Goal: Task Accomplishment & Management: Manage account settings

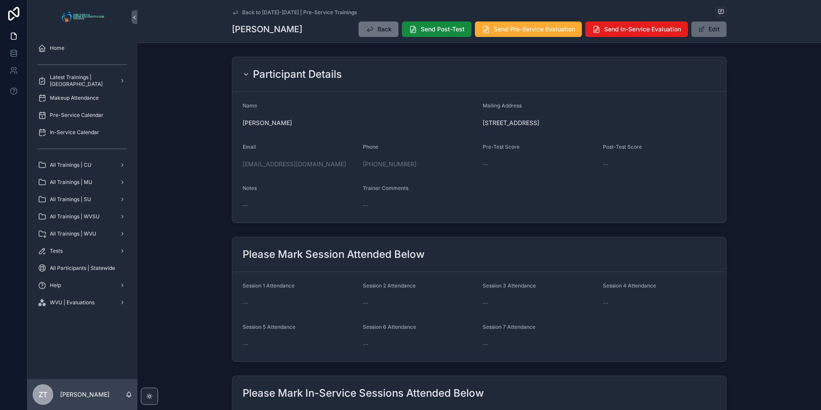
click at [699, 34] on button "Edit" at bounding box center [709, 28] width 35 height 15
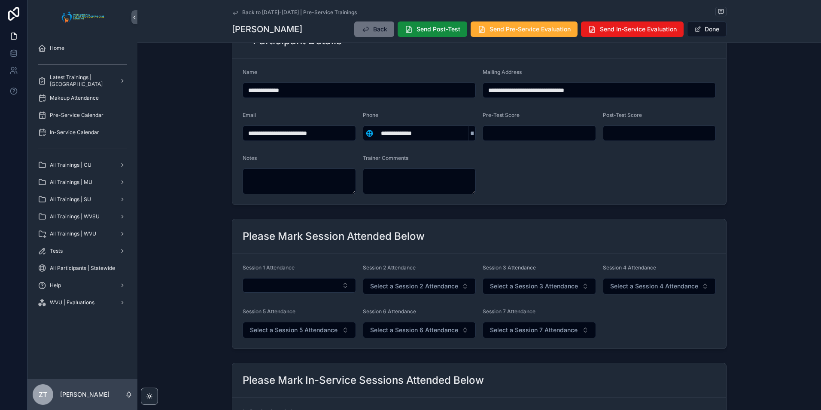
scroll to position [86, 0]
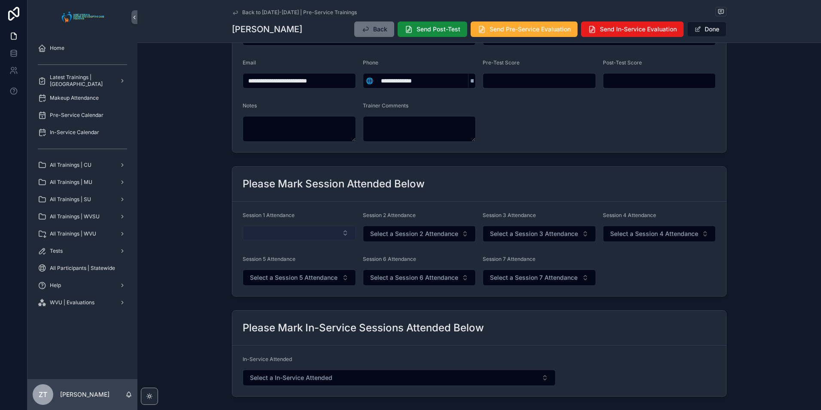
click at [311, 235] on button "Select Button" at bounding box center [299, 233] width 113 height 15
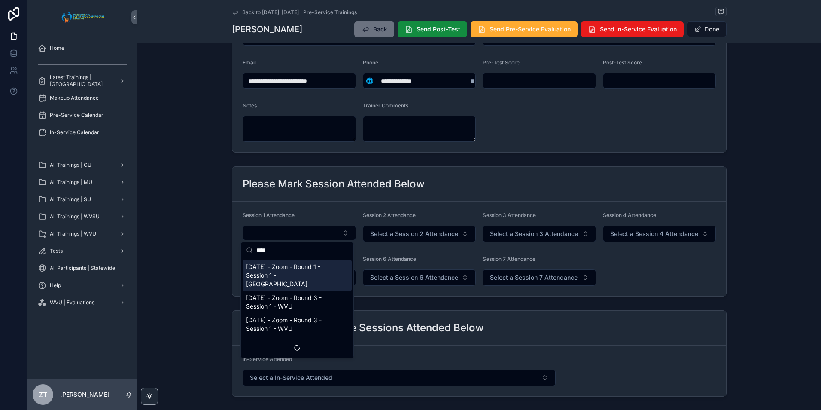
type input "****"
click at [292, 269] on span "[DATE] - Zoom - Round 1 - Session 1 - [GEOGRAPHIC_DATA]" at bounding box center [292, 275] width 92 height 26
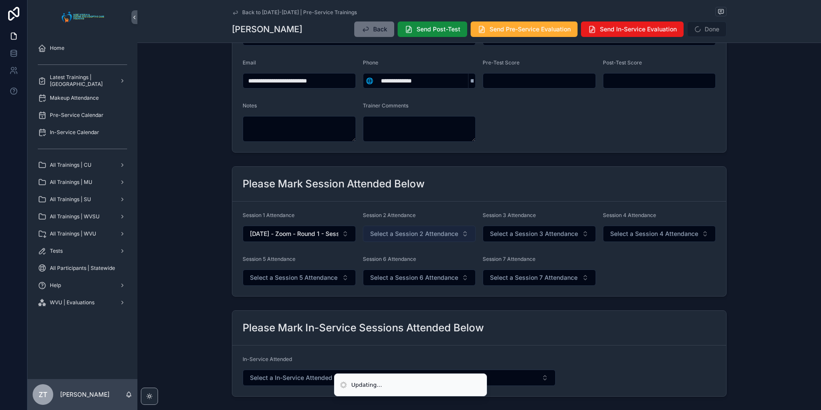
click at [398, 237] on span "Select a Session 2 Attendance" at bounding box center [414, 233] width 88 height 9
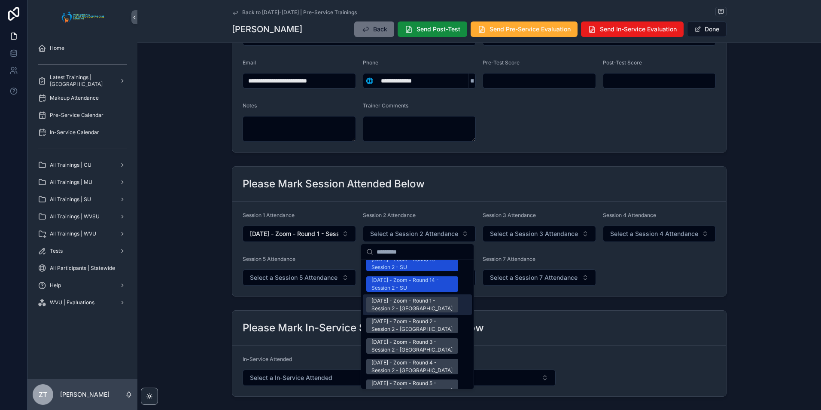
click at [408, 297] on div "[DATE] - Zoom - Round 1 - Session 2 - [GEOGRAPHIC_DATA]" at bounding box center [413, 304] width 82 height 15
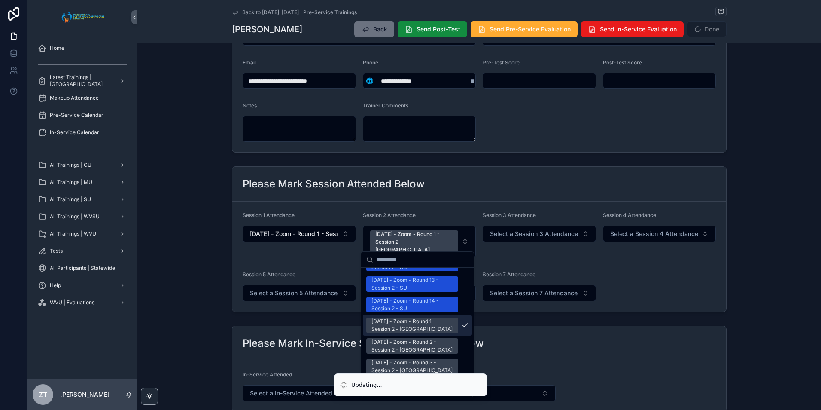
scroll to position [1130, 0]
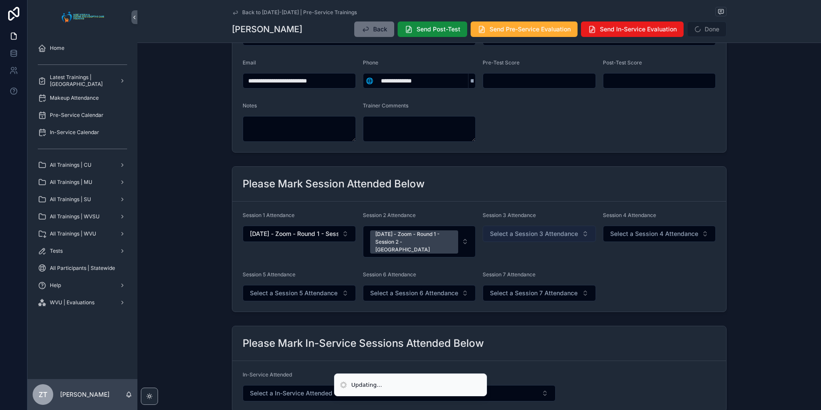
click at [521, 232] on span "Select a Session 3 Attendance" at bounding box center [534, 233] width 88 height 9
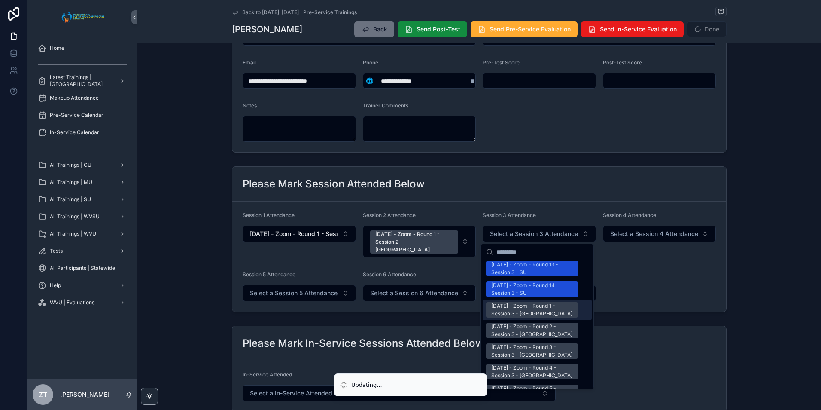
click at [517, 302] on div "[DATE] - Zoom - Round 1 - Session 3 - [GEOGRAPHIC_DATA]" at bounding box center [532, 309] width 82 height 15
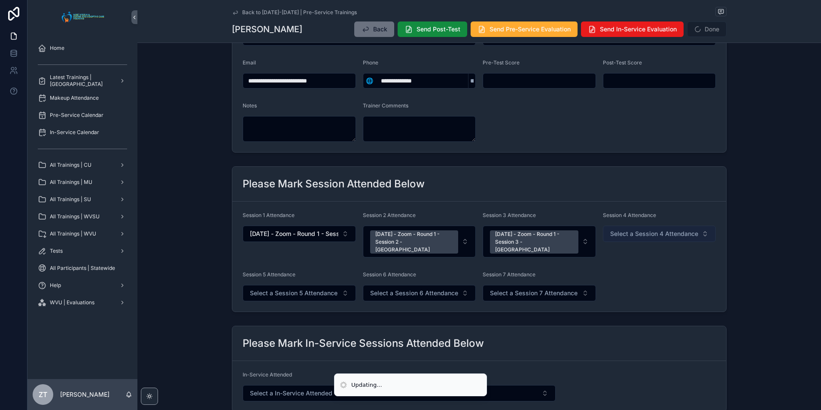
click at [631, 232] on span "Select a Session 4 Attendance" at bounding box center [654, 233] width 88 height 9
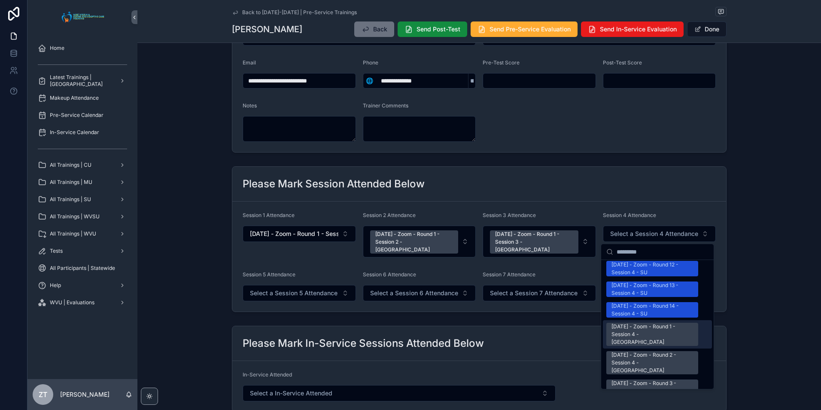
click at [627, 323] on div "[DATE] - Zoom - Round 1 - Session 4 - [GEOGRAPHIC_DATA]" at bounding box center [653, 334] width 82 height 23
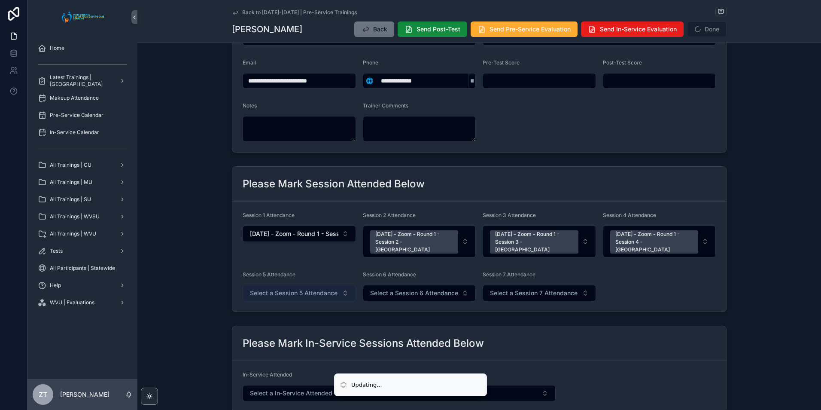
click at [287, 289] on span "Select a Session 5 Attendance" at bounding box center [294, 293] width 88 height 9
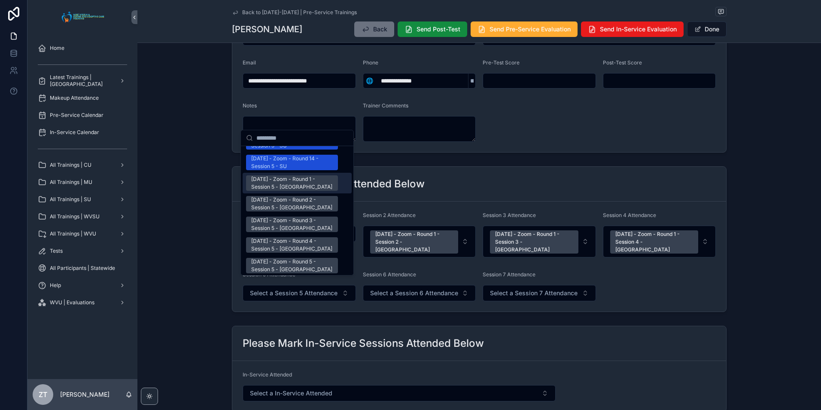
click at [282, 175] on div "[DATE] - Zoom - Round 1 - Session 5 - [GEOGRAPHIC_DATA]" at bounding box center [292, 182] width 82 height 15
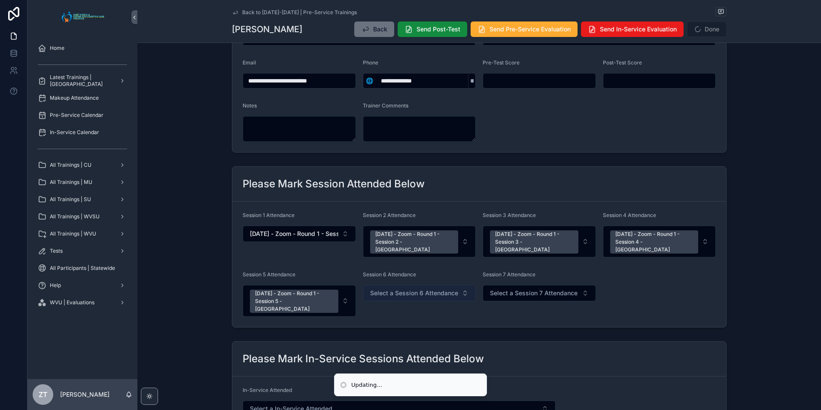
click at [404, 289] on span "Select a Session 6 Attendance" at bounding box center [414, 293] width 88 height 9
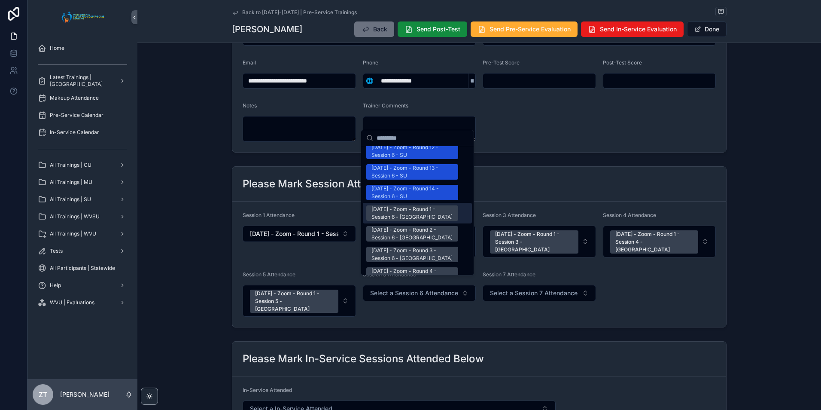
click at [385, 205] on div "[DATE] - Zoom - Round 1 - Session 6 - [GEOGRAPHIC_DATA]" at bounding box center [413, 212] width 82 height 15
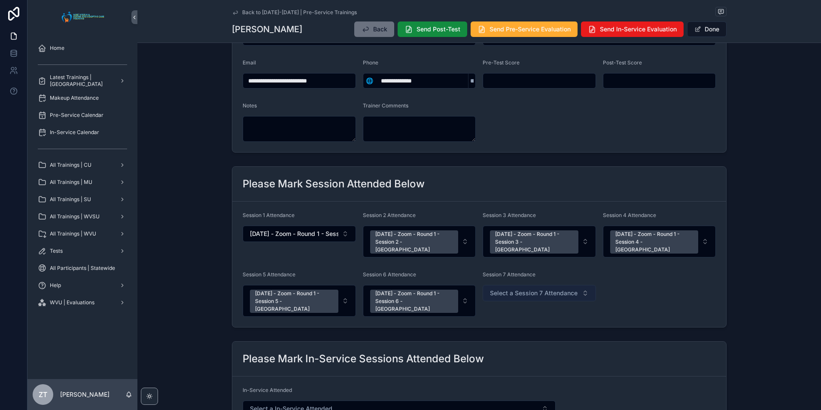
click at [503, 289] on span "Select a Session 7 Attendance" at bounding box center [534, 293] width 88 height 9
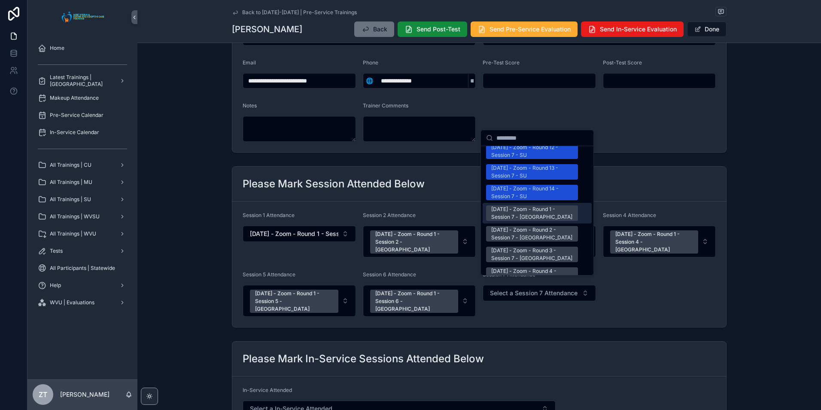
click at [517, 205] on div "[DATE] - Zoom - Round 1 - Session 7 - [GEOGRAPHIC_DATA]" at bounding box center [532, 212] width 82 height 15
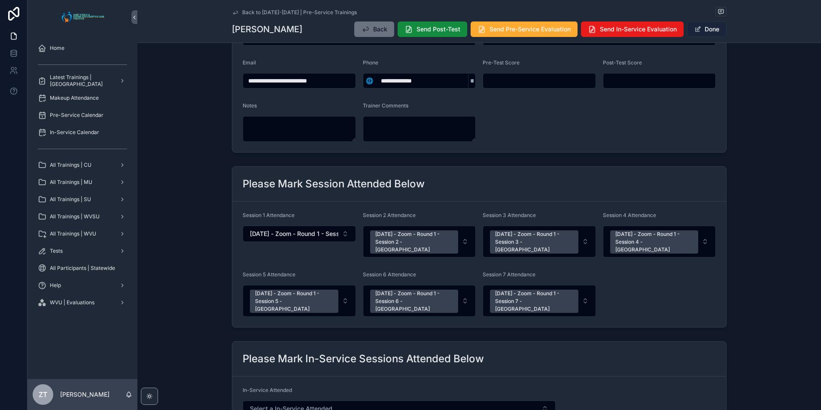
click at [705, 34] on button "Done" at bounding box center [707, 28] width 40 height 15
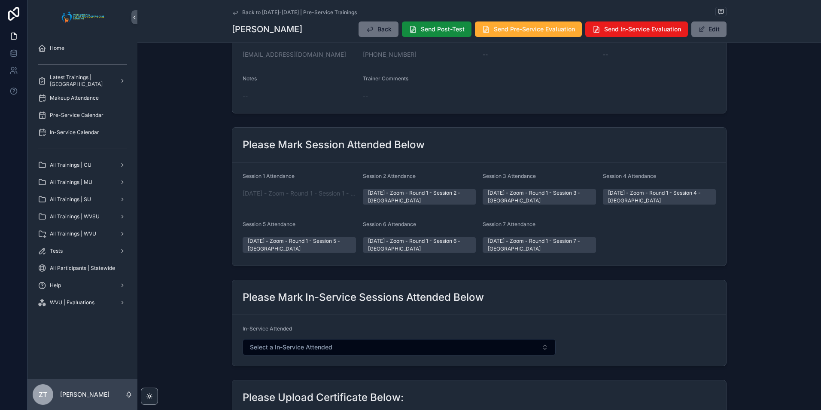
scroll to position [314, 0]
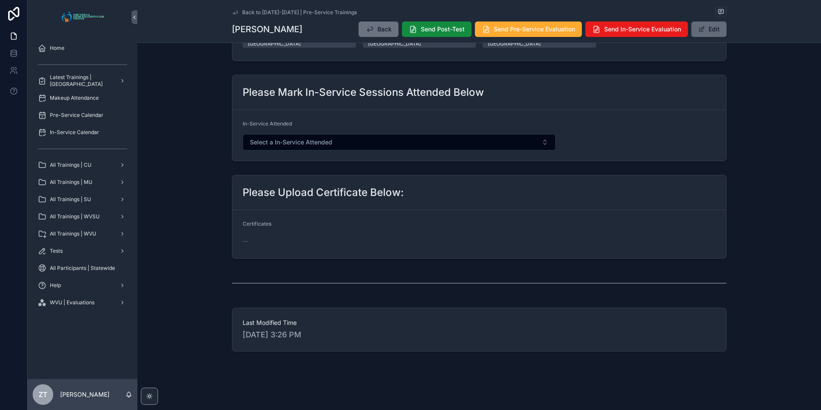
click at [713, 27] on button "Edit" at bounding box center [709, 28] width 35 height 15
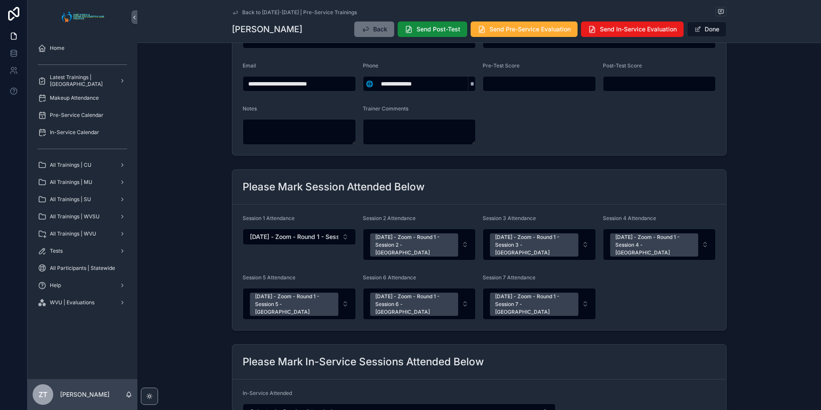
scroll to position [0, 0]
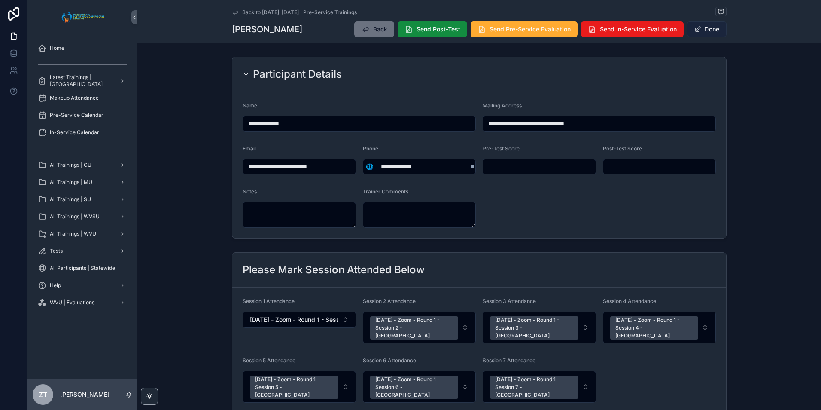
click at [709, 26] on button "Done" at bounding box center [707, 28] width 40 height 15
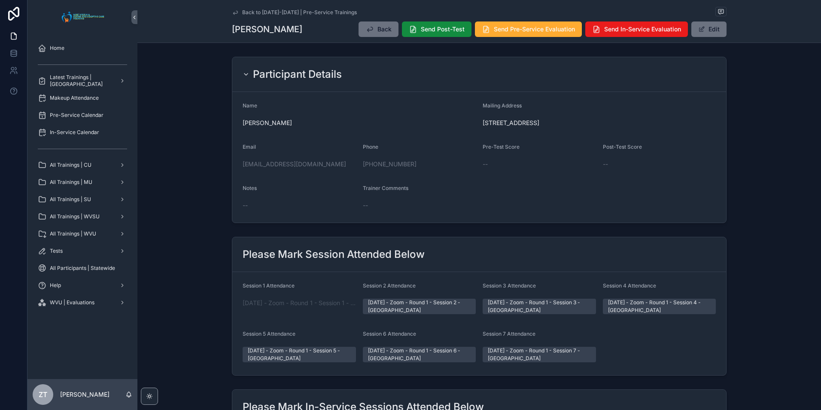
click at [232, 9] on icon "scrollable content" at bounding box center [235, 12] width 7 height 7
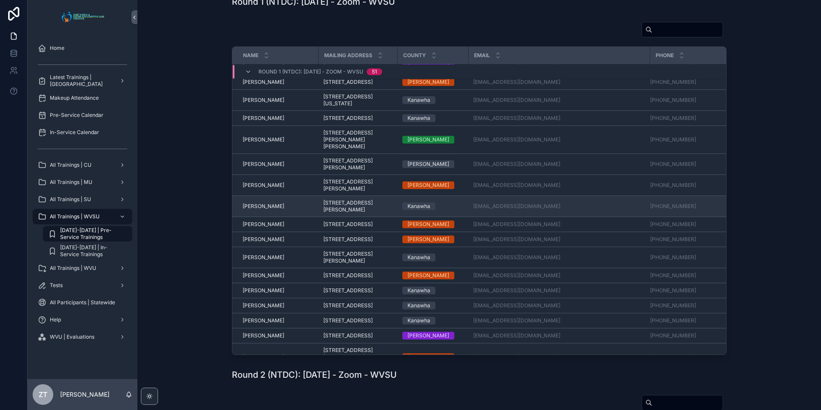
scroll to position [215, 0]
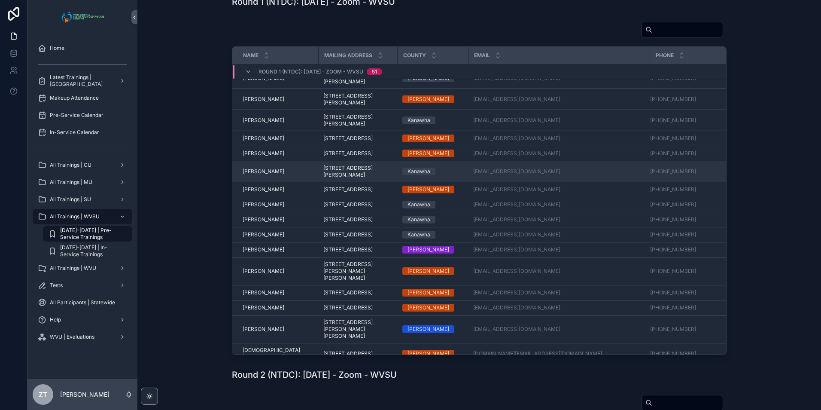
click at [256, 175] on span "[PERSON_NAME]" at bounding box center [264, 171] width 42 height 7
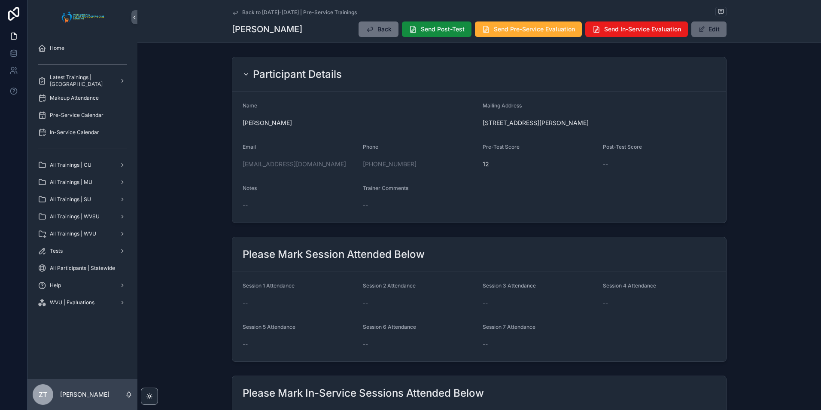
click at [710, 28] on button "Edit" at bounding box center [709, 28] width 35 height 15
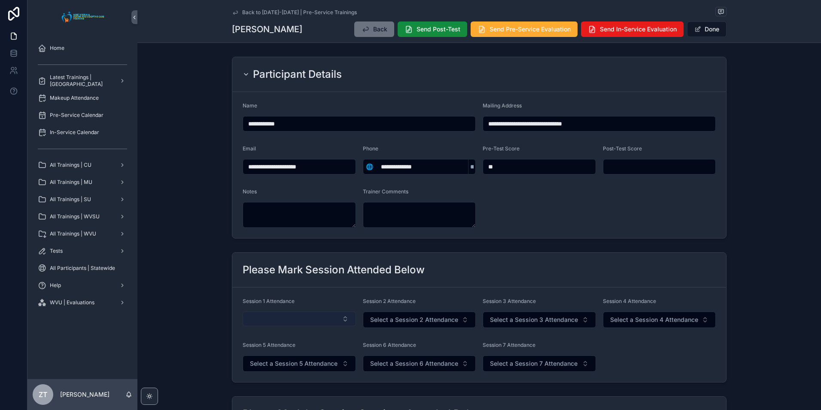
click at [284, 324] on button "Select Button" at bounding box center [299, 318] width 113 height 15
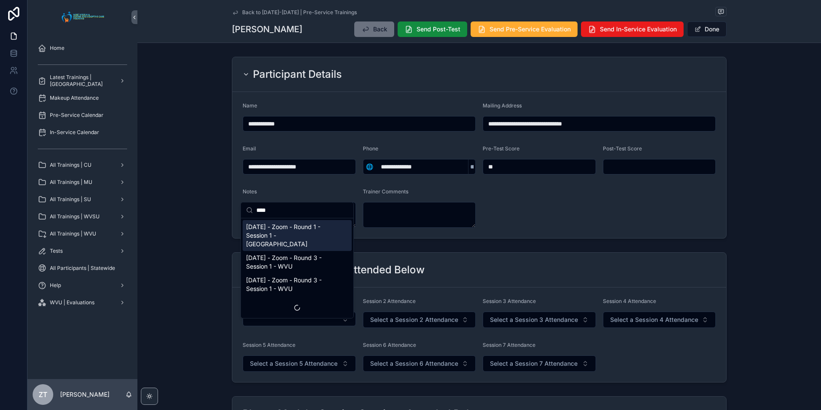
type input "****"
click at [293, 233] on span "[DATE] - Zoom - Round 1 - Session 1 - [GEOGRAPHIC_DATA]" at bounding box center [292, 236] width 92 height 26
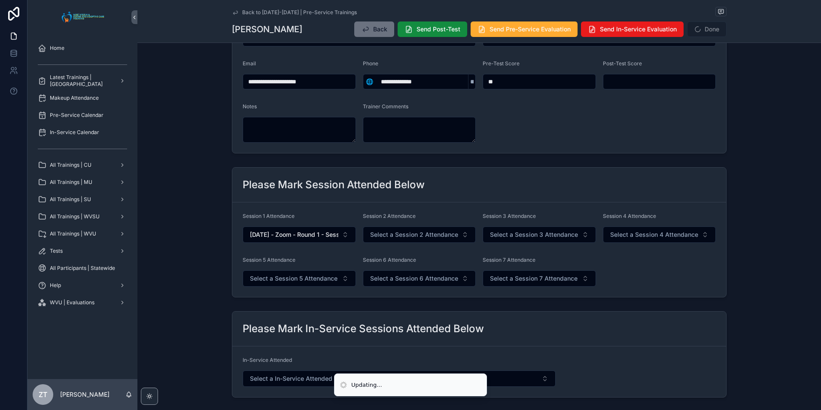
scroll to position [86, 0]
click at [393, 235] on span "Select a Session 2 Attendance" at bounding box center [414, 233] width 88 height 9
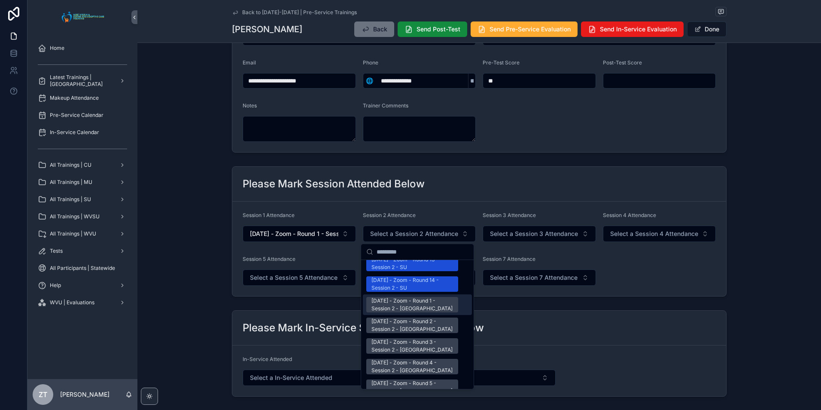
click at [394, 297] on div "[DATE] - Zoom - Round 1 - Session 2 - [GEOGRAPHIC_DATA]" at bounding box center [413, 304] width 82 height 15
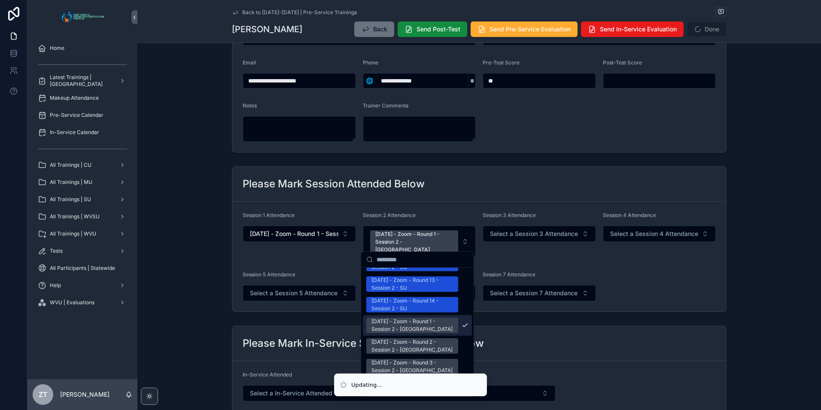
scroll to position [1130, 0]
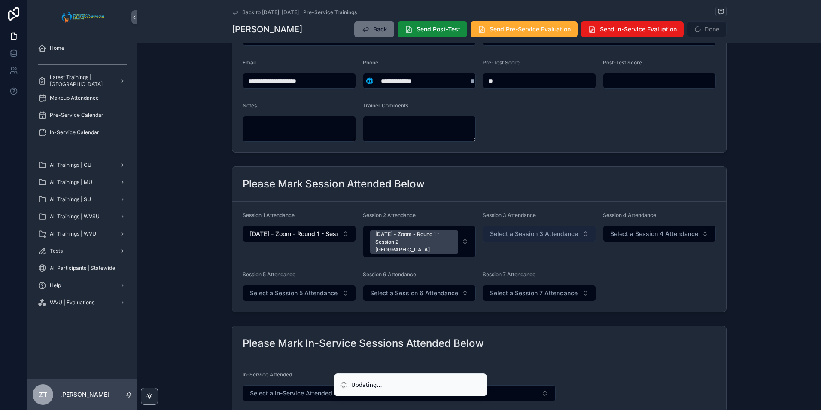
click at [546, 233] on span "Select a Session 3 Attendance" at bounding box center [534, 233] width 88 height 9
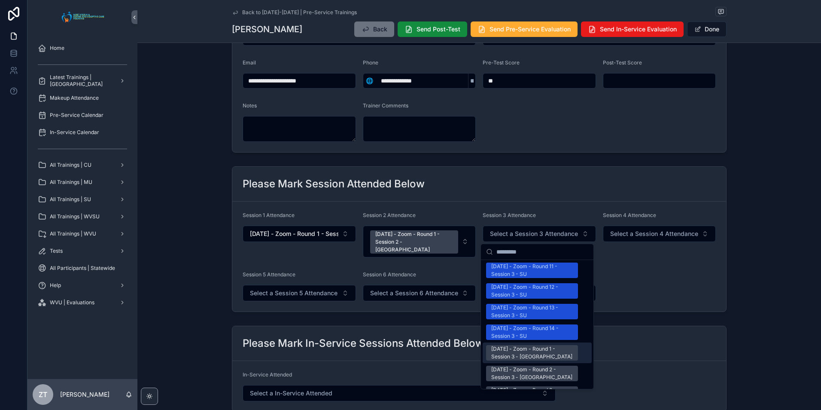
click at [503, 345] on div "[DATE] - Zoom - Round 1 - Session 3 - [GEOGRAPHIC_DATA]" at bounding box center [532, 352] width 82 height 15
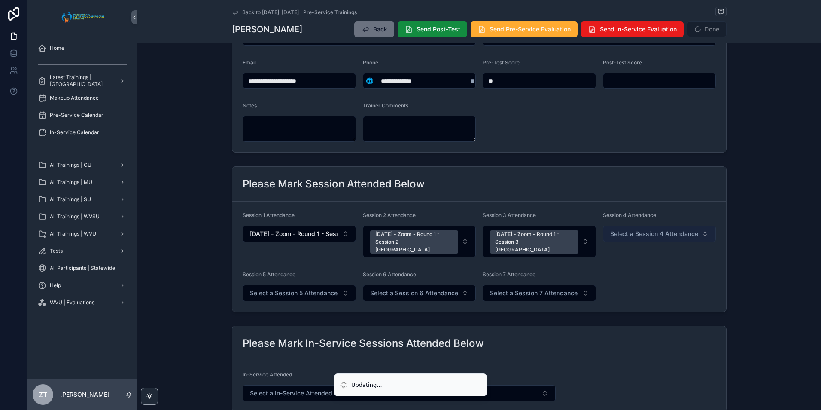
click at [633, 235] on span "Select a Session 4 Attendance" at bounding box center [654, 233] width 88 height 9
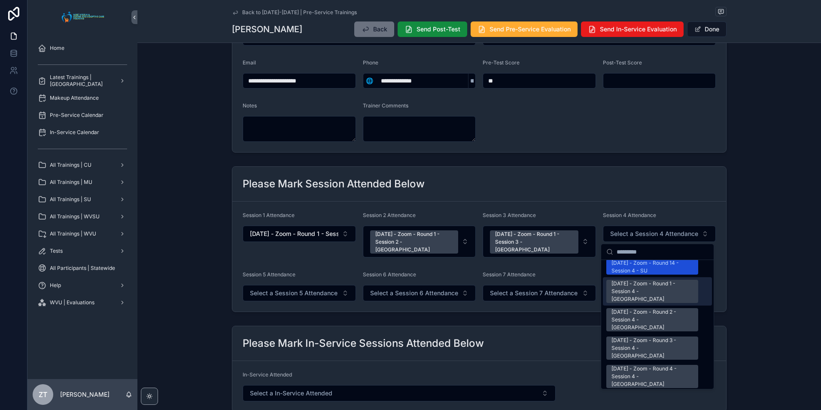
click at [624, 280] on div "[DATE] - Zoom - Round 1 - Session 4 - [GEOGRAPHIC_DATA]" at bounding box center [653, 291] width 82 height 23
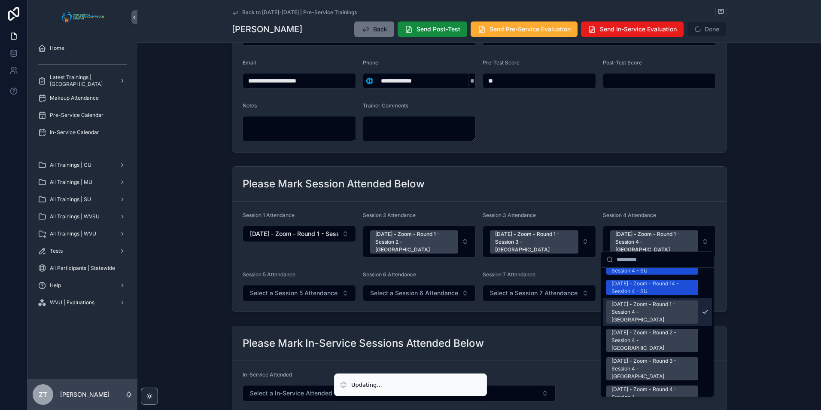
scroll to position [1173, 0]
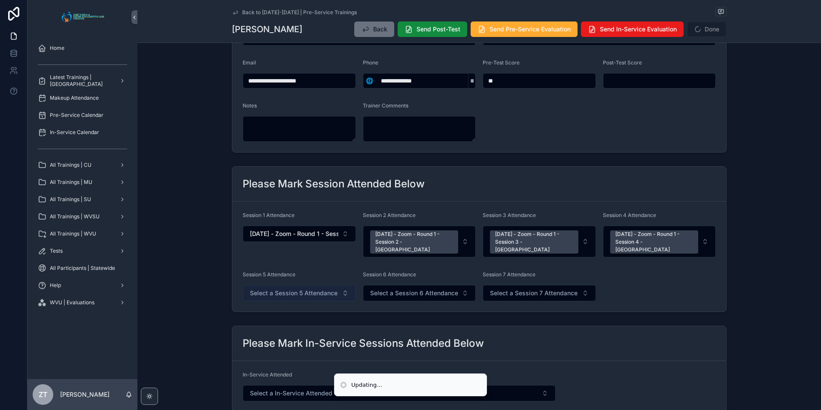
click at [298, 289] on span "Select a Session 5 Attendance" at bounding box center [294, 293] width 88 height 9
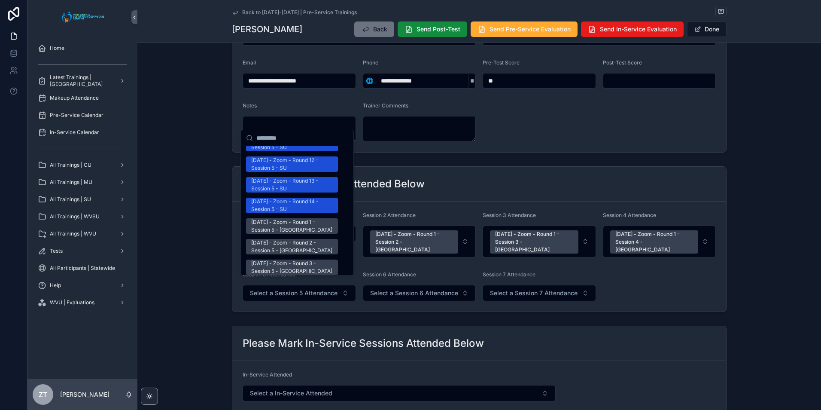
click at [287, 218] on div "[DATE] - Zoom - Round 1 - Session 5 - [GEOGRAPHIC_DATA]" at bounding box center [292, 225] width 82 height 15
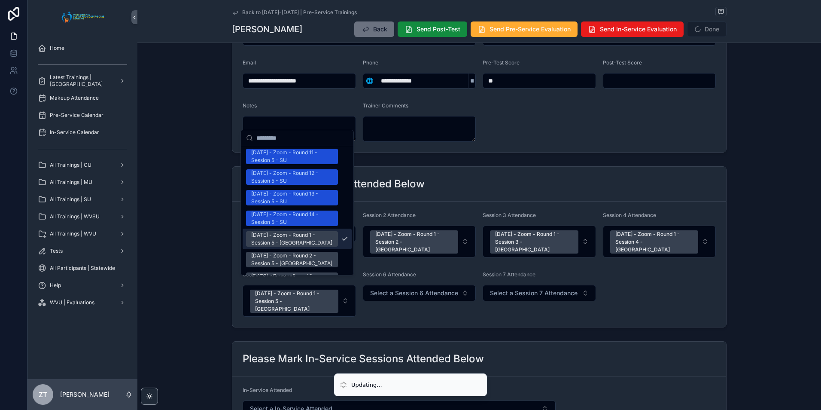
scroll to position [1087, 0]
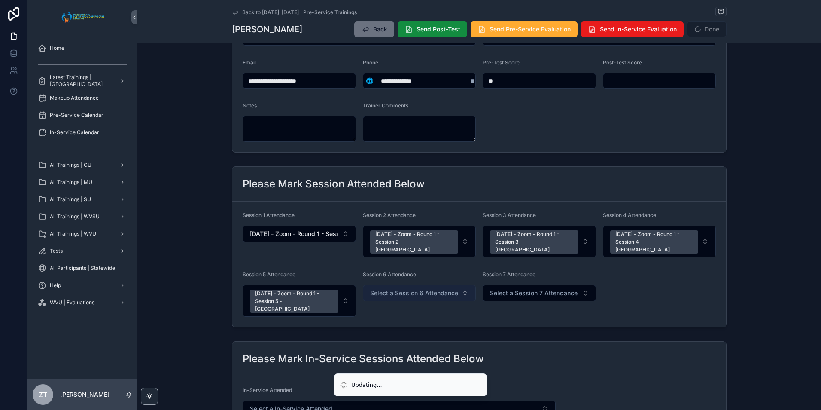
click at [404, 290] on button "Select a Session 6 Attendance" at bounding box center [419, 293] width 113 height 16
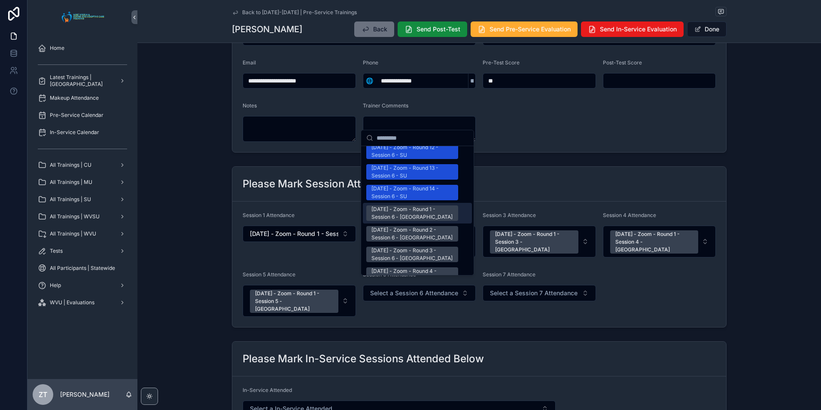
click at [397, 205] on div "[DATE] - Zoom - Round 1 - Session 6 - [GEOGRAPHIC_DATA]" at bounding box center [413, 212] width 82 height 15
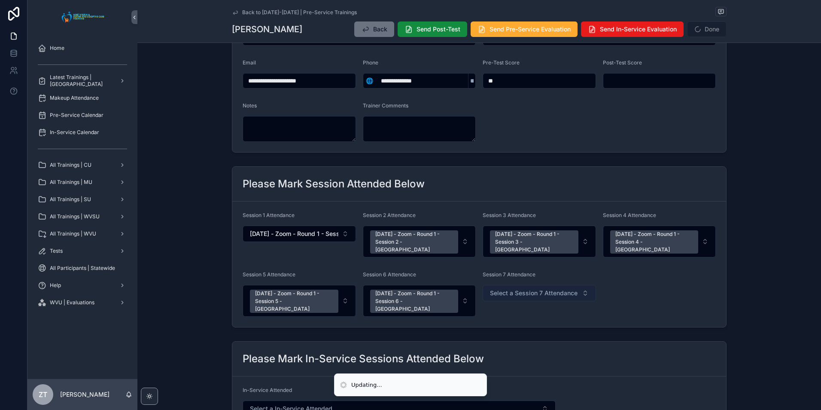
click at [513, 289] on span "Select a Session 7 Attendance" at bounding box center [534, 293] width 88 height 9
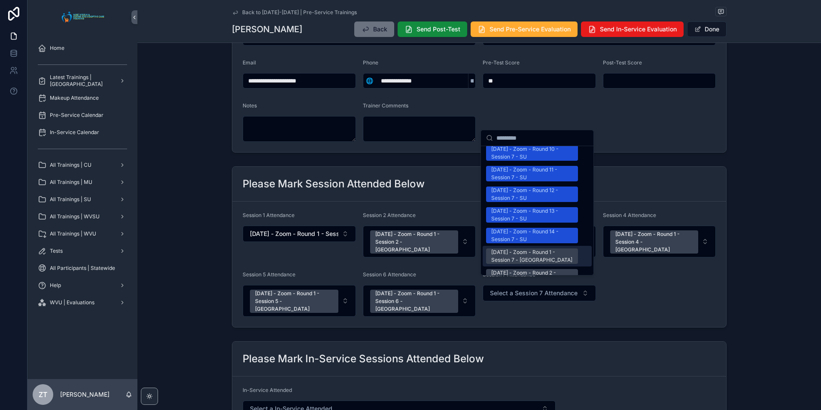
click at [506, 248] on div "[DATE] - Zoom - Round 1 - Session 7 - [GEOGRAPHIC_DATA]" at bounding box center [532, 255] width 82 height 15
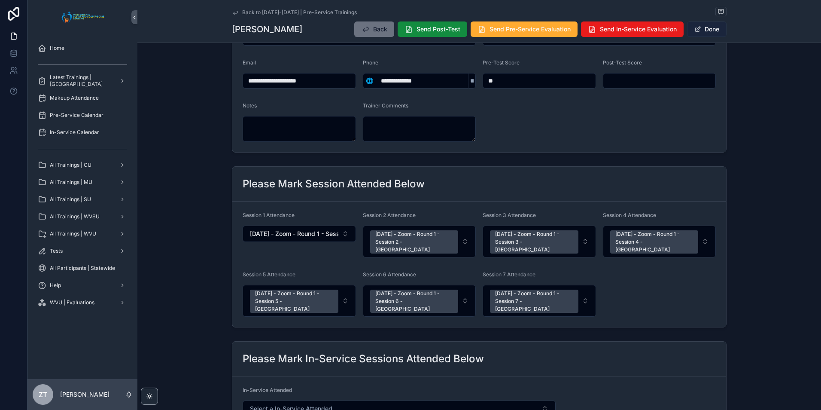
click at [704, 28] on button "Done" at bounding box center [707, 28] width 40 height 15
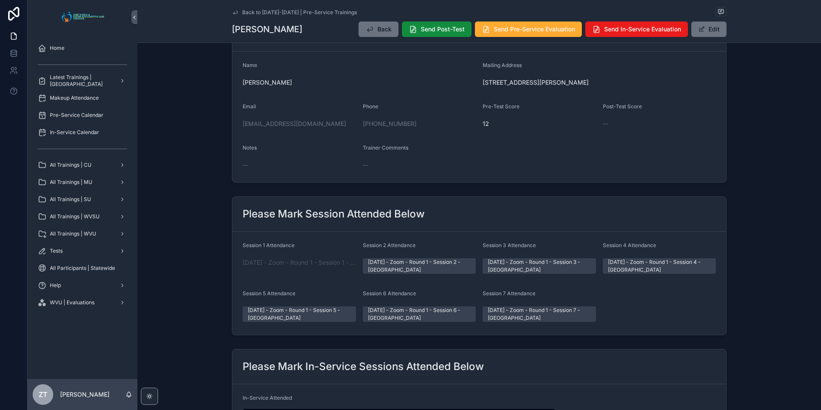
scroll to position [0, 0]
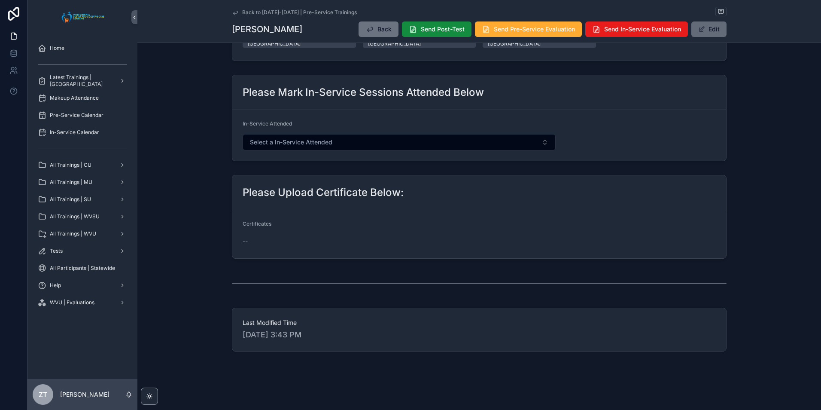
click at [701, 31] on span "scrollable content" at bounding box center [701, 29] width 7 height 7
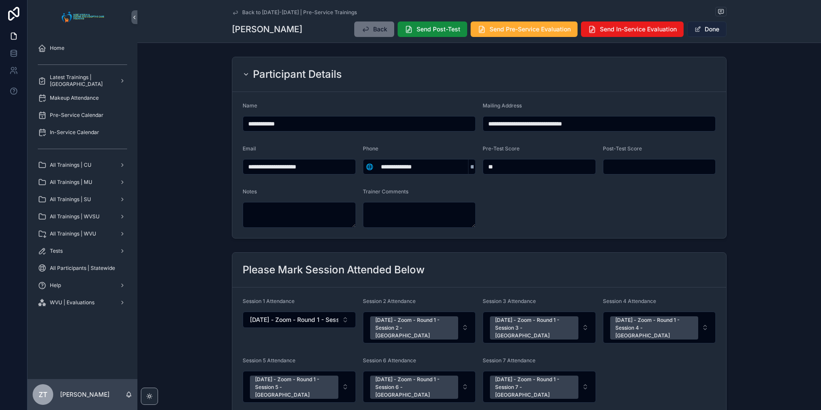
click at [701, 30] on button "Done" at bounding box center [707, 28] width 40 height 15
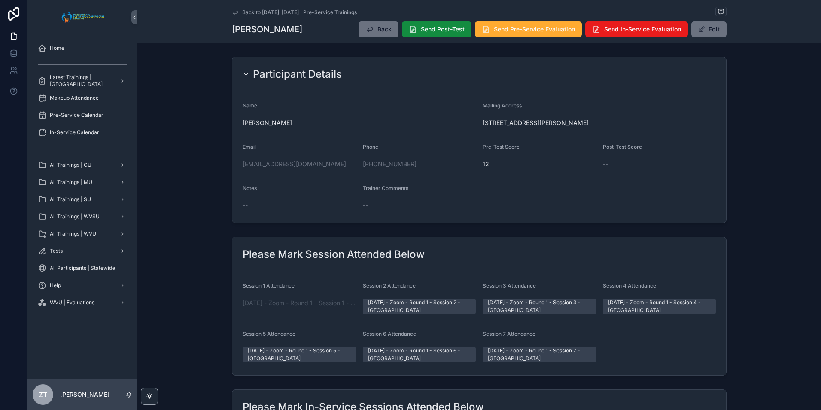
click at [232, 12] on icon "scrollable content" at bounding box center [235, 12] width 7 height 7
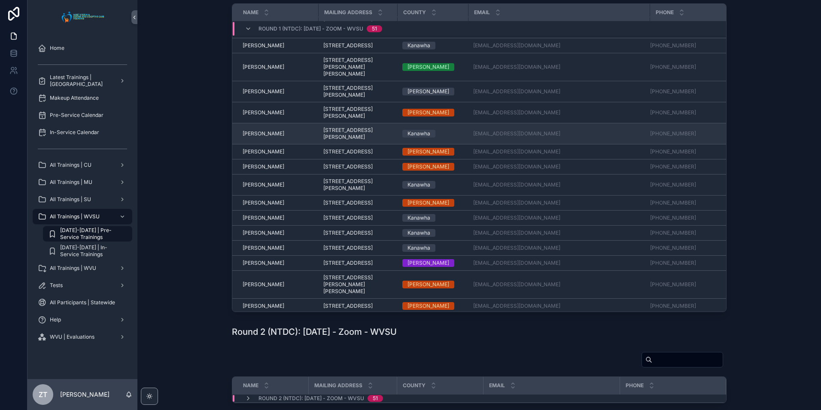
scroll to position [172, 0]
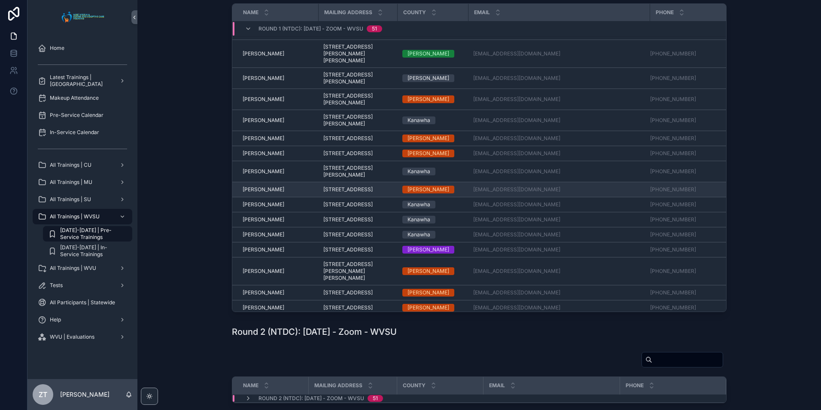
click at [259, 193] on span "[PERSON_NAME]" at bounding box center [264, 189] width 42 height 7
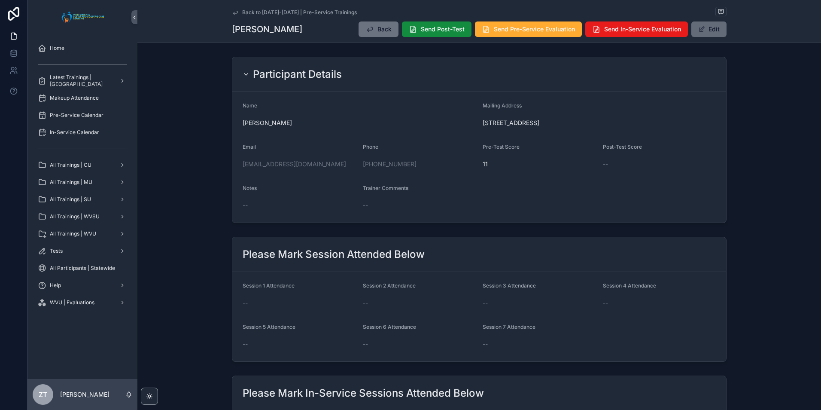
click at [702, 31] on span "scrollable content" at bounding box center [701, 29] width 7 height 7
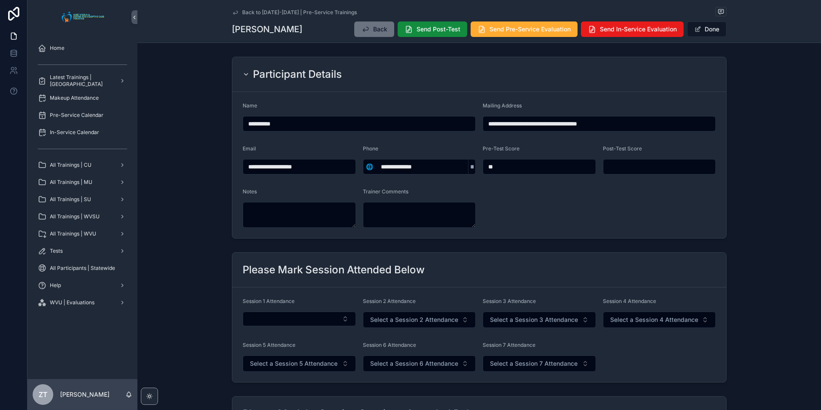
click at [299, 311] on div "Session 1 Attendance" at bounding box center [299, 313] width 113 height 30
click at [299, 315] on button "Select Button" at bounding box center [299, 318] width 113 height 15
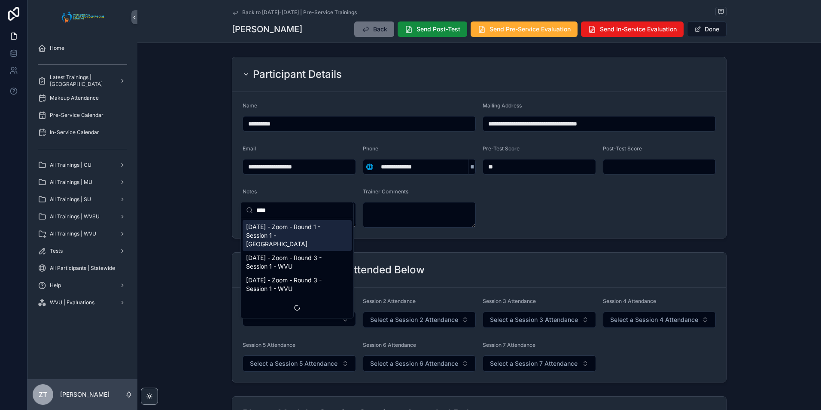
type input "****"
click at [292, 232] on span "[DATE] - Zoom - Round 1 - Session 1 - [GEOGRAPHIC_DATA]" at bounding box center [292, 236] width 92 height 26
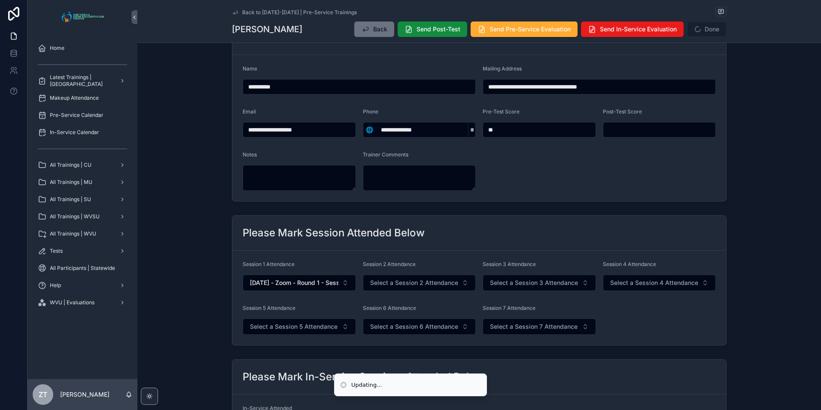
scroll to position [86, 0]
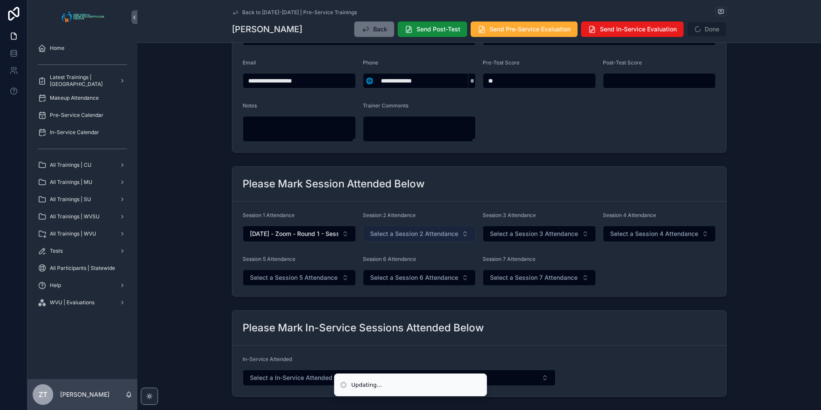
click at [395, 233] on span "Select a Session 2 Attendance" at bounding box center [414, 233] width 88 height 9
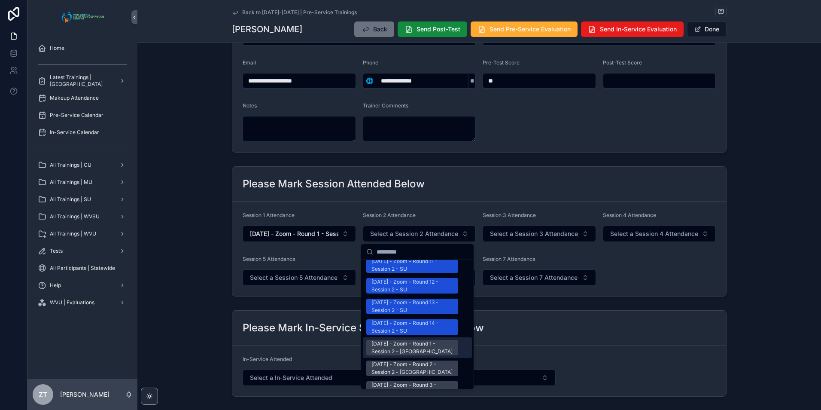
click at [399, 340] on div "[DATE] - Zoom - Round 1 - Session 2 - [GEOGRAPHIC_DATA]" at bounding box center [413, 347] width 82 height 15
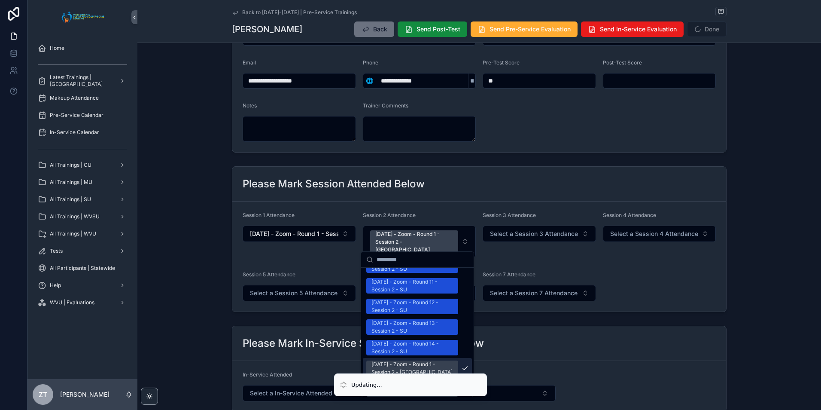
scroll to position [1087, 0]
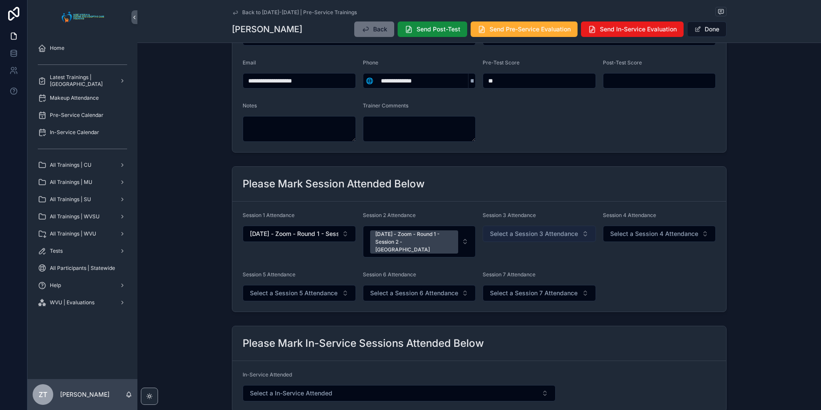
click at [508, 238] on span "Select a Session 3 Attendance" at bounding box center [534, 233] width 88 height 9
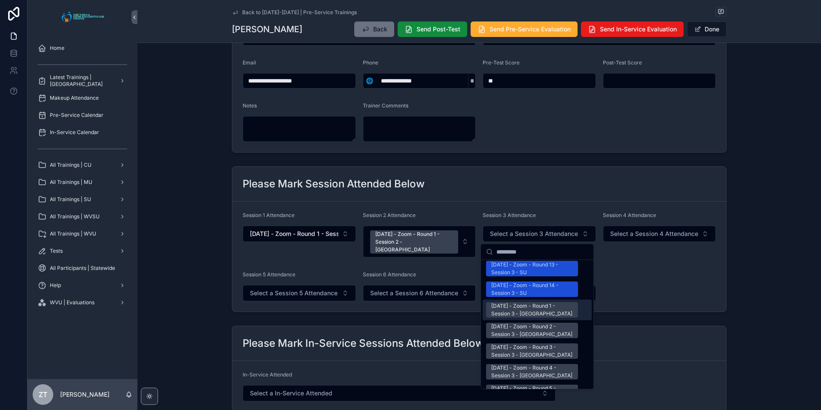
click at [526, 302] on div "[DATE] - Zoom - Round 1 - Session 3 - [GEOGRAPHIC_DATA]" at bounding box center [532, 309] width 82 height 15
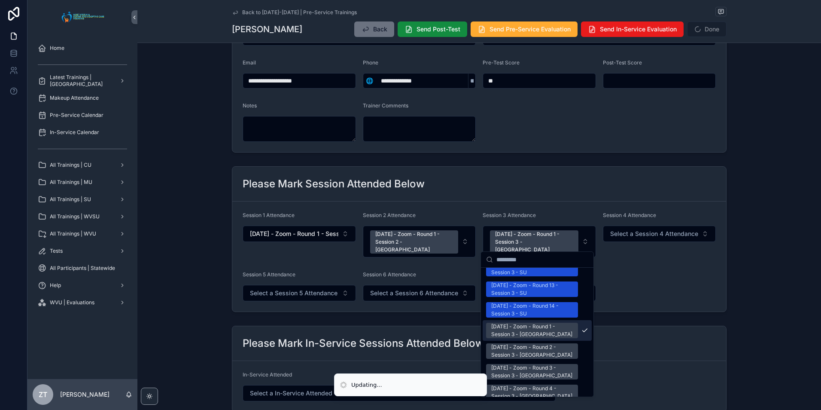
scroll to position [1130, 0]
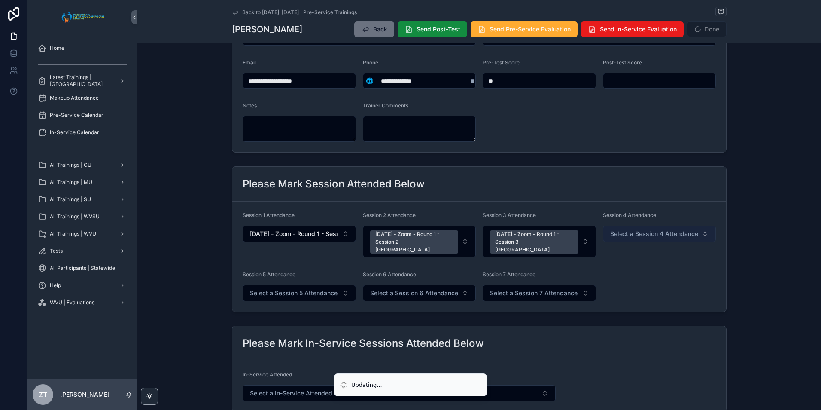
click at [640, 235] on span "Select a Session 4 Attendance" at bounding box center [654, 233] width 88 height 9
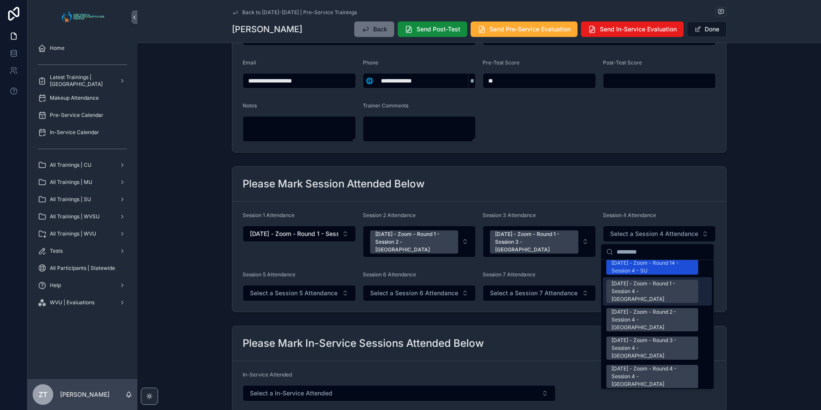
click at [631, 280] on div "[DATE] - Zoom - Round 1 - Session 4 - [GEOGRAPHIC_DATA]" at bounding box center [653, 291] width 82 height 23
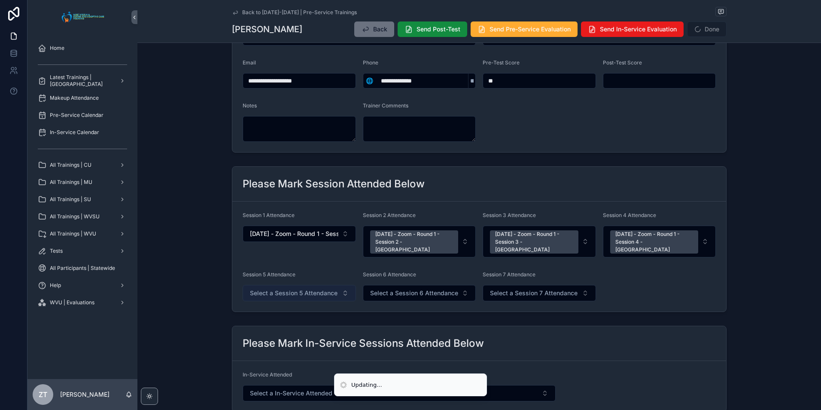
click at [292, 289] on span "Select a Session 5 Attendance" at bounding box center [294, 293] width 88 height 9
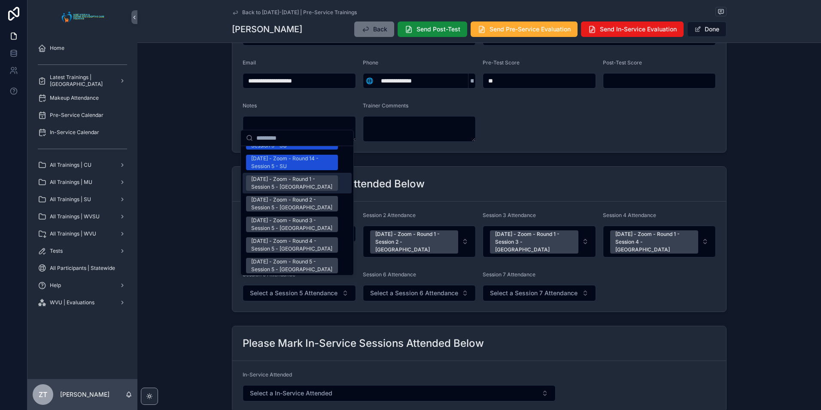
click at [281, 175] on div "[DATE] - Zoom - Round 1 - Session 5 - [GEOGRAPHIC_DATA]" at bounding box center [292, 182] width 82 height 15
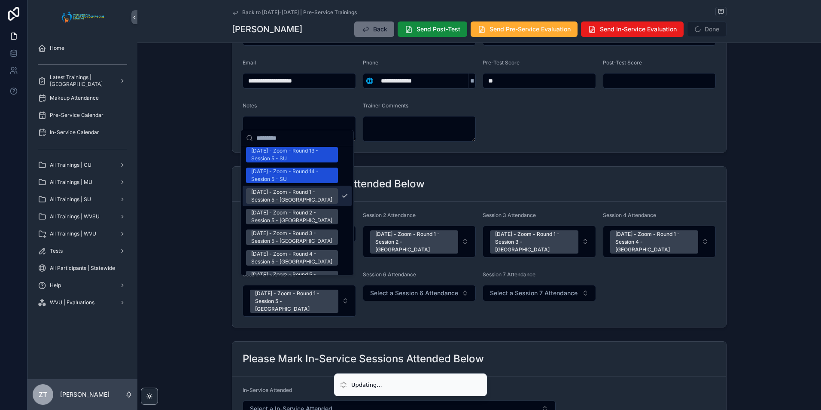
scroll to position [1130, 0]
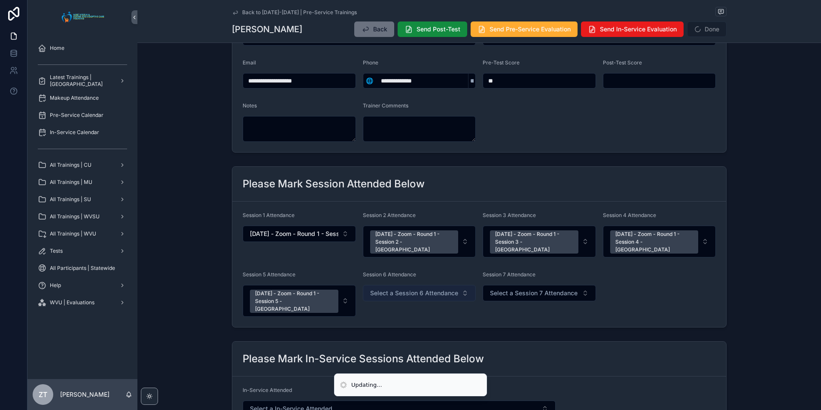
click at [393, 289] on span "Select a Session 6 Attendance" at bounding box center [414, 293] width 88 height 9
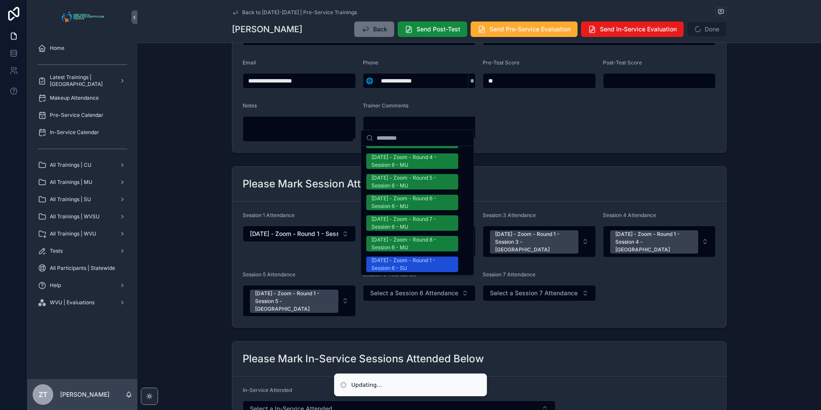
scroll to position [773, 0]
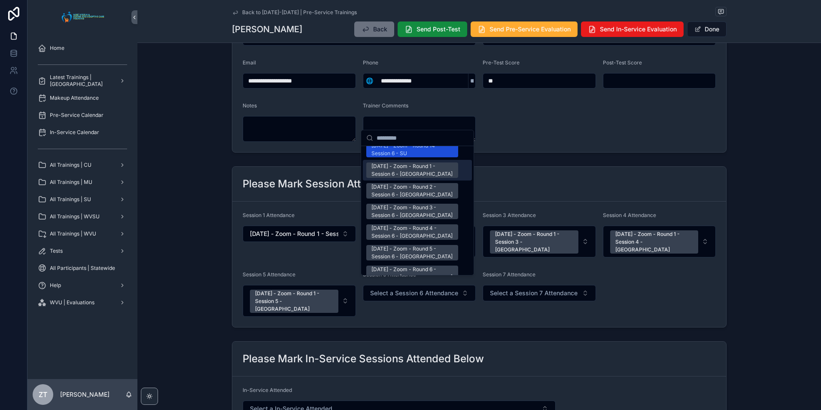
click at [388, 162] on div "[DATE] - Zoom - Round 1 - Session 6 - [GEOGRAPHIC_DATA]" at bounding box center [413, 169] width 82 height 15
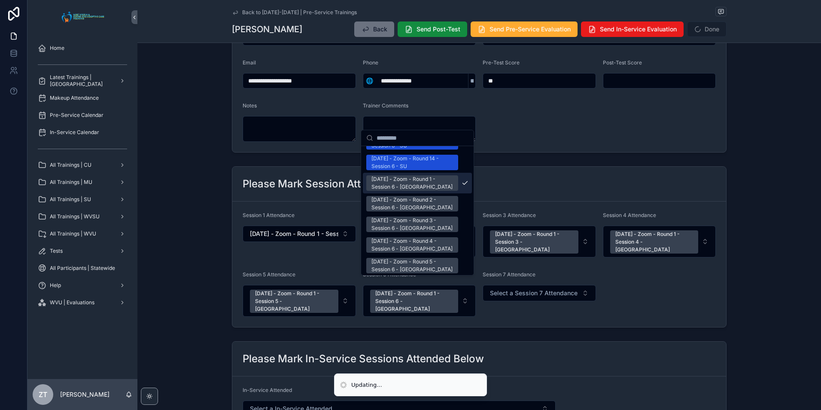
scroll to position [1130, 0]
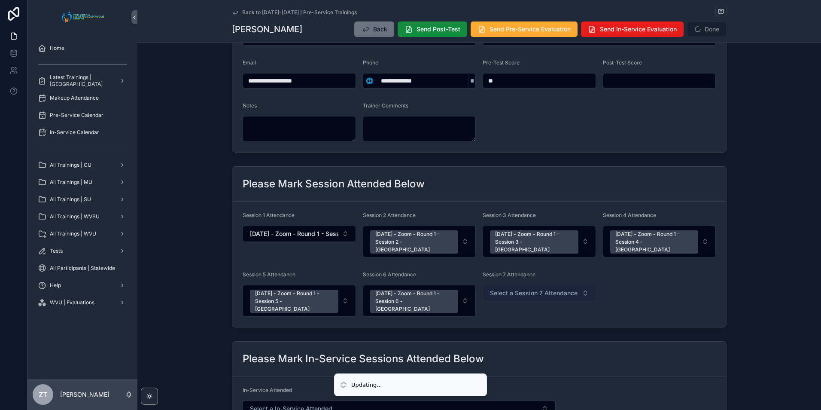
click at [509, 289] on span "Select a Session 7 Attendance" at bounding box center [534, 293] width 88 height 9
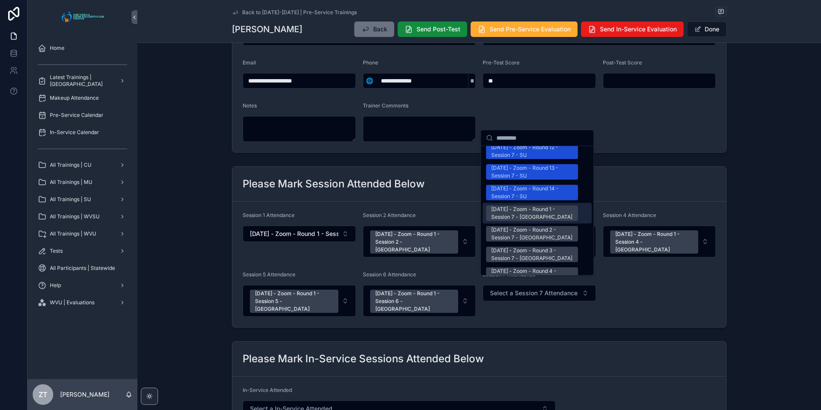
click at [511, 205] on div "[DATE] - Zoom - Round 1 - Session 7 - [GEOGRAPHIC_DATA]" at bounding box center [532, 212] width 82 height 15
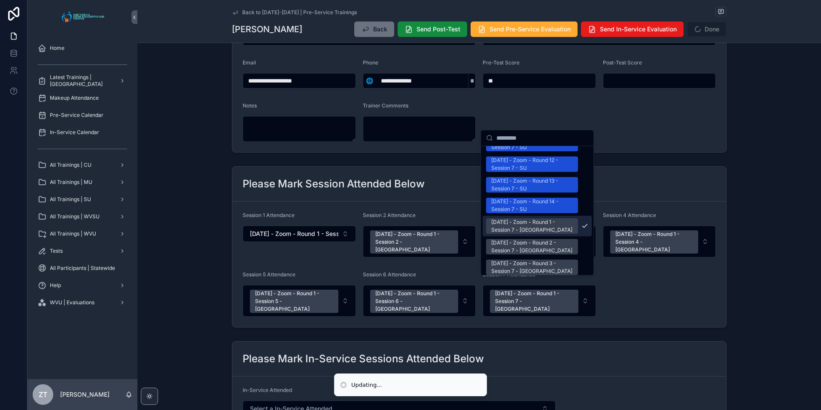
scroll to position [1087, 0]
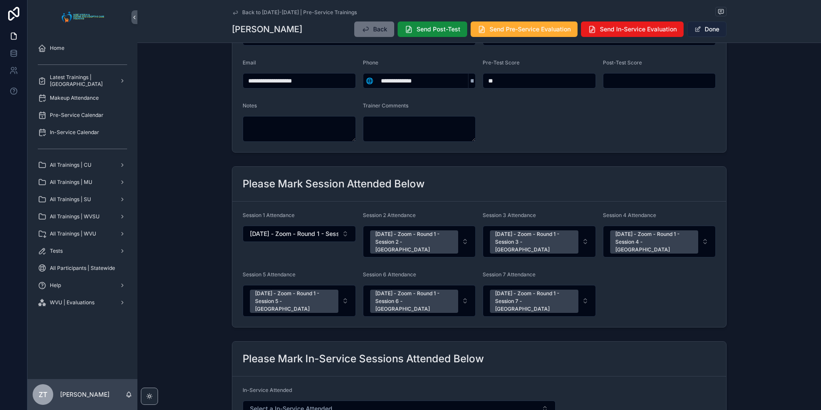
click at [699, 35] on button "Done" at bounding box center [707, 28] width 40 height 15
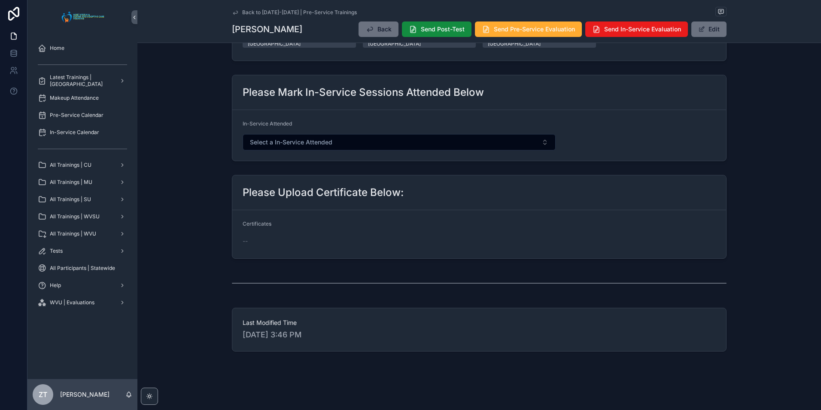
scroll to position [0, 0]
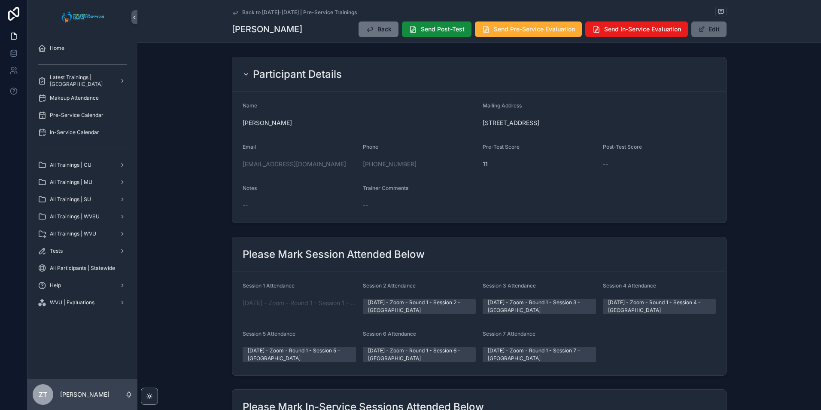
click at [706, 32] on button "Edit" at bounding box center [709, 28] width 35 height 15
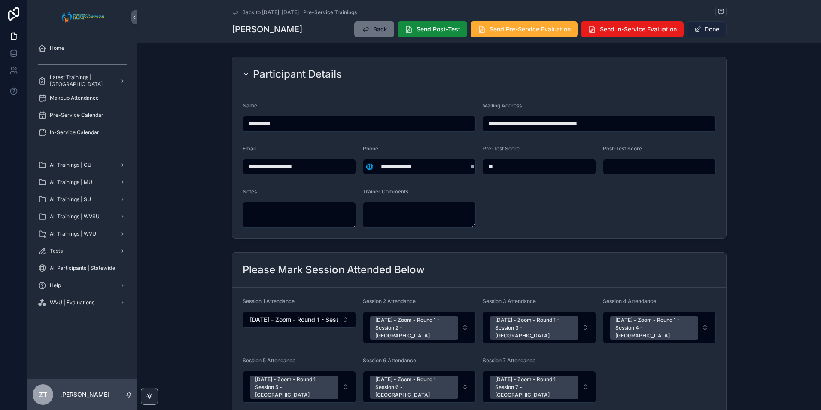
click at [704, 34] on button "Done" at bounding box center [707, 28] width 40 height 15
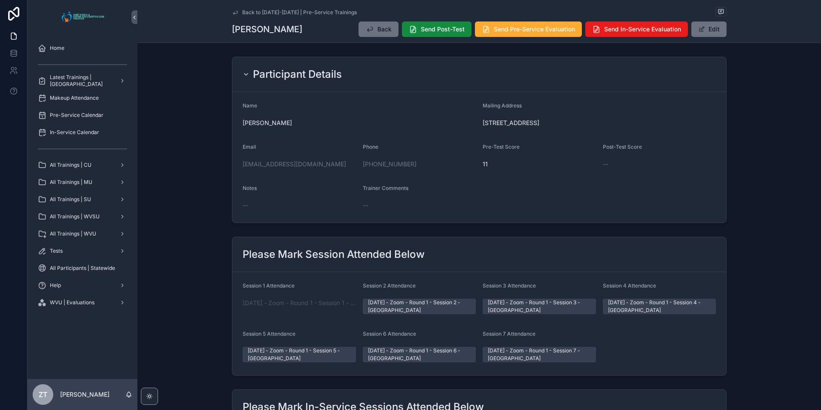
click at [234, 14] on icon "scrollable content" at bounding box center [235, 12] width 7 height 7
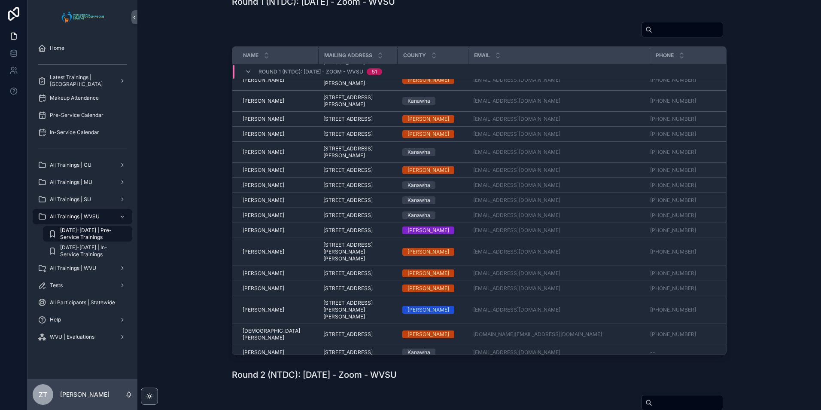
scroll to position [270, 0]
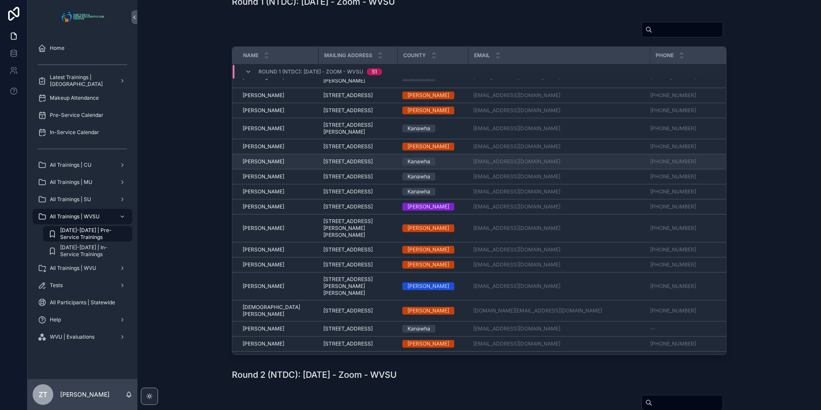
click at [266, 165] on span "[PERSON_NAME]" at bounding box center [264, 161] width 42 height 7
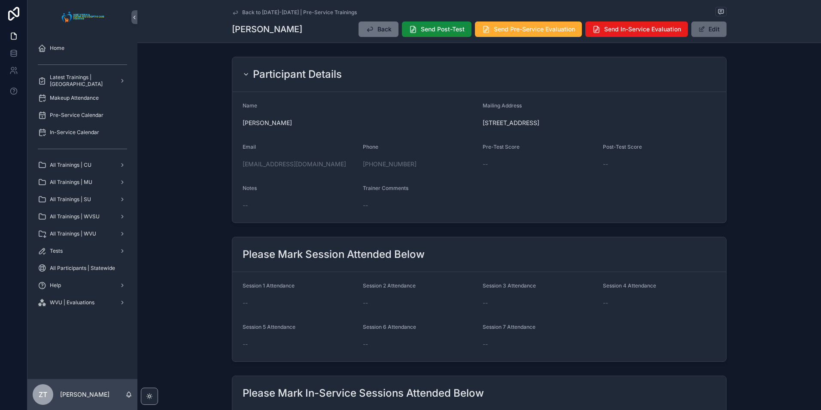
click at [697, 34] on button "Edit" at bounding box center [709, 28] width 35 height 15
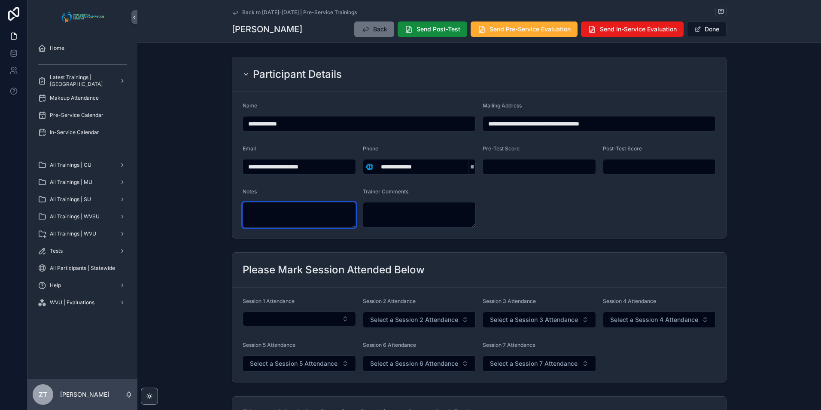
click at [300, 212] on textarea "scrollable content" at bounding box center [299, 215] width 113 height 26
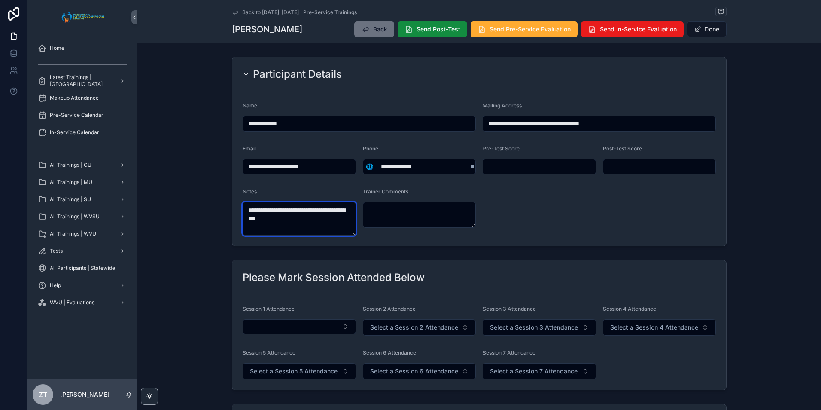
type textarea "**********"
click at [512, 206] on form "**********" at bounding box center [479, 169] width 494 height 154
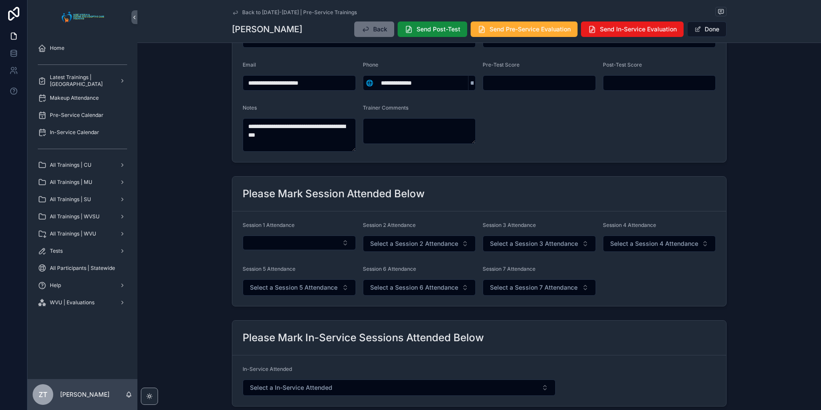
scroll to position [129, 0]
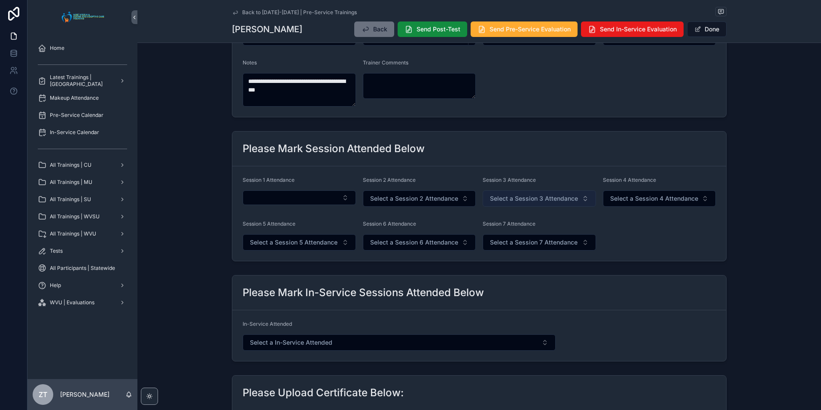
click at [506, 198] on span "Select a Session 3 Attendance" at bounding box center [534, 198] width 88 height 9
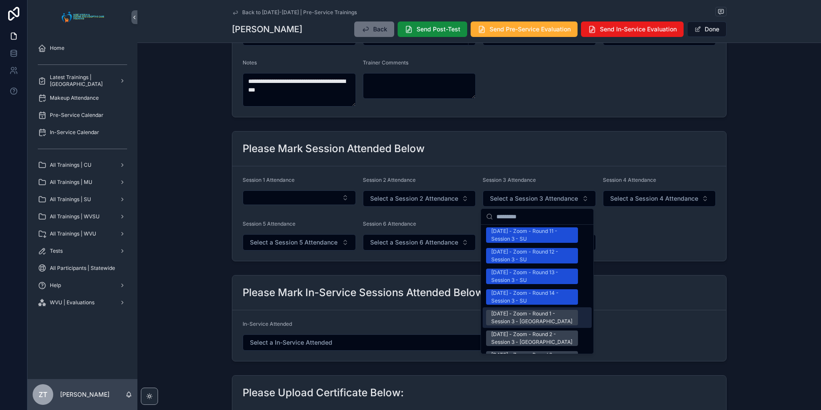
click at [509, 310] on div "[DATE] - Zoom - Round 1 - Session 3 - [GEOGRAPHIC_DATA]" at bounding box center [532, 317] width 82 height 15
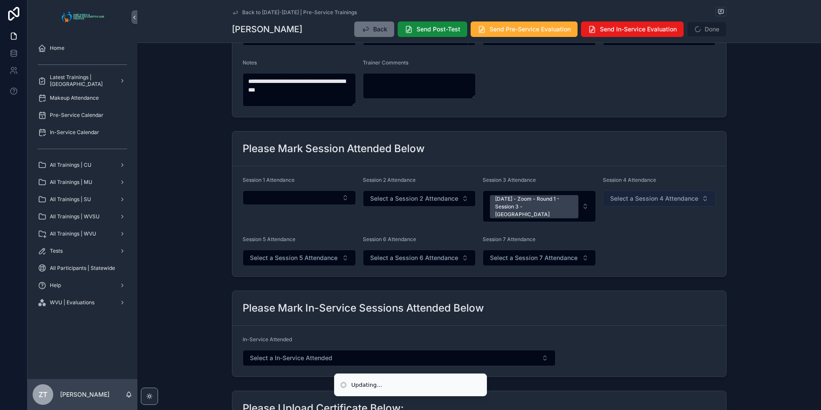
click at [611, 201] on span "Select a Session 4 Attendance" at bounding box center [654, 198] width 88 height 9
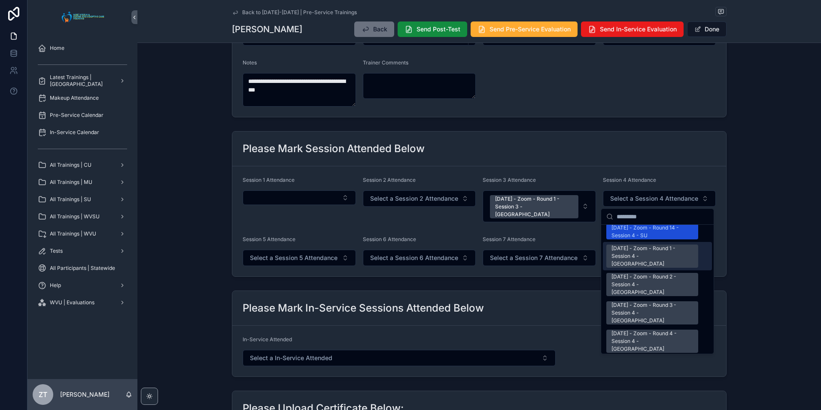
click at [633, 244] on div "[DATE] - Zoom - Round 1 - Session 4 - [GEOGRAPHIC_DATA]" at bounding box center [653, 255] width 82 height 23
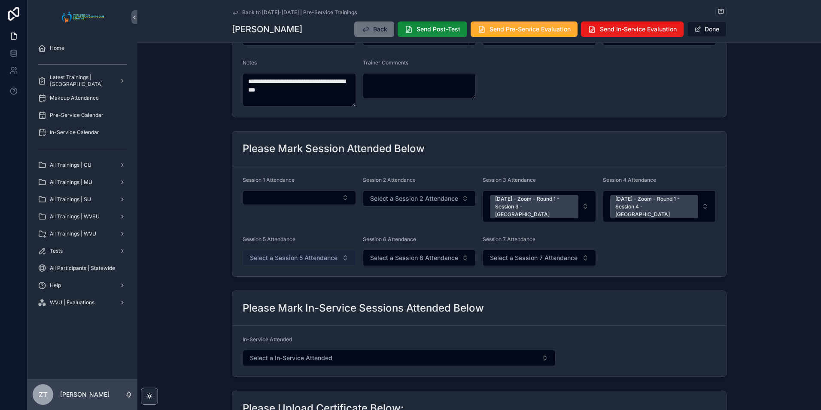
click at [288, 250] on button "Select a Session 5 Attendance" at bounding box center [299, 258] width 113 height 16
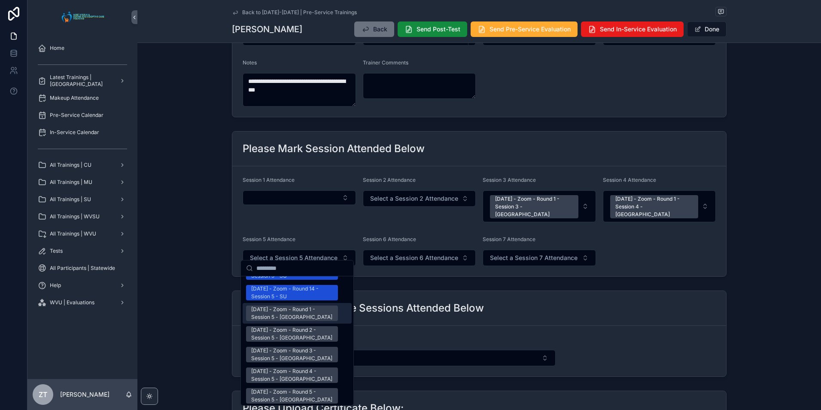
click at [290, 305] on div "[DATE] - Zoom - Round 1 - Session 5 - [GEOGRAPHIC_DATA]" at bounding box center [292, 312] width 82 height 15
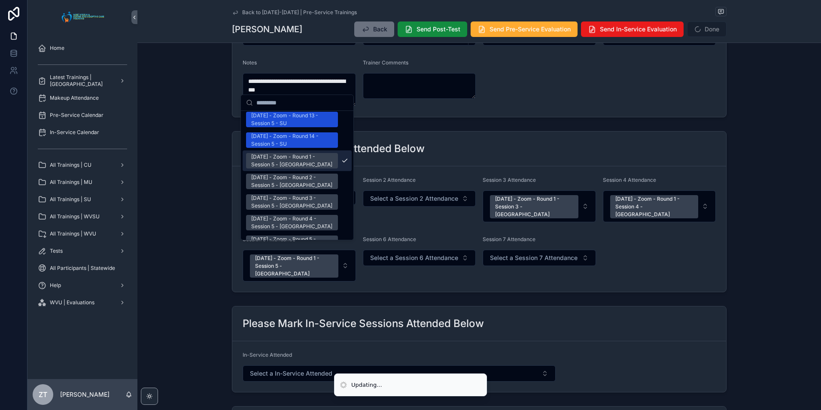
scroll to position [1130, 0]
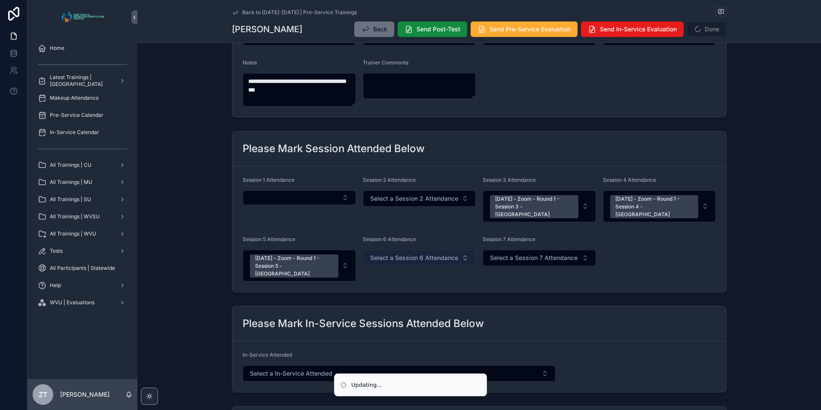
click at [387, 253] on span "Select a Session 6 Attendance" at bounding box center [414, 257] width 88 height 9
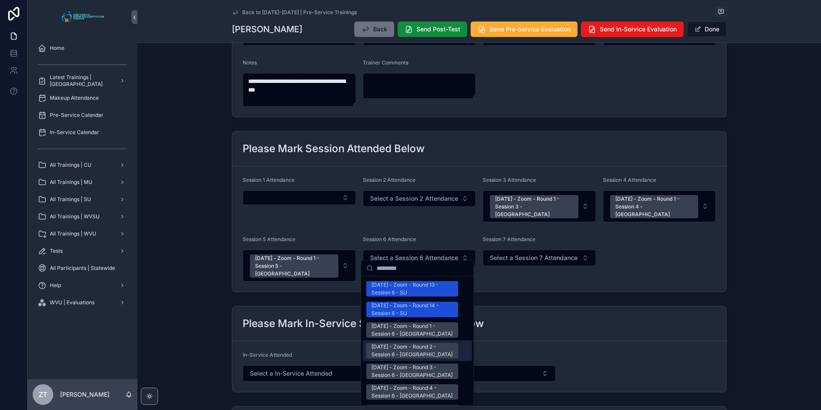
scroll to position [1074, 0]
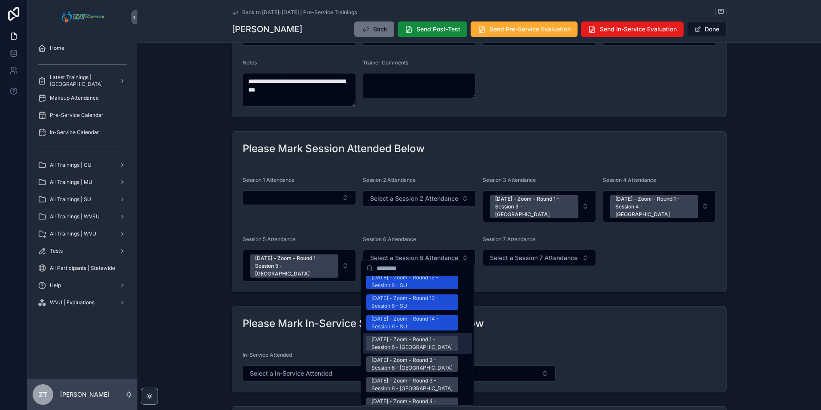
click at [397, 335] on div "[DATE] - Zoom - Round 1 - Session 6 - [GEOGRAPHIC_DATA]" at bounding box center [413, 342] width 82 height 15
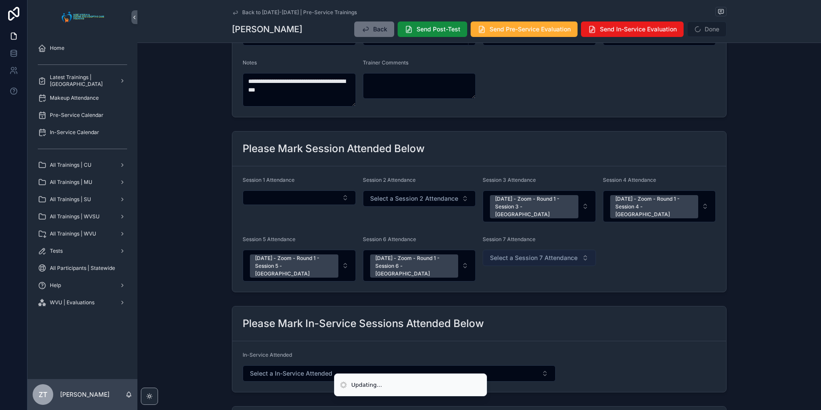
click at [509, 253] on span "Select a Session 7 Attendance" at bounding box center [534, 257] width 88 height 9
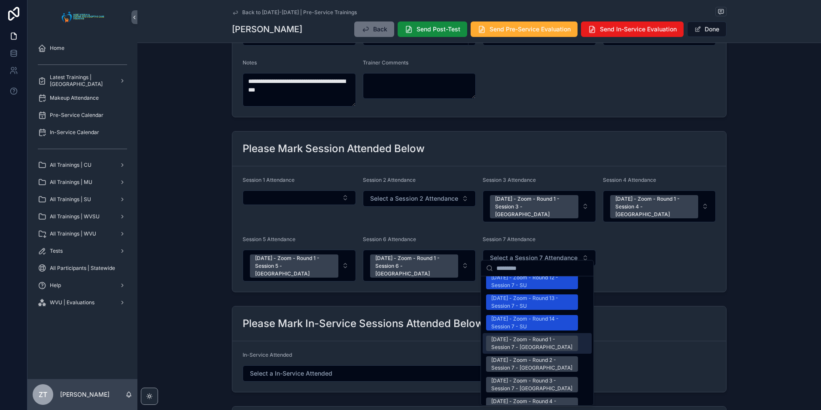
click at [507, 335] on div "[DATE] - Zoom - Round 1 - Session 7 - [GEOGRAPHIC_DATA]" at bounding box center [532, 342] width 82 height 15
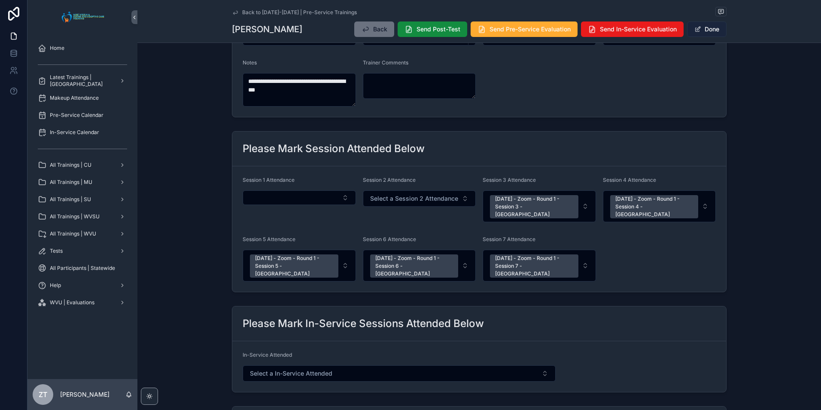
click at [696, 28] on span "scrollable content" at bounding box center [698, 29] width 7 height 7
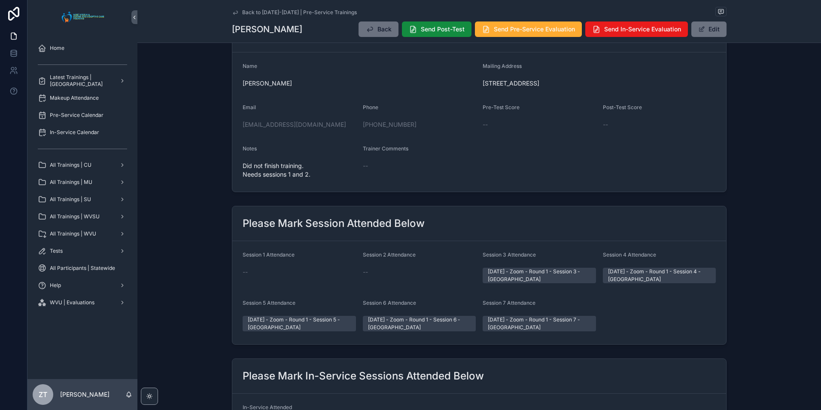
scroll to position [0, 0]
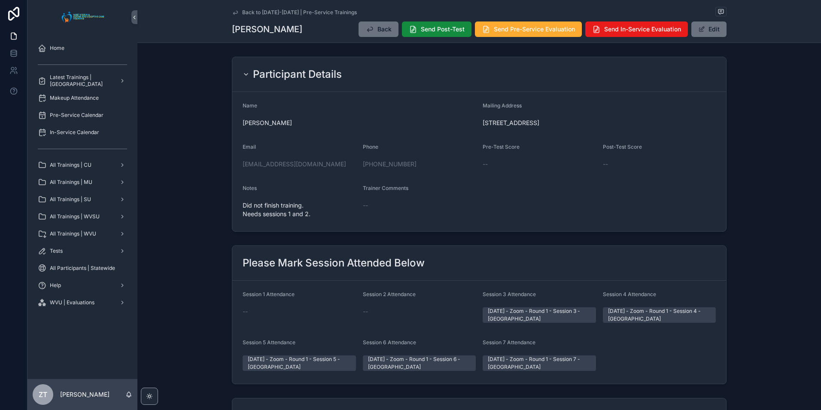
click at [235, 9] on icon "scrollable content" at bounding box center [235, 12] width 7 height 7
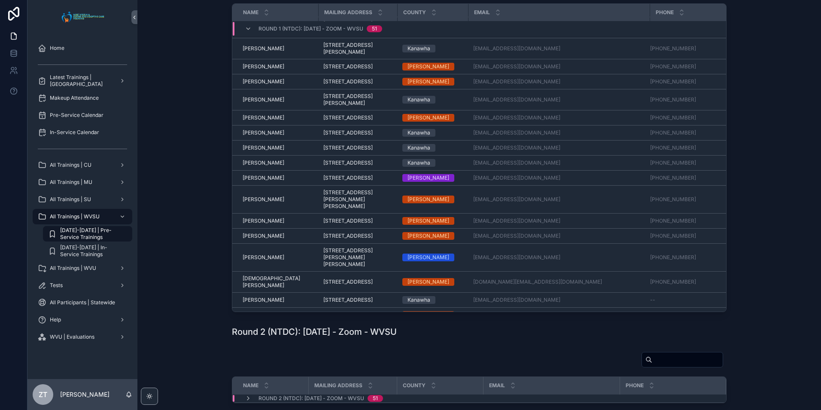
scroll to position [270, 0]
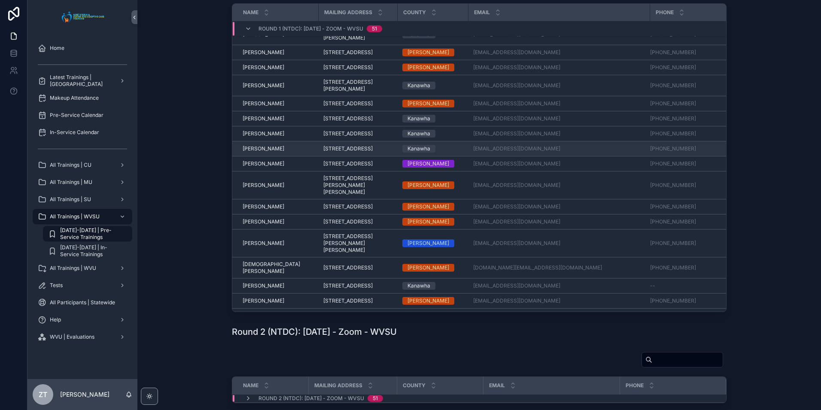
click at [262, 152] on span "[PERSON_NAME]" at bounding box center [264, 148] width 42 height 7
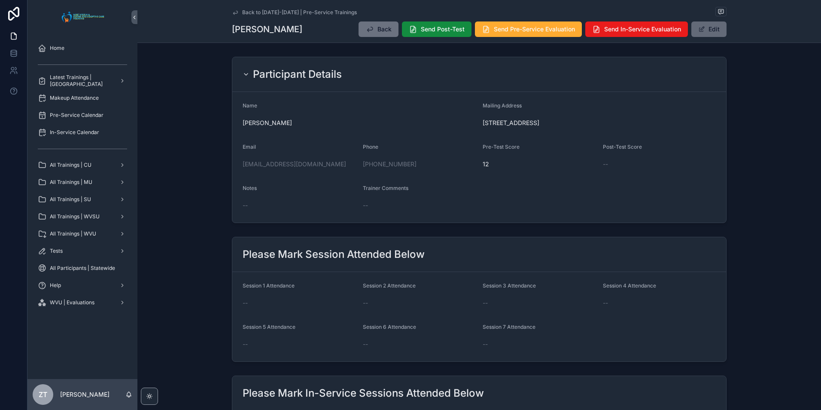
click at [698, 30] on span "scrollable content" at bounding box center [701, 29] width 7 height 7
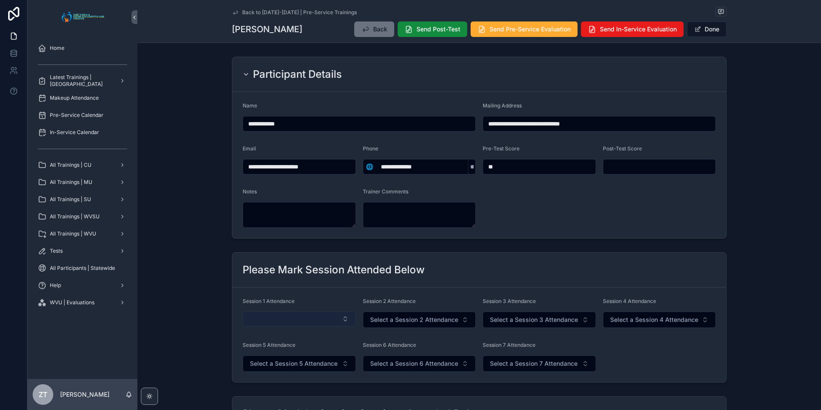
click at [290, 318] on button "Select Button" at bounding box center [299, 318] width 113 height 15
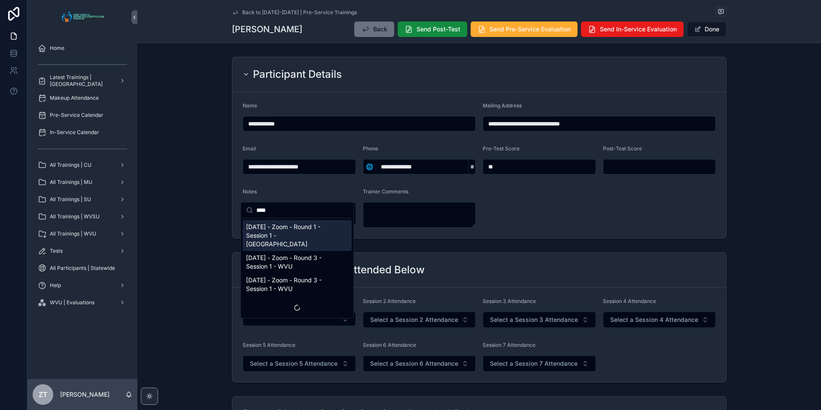
type input "****"
click at [286, 234] on span "[DATE] - Zoom - Round 1 - Session 1 - [GEOGRAPHIC_DATA]" at bounding box center [292, 236] width 92 height 26
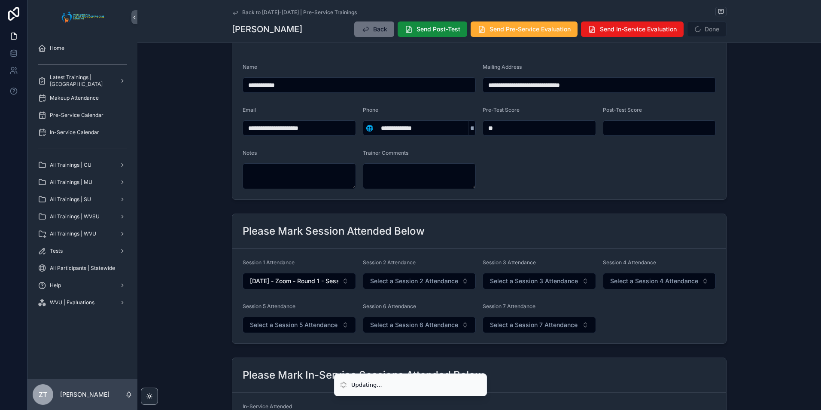
scroll to position [86, 0]
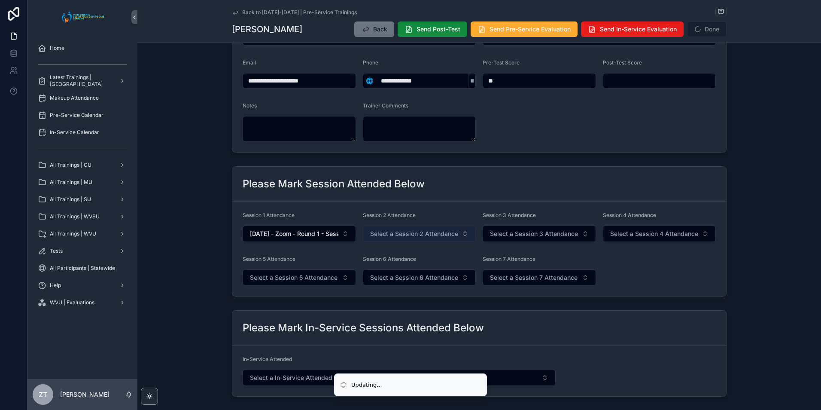
click at [398, 235] on span "Select a Session 2 Attendance" at bounding box center [414, 233] width 88 height 9
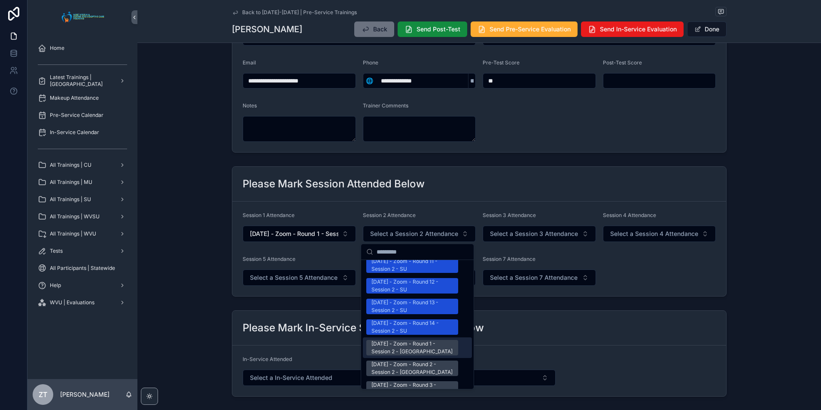
click at [390, 340] on div "[DATE] - Zoom - Round 1 - Session 2 - [GEOGRAPHIC_DATA]" at bounding box center [413, 347] width 82 height 15
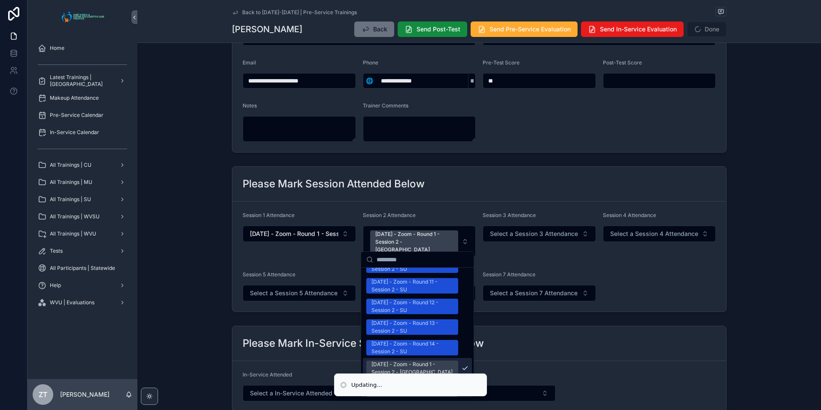
scroll to position [1087, 0]
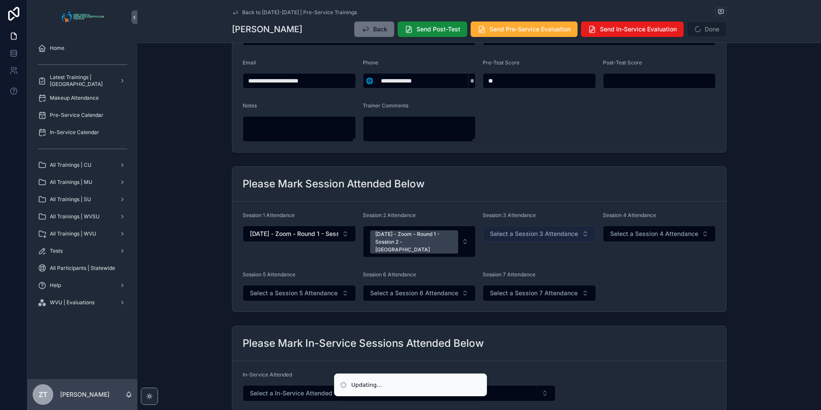
click at [512, 228] on button "Select a Session 3 Attendance" at bounding box center [539, 234] width 113 height 16
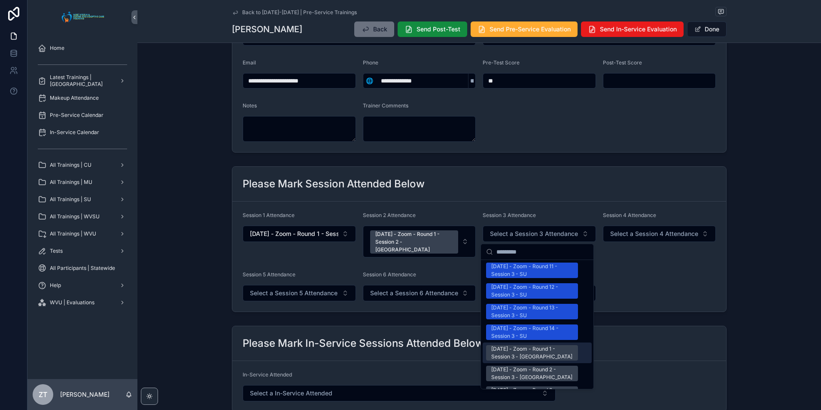
click at [503, 345] on div "[DATE] - Zoom - Round 1 - Session 3 - [GEOGRAPHIC_DATA]" at bounding box center [532, 352] width 82 height 15
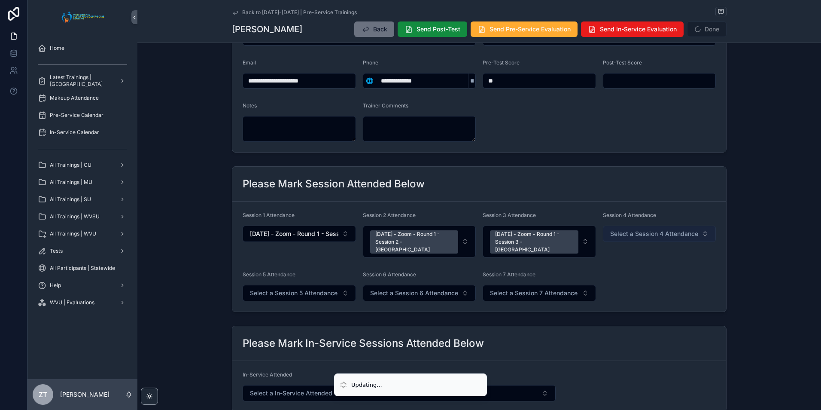
click at [638, 230] on span "Select a Session 4 Attendance" at bounding box center [654, 233] width 88 height 9
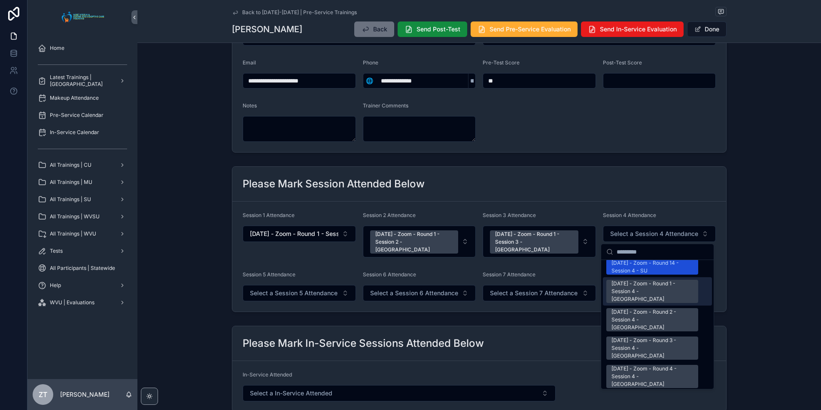
click at [639, 280] on div "[DATE] - Zoom - Round 1 - Session 4 - [GEOGRAPHIC_DATA]" at bounding box center [653, 291] width 82 height 23
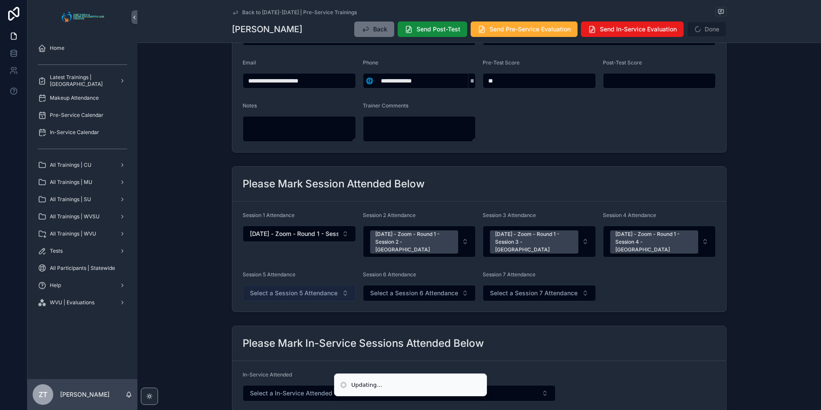
click at [294, 289] on span "Select a Session 5 Attendance" at bounding box center [294, 293] width 88 height 9
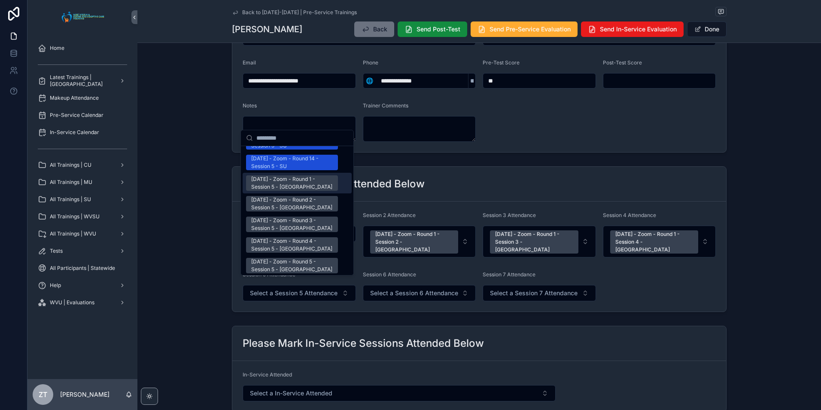
click at [277, 175] on div "[DATE] - Zoom - Round 1 - Session 5 - [GEOGRAPHIC_DATA]" at bounding box center [292, 182] width 82 height 15
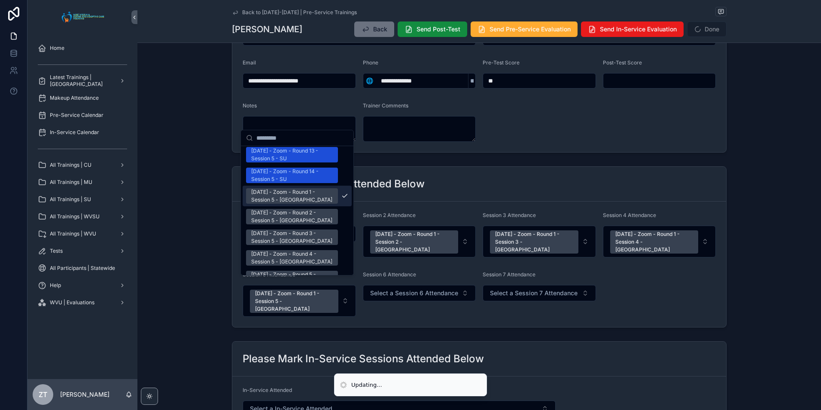
scroll to position [1130, 0]
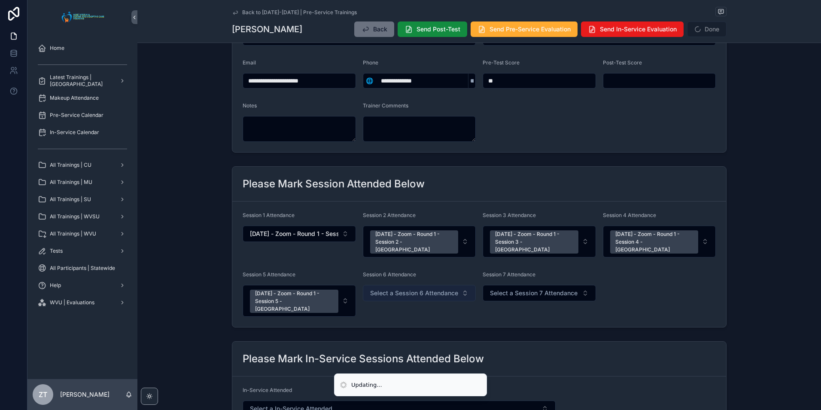
click at [397, 285] on button "Select a Session 6 Attendance" at bounding box center [419, 293] width 113 height 16
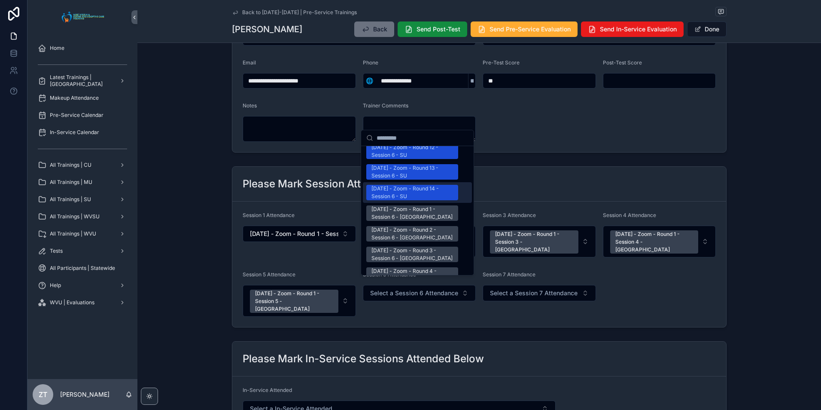
click at [400, 205] on div "[DATE] - Zoom - Round 1 - Session 6 - [GEOGRAPHIC_DATA]" at bounding box center [413, 212] width 82 height 15
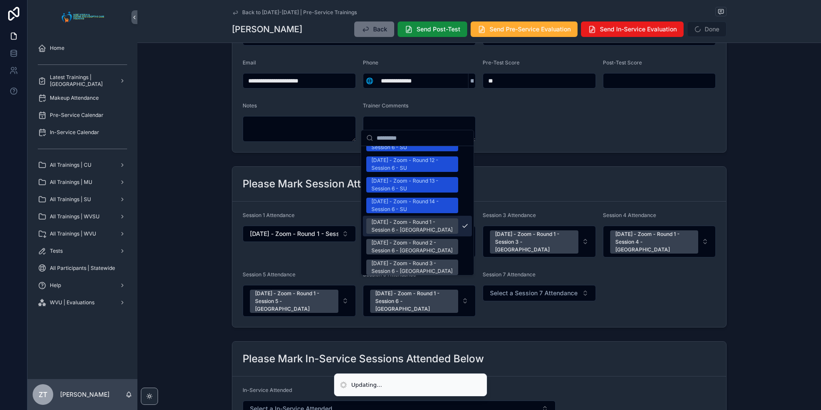
scroll to position [1087, 0]
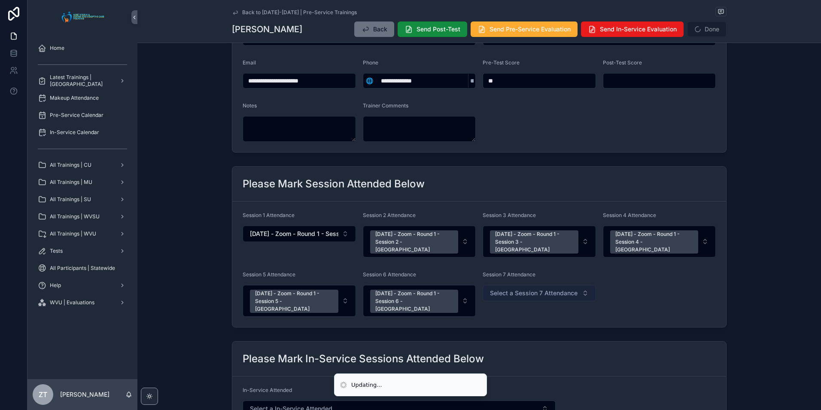
click at [504, 289] on span "Select a Session 7 Attendance" at bounding box center [534, 293] width 88 height 9
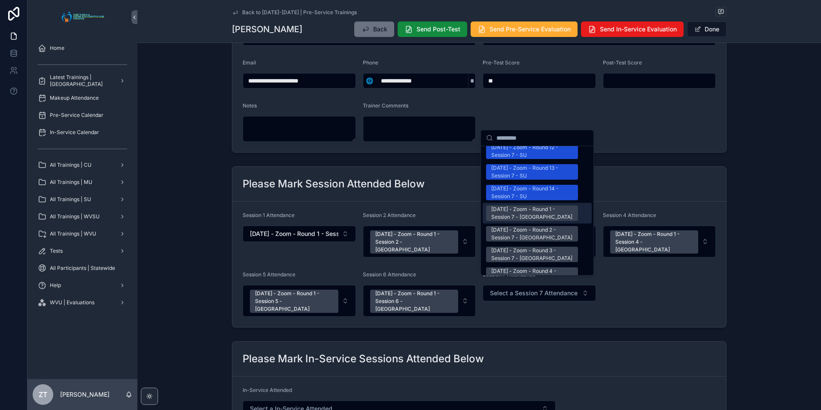
click at [504, 205] on div "[DATE] - Zoom - Round 1 - Session 7 - [GEOGRAPHIC_DATA]" at bounding box center [532, 212] width 82 height 15
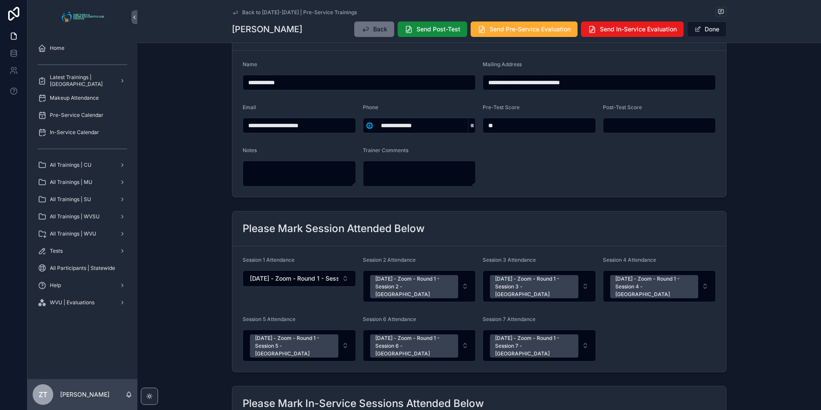
scroll to position [0, 0]
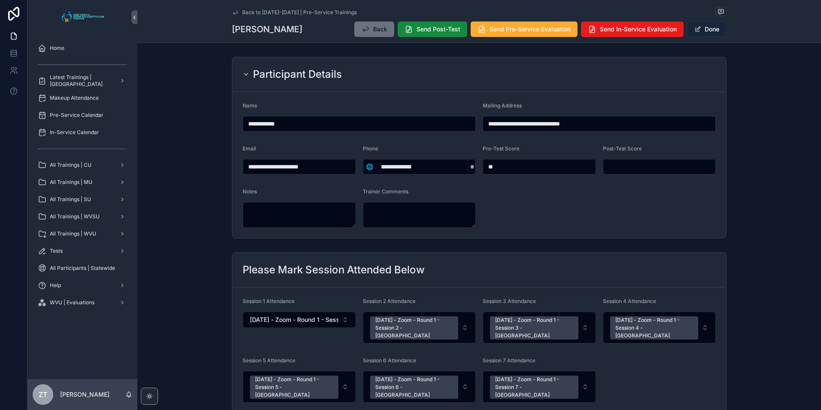
click at [695, 31] on span "scrollable content" at bounding box center [698, 29] width 7 height 7
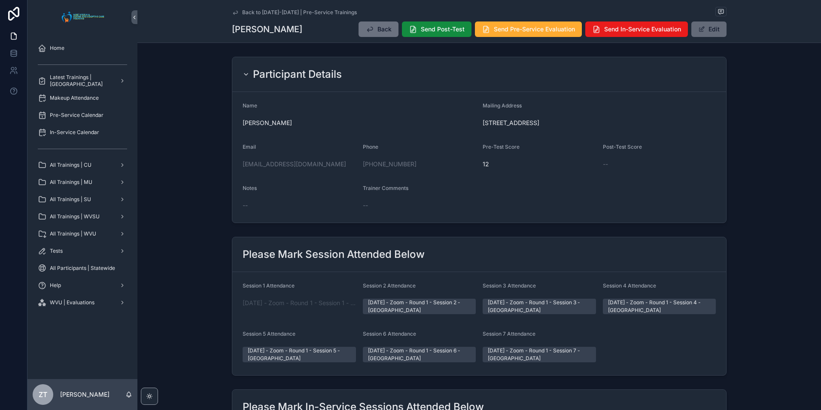
click at [701, 32] on span "scrollable content" at bounding box center [701, 29] width 7 height 7
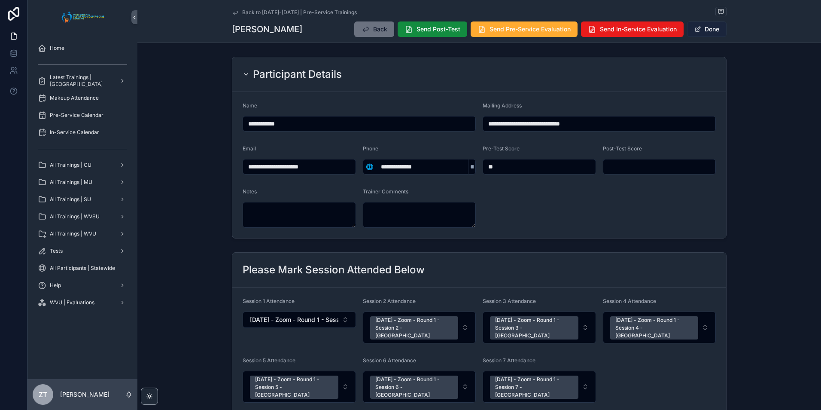
click at [701, 32] on button "Done" at bounding box center [707, 28] width 40 height 15
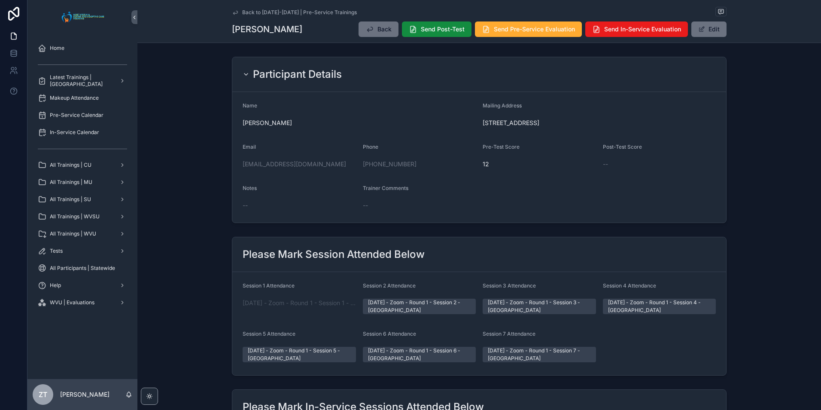
drag, startPoint x: 232, startPoint y: 14, endPoint x: 6, endPoint y: 158, distance: 267.7
click at [233, 14] on icon "scrollable content" at bounding box center [235, 12] width 4 height 3
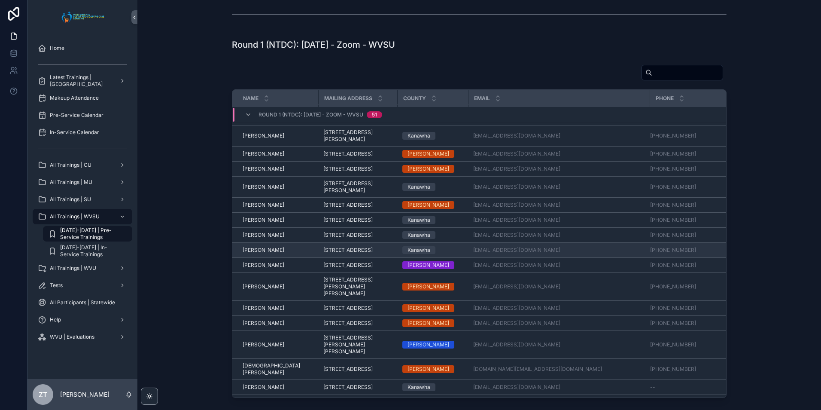
scroll to position [270, 0]
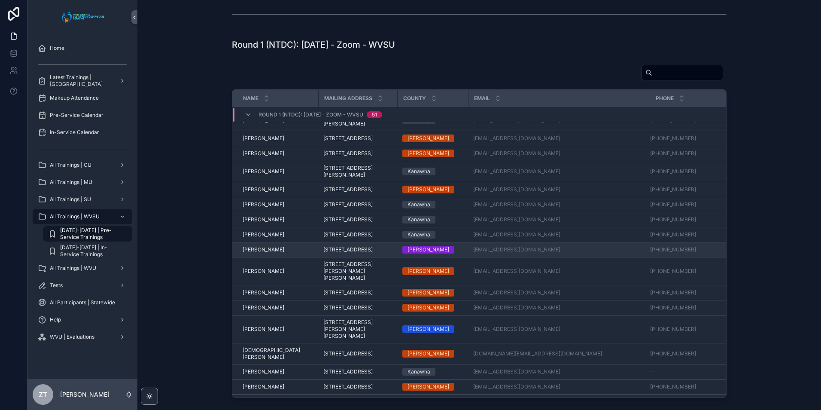
click at [258, 253] on span "[PERSON_NAME]" at bounding box center [264, 249] width 42 height 7
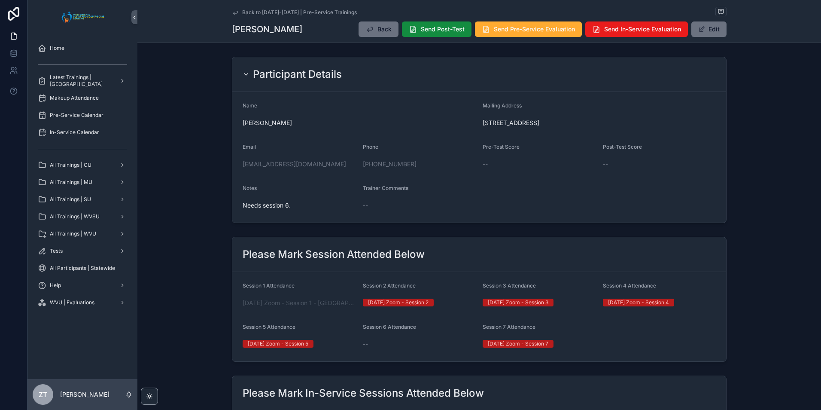
click at [233, 9] on icon "scrollable content" at bounding box center [235, 12] width 7 height 7
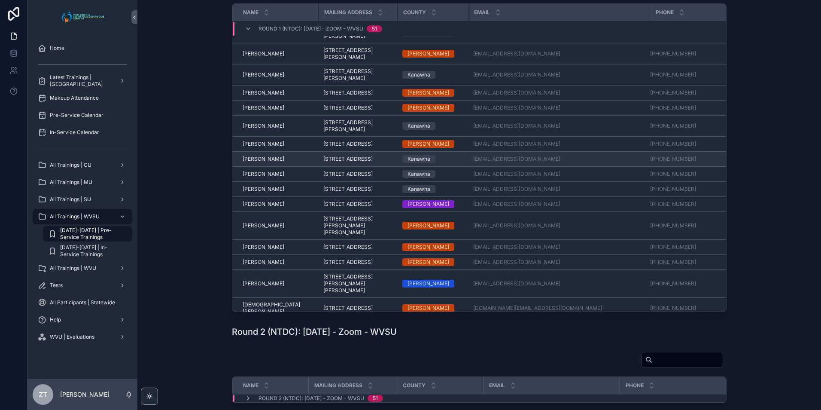
scroll to position [270, 0]
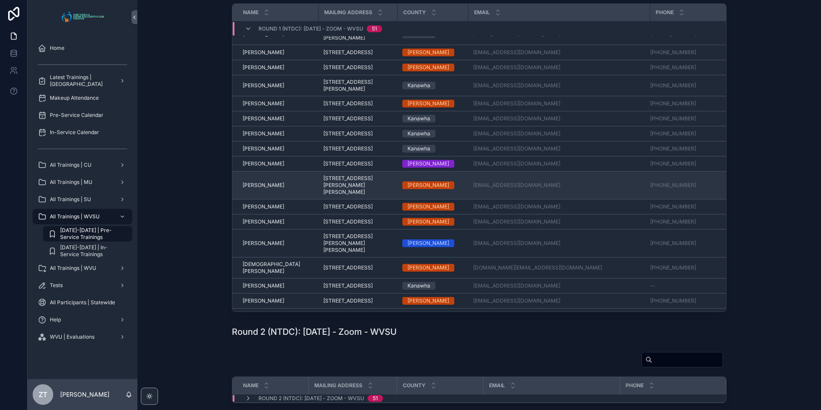
click at [262, 189] on span "[PERSON_NAME]" at bounding box center [264, 185] width 42 height 7
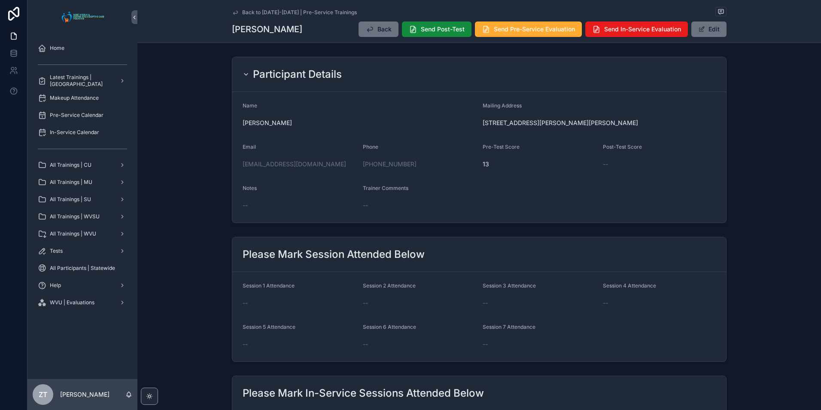
click at [715, 20] on div "Back to [DATE]-[DATE] | Pre-Service Trainings [PERSON_NAME] Back Send Post-Test…" at bounding box center [479, 21] width 495 height 43
click at [707, 31] on button "Edit" at bounding box center [709, 28] width 35 height 15
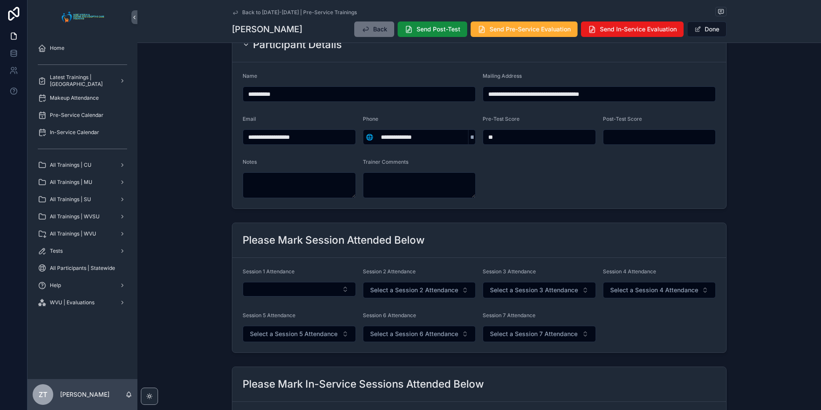
scroll to position [43, 0]
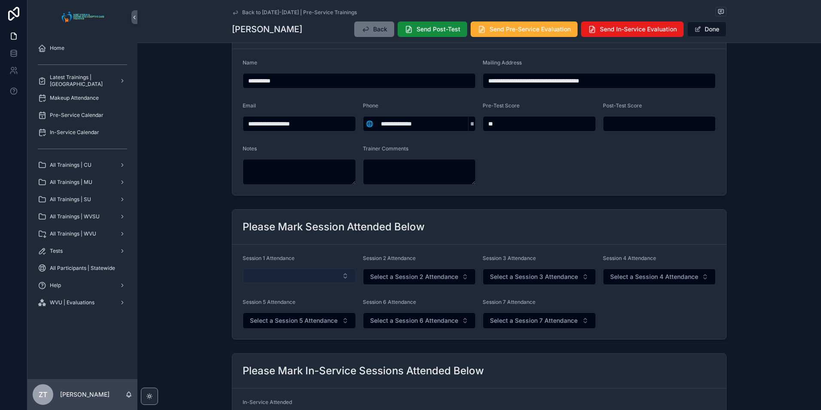
click at [278, 269] on button "Select Button" at bounding box center [299, 275] width 113 height 15
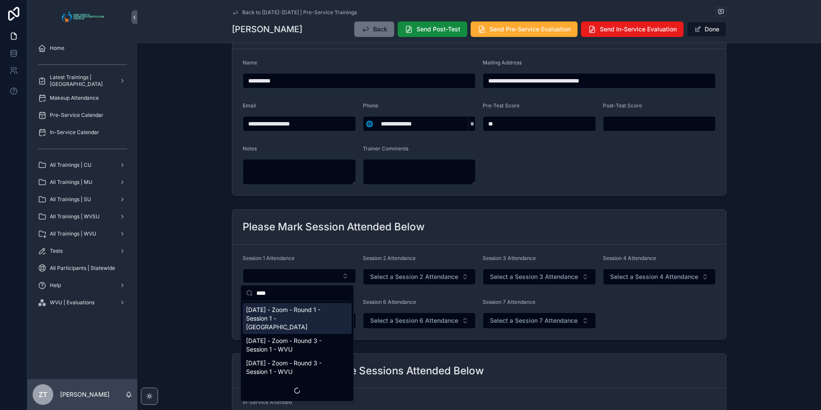
type input "****"
click at [286, 313] on span "[DATE] - Zoom - Round 1 - Session 1 - [GEOGRAPHIC_DATA]" at bounding box center [292, 318] width 92 height 26
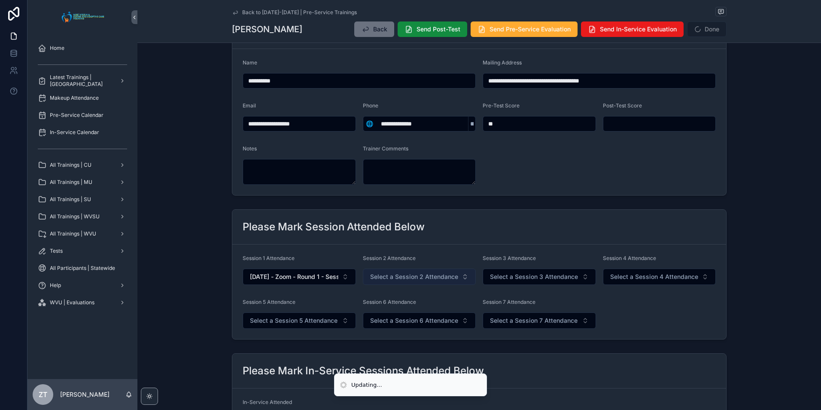
click at [390, 282] on button "Select a Session 2 Attendance" at bounding box center [419, 276] width 113 height 16
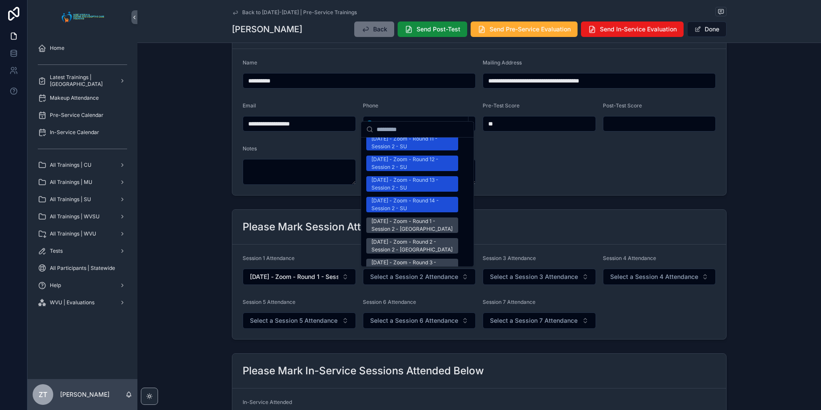
click at [407, 217] on div "[DATE] - Zoom - Round 1 - Session 2 - [GEOGRAPHIC_DATA]" at bounding box center [413, 224] width 82 height 15
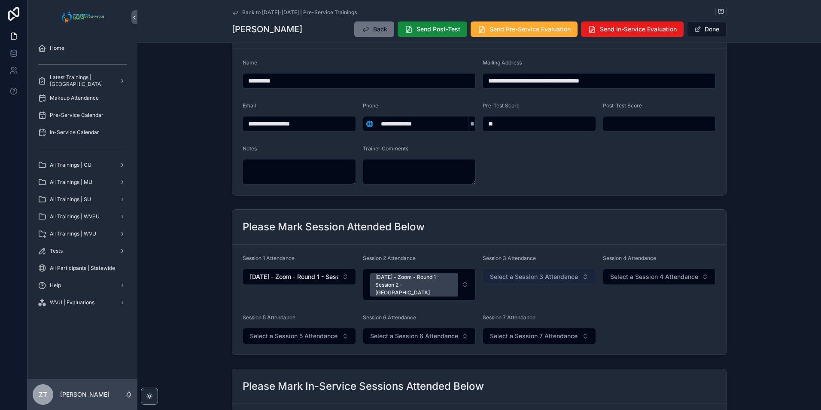
click at [517, 275] on span "Select a Session 3 Attendance" at bounding box center [534, 276] width 88 height 9
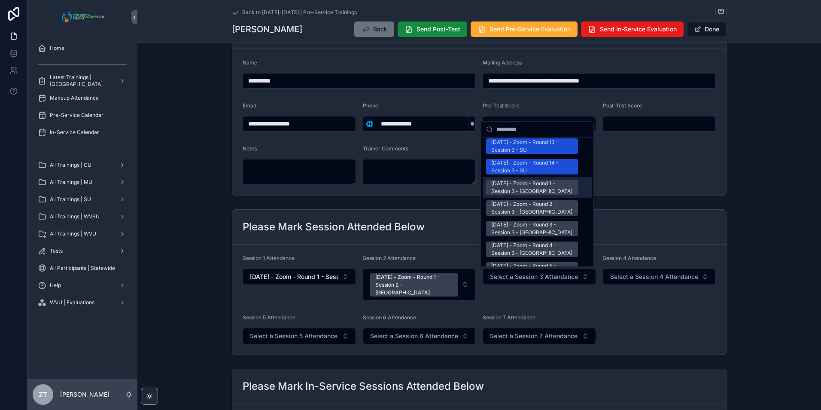
click at [528, 180] on div "[DATE] - Zoom - Round 1 - Session 3 - [GEOGRAPHIC_DATA]" at bounding box center [532, 187] width 82 height 15
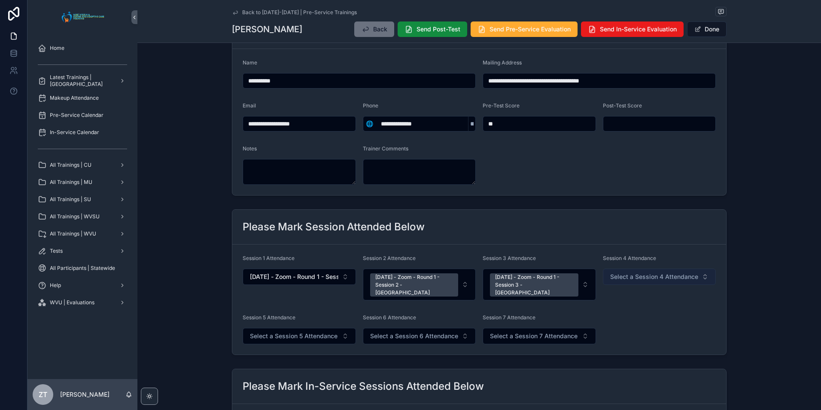
click at [619, 274] on span "Select a Session 4 Attendance" at bounding box center [654, 276] width 88 height 9
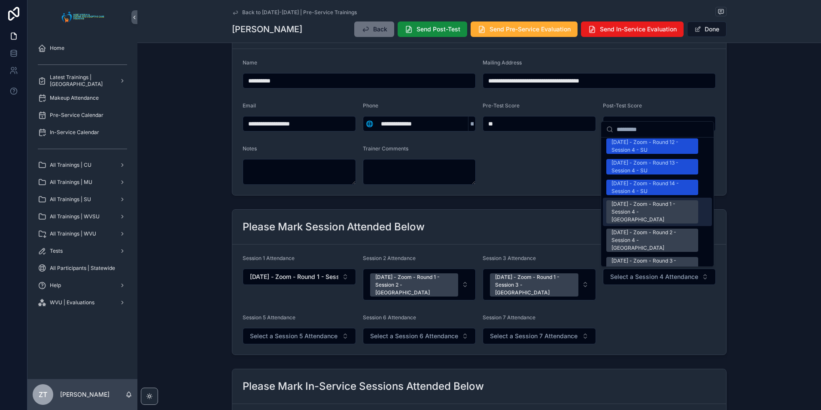
click at [639, 200] on div "[DATE] - Zoom - Round 1 - Session 4 - [GEOGRAPHIC_DATA]" at bounding box center [653, 211] width 82 height 23
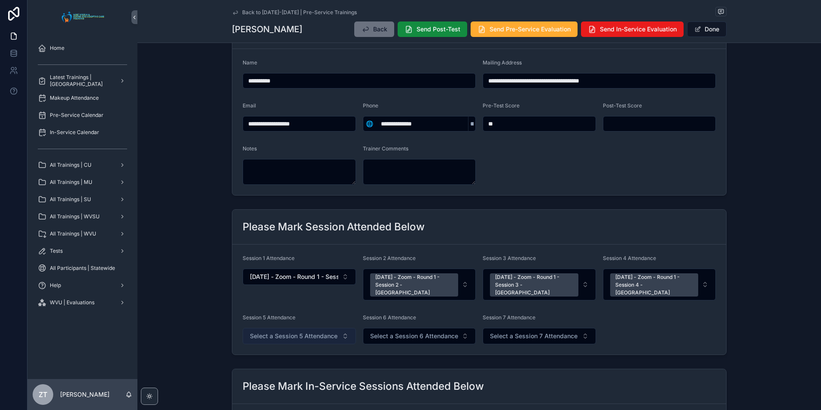
click at [297, 332] on span "Select a Session 5 Attendance" at bounding box center [294, 336] width 88 height 9
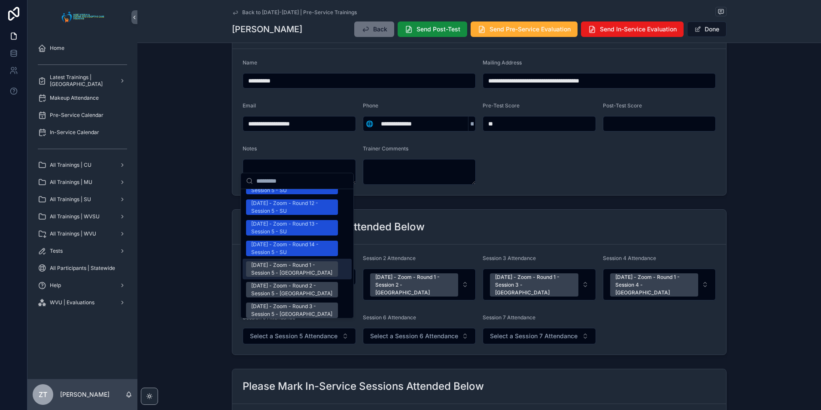
click at [281, 261] on div "[DATE] - Zoom - Round 1 - Session 5 - [GEOGRAPHIC_DATA]" at bounding box center [292, 268] width 82 height 15
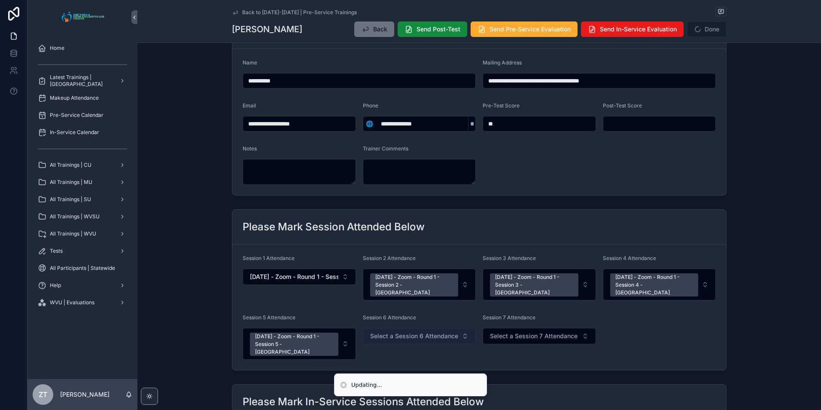
click at [378, 328] on button "Select a Session 6 Attendance" at bounding box center [419, 336] width 113 height 16
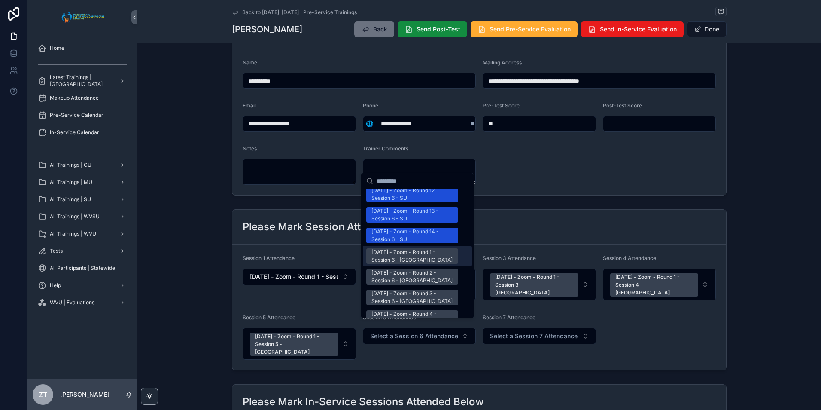
click at [401, 248] on div "[DATE] - Zoom - Round 1 - Session 6 - [GEOGRAPHIC_DATA]" at bounding box center [413, 255] width 82 height 15
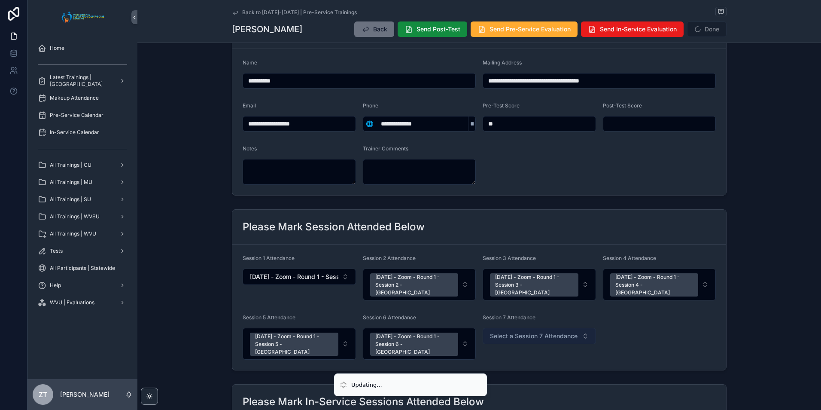
click at [515, 332] on span "Select a Session 7 Attendance" at bounding box center [534, 336] width 88 height 9
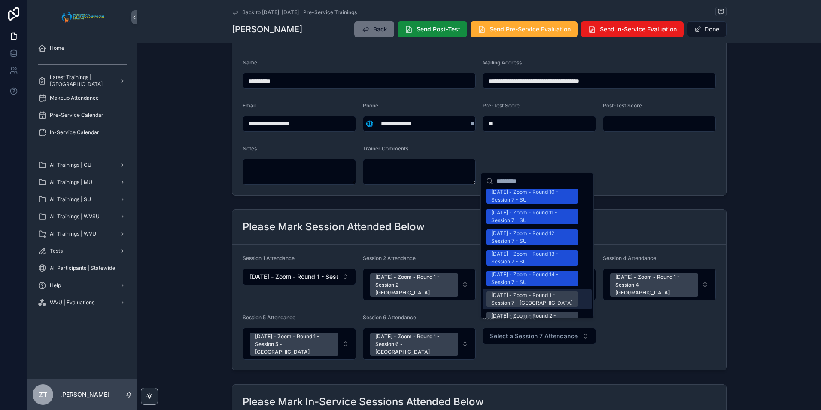
click at [506, 291] on div "[DATE] - Zoom - Round 1 - Session 7 - [GEOGRAPHIC_DATA]" at bounding box center [532, 298] width 82 height 15
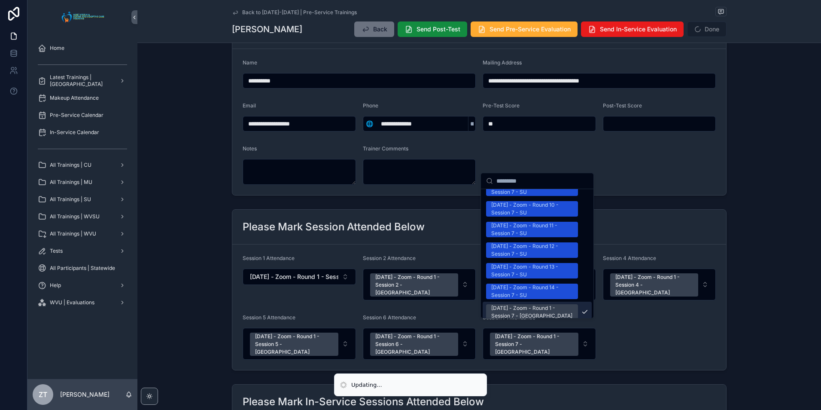
scroll to position [1044, 0]
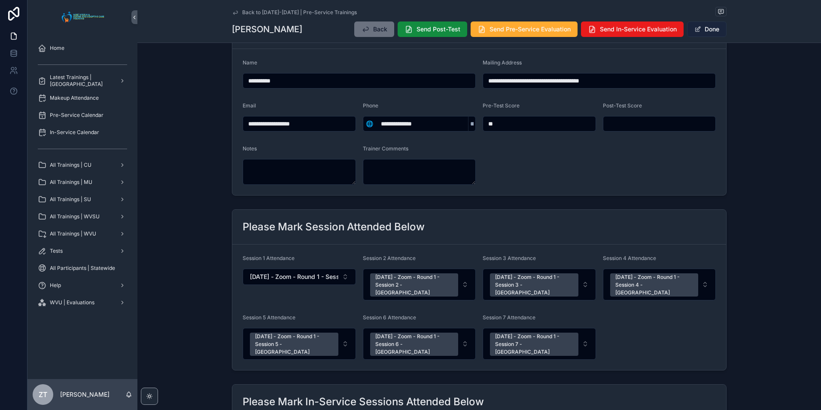
click at [703, 28] on button "Done" at bounding box center [707, 28] width 40 height 15
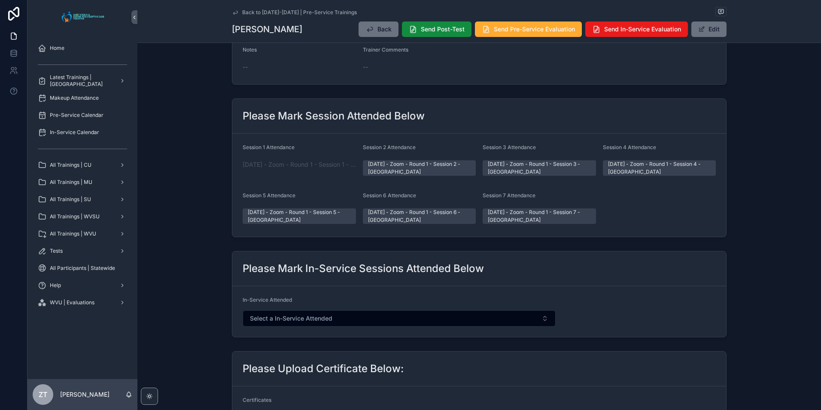
scroll to position [0, 0]
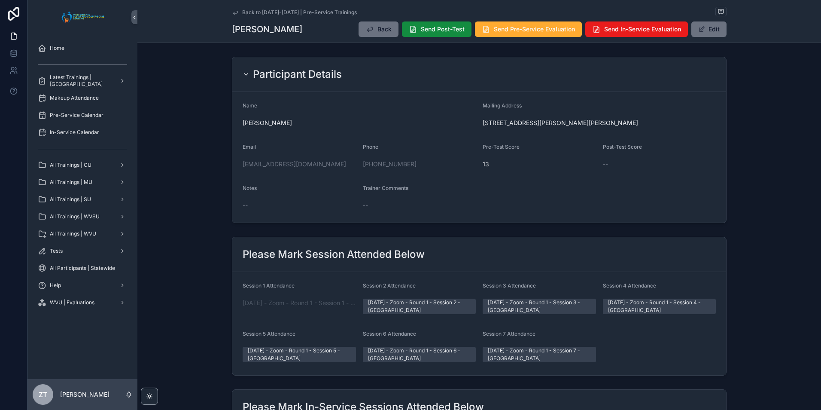
click at [692, 21] on button "Edit" at bounding box center [709, 28] width 35 height 15
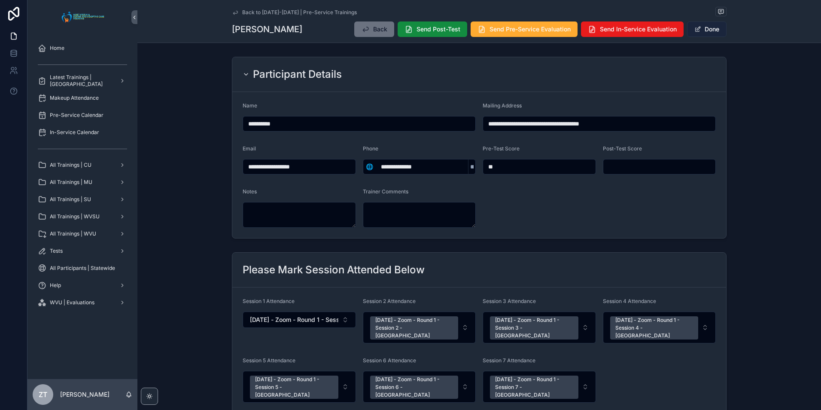
click at [704, 28] on button "Done" at bounding box center [707, 28] width 40 height 15
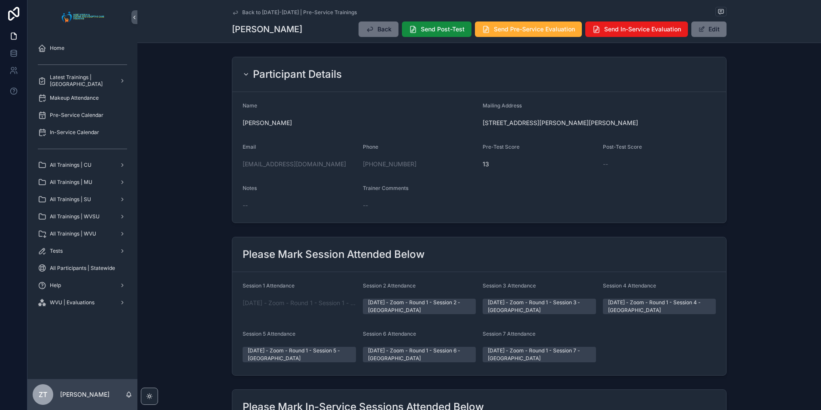
click at [233, 15] on icon "scrollable content" at bounding box center [235, 12] width 7 height 7
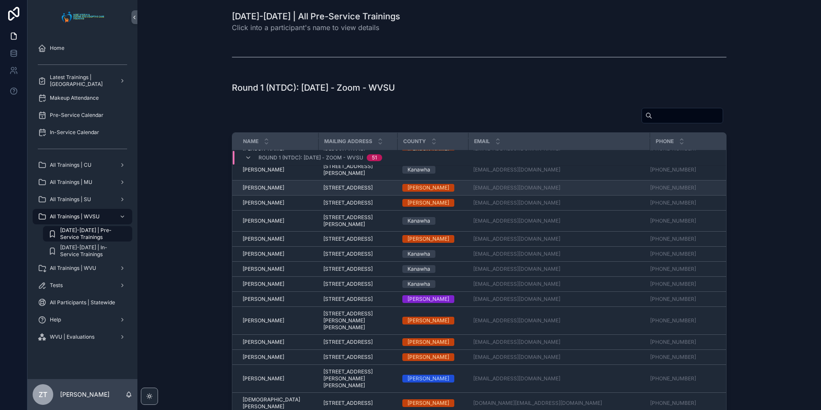
scroll to position [356, 0]
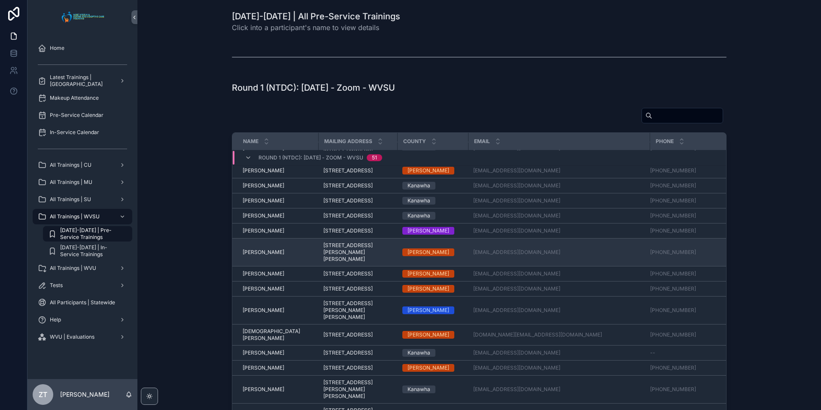
click at [254, 256] on span "[PERSON_NAME]" at bounding box center [264, 252] width 42 height 7
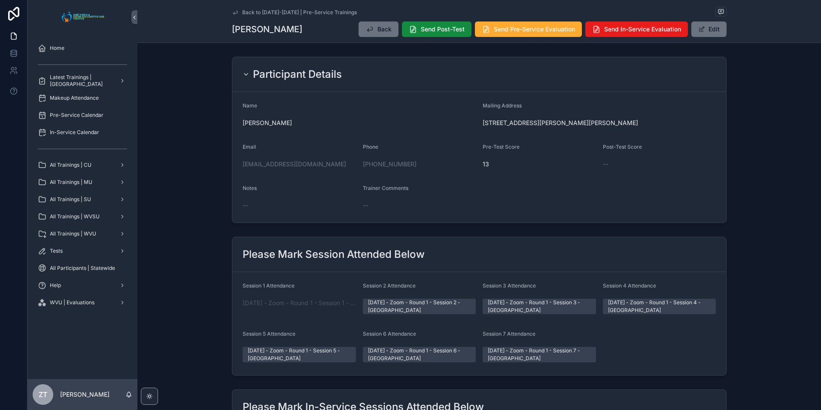
click at [234, 9] on icon "scrollable content" at bounding box center [235, 12] width 7 height 7
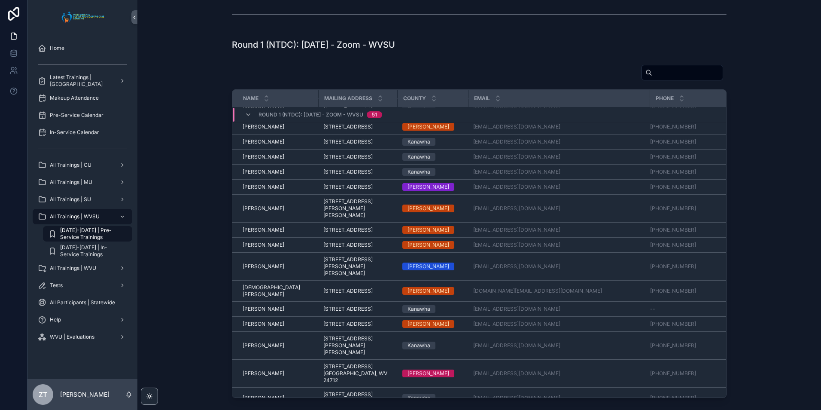
scroll to position [399, 0]
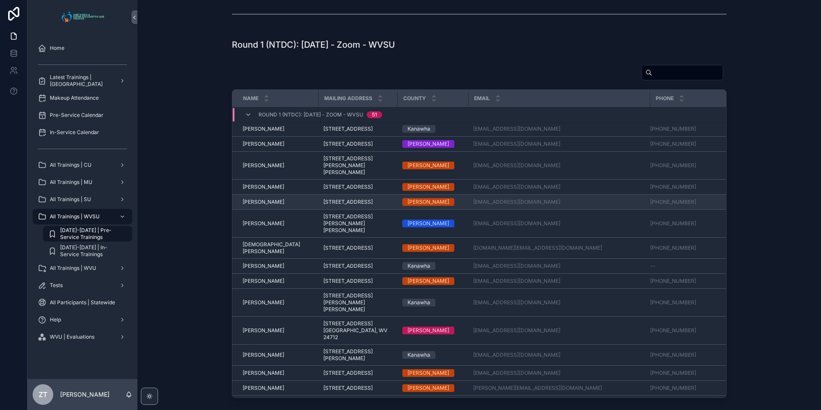
click at [250, 205] on span "[PERSON_NAME]" at bounding box center [264, 201] width 42 height 7
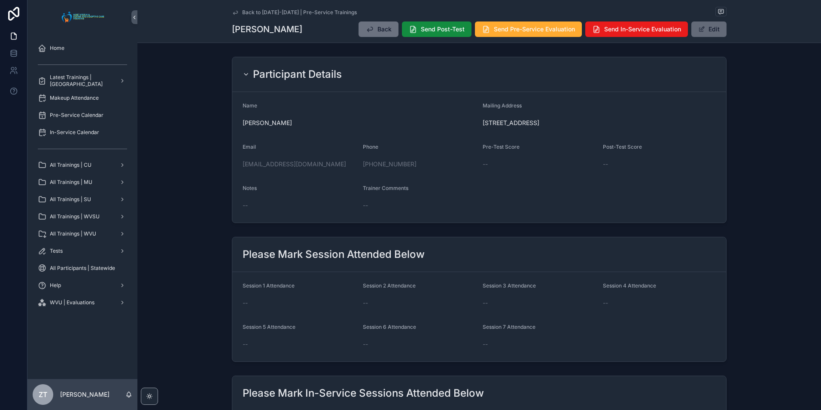
click at [703, 34] on button "Edit" at bounding box center [709, 28] width 35 height 15
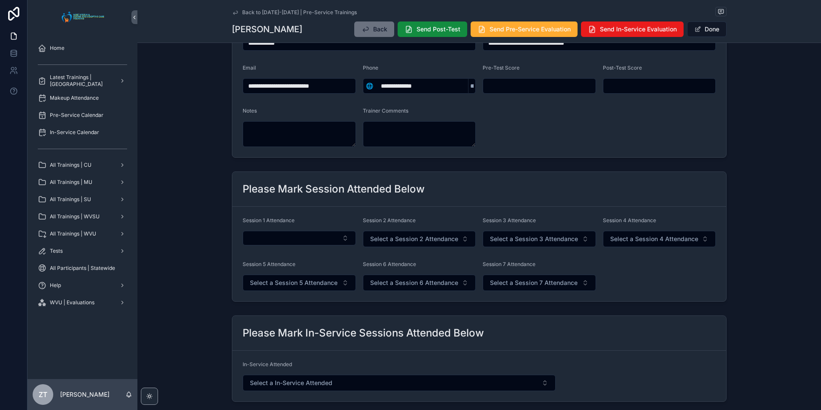
scroll to position [86, 0]
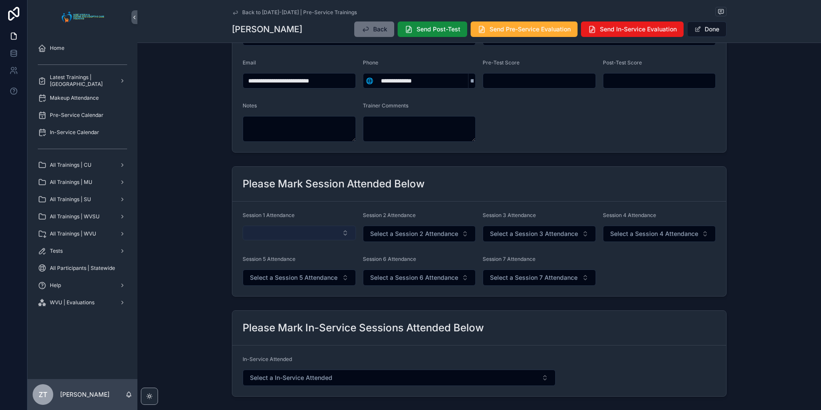
click at [287, 235] on button "Select Button" at bounding box center [299, 233] width 113 height 15
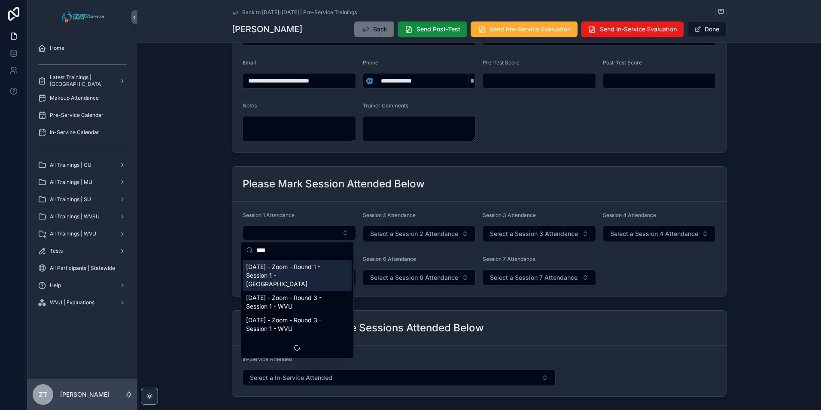
type input "****"
click at [276, 275] on span "[DATE] - Zoom - Round 1 - Session 1 - [GEOGRAPHIC_DATA]" at bounding box center [292, 275] width 92 height 26
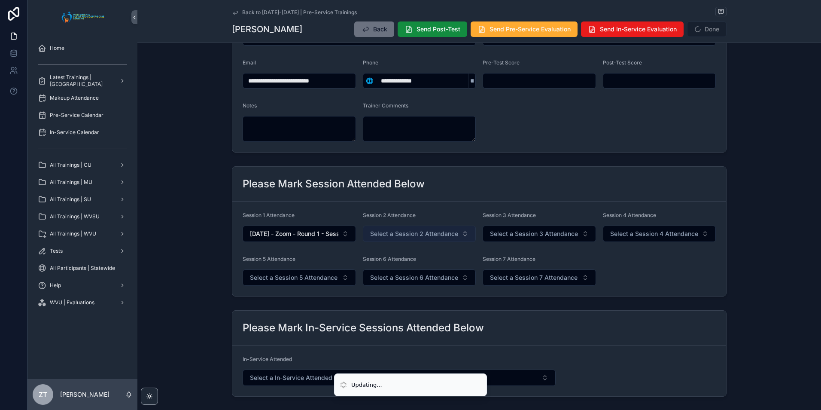
click at [405, 230] on span "Select a Session 2 Attendance" at bounding box center [414, 233] width 88 height 9
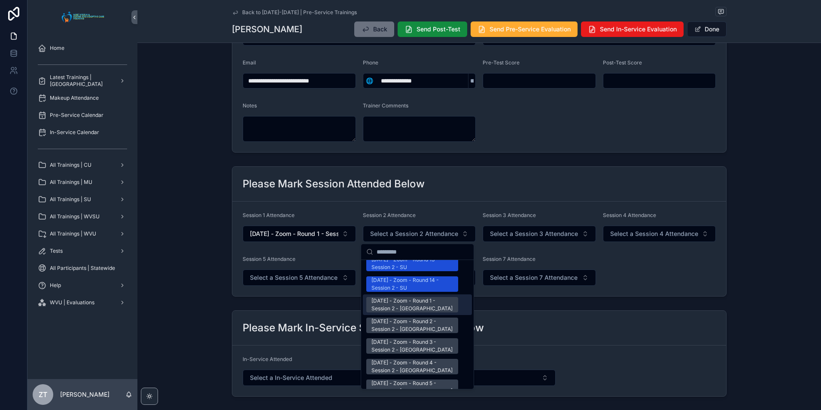
click at [399, 297] on div "[DATE] - Zoom - Round 1 - Session 2 - [GEOGRAPHIC_DATA]" at bounding box center [413, 304] width 82 height 15
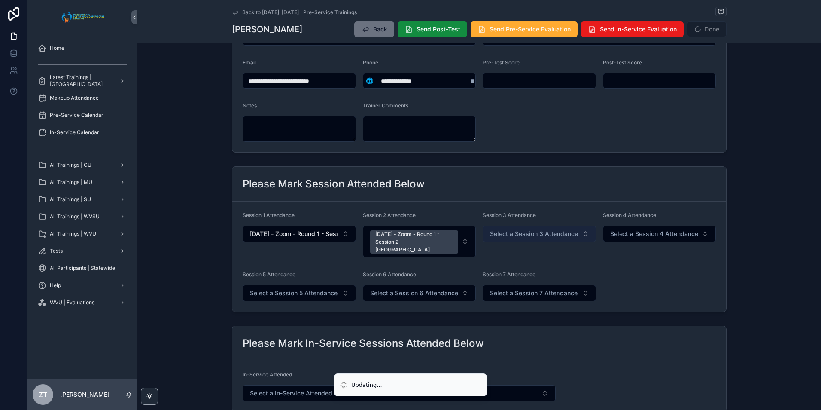
click at [532, 232] on span "Select a Session 3 Attendance" at bounding box center [534, 233] width 88 height 9
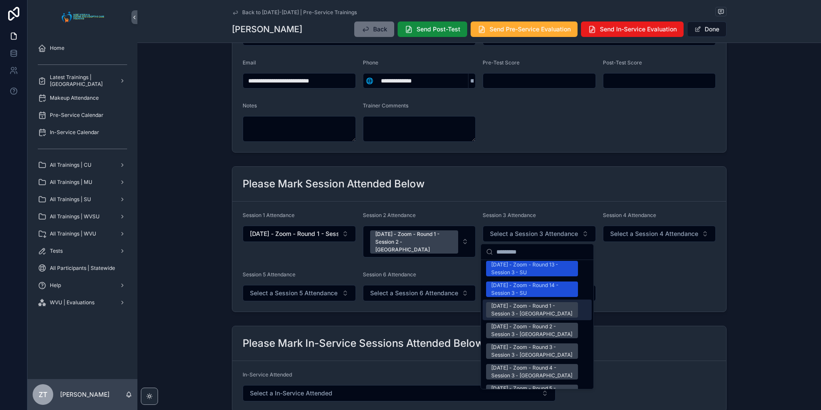
click at [517, 302] on div "[DATE] - Zoom - Round 1 - Session 3 - [GEOGRAPHIC_DATA]" at bounding box center [532, 309] width 82 height 15
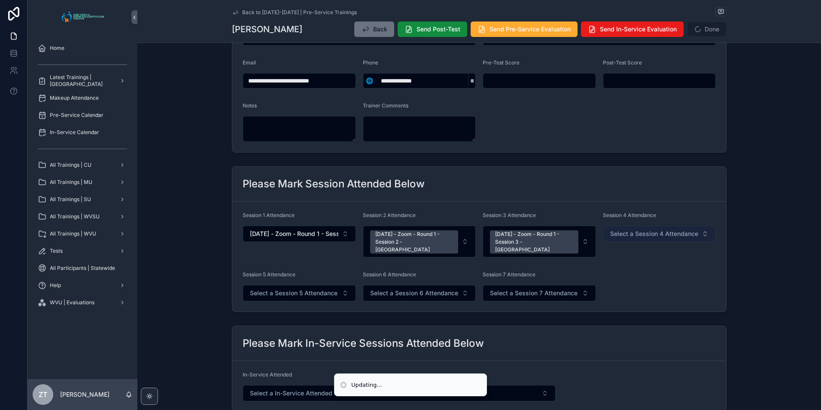
click at [636, 234] on span "Select a Session 4 Attendance" at bounding box center [654, 233] width 88 height 9
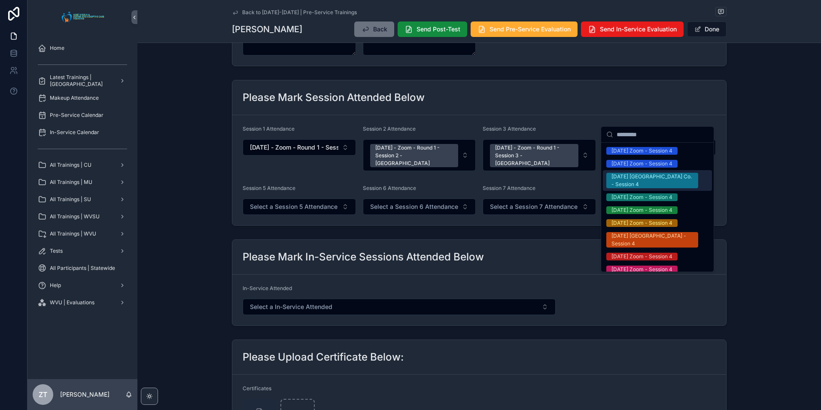
scroll to position [172, 0]
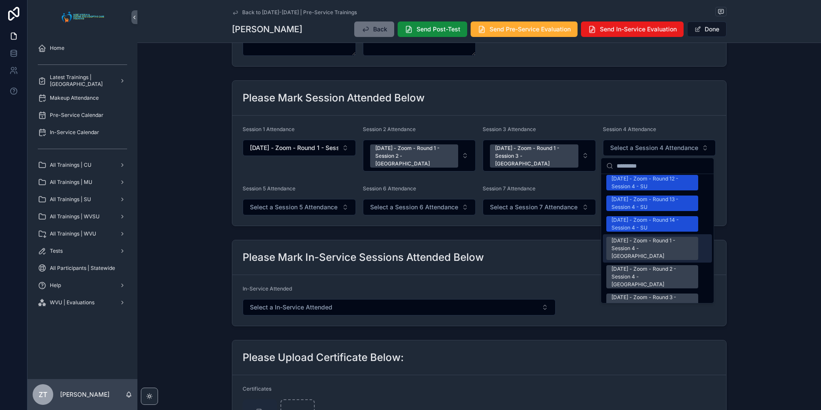
click at [625, 237] on div "[DATE] - Zoom - Round 1 - Session 4 - [GEOGRAPHIC_DATA]" at bounding box center [653, 248] width 82 height 23
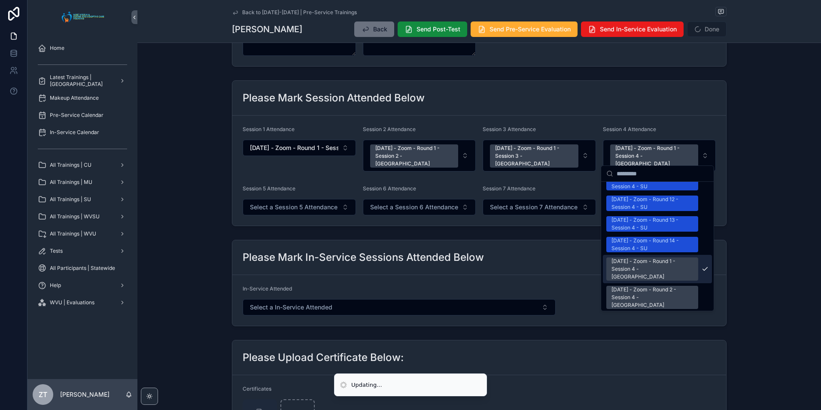
scroll to position [1130, 0]
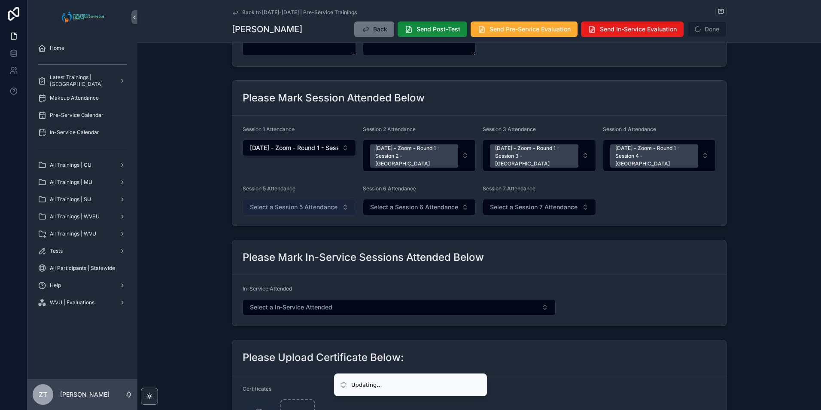
click at [276, 199] on button "Select a Session 5 Attendance" at bounding box center [299, 207] width 113 height 16
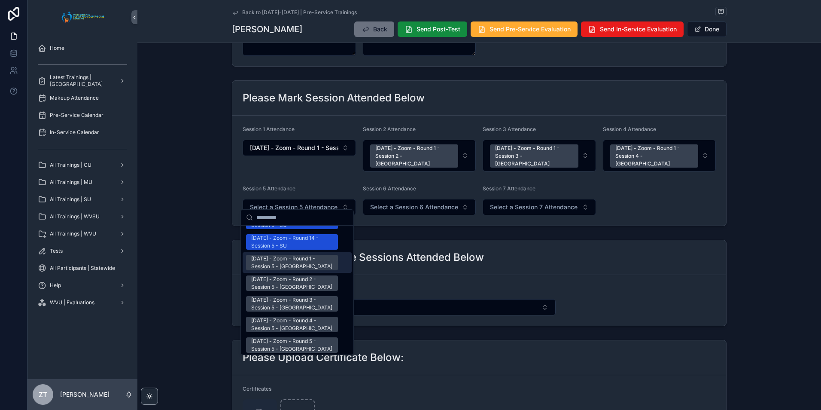
click at [284, 255] on div "[DATE] - Zoom - Round 1 - Session 5 - [GEOGRAPHIC_DATA]" at bounding box center [292, 262] width 82 height 15
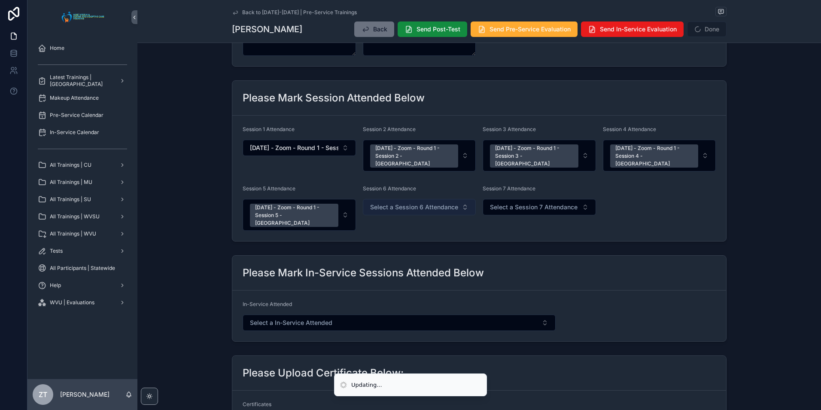
click at [393, 199] on button "Select a Session 6 Attendance" at bounding box center [419, 207] width 113 height 16
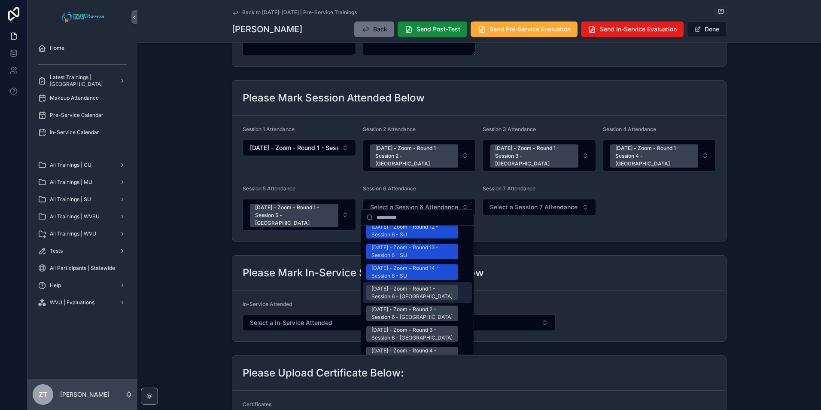
click at [401, 285] on div "[DATE] - Zoom - Round 1 - Session 6 - [GEOGRAPHIC_DATA]" at bounding box center [413, 292] width 82 height 15
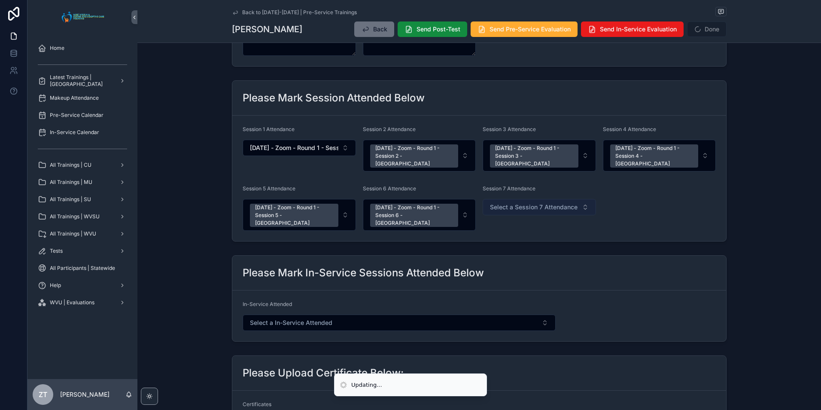
click at [503, 203] on span "Select a Session 7 Attendance" at bounding box center [534, 207] width 88 height 9
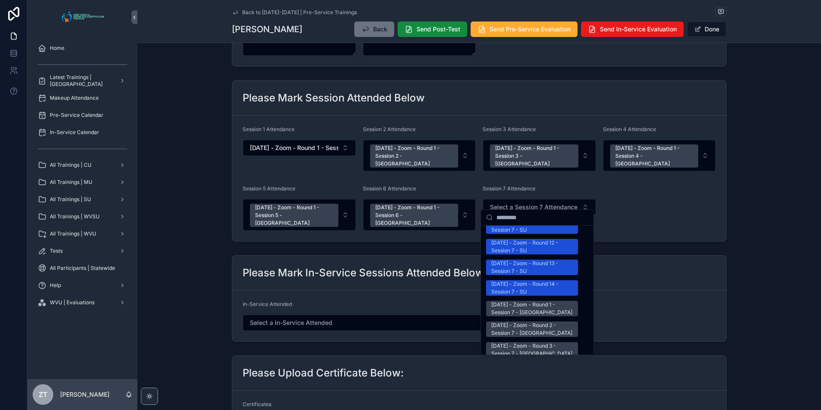
scroll to position [1074, 0]
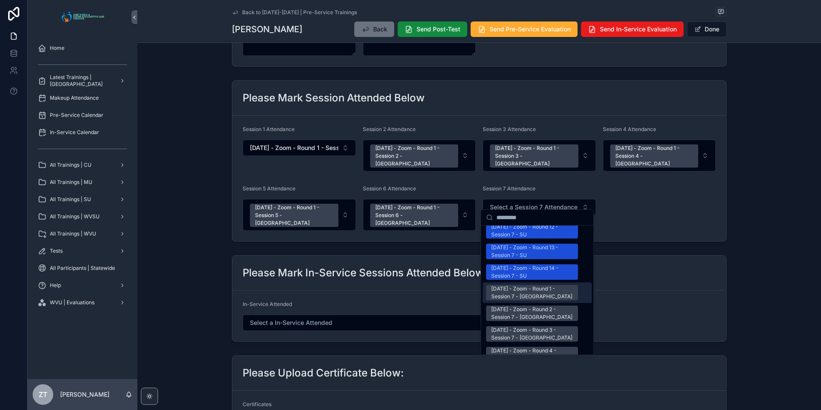
click at [500, 285] on div "[DATE] - Zoom - Round 1 - Session 7 - [GEOGRAPHIC_DATA]" at bounding box center [532, 292] width 82 height 15
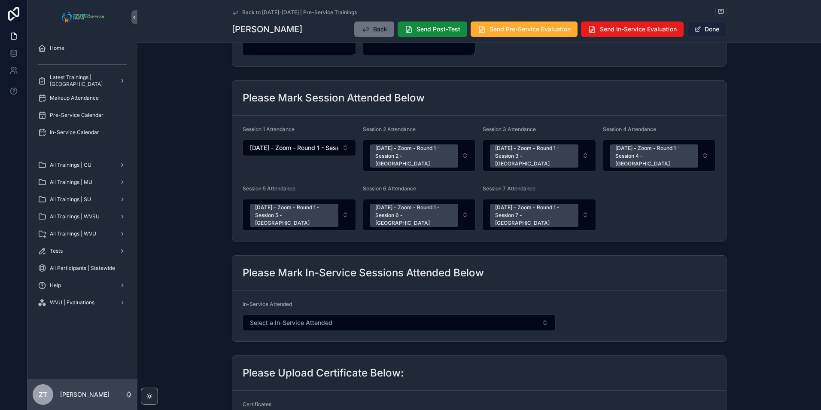
click at [698, 33] on button "Done" at bounding box center [707, 28] width 40 height 15
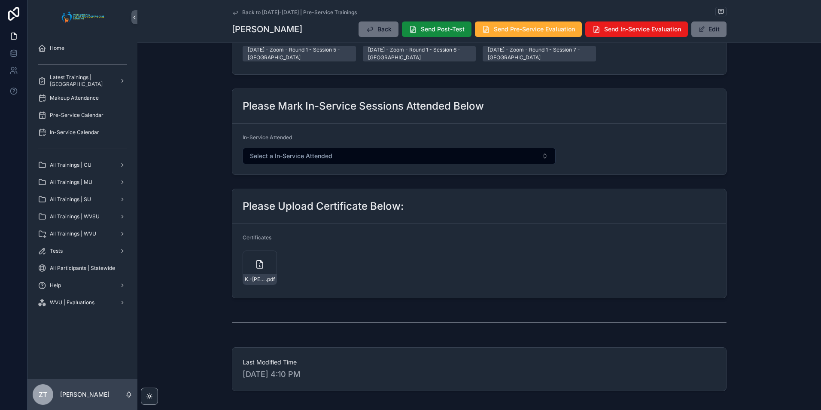
scroll to position [0, 0]
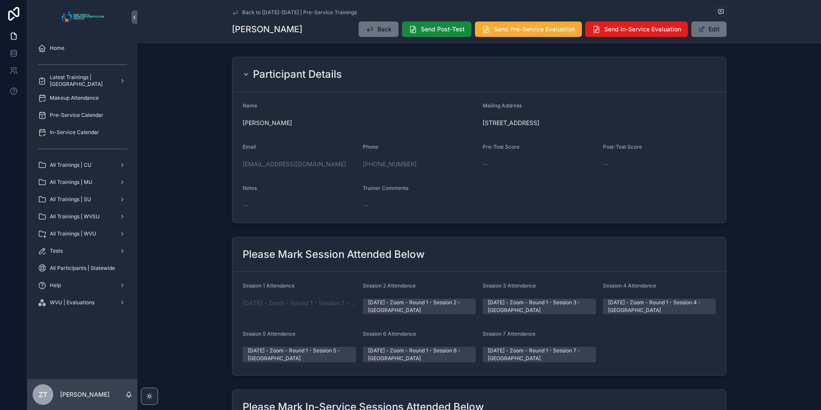
click at [232, 12] on icon "scrollable content" at bounding box center [235, 12] width 7 height 7
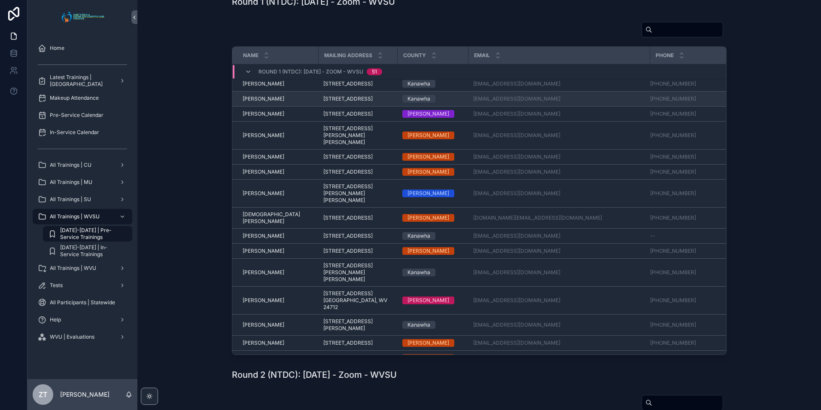
scroll to position [399, 0]
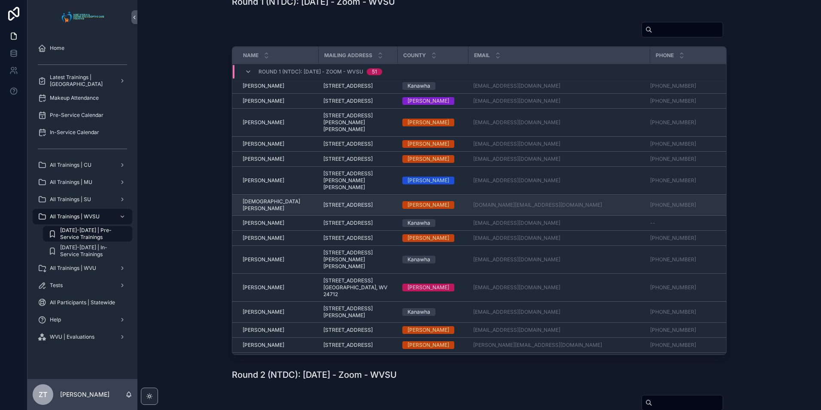
click at [259, 216] on td "[DEMOGRAPHIC_DATA][PERSON_NAME] [PERSON_NAME]" at bounding box center [275, 205] width 86 height 21
click at [261, 212] on span "[DEMOGRAPHIC_DATA][PERSON_NAME]" at bounding box center [278, 205] width 70 height 14
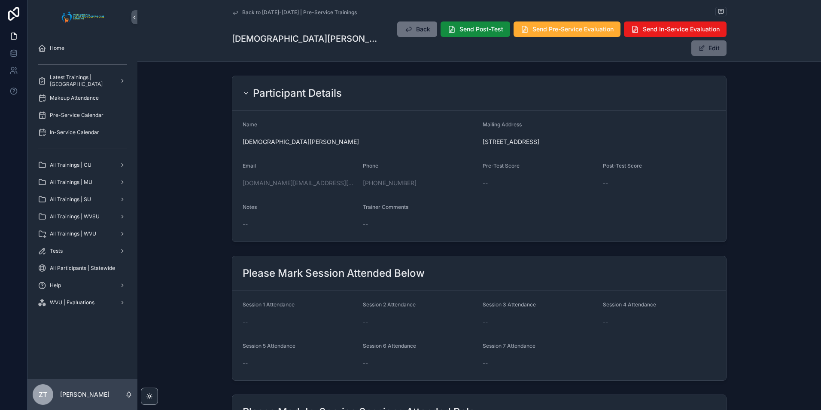
click at [712, 40] on button "Edit" at bounding box center [709, 47] width 35 height 15
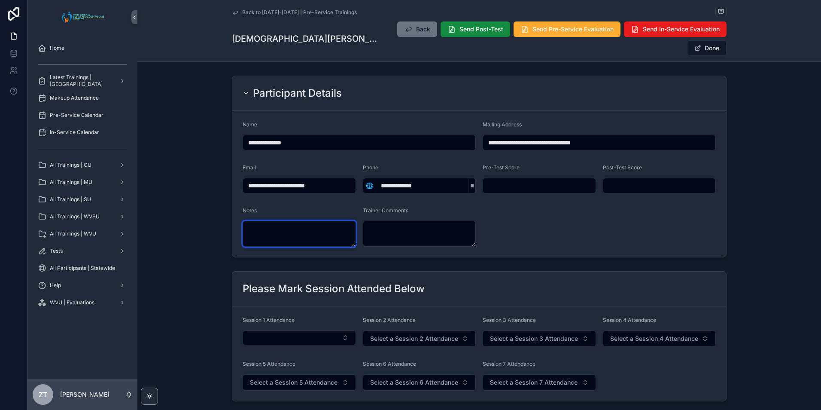
click at [271, 221] on textarea "scrollable content" at bounding box center [299, 234] width 113 height 26
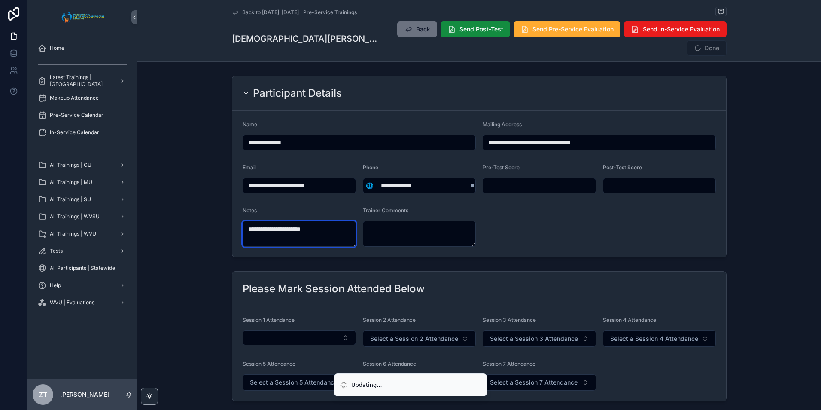
type textarea "**********"
click at [592, 209] on form "**********" at bounding box center [479, 184] width 494 height 146
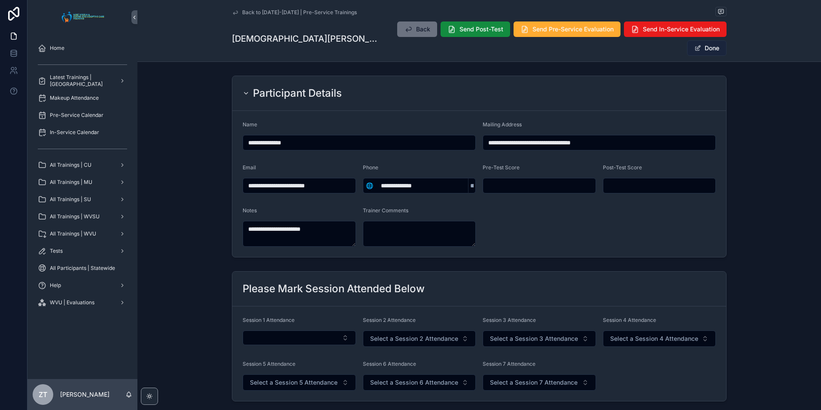
click at [702, 40] on button "Done" at bounding box center [707, 47] width 40 height 15
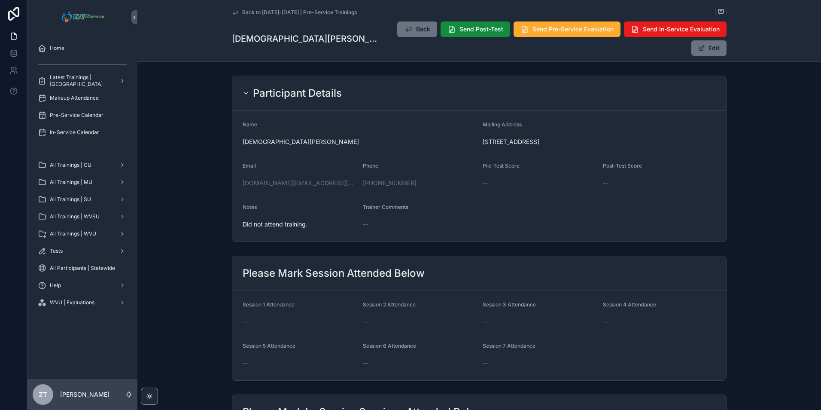
click at [232, 12] on icon "scrollable content" at bounding box center [235, 12] width 7 height 7
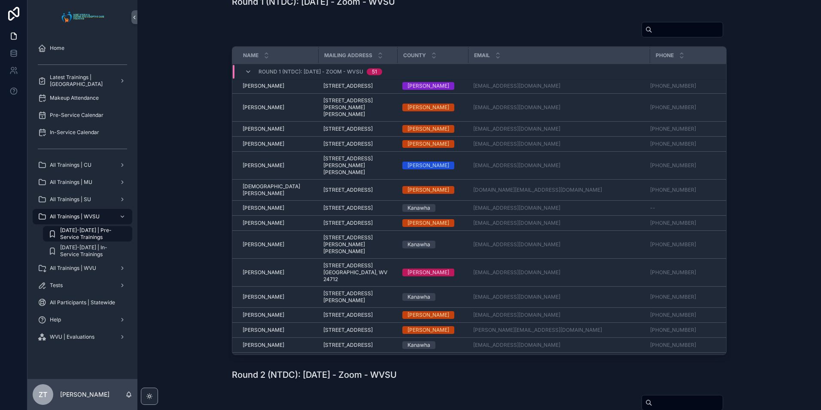
scroll to position [442, 0]
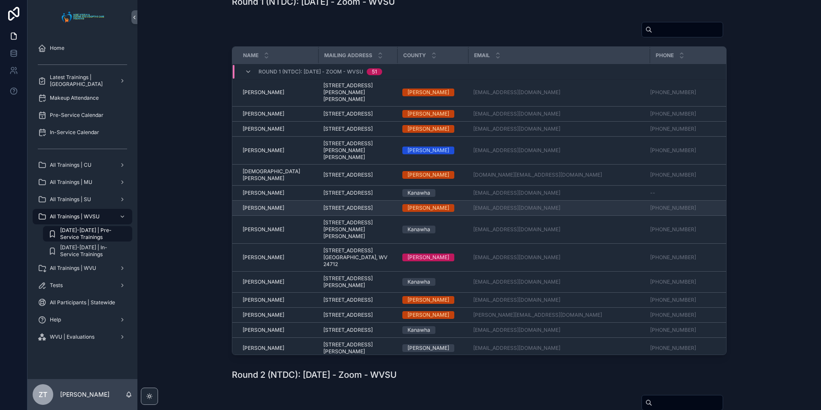
click at [260, 211] on span "[PERSON_NAME]" at bounding box center [264, 207] width 42 height 7
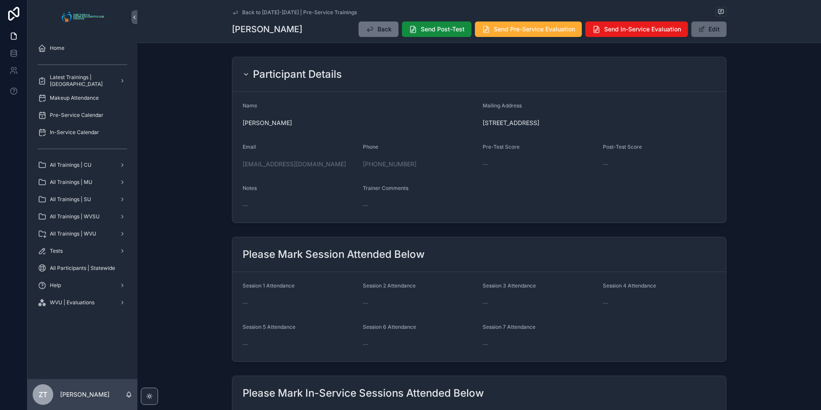
click at [701, 27] on span "scrollable content" at bounding box center [701, 29] width 7 height 7
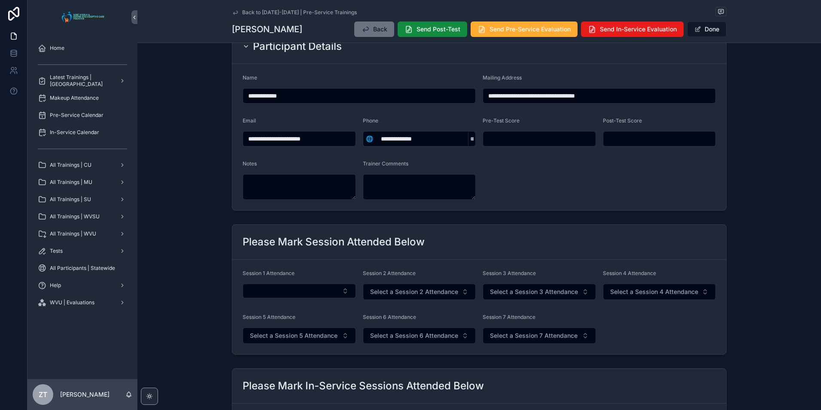
scroll to position [43, 0]
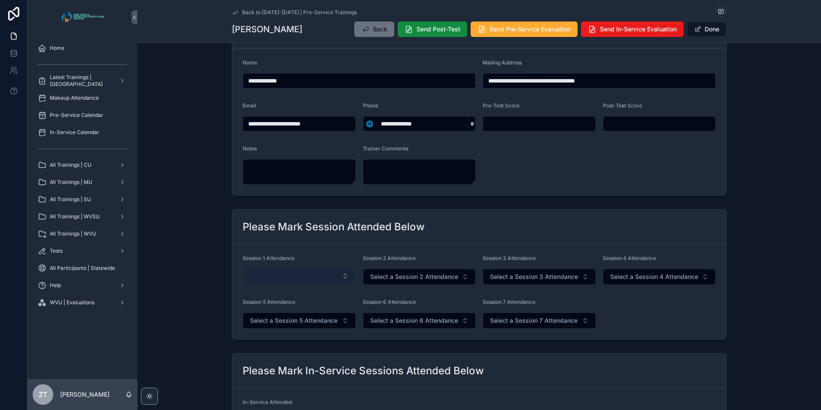
click at [283, 278] on button "Select Button" at bounding box center [299, 275] width 113 height 15
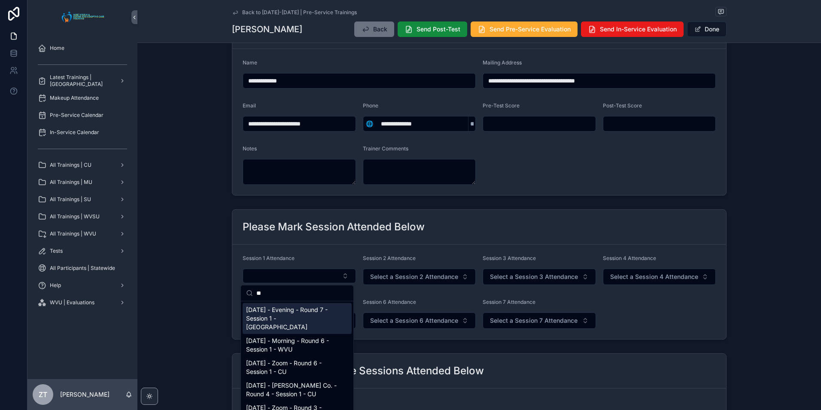
type input "*"
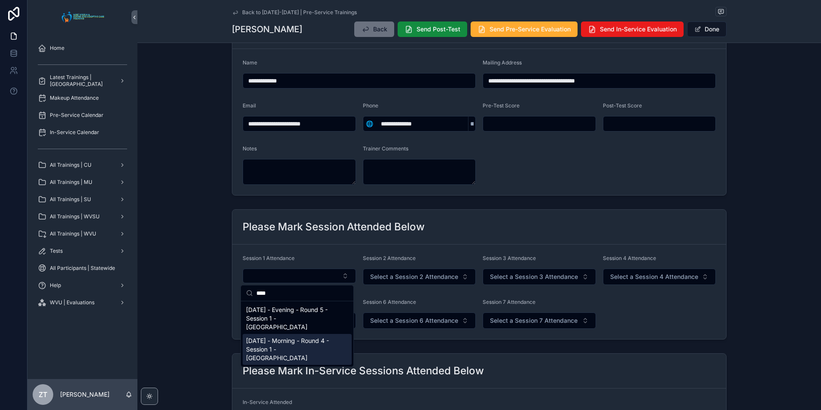
type input "****"
click at [278, 338] on span "[DATE] - Morning - Round 4 - Session 1 - [GEOGRAPHIC_DATA]" at bounding box center [292, 349] width 92 height 26
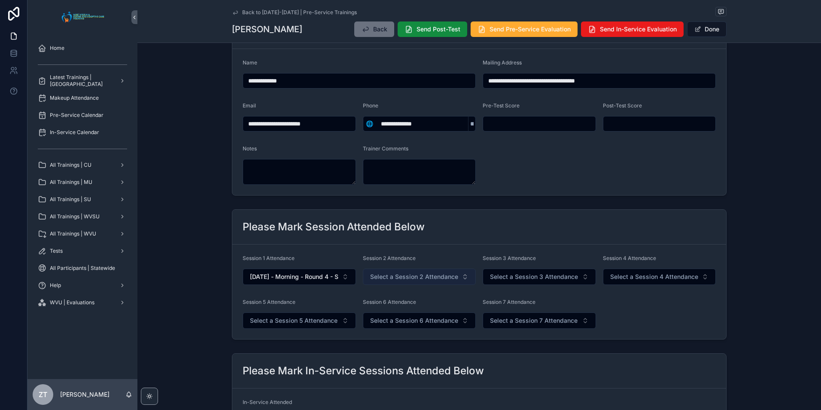
click at [382, 277] on span "Select a Session 2 Attendance" at bounding box center [414, 276] width 88 height 9
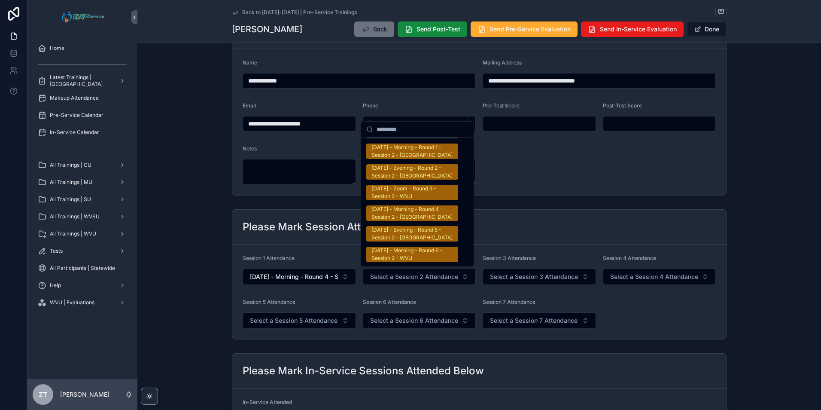
scroll to position [1332, 0]
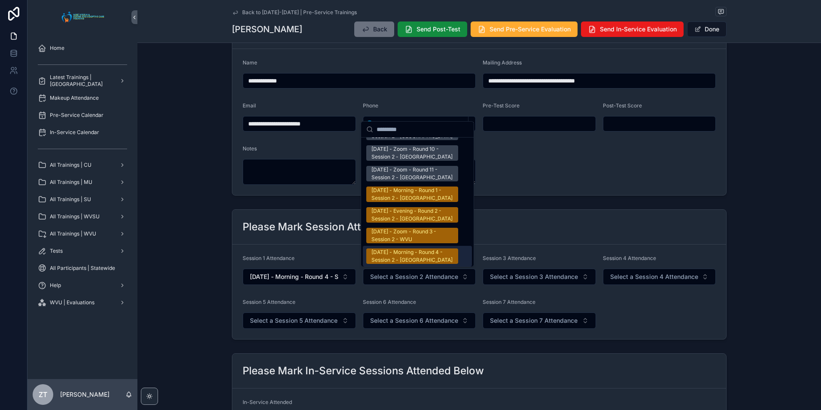
click at [402, 248] on div "[DATE] - Morning - Round 4 - Session 2 - [GEOGRAPHIC_DATA]" at bounding box center [413, 255] width 82 height 15
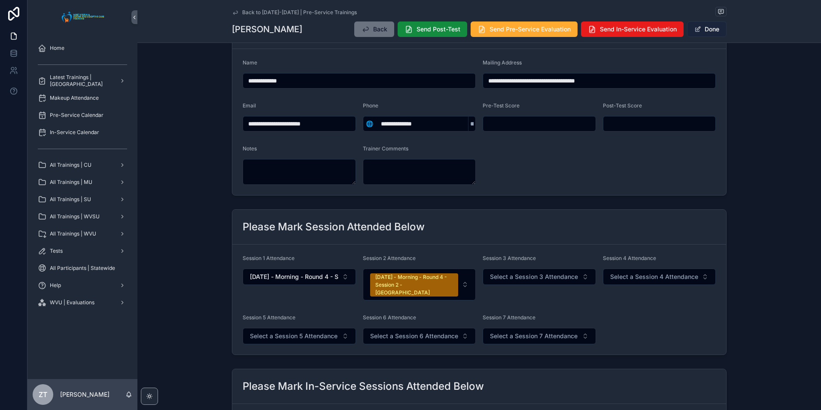
click at [703, 30] on button "Done" at bounding box center [707, 28] width 40 height 15
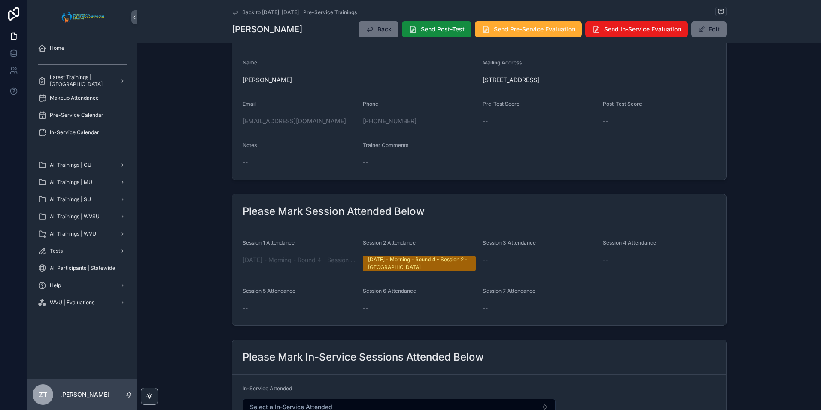
scroll to position [0, 0]
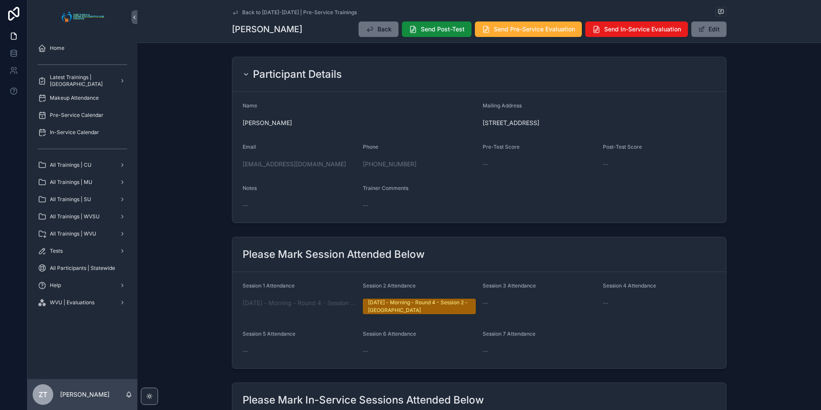
click at [233, 12] on icon "scrollable content" at bounding box center [235, 12] width 7 height 7
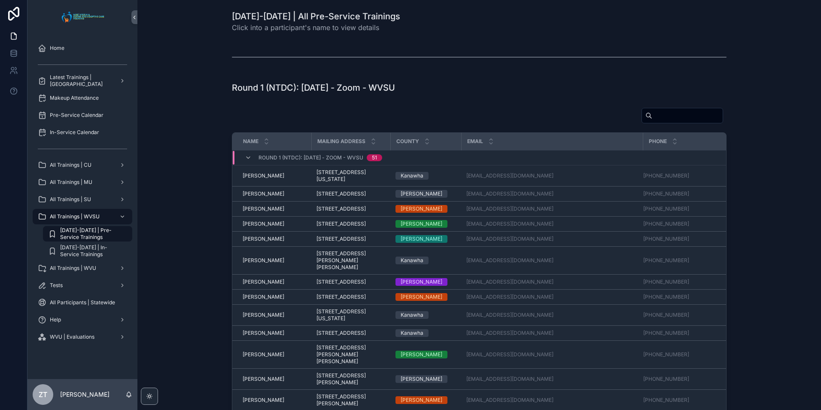
click at [195, 233] on div "Name Mailing Address County Email Phone Round 1 (NTDC): [DATE] - Zoom - WVSU [G…" at bounding box center [479, 274] width 670 height 340
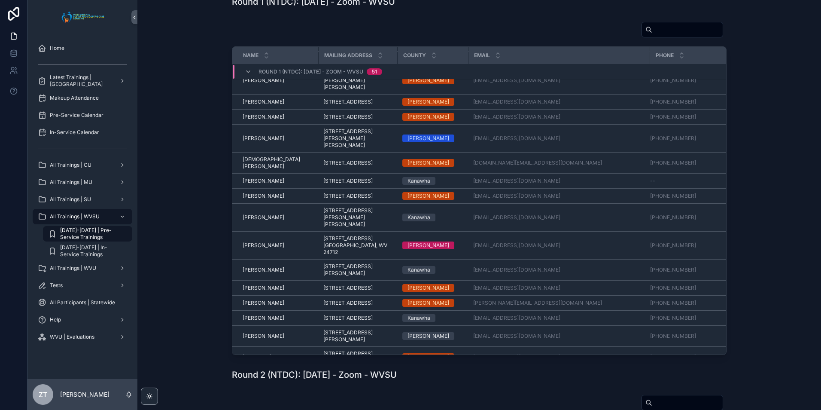
scroll to position [485, 0]
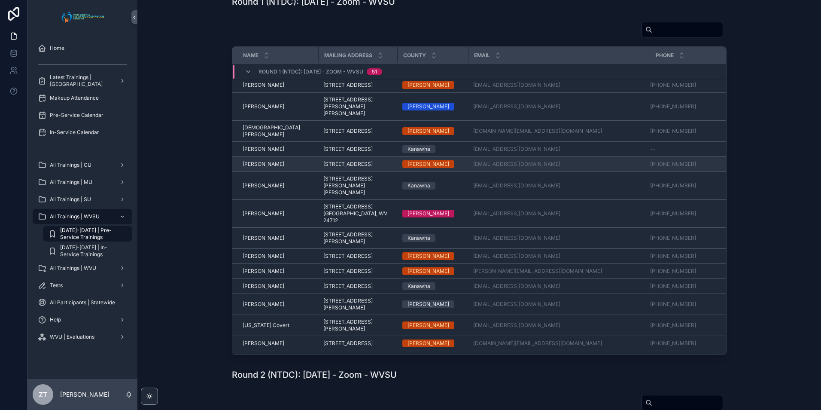
click at [264, 168] on span "[PERSON_NAME]" at bounding box center [264, 164] width 42 height 7
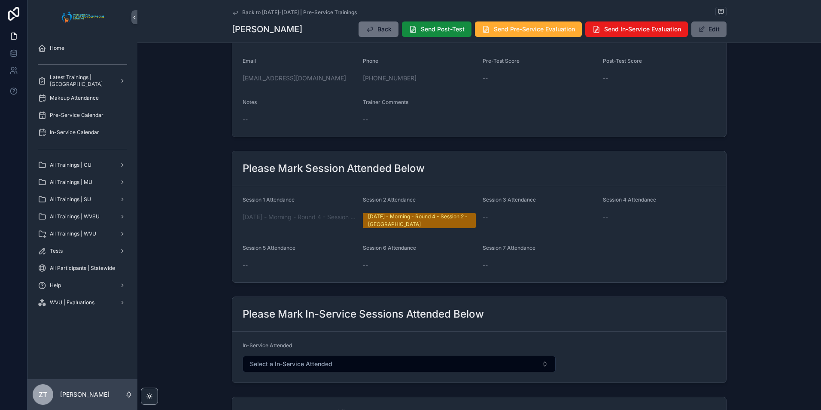
click at [716, 30] on button "Edit" at bounding box center [709, 28] width 35 height 15
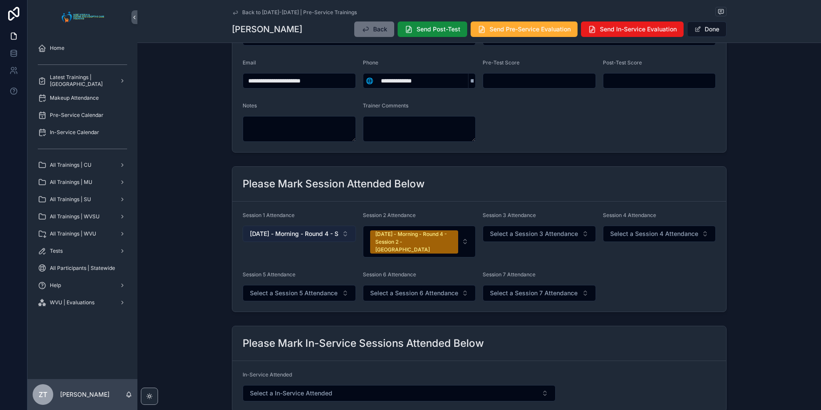
click at [286, 235] on span "[DATE] - Morning - Round 4 - Session 1 - [GEOGRAPHIC_DATA]" at bounding box center [294, 233] width 88 height 9
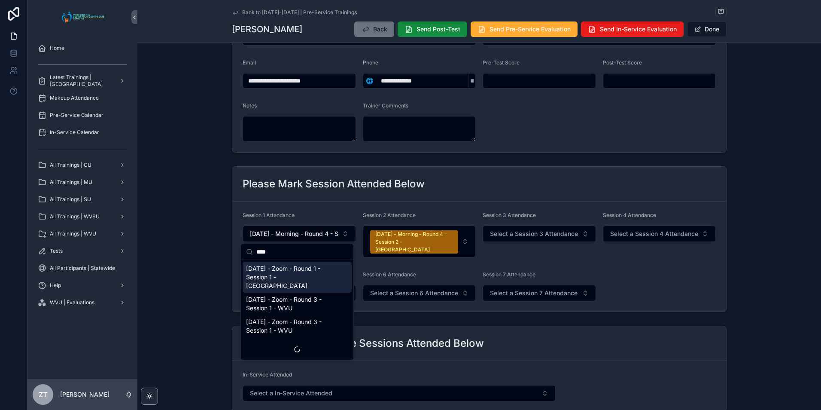
type input "****"
click at [278, 277] on span "[DATE] - Zoom - Round 1 - Session 1 - [GEOGRAPHIC_DATA]" at bounding box center [292, 277] width 92 height 26
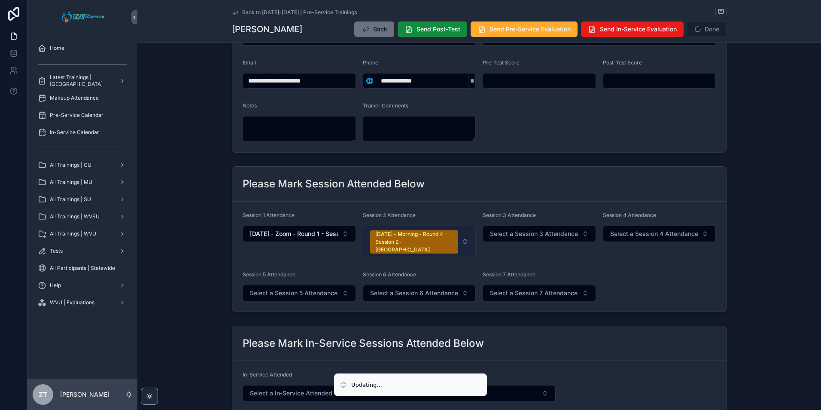
click at [395, 236] on div "[DATE] - Morning - Round 4 - Session 2 - [GEOGRAPHIC_DATA]" at bounding box center [414, 241] width 78 height 23
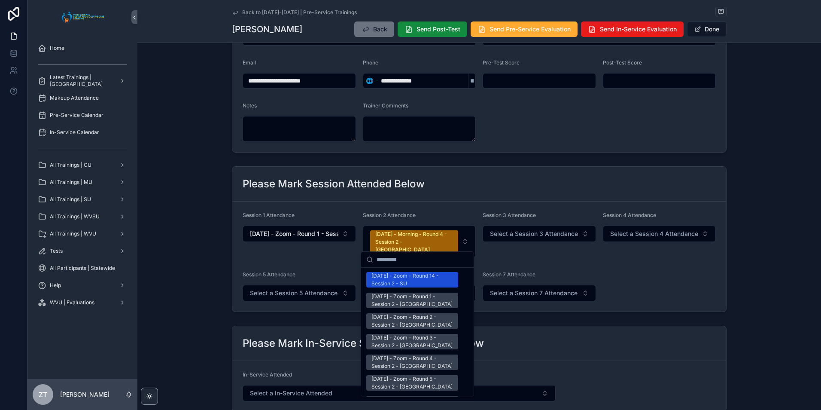
scroll to position [1074, 0]
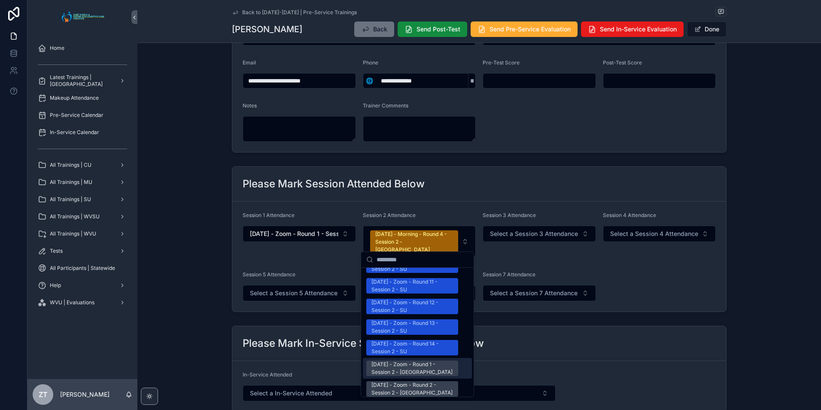
click at [403, 360] on div "[DATE] - Zoom - Round 1 - Session 2 - [GEOGRAPHIC_DATA]" at bounding box center [413, 367] width 82 height 15
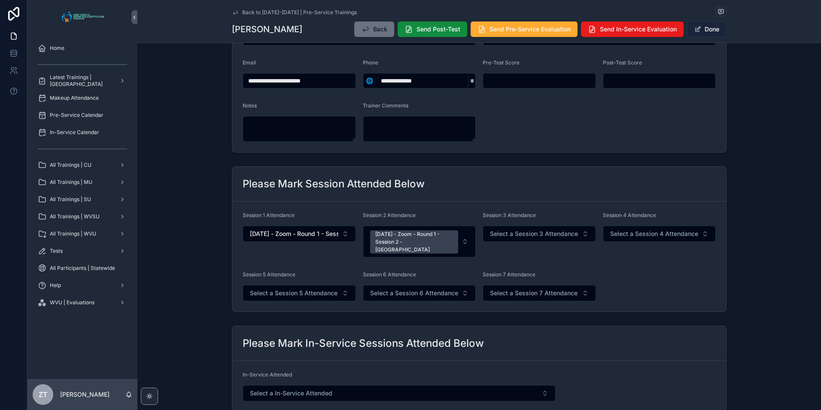
click at [699, 30] on button "Done" at bounding box center [707, 28] width 40 height 15
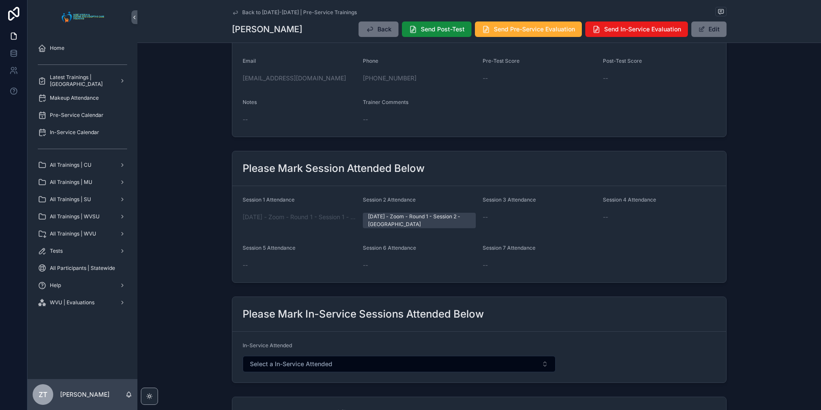
scroll to position [0, 0]
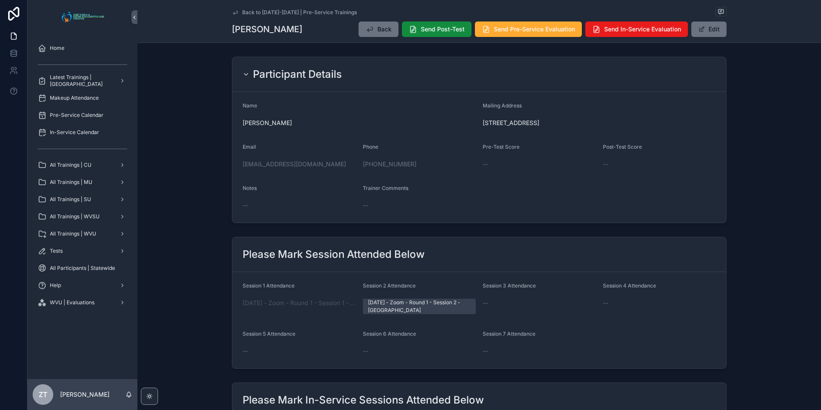
click at [233, 14] on icon "scrollable content" at bounding box center [235, 12] width 4 height 3
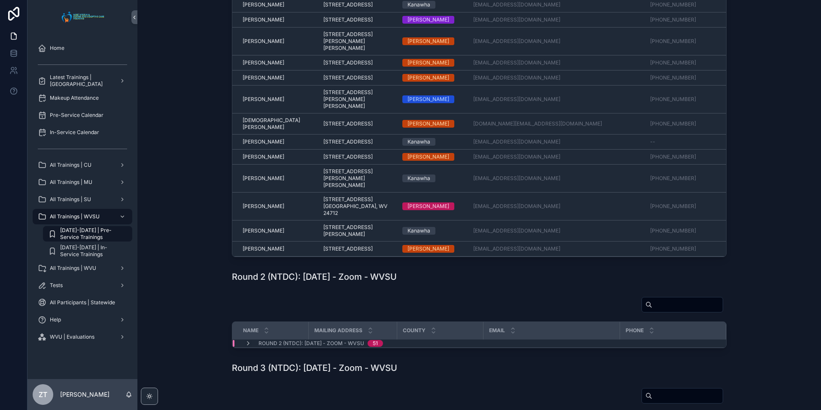
scroll to position [399, 0]
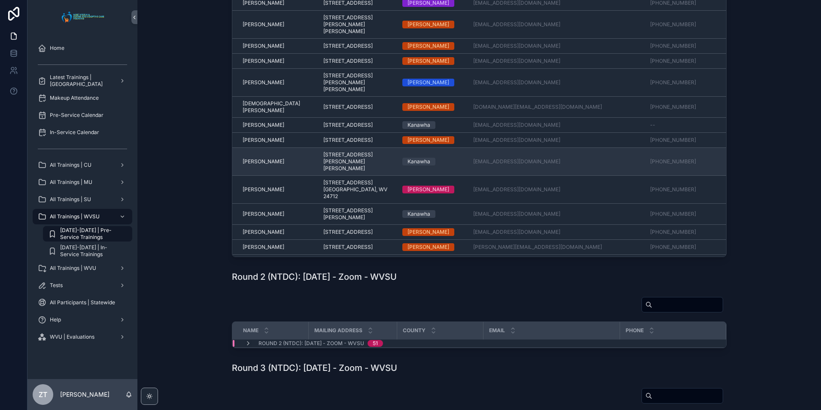
click at [251, 165] on span "[PERSON_NAME]" at bounding box center [264, 161] width 42 height 7
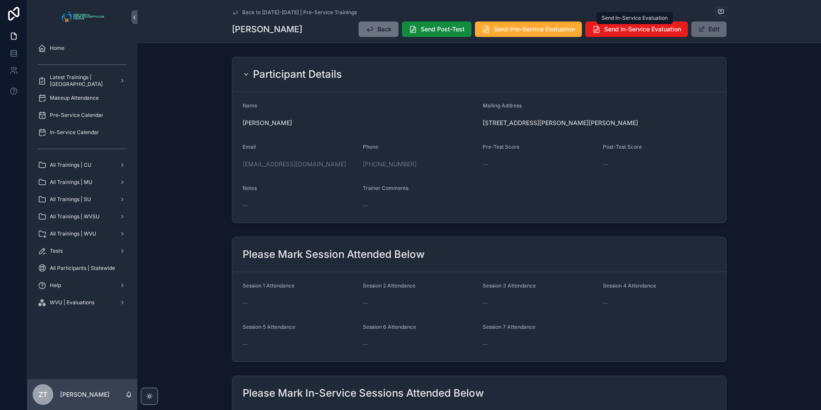
click at [698, 29] on span "scrollable content" at bounding box center [701, 29] width 7 height 7
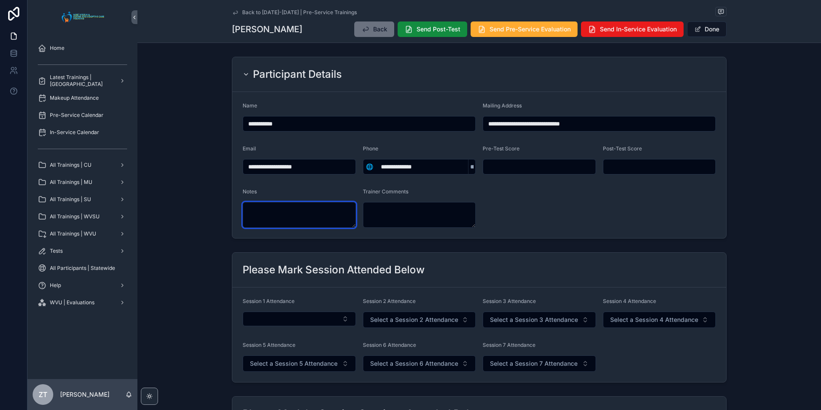
click at [279, 217] on textarea "scrollable content" at bounding box center [299, 215] width 113 height 26
type textarea "**********"
click at [697, 30] on span "scrollable content" at bounding box center [698, 29] width 7 height 7
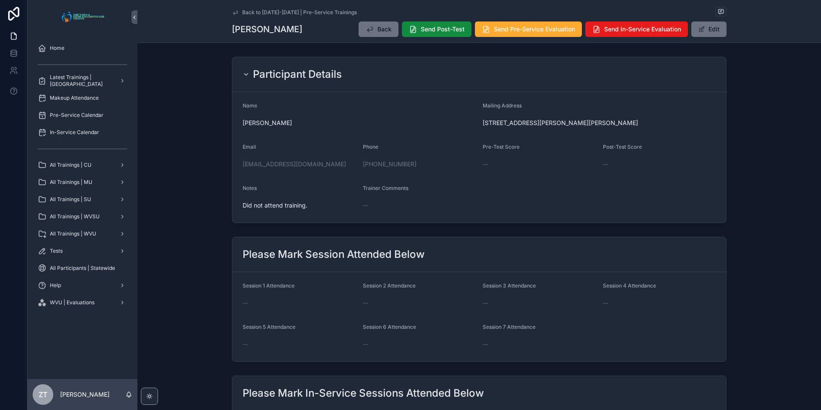
click at [232, 8] on div "Back to [DATE]-[DATE] | Pre-Service Trainings" at bounding box center [479, 12] width 495 height 11
click at [233, 13] on icon "scrollable content" at bounding box center [235, 12] width 4 height 3
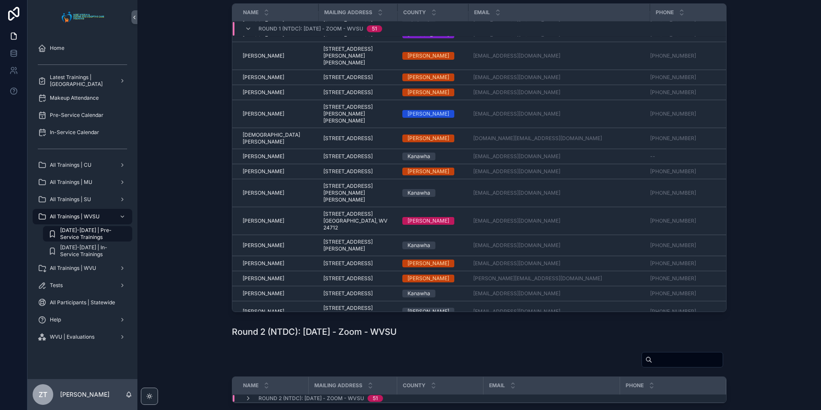
scroll to position [613, 0]
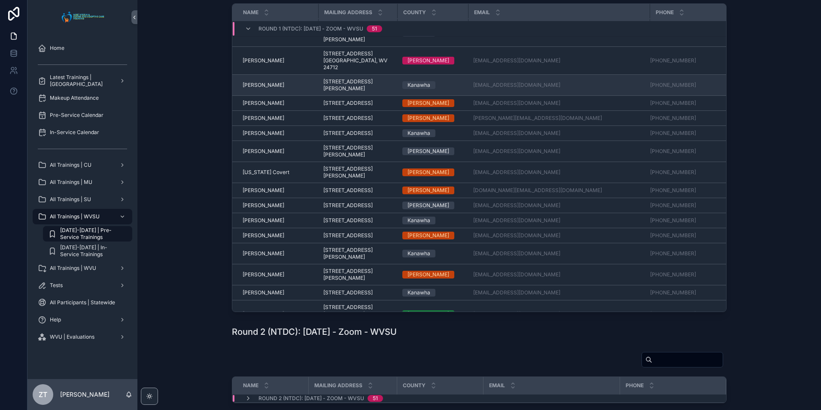
click at [261, 88] on span "[PERSON_NAME]" at bounding box center [264, 85] width 42 height 7
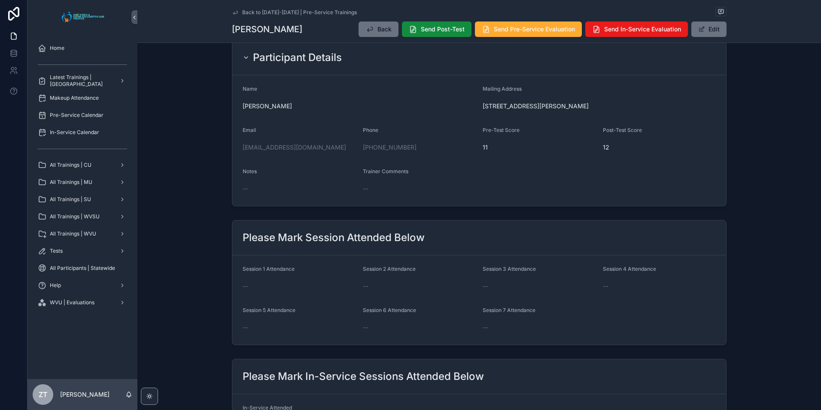
scroll to position [43, 0]
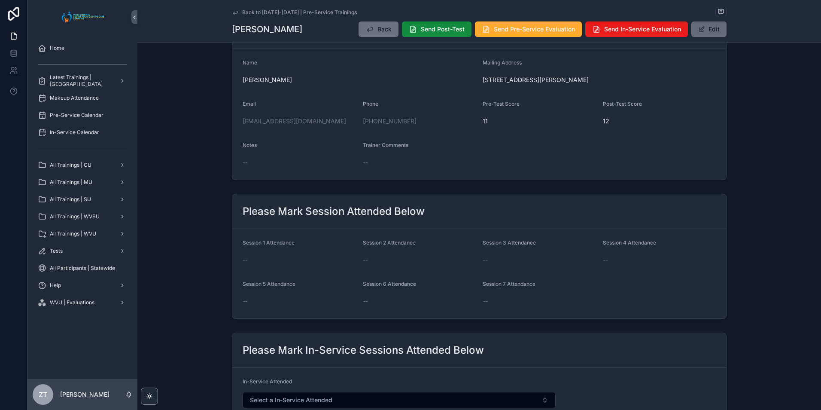
click at [707, 32] on button "Edit" at bounding box center [709, 28] width 35 height 15
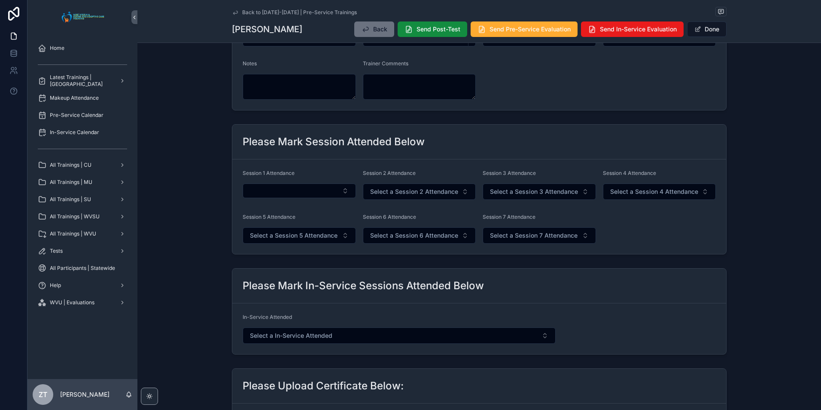
scroll to position [129, 0]
click at [304, 192] on button "Select Button" at bounding box center [299, 190] width 113 height 15
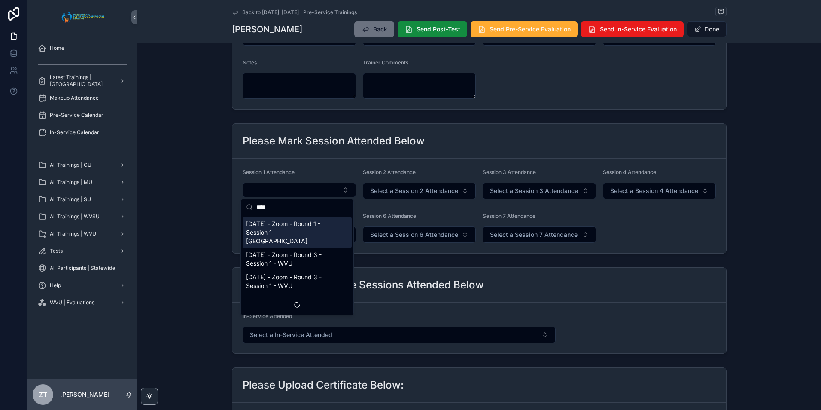
type input "****"
click at [286, 228] on span "[DATE] - Zoom - Round 1 - Session 1 - [GEOGRAPHIC_DATA]" at bounding box center [292, 232] width 92 height 26
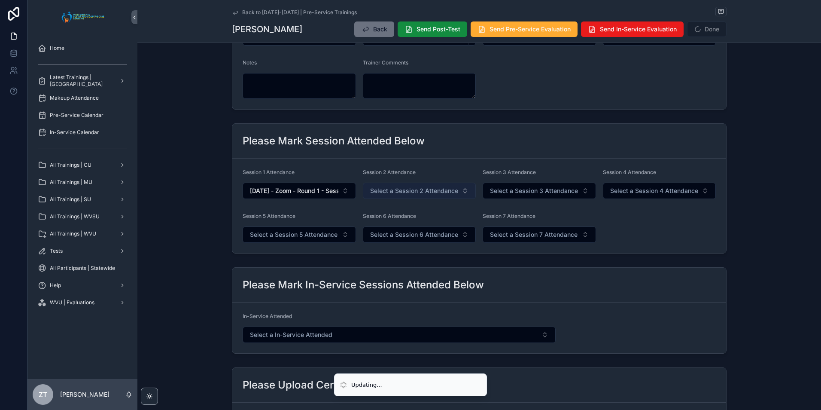
click at [384, 192] on span "Select a Session 2 Attendance" at bounding box center [414, 190] width 88 height 9
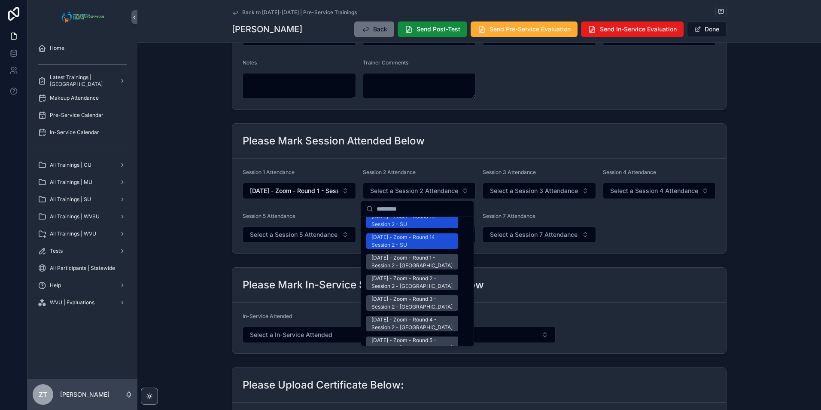
click at [393, 254] on div "[DATE] - Zoom - Round 1 - Session 2 - [GEOGRAPHIC_DATA]" at bounding box center [413, 261] width 82 height 15
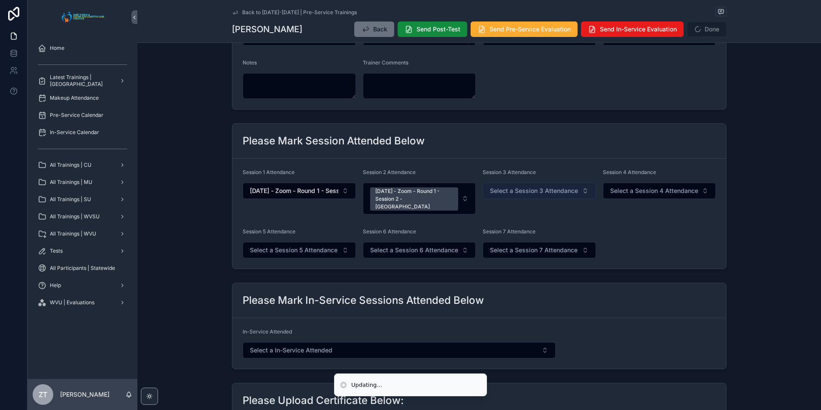
click at [505, 190] on span "Select a Session 3 Attendance" at bounding box center [534, 190] width 88 height 9
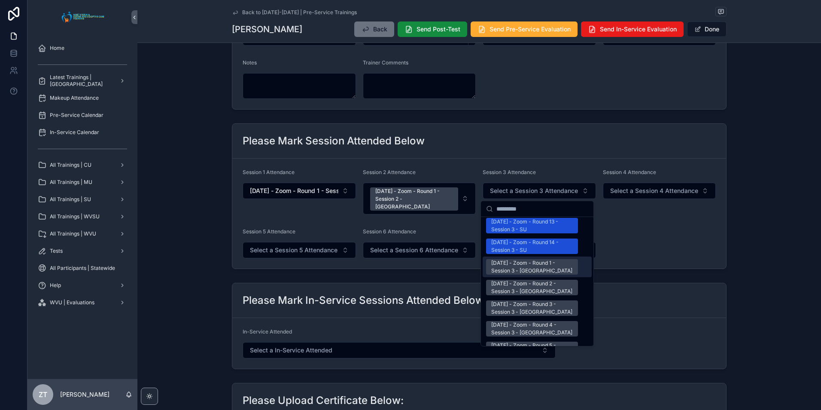
click at [516, 259] on div "[DATE] - Zoom - Round 1 - Session 3 - [GEOGRAPHIC_DATA]" at bounding box center [532, 266] width 82 height 15
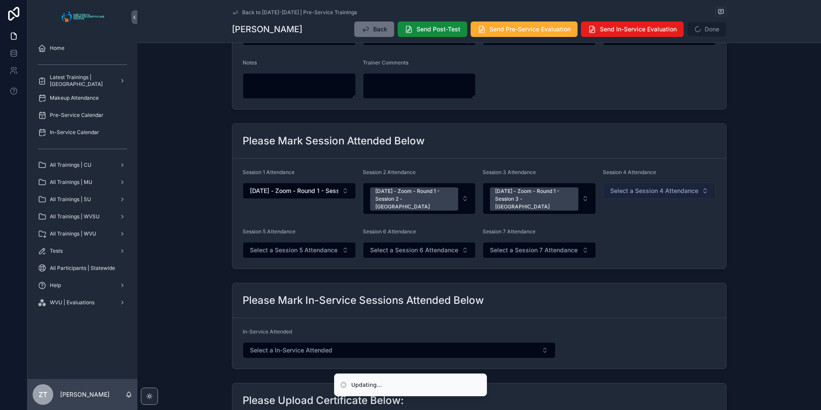
click at [639, 189] on span "Select a Session 4 Attendance" at bounding box center [654, 190] width 88 height 9
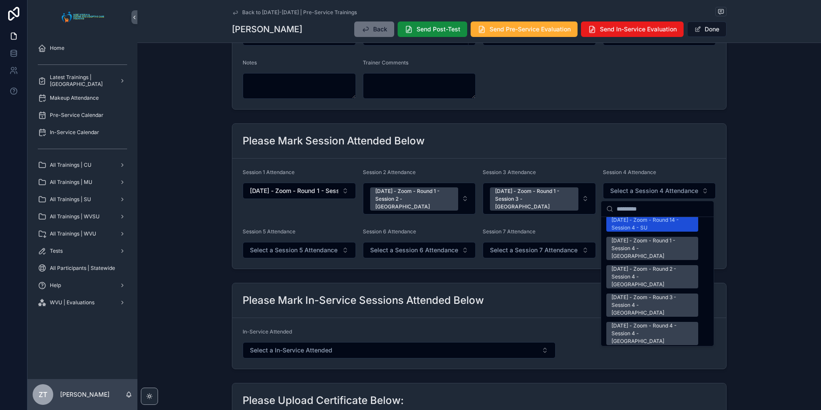
click at [636, 237] on div "[DATE] - Zoom - Round 1 - Session 4 - [GEOGRAPHIC_DATA]" at bounding box center [653, 248] width 82 height 23
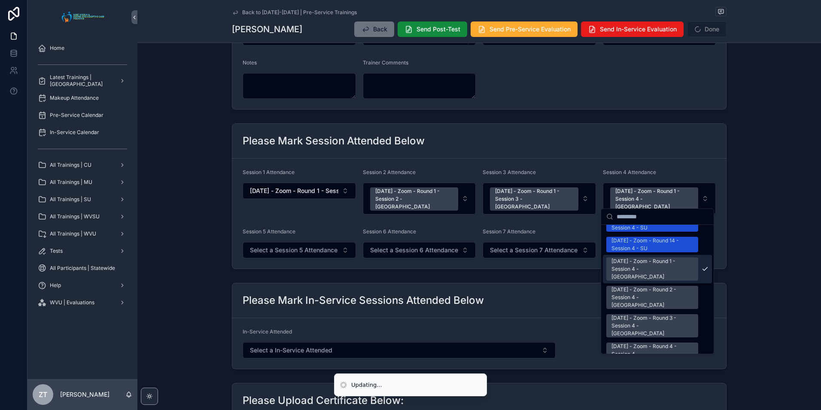
scroll to position [1173, 0]
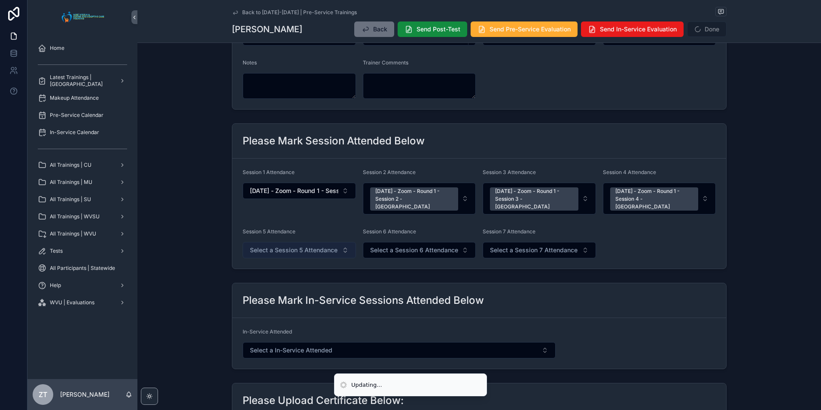
click at [314, 246] on span "Select a Session 5 Attendance" at bounding box center [294, 250] width 88 height 9
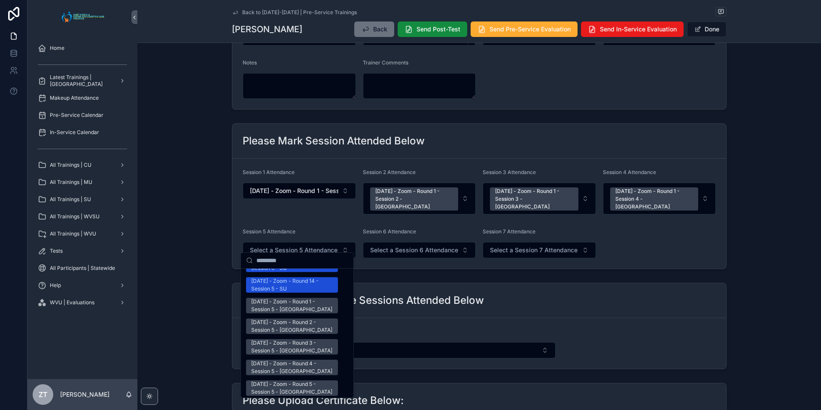
click at [290, 298] on div "[DATE] - Zoom - Round 1 - Session 5 - [GEOGRAPHIC_DATA]" at bounding box center [292, 305] width 82 height 15
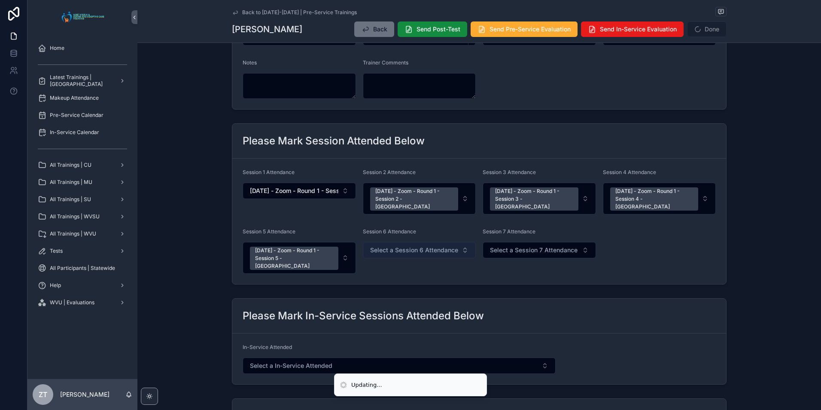
click at [393, 246] on span "Select a Session 6 Attendance" at bounding box center [414, 250] width 88 height 9
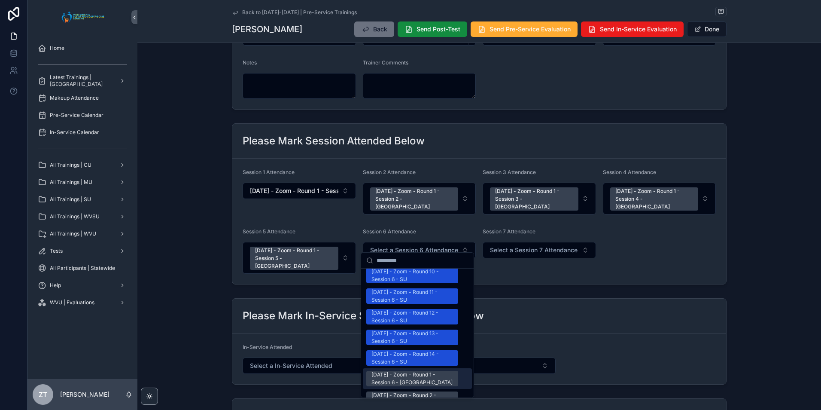
click at [410, 371] on div "[DATE] - Zoom - Round 1 - Session 6 - [GEOGRAPHIC_DATA]" at bounding box center [413, 378] width 82 height 15
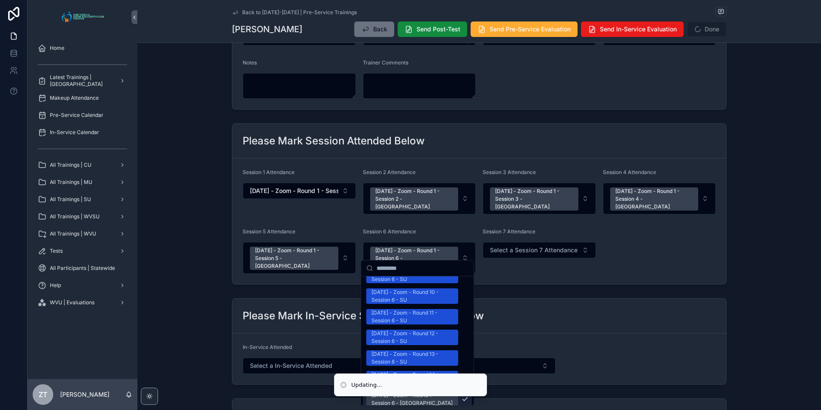
scroll to position [1044, 0]
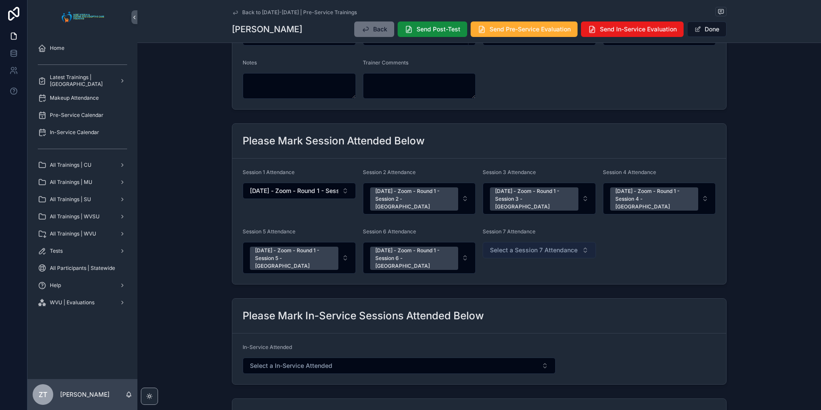
click at [521, 246] on span "Select a Session 7 Attendance" at bounding box center [534, 250] width 88 height 9
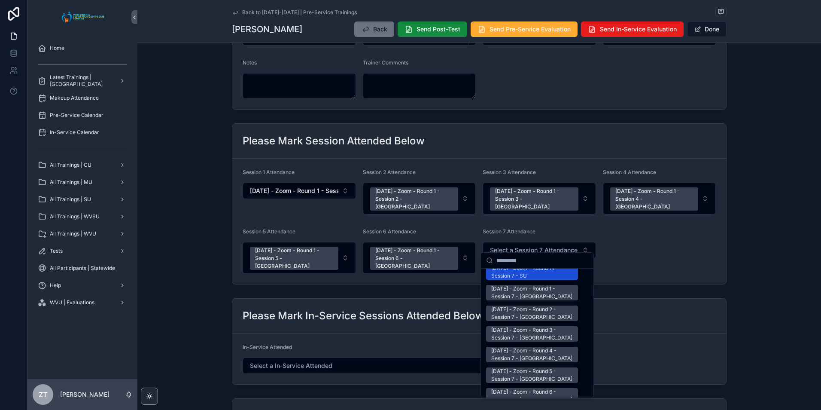
click at [512, 285] on div "[DATE] - Zoom - Round 1 - Session 7 - [GEOGRAPHIC_DATA]" at bounding box center [532, 292] width 82 height 15
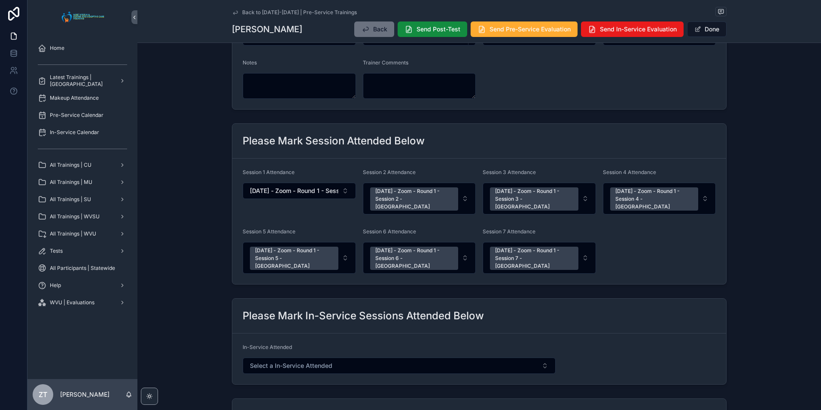
scroll to position [0, 0]
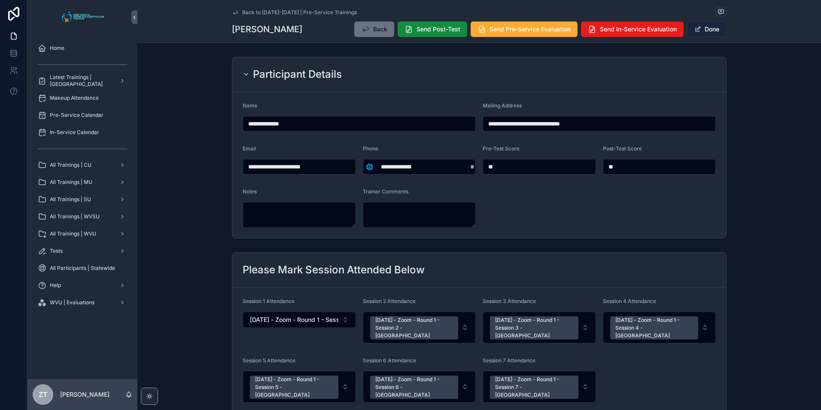
click at [702, 27] on button "Done" at bounding box center [707, 28] width 40 height 15
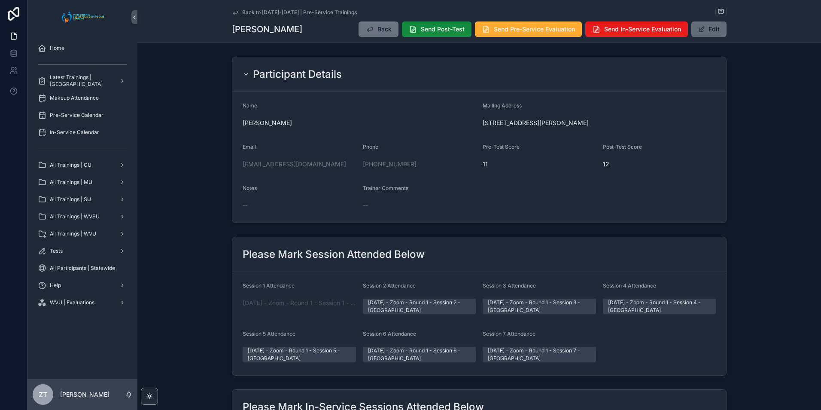
click at [719, 30] on button "Edit" at bounding box center [709, 28] width 35 height 15
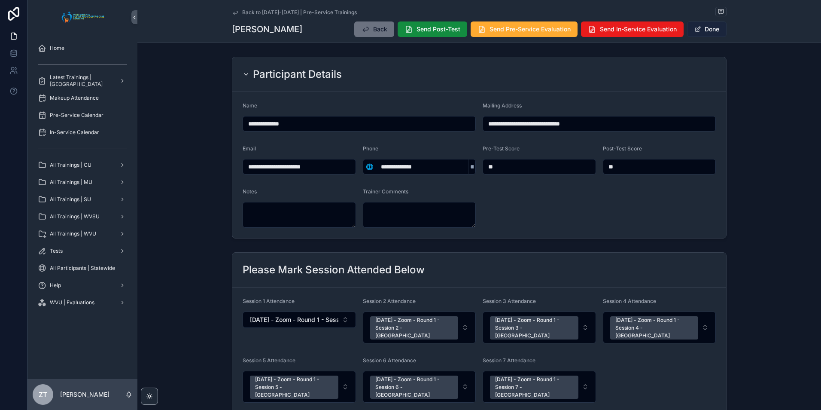
click at [707, 30] on button "Done" at bounding box center [707, 28] width 40 height 15
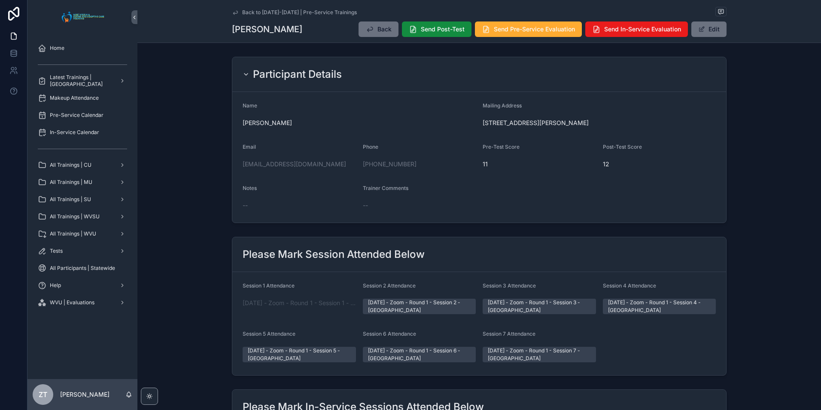
click at [232, 11] on icon "scrollable content" at bounding box center [235, 12] width 7 height 7
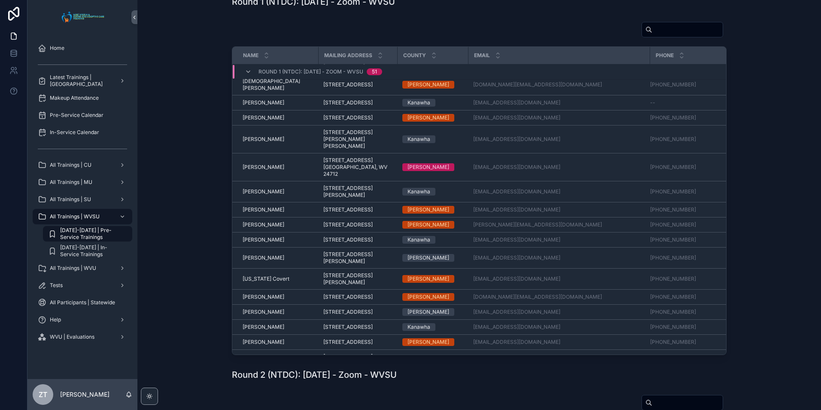
scroll to position [570, 0]
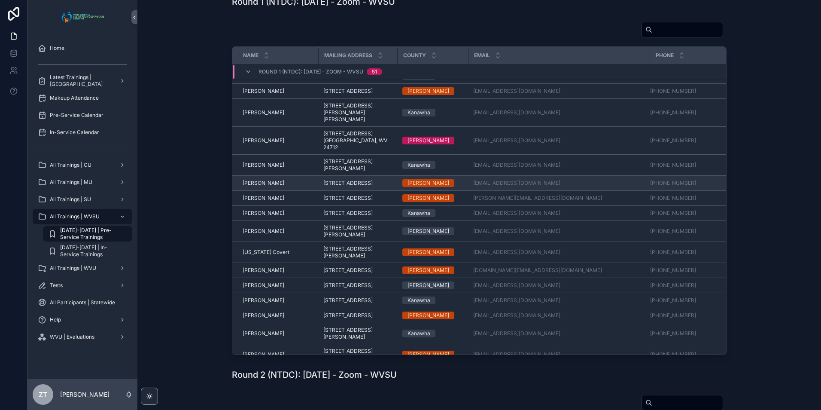
click at [259, 186] on span "[PERSON_NAME]" at bounding box center [264, 183] width 42 height 7
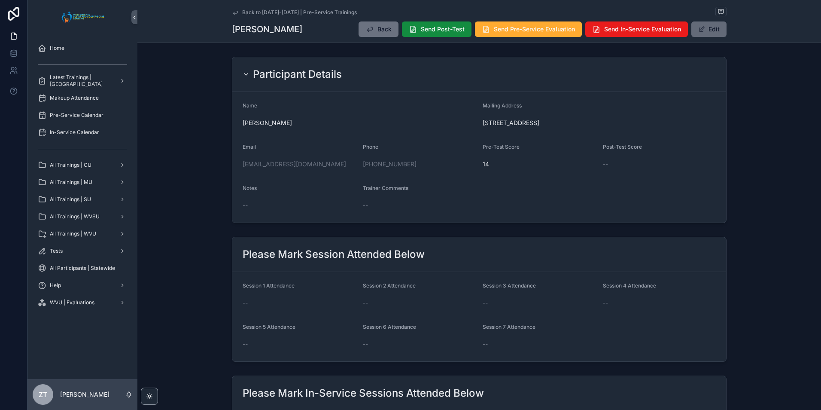
click at [711, 31] on button "Edit" at bounding box center [709, 28] width 35 height 15
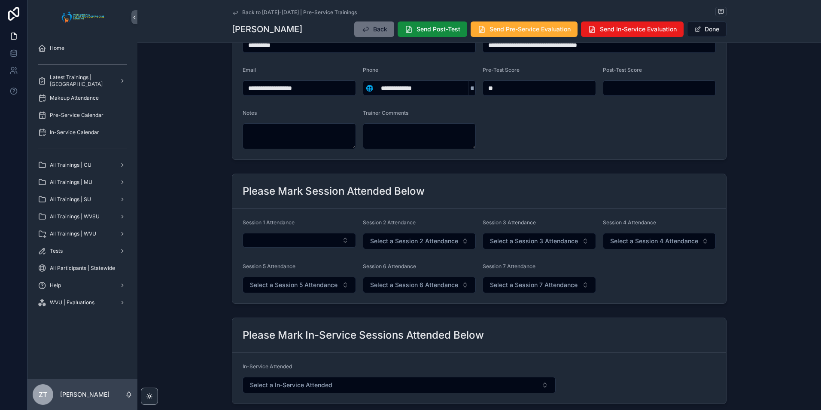
scroll to position [86, 0]
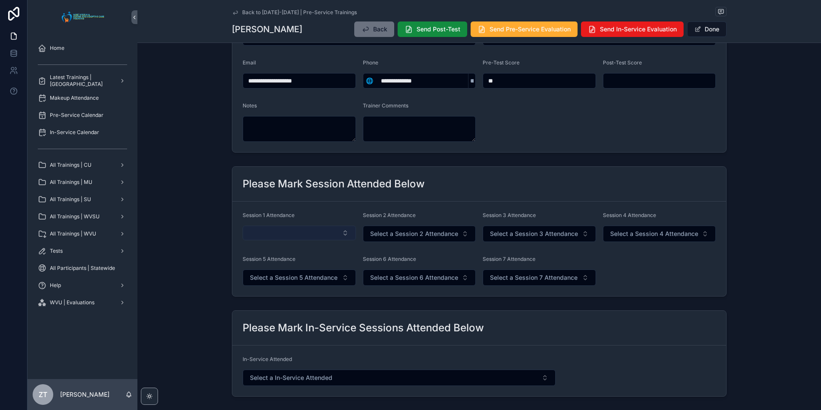
click at [282, 232] on button "Select Button" at bounding box center [299, 233] width 113 height 15
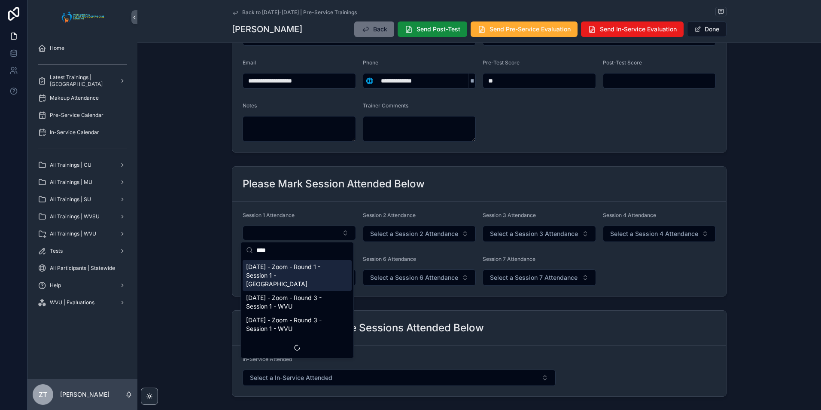
type input "****"
click at [286, 269] on span "[DATE] - Zoom - Round 1 - Session 1 - [GEOGRAPHIC_DATA]" at bounding box center [292, 275] width 92 height 26
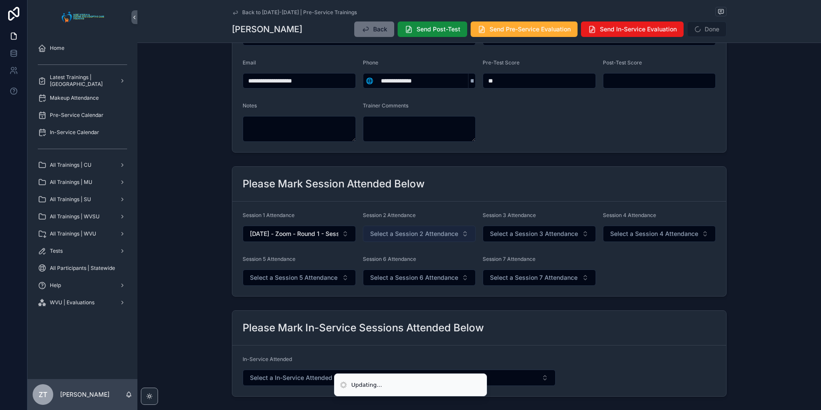
click at [398, 237] on span "Select a Session 2 Attendance" at bounding box center [414, 233] width 88 height 9
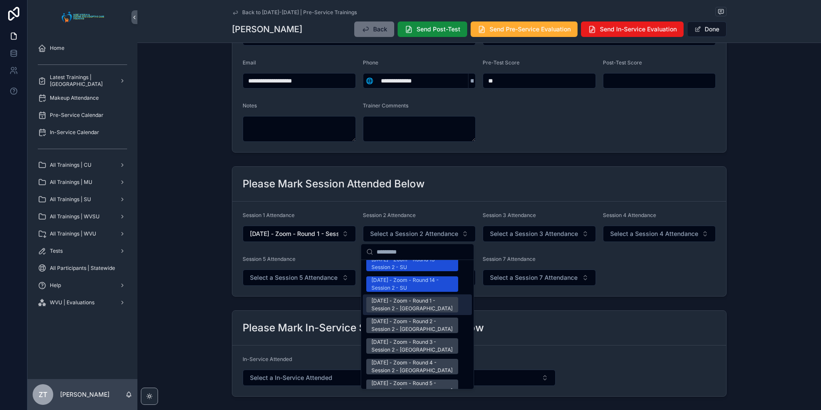
click at [395, 297] on div "[DATE] - Zoom - Round 1 - Session 2 - [GEOGRAPHIC_DATA]" at bounding box center [413, 304] width 82 height 15
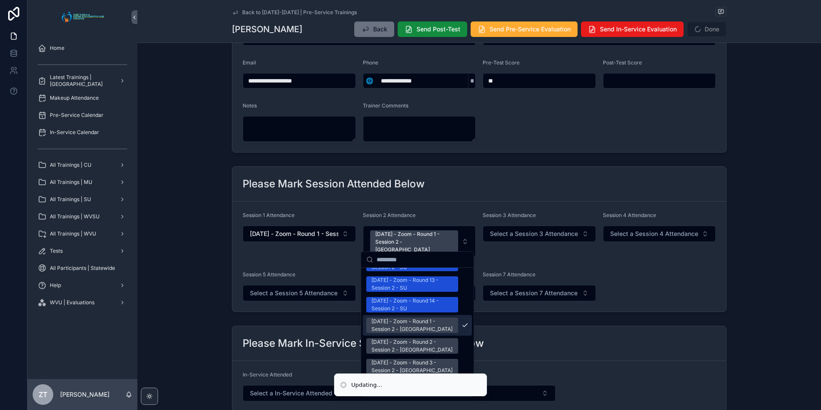
scroll to position [1130, 0]
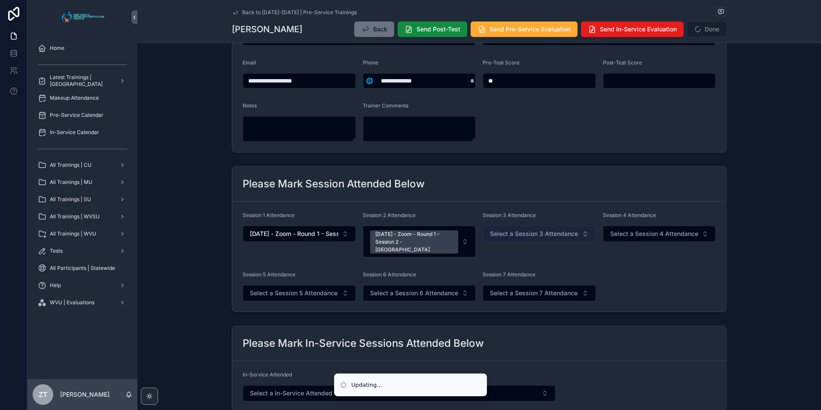
click at [507, 232] on span "Select a Session 3 Attendance" at bounding box center [534, 233] width 88 height 9
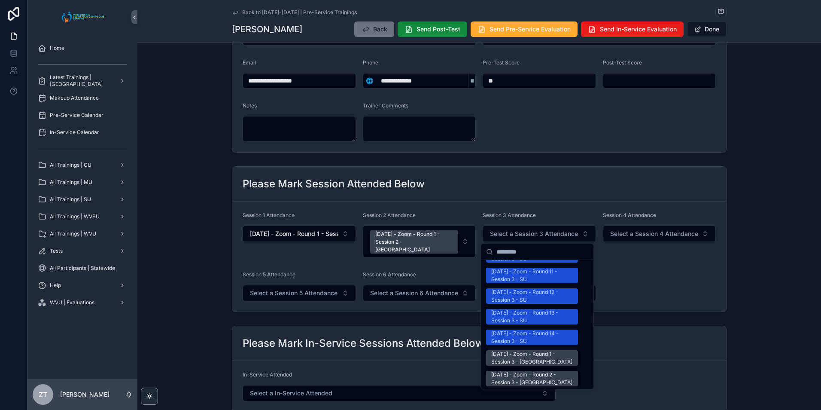
scroll to position [1160, 0]
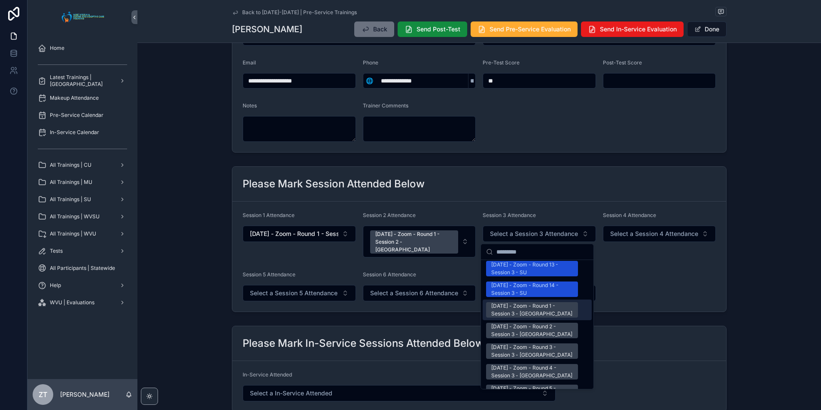
click at [515, 302] on div "[DATE] - Zoom - Round 1 - Session 3 - [GEOGRAPHIC_DATA]" at bounding box center [532, 309] width 82 height 15
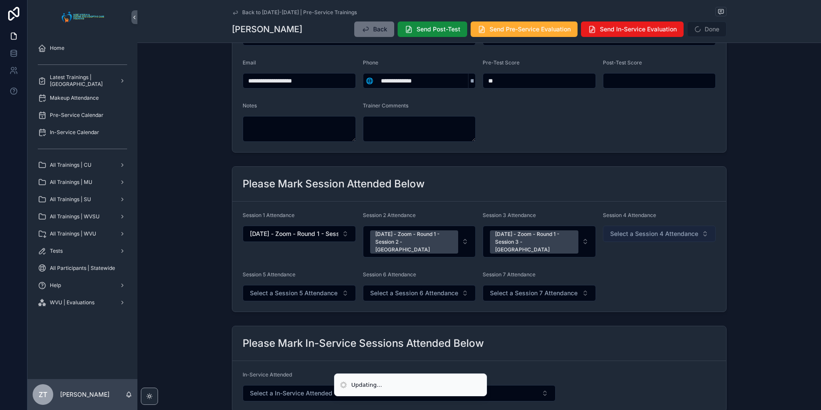
click at [669, 228] on button "Select a Session 4 Attendance" at bounding box center [659, 234] width 113 height 16
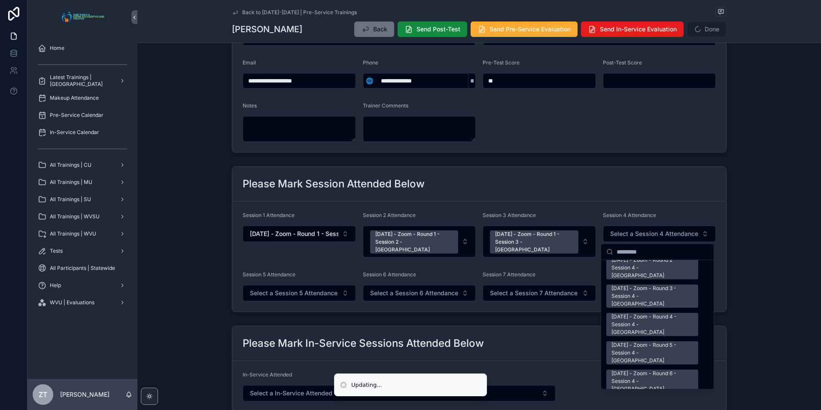
scroll to position [1160, 0]
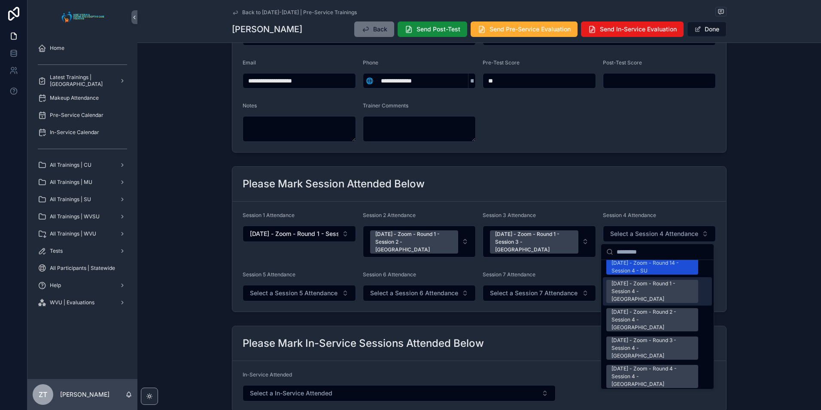
click at [637, 280] on div "[DATE] - Zoom - Round 1 - Session 4 - [GEOGRAPHIC_DATA]" at bounding box center [653, 291] width 82 height 23
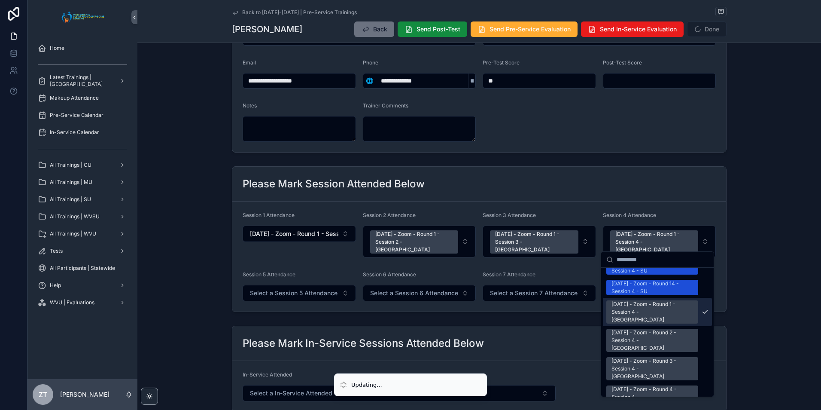
scroll to position [1173, 0]
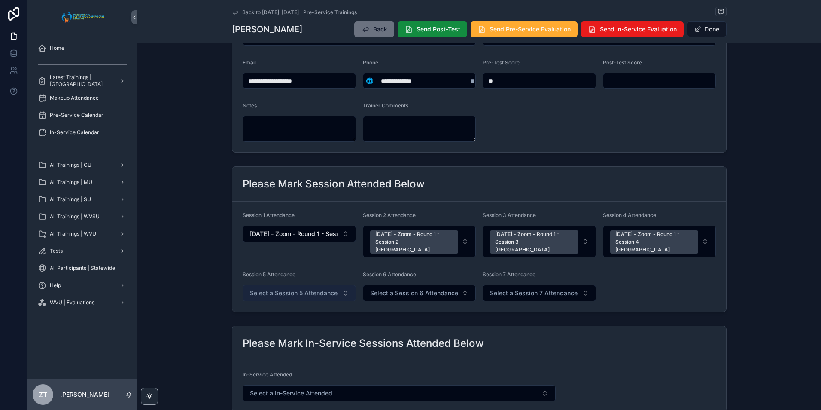
click at [299, 292] on button "Select a Session 5 Attendance" at bounding box center [299, 293] width 113 height 16
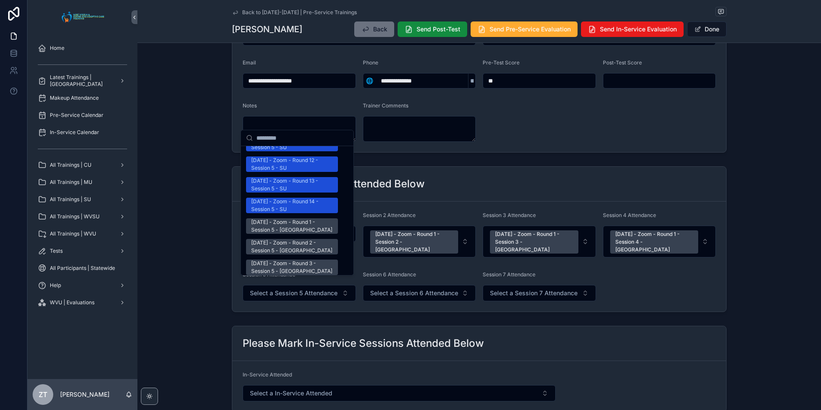
click at [285, 218] on div "[DATE] - Zoom - Round 1 - Session 5 - [GEOGRAPHIC_DATA]" at bounding box center [292, 225] width 82 height 15
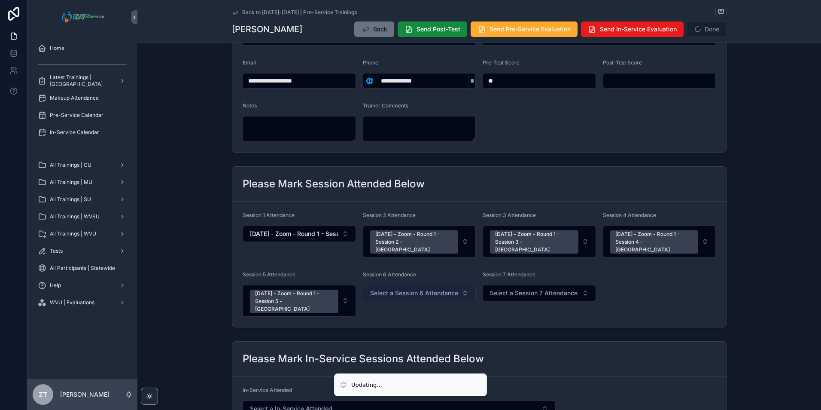
click at [416, 289] on span "Select a Session 6 Attendance" at bounding box center [414, 293] width 88 height 9
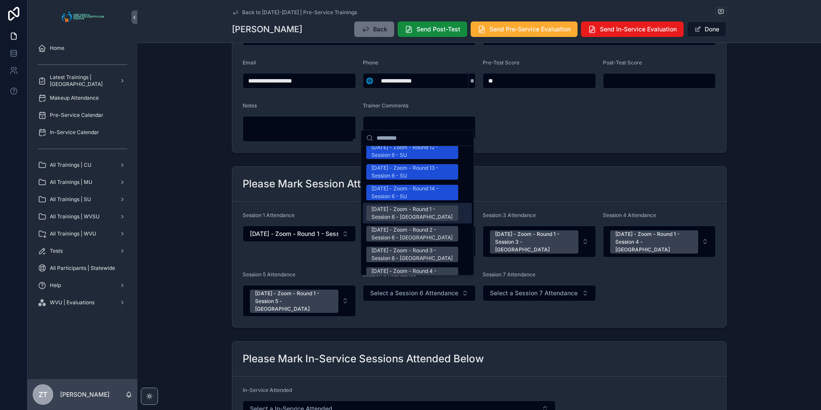
click at [407, 205] on div "[DATE] - Zoom - Round 1 - Session 6 - [GEOGRAPHIC_DATA]" at bounding box center [413, 212] width 82 height 15
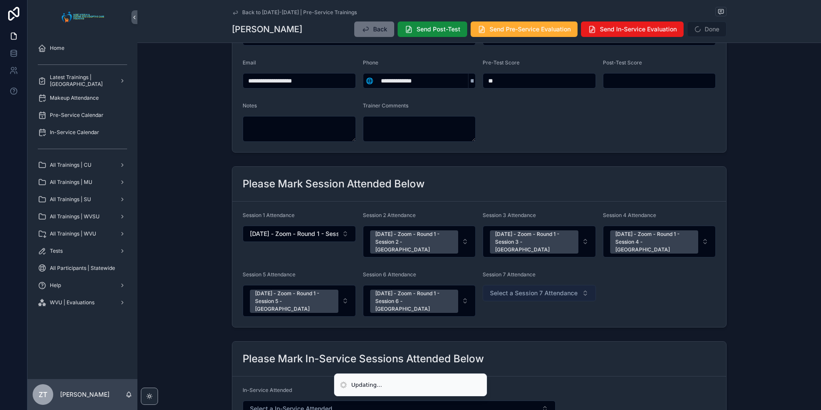
click at [515, 289] on span "Select a Session 7 Attendance" at bounding box center [534, 293] width 88 height 9
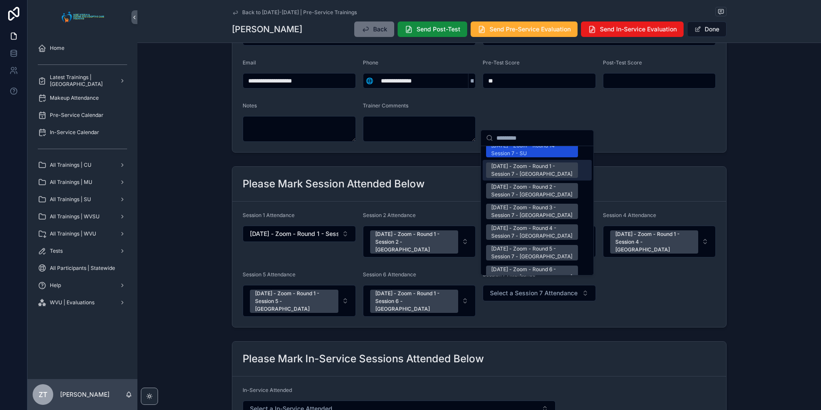
click at [521, 162] on div "[DATE] - Zoom - Round 1 - Session 7 - [GEOGRAPHIC_DATA]" at bounding box center [532, 169] width 82 height 15
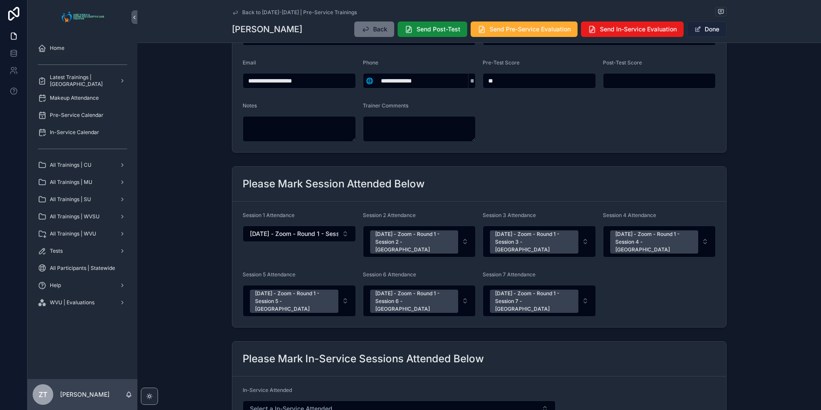
click at [702, 30] on button "Done" at bounding box center [707, 28] width 40 height 15
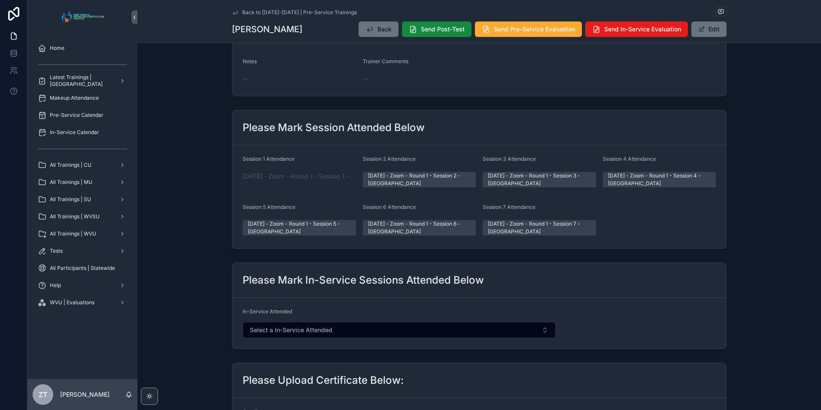
scroll to position [0, 0]
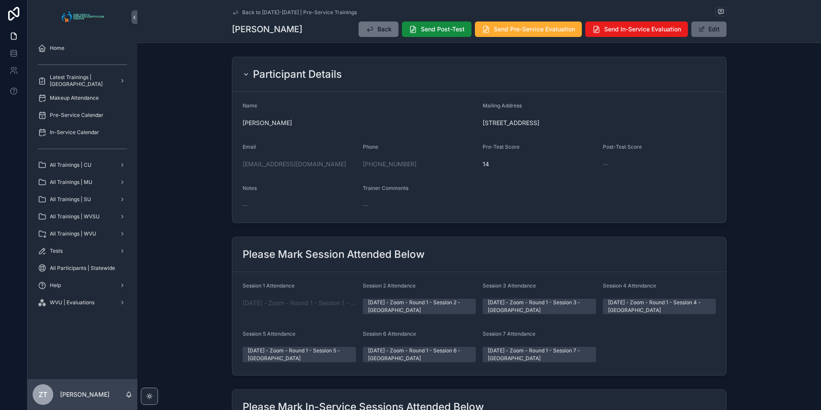
click at [707, 25] on button "Edit" at bounding box center [709, 28] width 35 height 15
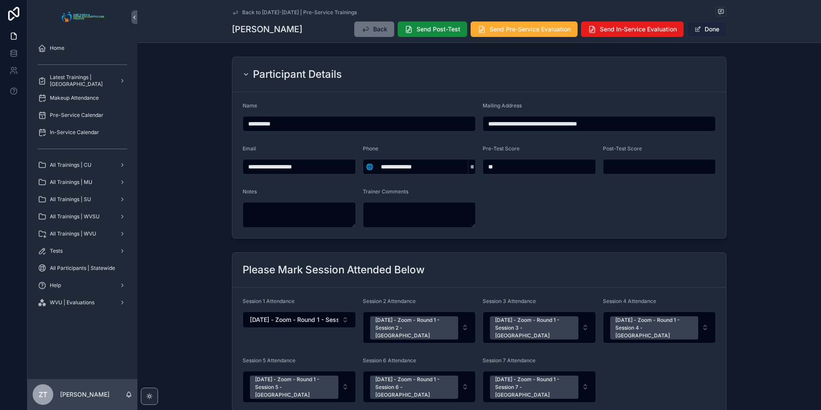
click at [699, 31] on button "Done" at bounding box center [707, 28] width 40 height 15
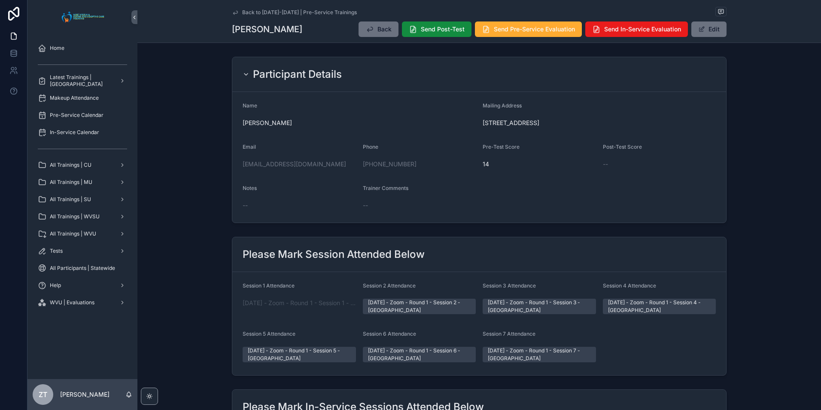
click at [232, 8] on div "Back to [DATE]-[DATE] | Pre-Service Trainings" at bounding box center [479, 12] width 495 height 11
drag, startPoint x: 234, startPoint y: 10, endPoint x: 14, endPoint y: 249, distance: 324.1
click at [234, 10] on icon "scrollable content" at bounding box center [235, 12] width 7 height 7
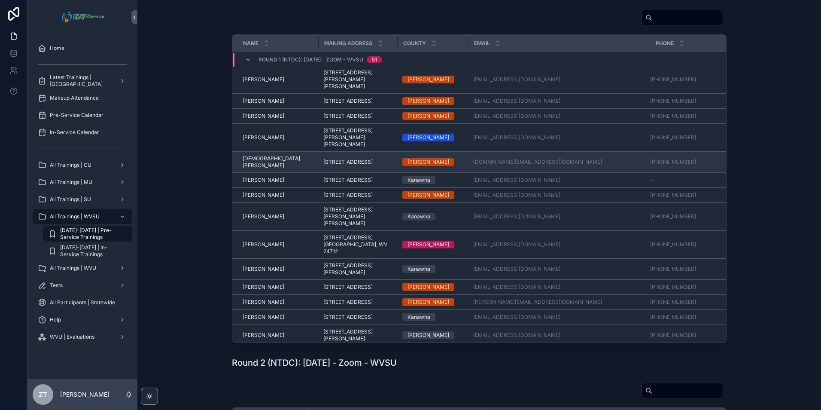
scroll to position [570, 0]
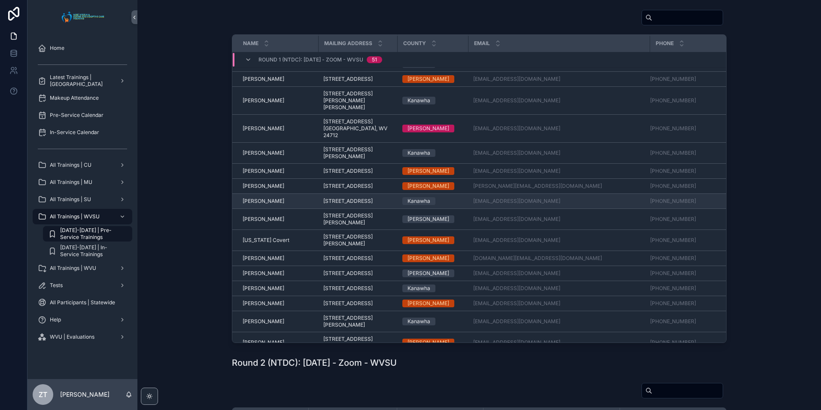
click at [259, 204] on span "[PERSON_NAME]" at bounding box center [264, 201] width 42 height 7
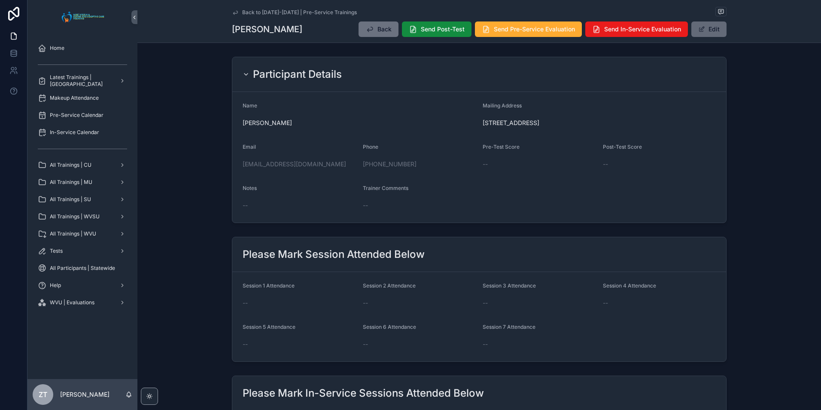
click at [707, 24] on button "Edit" at bounding box center [709, 28] width 35 height 15
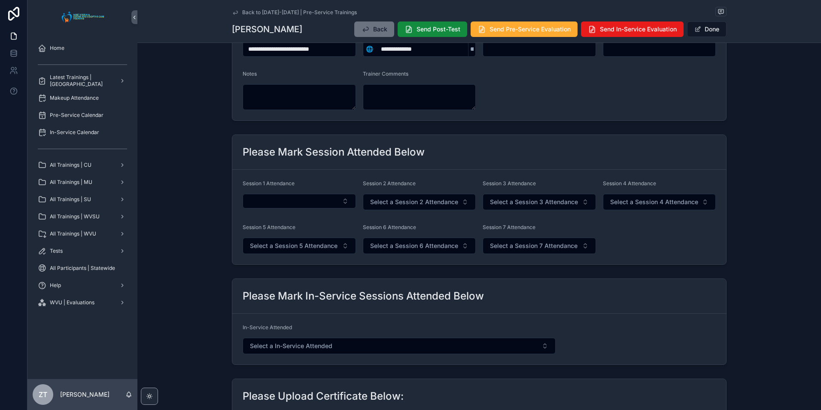
scroll to position [129, 0]
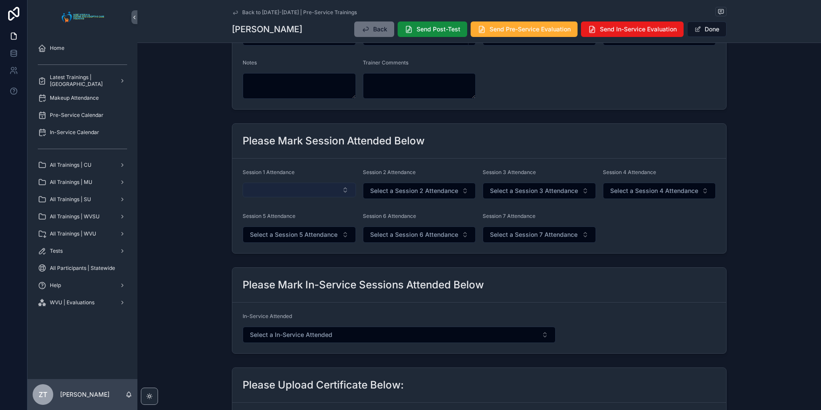
click at [294, 183] on button "Select Button" at bounding box center [299, 190] width 113 height 15
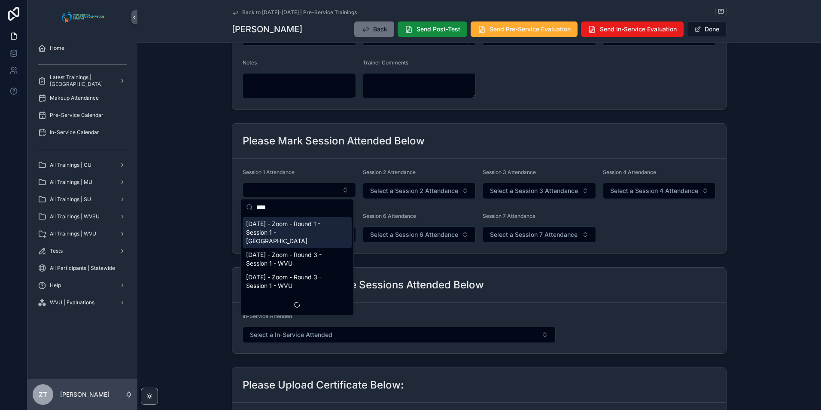
type input "****"
click at [291, 231] on span "[DATE] - Zoom - Round 1 - Session 1 - [GEOGRAPHIC_DATA]" at bounding box center [292, 232] width 92 height 26
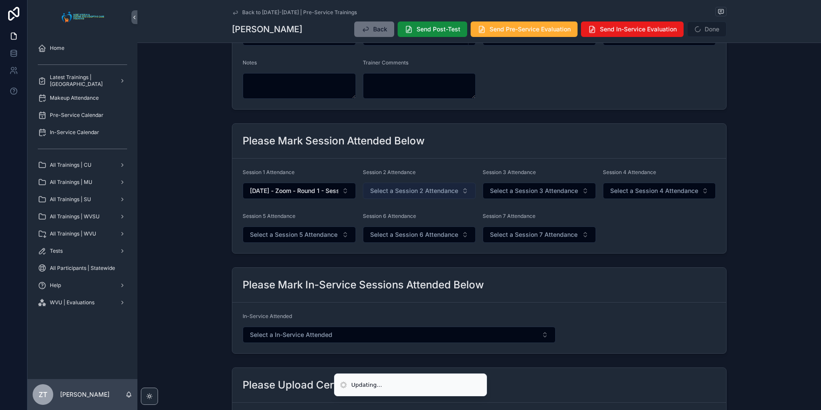
click at [381, 187] on span "Select a Session 2 Attendance" at bounding box center [414, 190] width 88 height 9
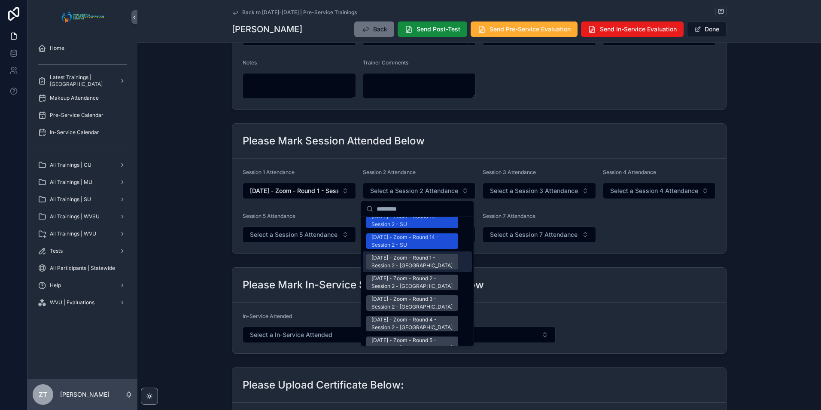
click at [392, 254] on div "[DATE] - Zoom - Round 1 - Session 2 - [GEOGRAPHIC_DATA]" at bounding box center [413, 261] width 82 height 15
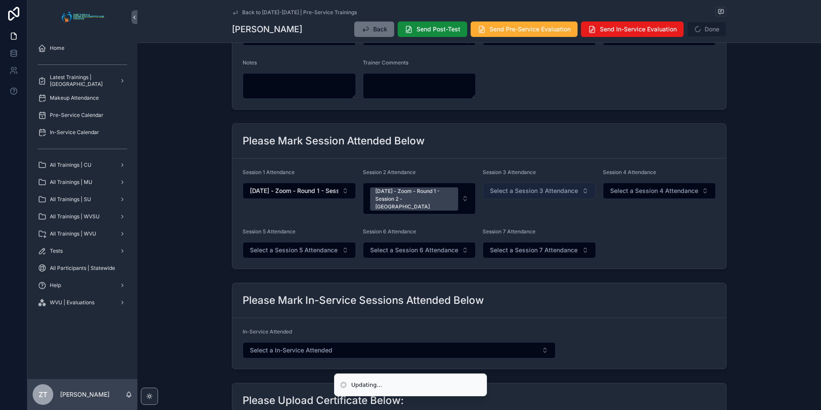
click at [536, 190] on span "Select a Session 3 Attendance" at bounding box center [534, 190] width 88 height 9
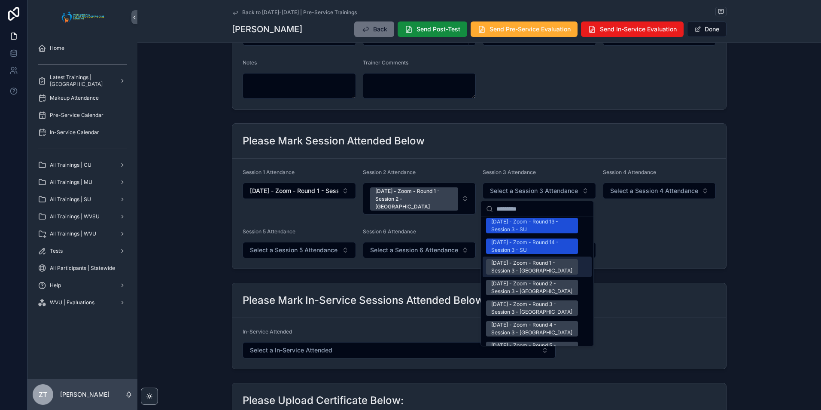
click at [530, 259] on div "[DATE] - Zoom - Round 1 - Session 3 - [GEOGRAPHIC_DATA]" at bounding box center [532, 266] width 82 height 15
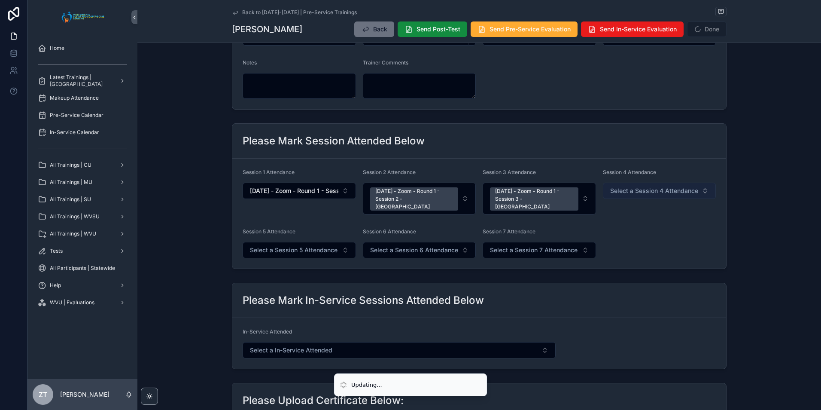
click at [637, 187] on span "Select a Session 4 Attendance" at bounding box center [654, 190] width 88 height 9
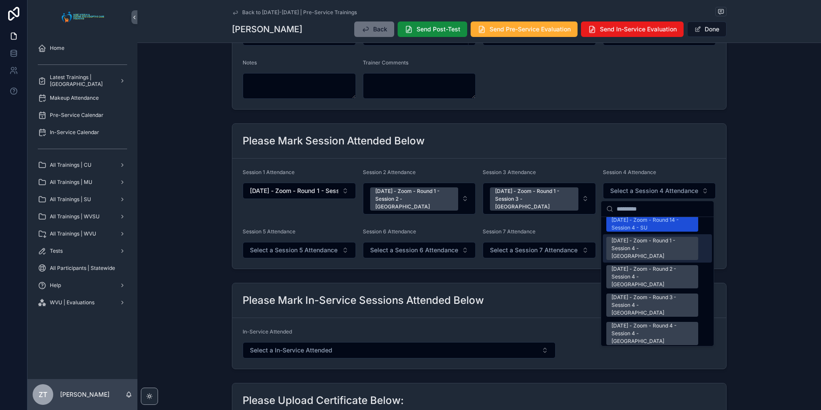
click at [636, 237] on div "[DATE] - Zoom - Round 1 - Session 4 - [GEOGRAPHIC_DATA]" at bounding box center [653, 248] width 82 height 23
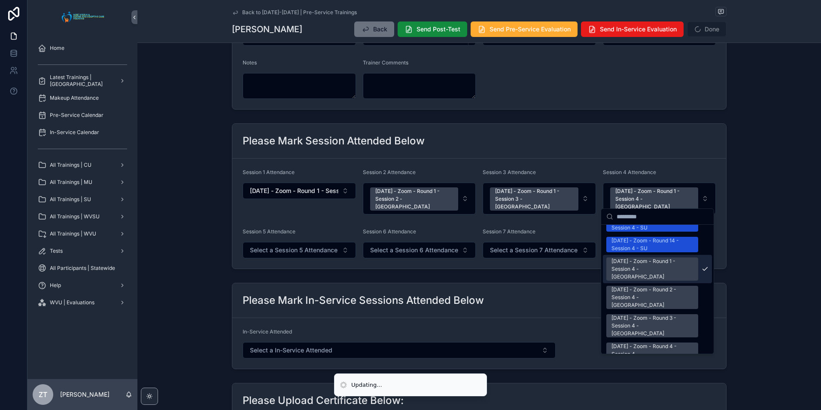
scroll to position [1173, 0]
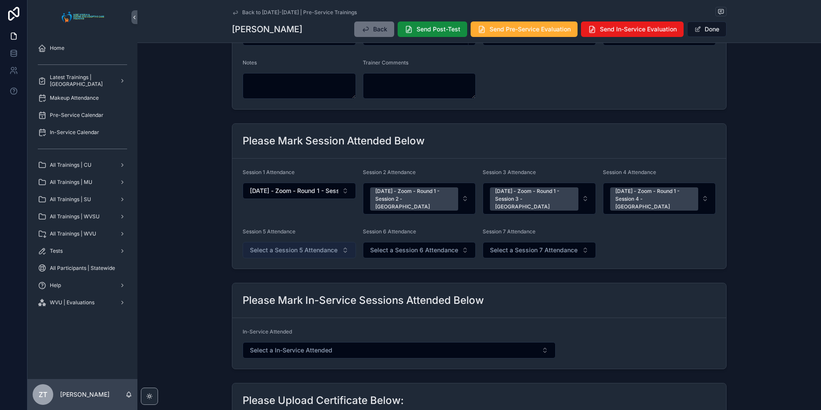
click at [316, 250] on button "Select a Session 5 Attendance" at bounding box center [299, 250] width 113 height 16
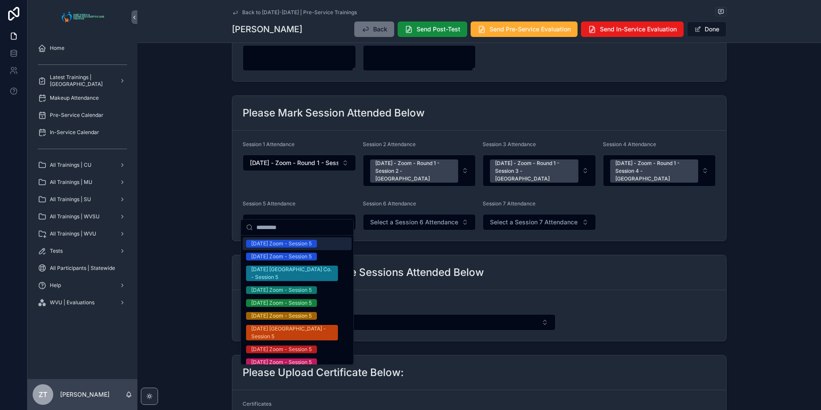
scroll to position [172, 0]
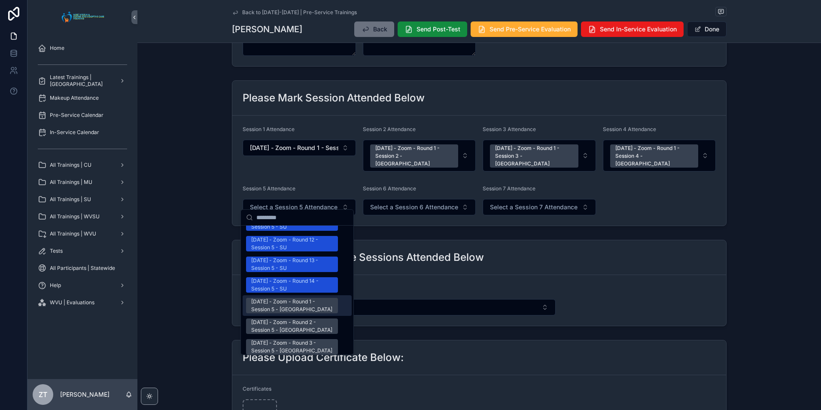
click at [270, 298] on div "[DATE] - Zoom - Round 1 - Session 5 - [GEOGRAPHIC_DATA]" at bounding box center [292, 305] width 82 height 15
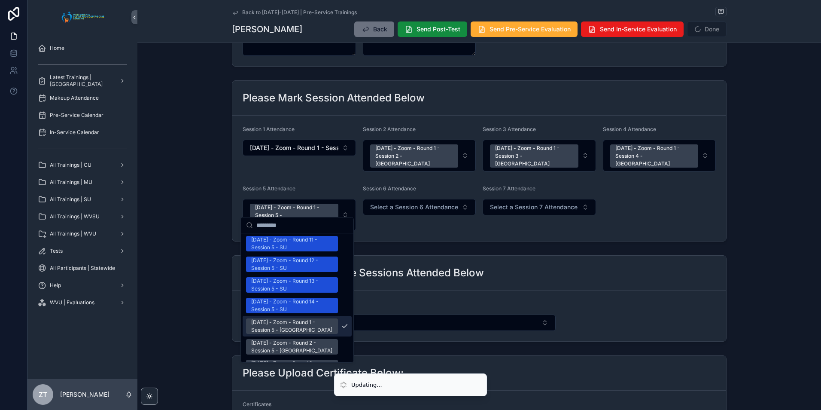
scroll to position [1087, 0]
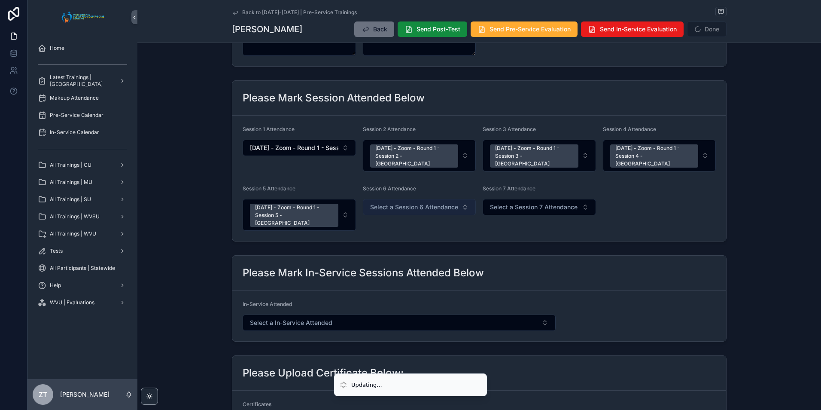
click at [399, 199] on button "Select a Session 6 Attendance" at bounding box center [419, 207] width 113 height 16
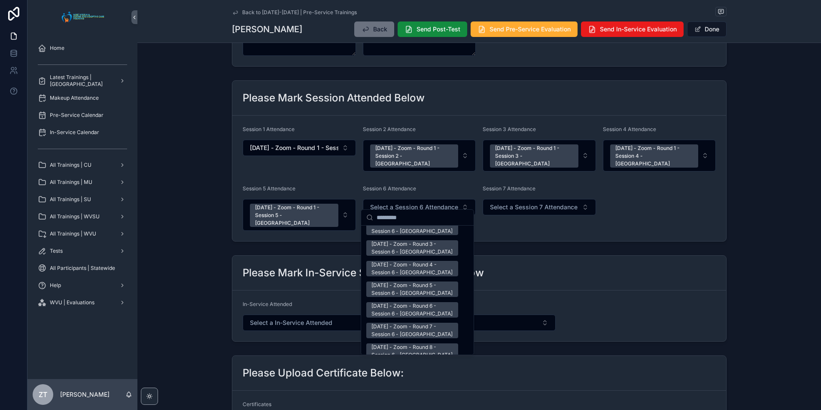
scroll to position [1074, 0]
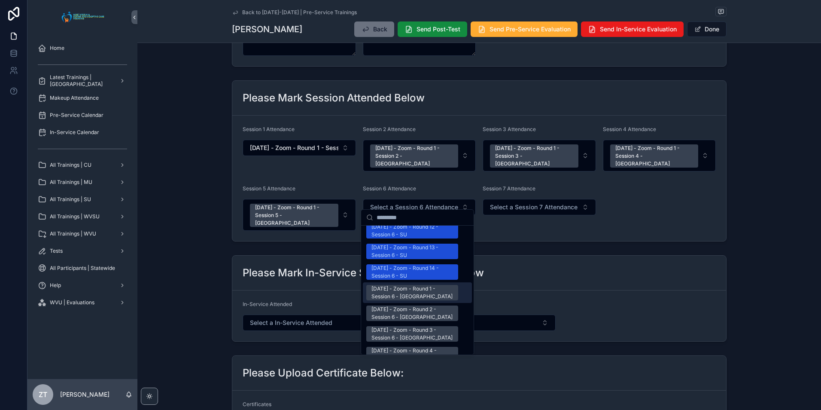
click at [406, 285] on div "[DATE] - Zoom - Round 1 - Session 6 - [GEOGRAPHIC_DATA]" at bounding box center [413, 292] width 82 height 15
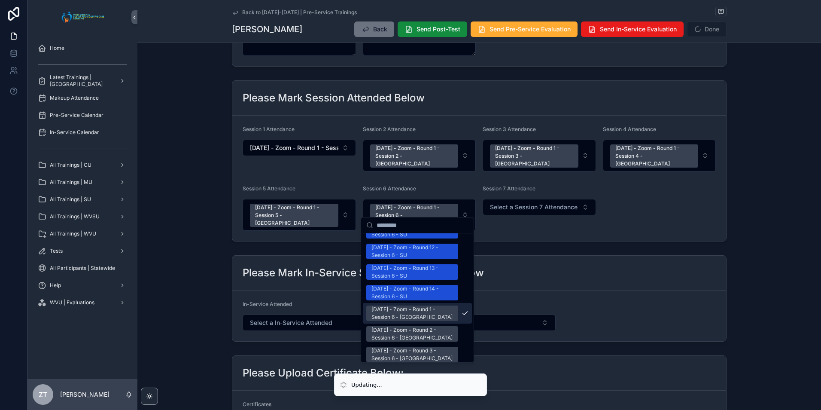
scroll to position [1087, 0]
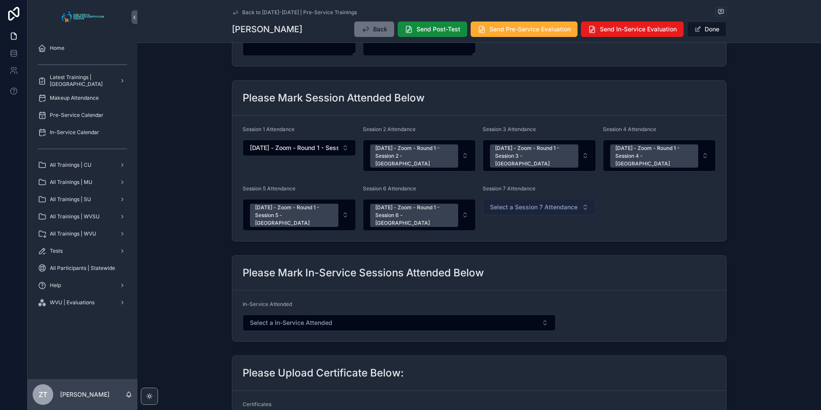
click at [518, 203] on span "Select a Session 7 Attendance" at bounding box center [534, 207] width 88 height 9
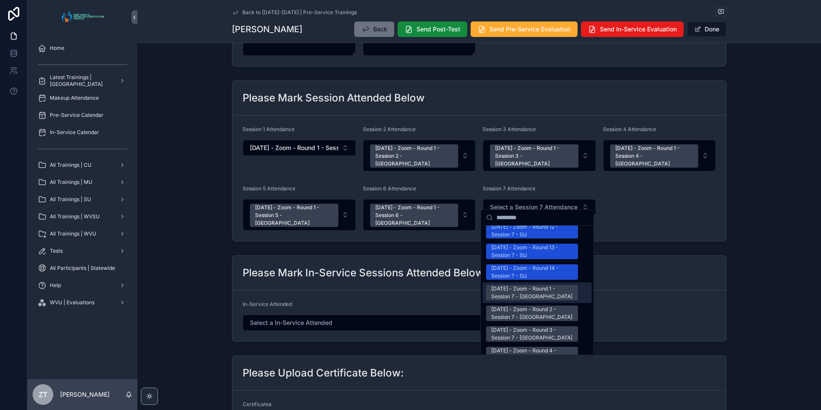
click at [522, 285] on div "[DATE] - Zoom - Round 1 - Session 7 - [GEOGRAPHIC_DATA]" at bounding box center [532, 292] width 82 height 15
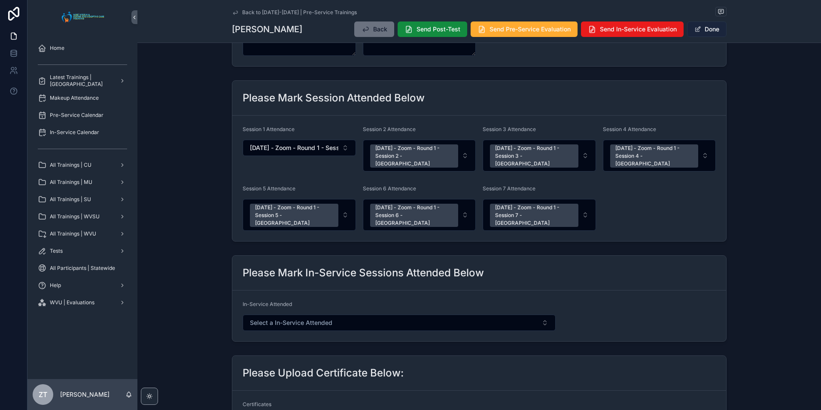
click at [701, 24] on button "Done" at bounding box center [707, 28] width 40 height 15
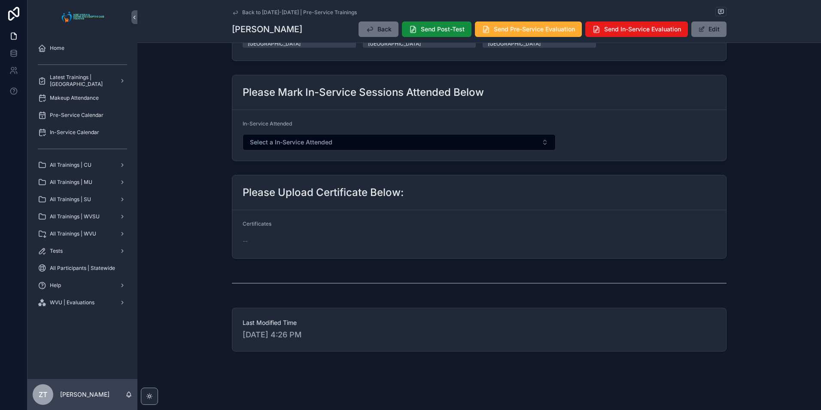
scroll to position [0, 0]
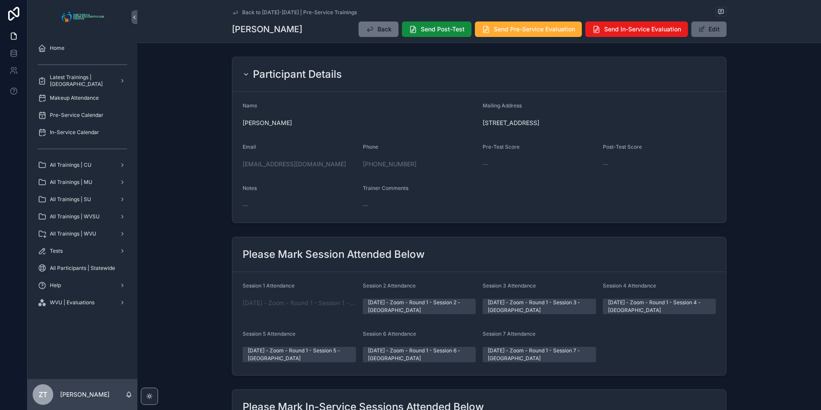
click at [718, 30] on button "Edit" at bounding box center [709, 28] width 35 height 15
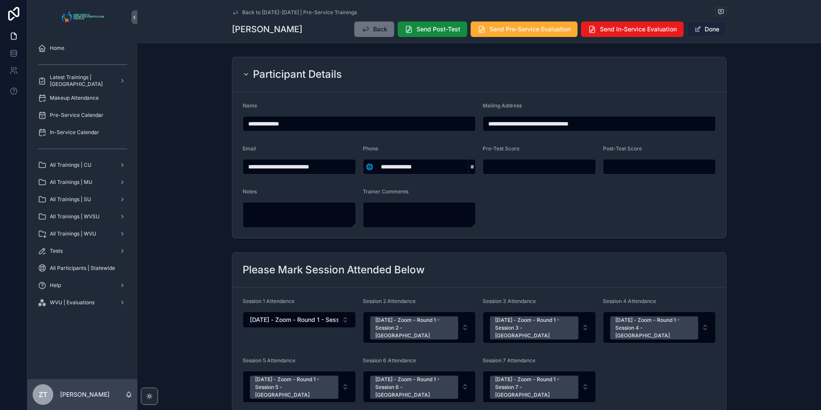
click at [696, 33] on button "Done" at bounding box center [707, 28] width 40 height 15
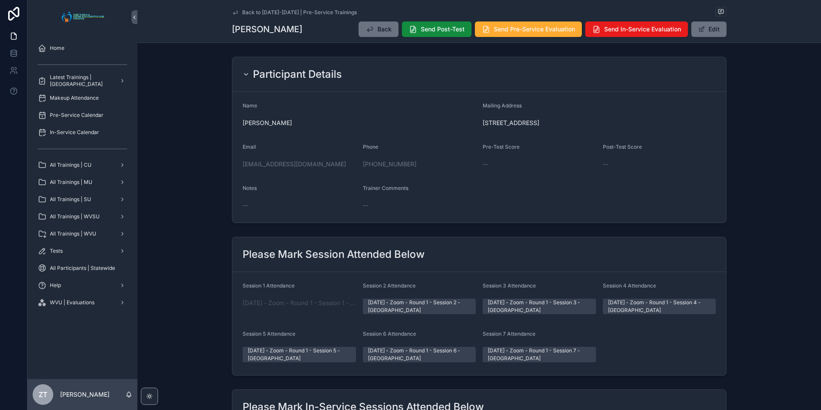
click at [233, 13] on icon "scrollable content" at bounding box center [235, 12] width 4 height 3
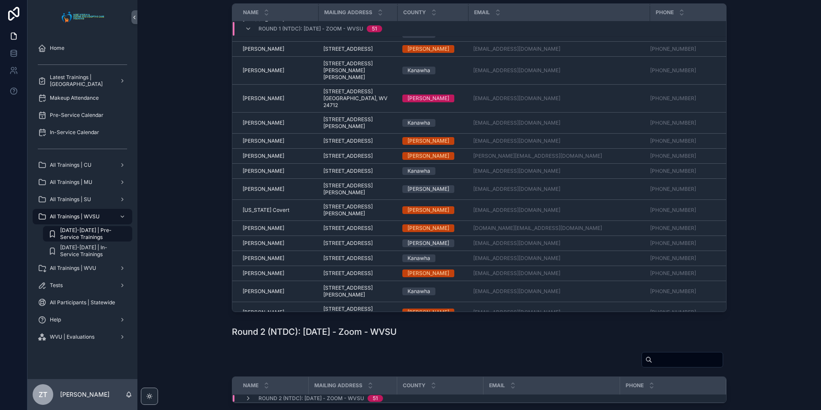
scroll to position [570, 0]
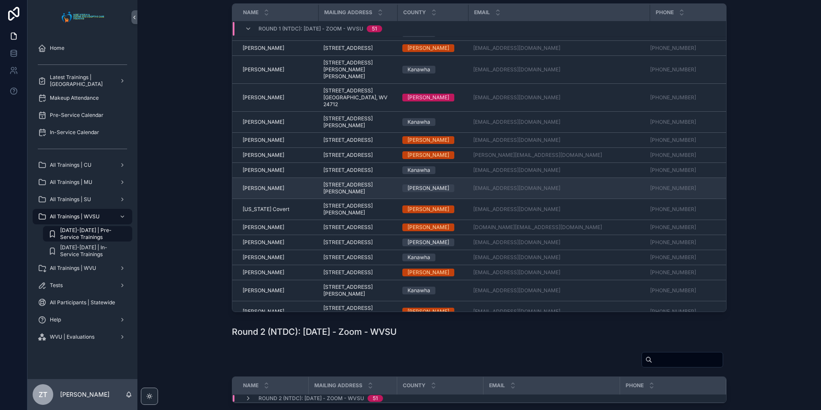
click at [269, 192] on span "[PERSON_NAME]" at bounding box center [264, 188] width 42 height 7
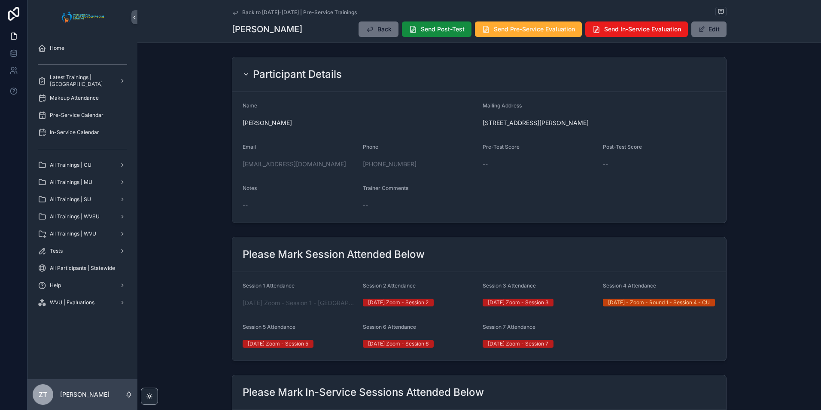
click at [233, 13] on icon "scrollable content" at bounding box center [235, 12] width 4 height 3
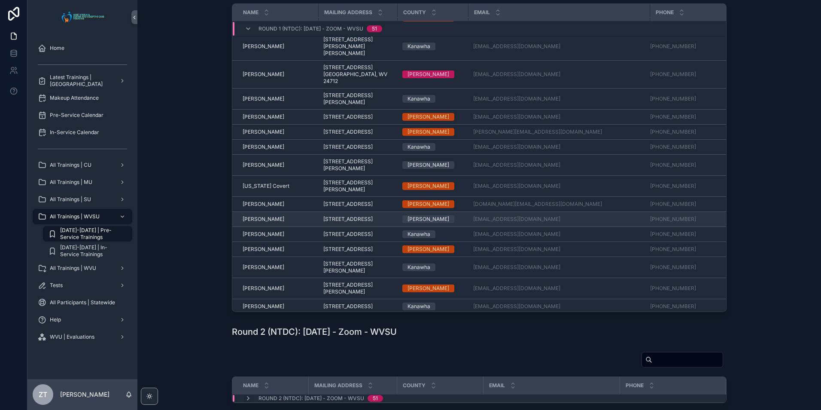
scroll to position [613, 0]
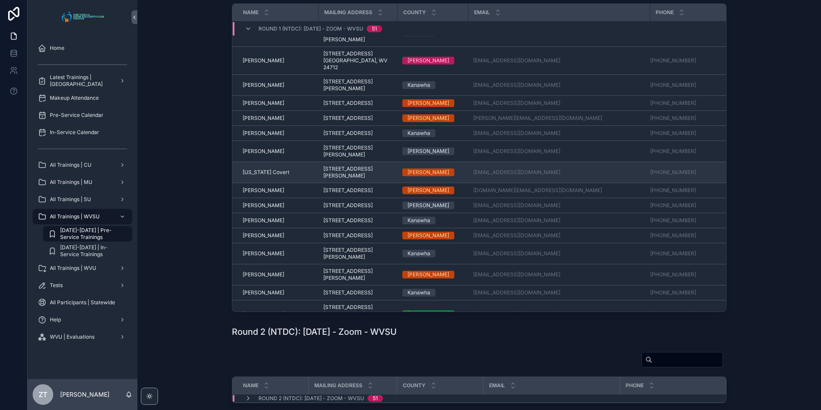
click at [262, 176] on span "[US_STATE] Covert" at bounding box center [266, 172] width 47 height 7
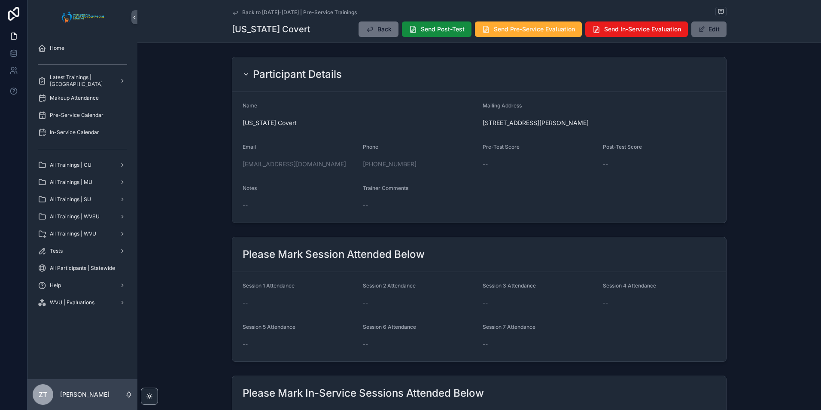
click at [710, 31] on button "Edit" at bounding box center [709, 28] width 35 height 15
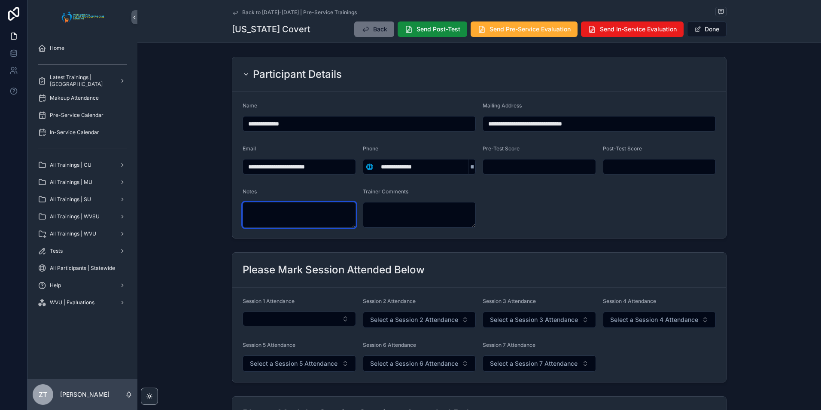
click at [304, 210] on textarea "scrollable content" at bounding box center [299, 215] width 113 height 26
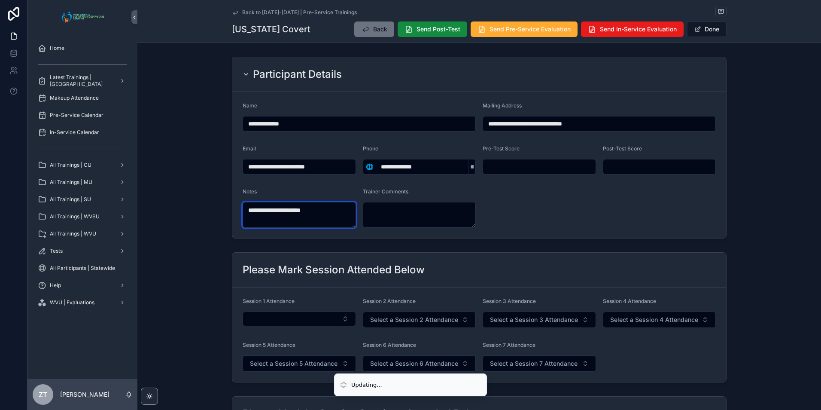
type textarea "**********"
click at [575, 204] on form "**********" at bounding box center [479, 165] width 494 height 146
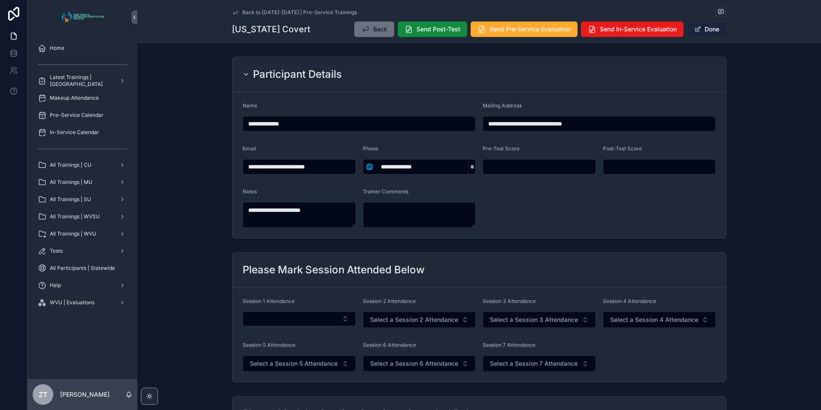
click at [706, 27] on button "Done" at bounding box center [707, 28] width 40 height 15
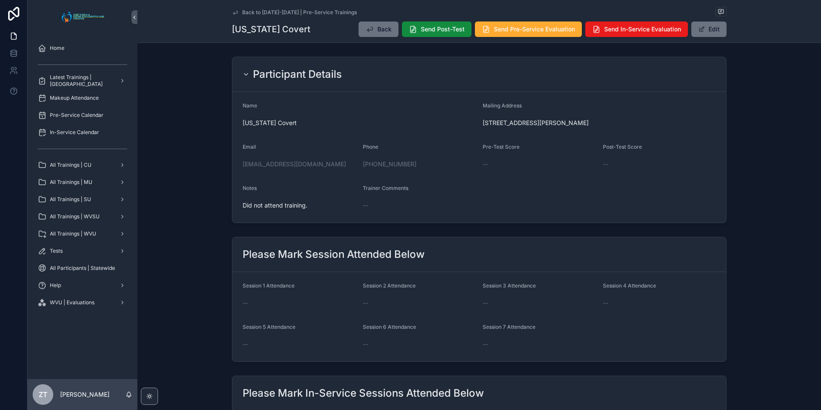
click at [236, 11] on icon "scrollable content" at bounding box center [235, 12] width 7 height 7
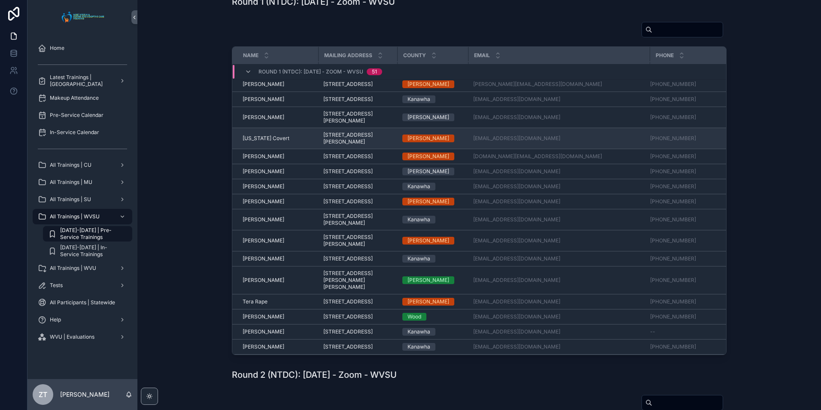
scroll to position [713, 0]
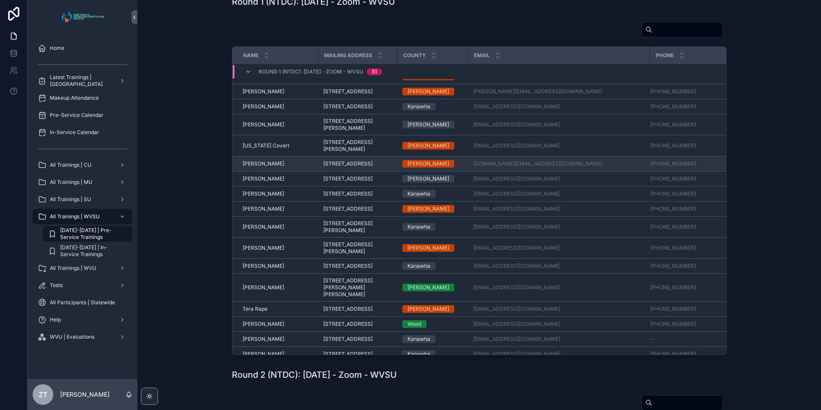
click at [263, 167] on span "[PERSON_NAME]" at bounding box center [264, 163] width 42 height 7
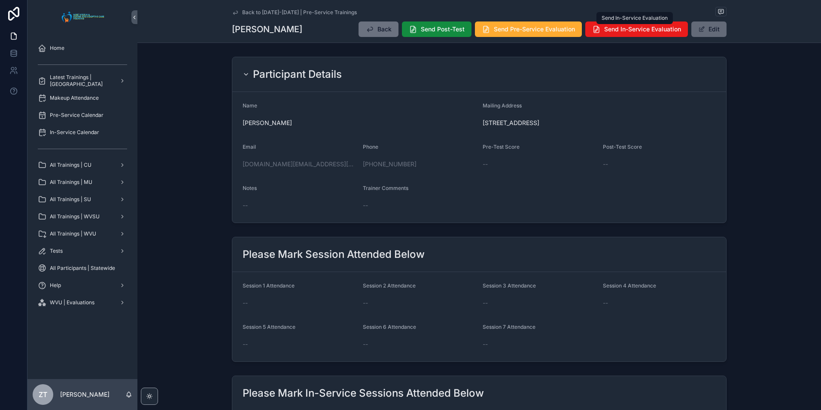
click at [706, 27] on button "Edit" at bounding box center [709, 28] width 35 height 15
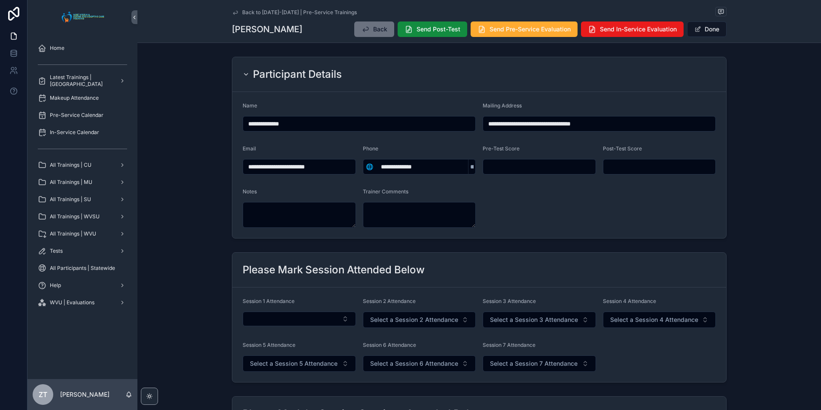
click at [268, 199] on div "Notes" at bounding box center [299, 208] width 113 height 40
click at [269, 219] on textarea "scrollable content" at bounding box center [299, 215] width 113 height 26
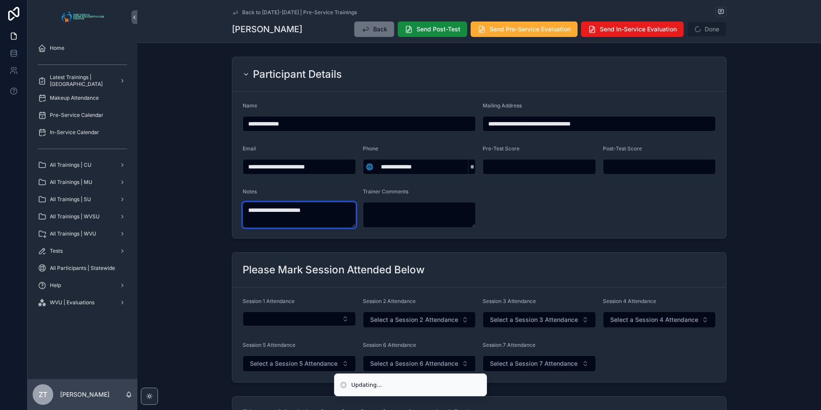
type textarea "**********"
click at [534, 197] on form "**********" at bounding box center [479, 165] width 494 height 146
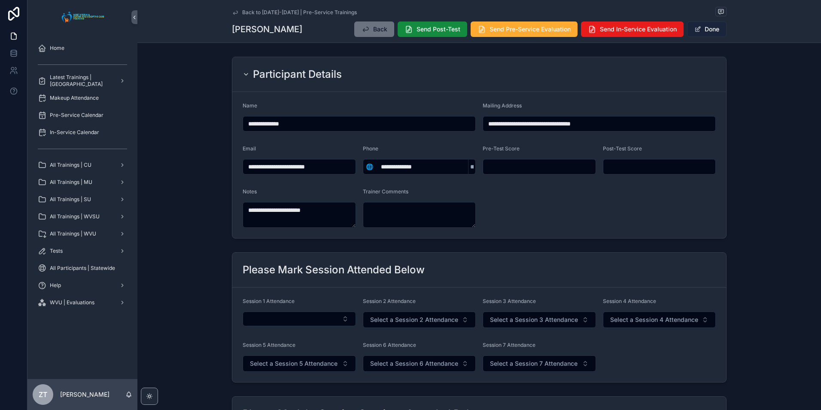
click at [704, 27] on button "Done" at bounding box center [707, 28] width 40 height 15
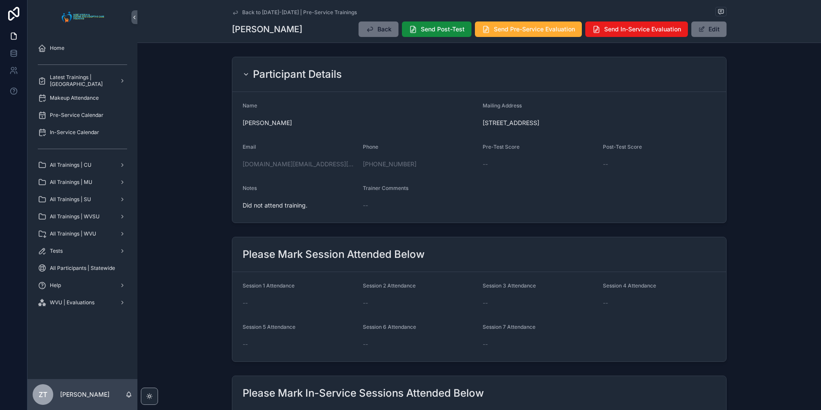
click at [235, 10] on icon "scrollable content" at bounding box center [235, 12] width 7 height 7
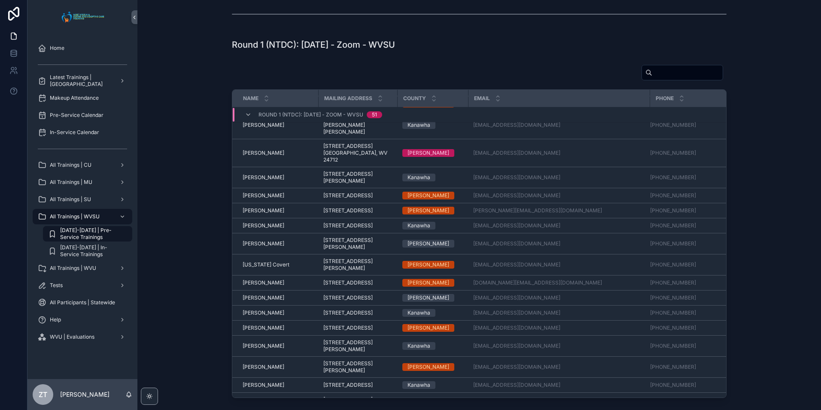
scroll to position [613, 0]
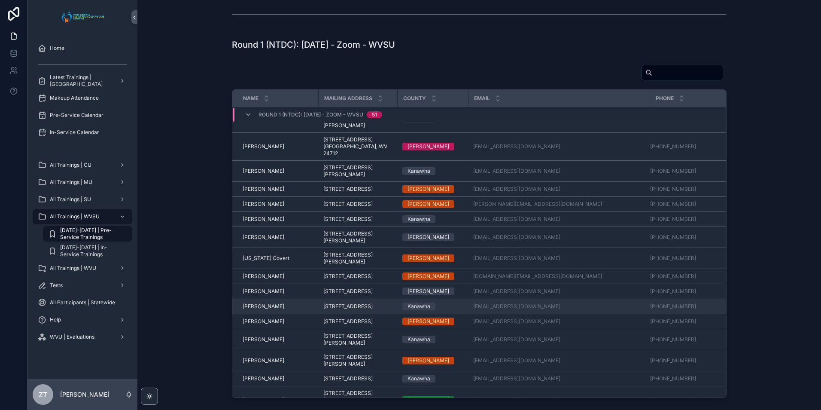
click at [258, 310] on span "[PERSON_NAME]" at bounding box center [264, 306] width 42 height 7
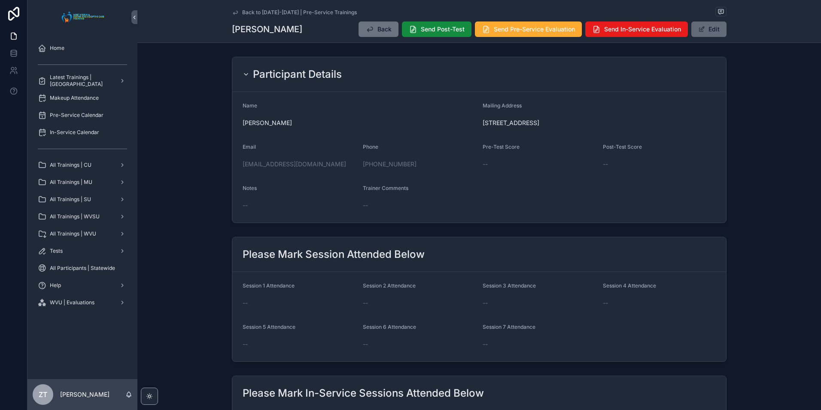
click at [703, 24] on button "Edit" at bounding box center [709, 28] width 35 height 15
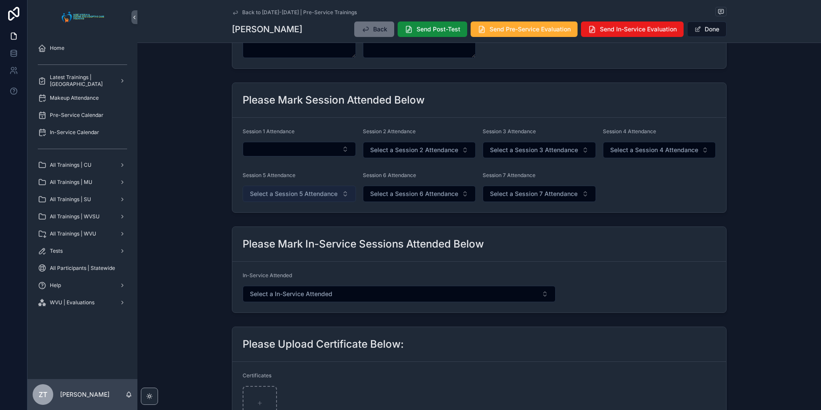
scroll to position [172, 0]
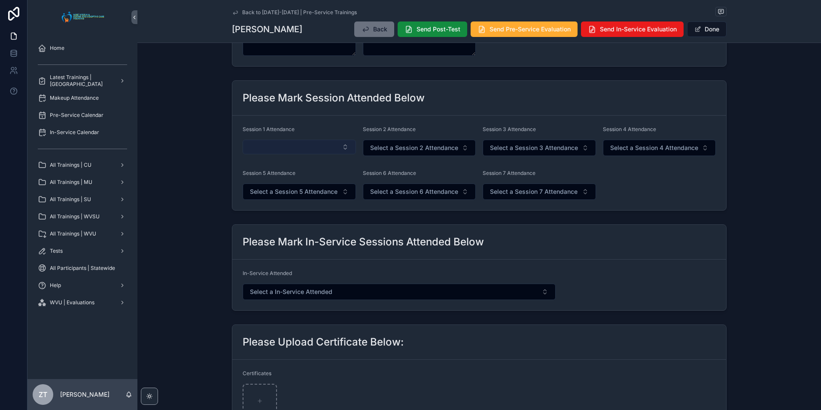
click at [279, 151] on button "Select Button" at bounding box center [299, 147] width 113 height 15
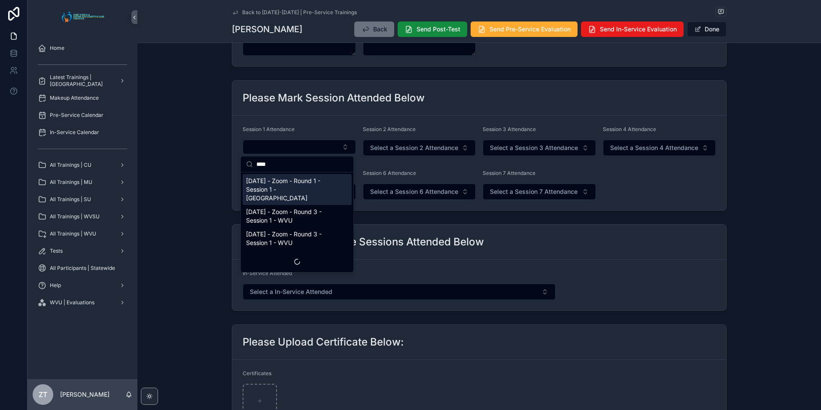
type input "****"
click at [281, 181] on span "[DATE] - Zoom - Round 1 - Session 1 - [GEOGRAPHIC_DATA]" at bounding box center [292, 190] width 92 height 26
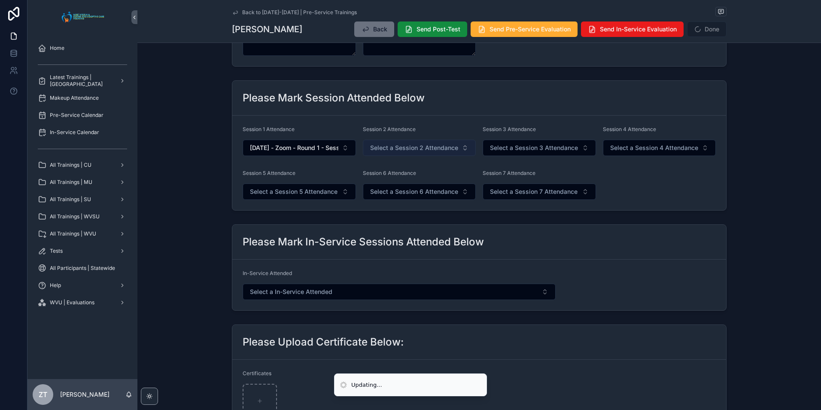
click at [387, 147] on span "Select a Session 2 Attendance" at bounding box center [414, 147] width 88 height 9
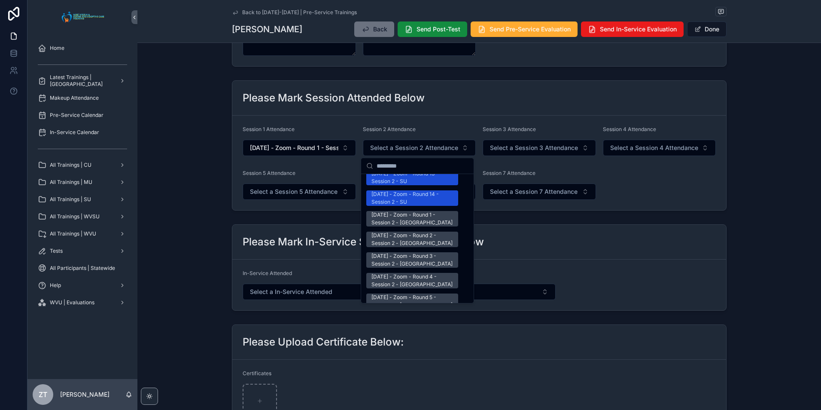
click at [392, 211] on div "[DATE] - Zoom - Round 1 - Session 2 - [GEOGRAPHIC_DATA]" at bounding box center [413, 218] width 82 height 15
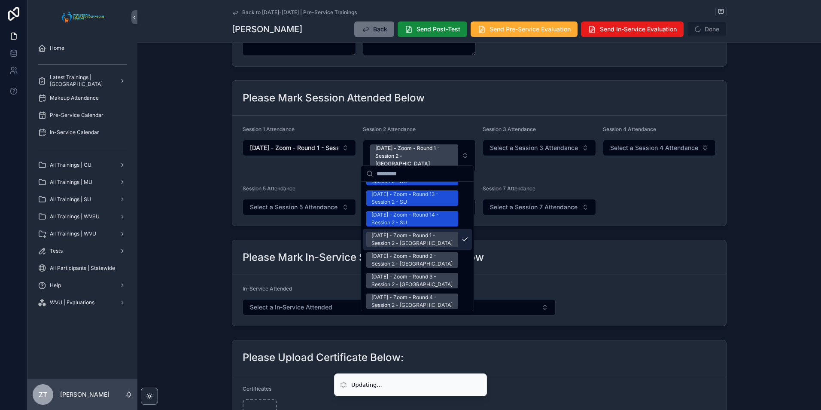
scroll to position [1130, 0]
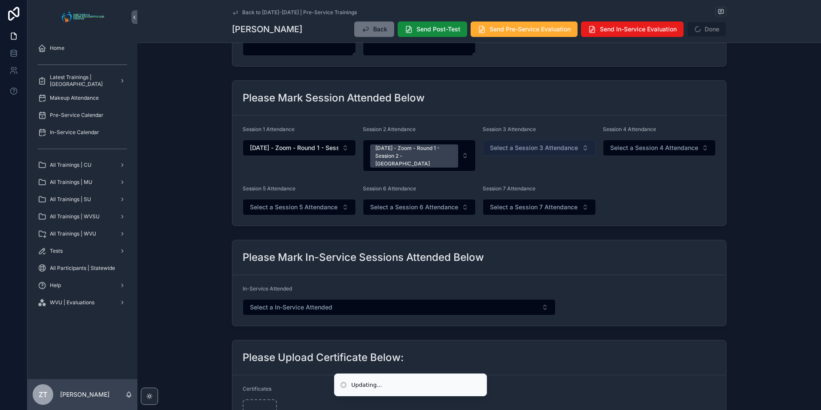
click at [528, 149] on span "Select a Session 3 Attendance" at bounding box center [534, 147] width 88 height 9
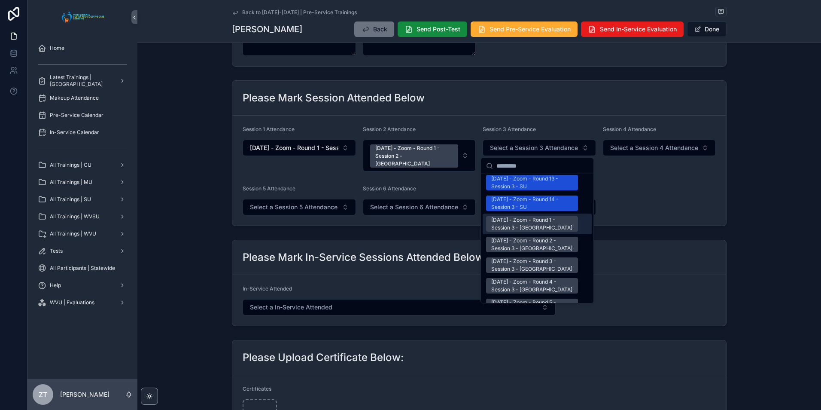
click at [526, 216] on div "[DATE] - Zoom - Round 1 - Session 3 - [GEOGRAPHIC_DATA]" at bounding box center [532, 223] width 82 height 15
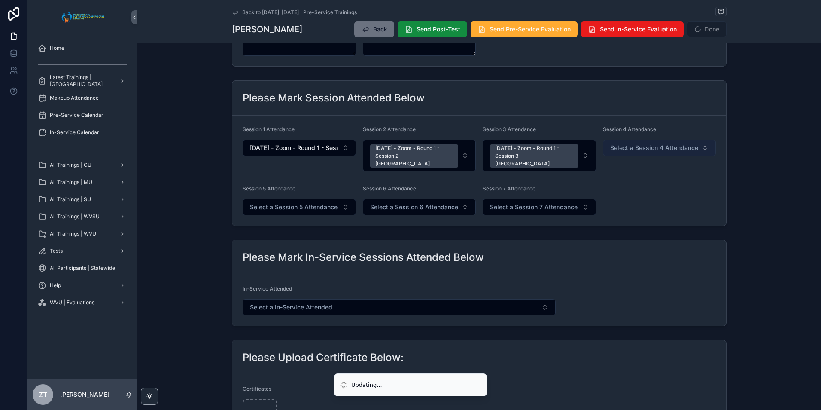
click at [637, 147] on span "Select a Session 4 Attendance" at bounding box center [654, 147] width 88 height 9
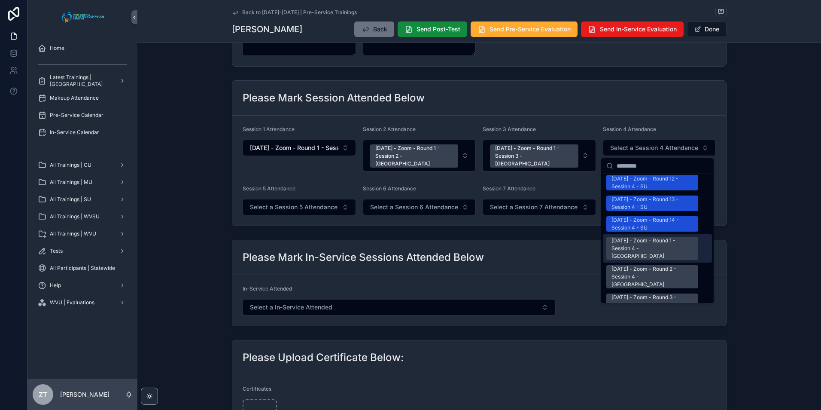
click at [631, 237] on div "[DATE] - Zoom - Round 1 - Session 4 - [GEOGRAPHIC_DATA]" at bounding box center [653, 248] width 82 height 23
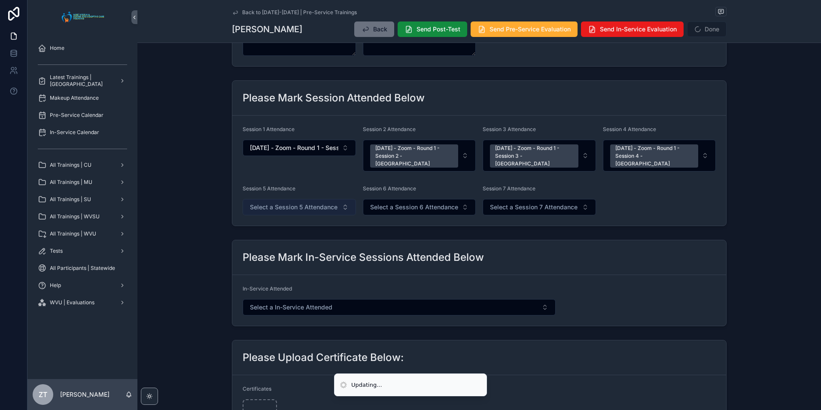
click at [277, 203] on span "Select a Session 5 Attendance" at bounding box center [294, 207] width 88 height 9
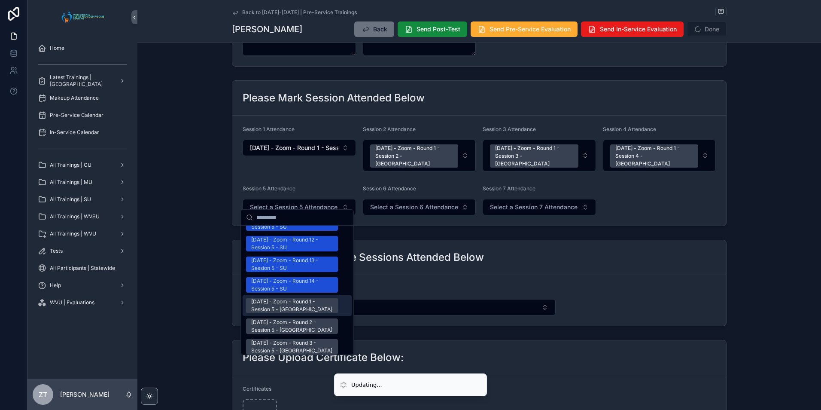
click at [273, 298] on div "[DATE] - Zoom - Round 1 - Session 5 - [GEOGRAPHIC_DATA]" at bounding box center [292, 305] width 82 height 15
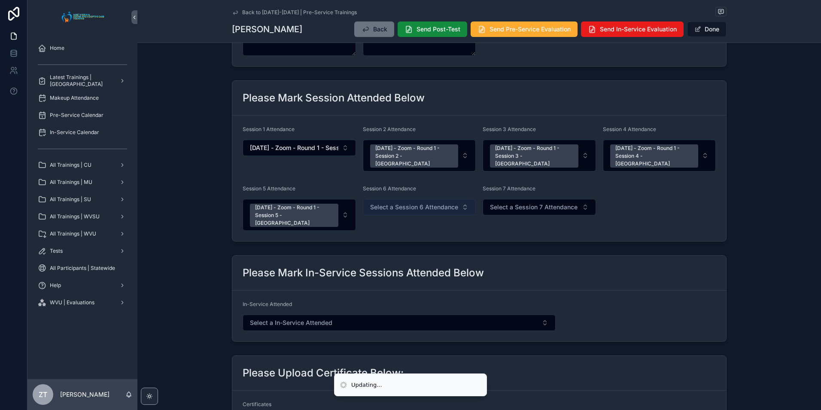
click at [423, 203] on span "Select a Session 6 Attendance" at bounding box center [414, 207] width 88 height 9
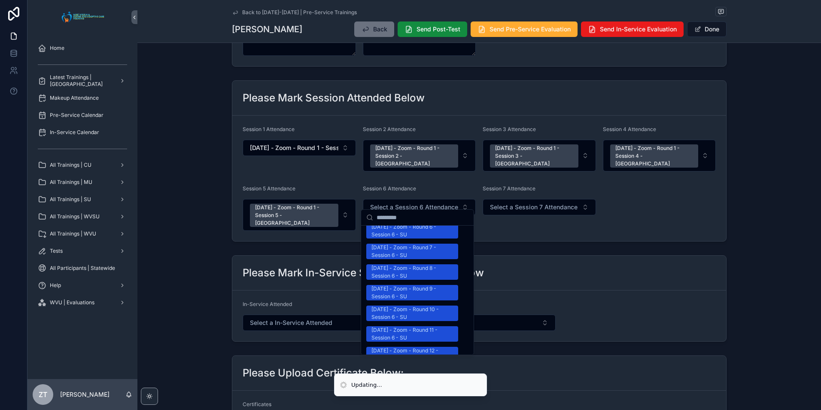
scroll to position [1031, 0]
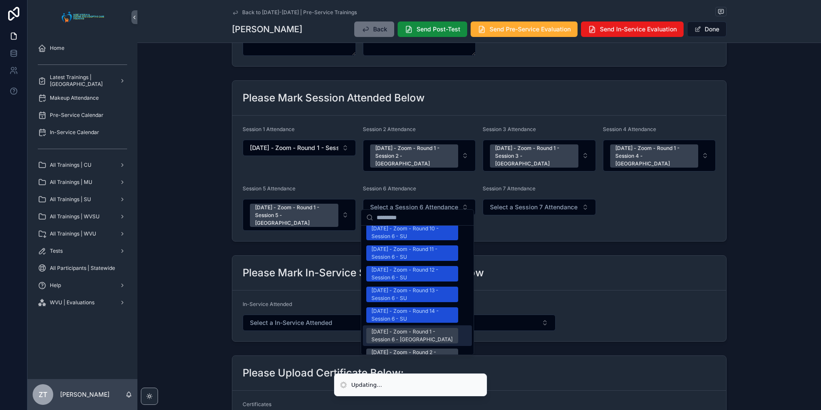
click at [387, 328] on div "[DATE] - Zoom - Round 1 - Session 6 - [GEOGRAPHIC_DATA]" at bounding box center [413, 335] width 82 height 15
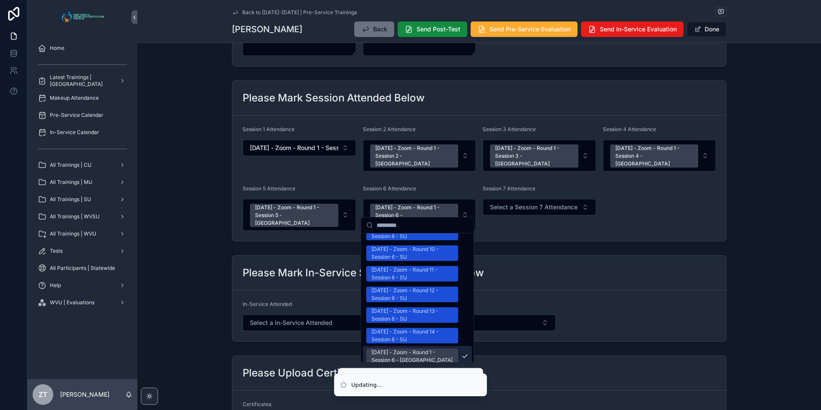
scroll to position [1044, 0]
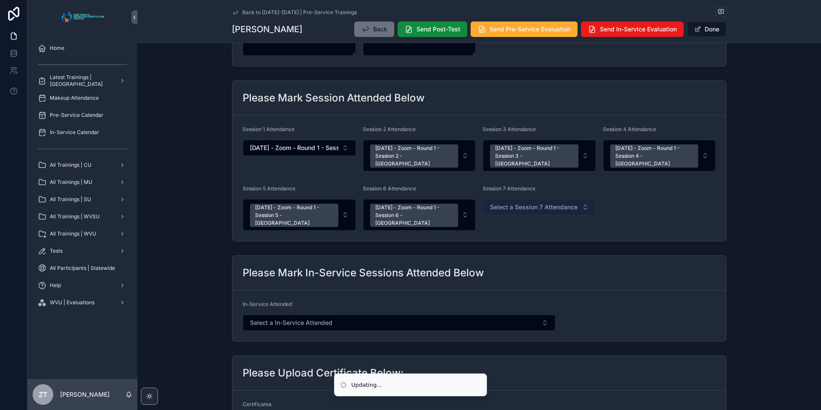
click at [506, 203] on span "Select a Session 7 Attendance" at bounding box center [534, 207] width 88 height 9
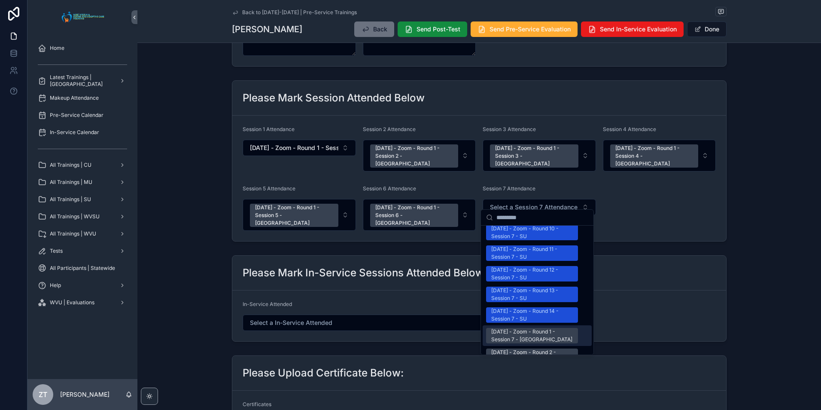
click at [509, 325] on div "[DATE] - Zoom - Round 1 - Session 7 - [GEOGRAPHIC_DATA]" at bounding box center [537, 335] width 109 height 21
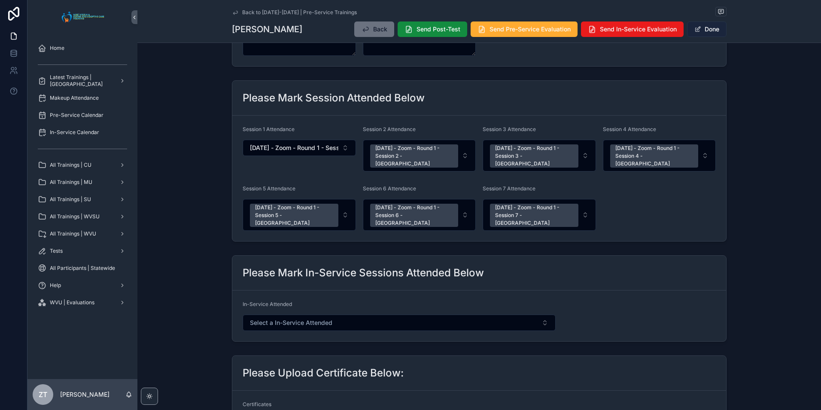
click at [695, 32] on span "scrollable content" at bounding box center [698, 29] width 7 height 7
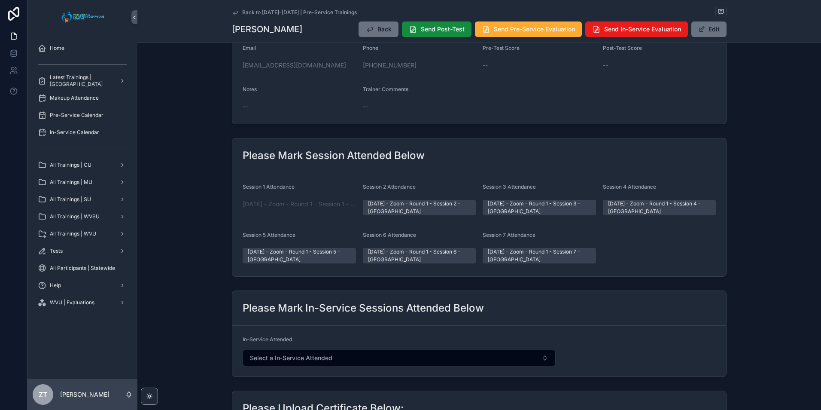
scroll to position [0, 0]
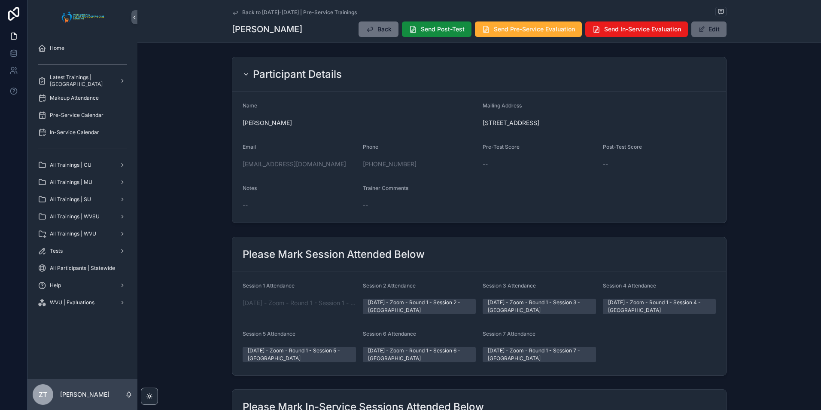
click at [702, 27] on span "scrollable content" at bounding box center [701, 29] width 7 height 7
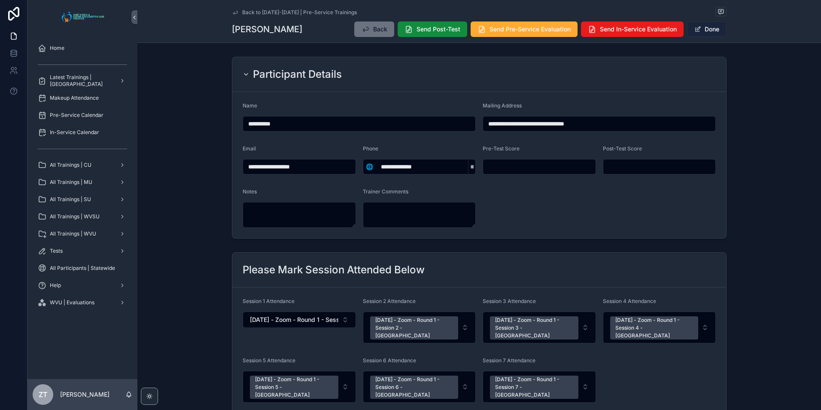
click at [700, 28] on button "Done" at bounding box center [707, 28] width 40 height 15
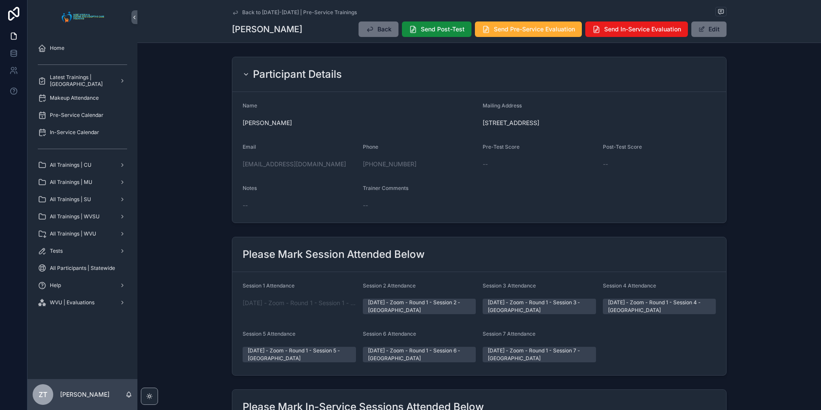
click at [235, 14] on icon "scrollable content" at bounding box center [235, 12] width 7 height 7
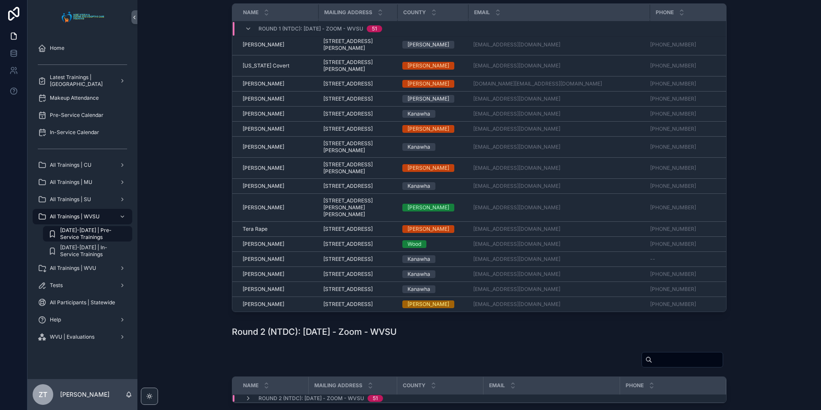
scroll to position [842, 0]
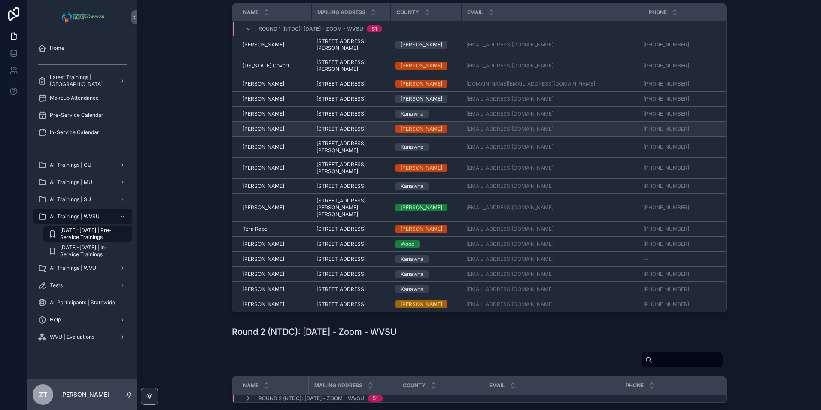
click at [259, 125] on span "[PERSON_NAME]" at bounding box center [264, 128] width 42 height 7
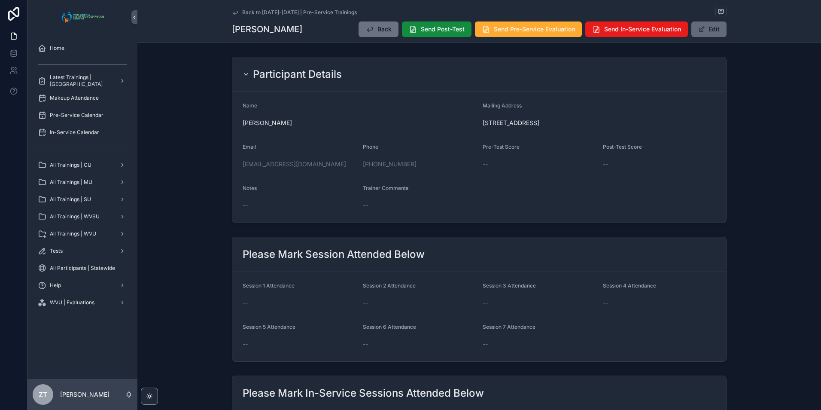
click at [714, 30] on button "Edit" at bounding box center [709, 28] width 35 height 15
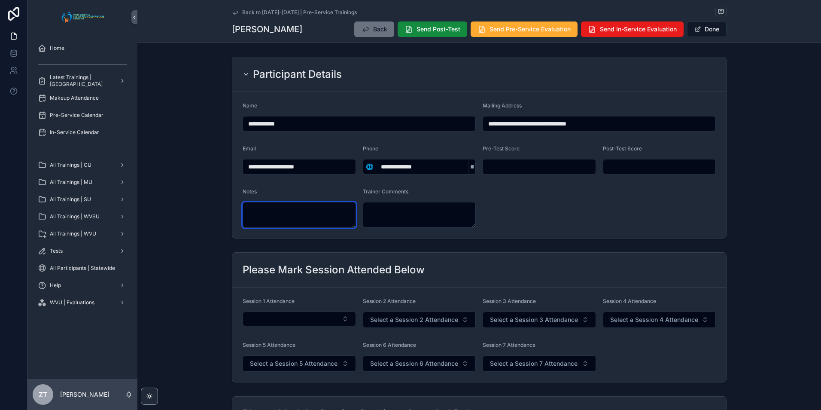
click at [274, 208] on textarea "scrollable content" at bounding box center [299, 215] width 113 height 26
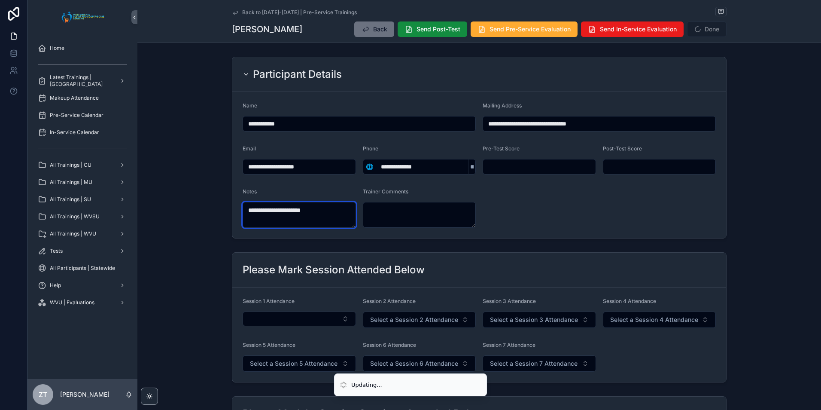
type textarea "**********"
click at [588, 195] on form "**********" at bounding box center [479, 165] width 494 height 146
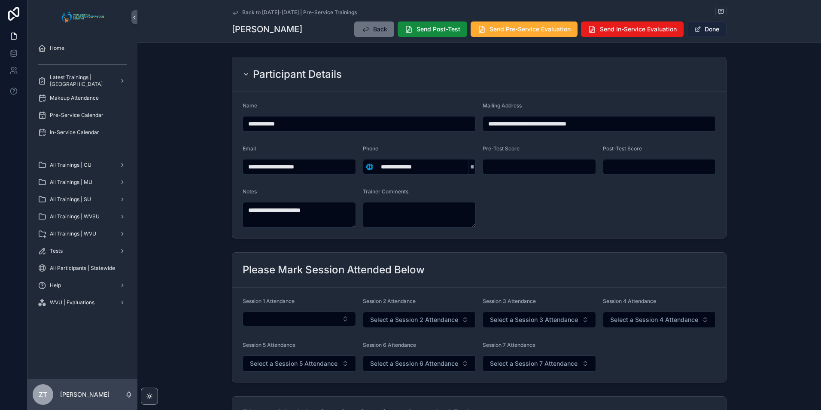
click at [698, 35] on button "Done" at bounding box center [707, 28] width 40 height 15
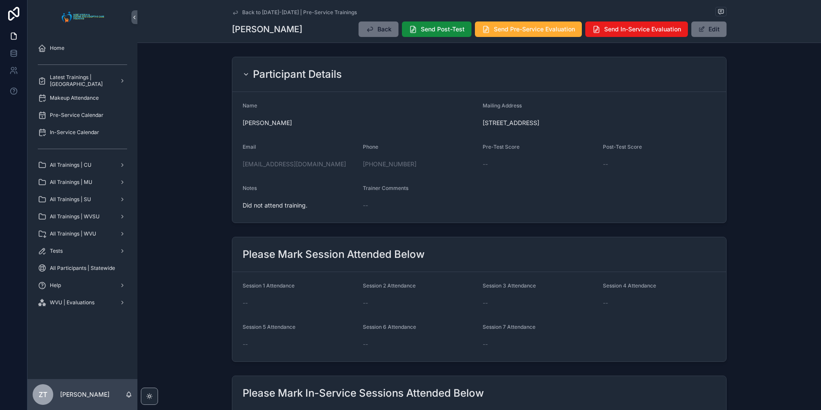
click at [238, 9] on link "Back to [DATE]-[DATE] | Pre-Service Trainings" at bounding box center [294, 12] width 125 height 7
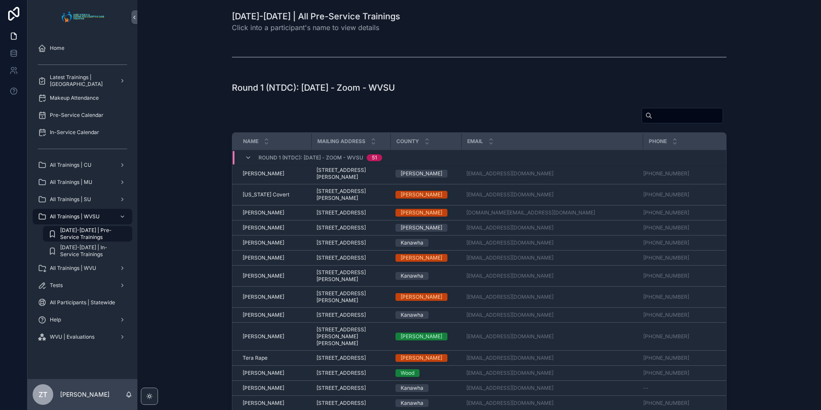
scroll to position [842, 0]
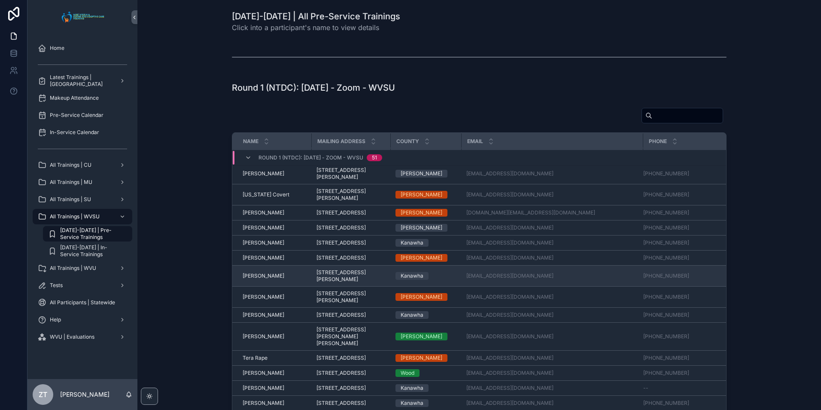
click at [269, 272] on span "[PERSON_NAME]" at bounding box center [264, 275] width 42 height 7
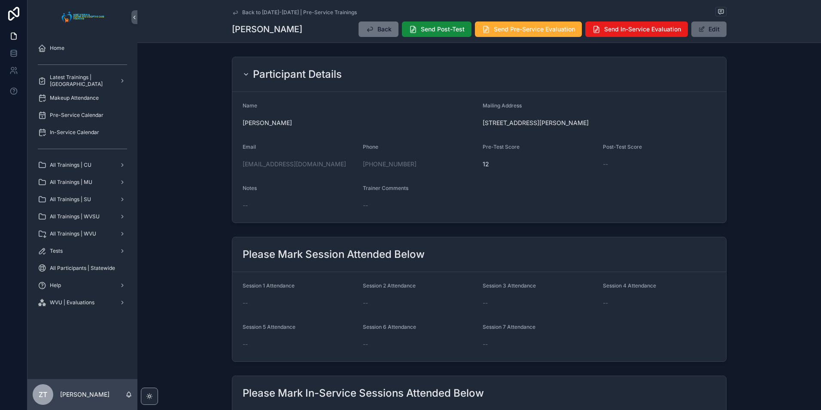
click at [701, 34] on button "Edit" at bounding box center [709, 28] width 35 height 15
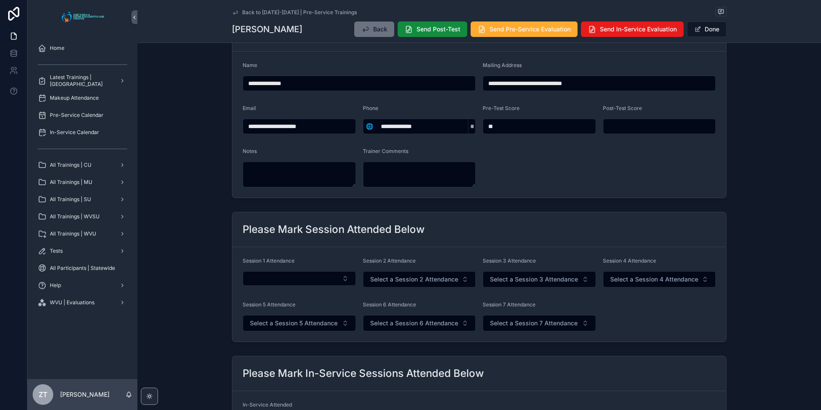
scroll to position [86, 0]
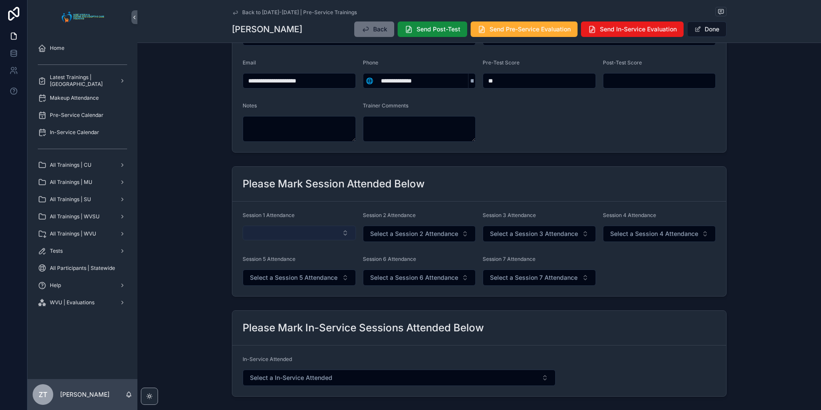
click at [293, 229] on button "Select Button" at bounding box center [299, 233] width 113 height 15
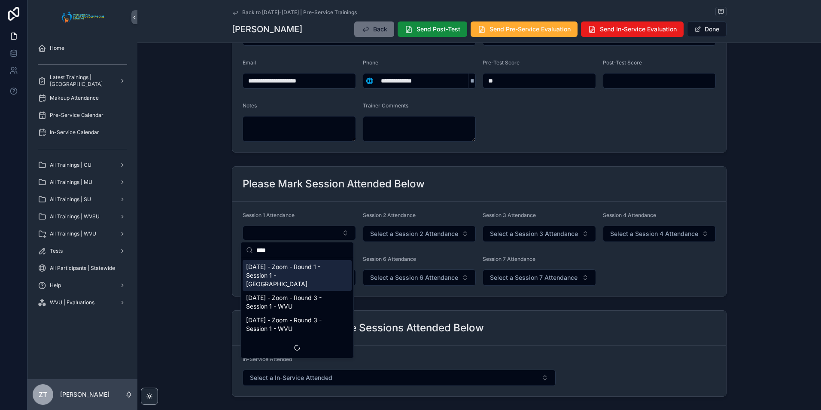
type input "****"
click at [290, 268] on span "[DATE] - Zoom - Round 1 - Session 1 - [GEOGRAPHIC_DATA]" at bounding box center [292, 275] width 92 height 26
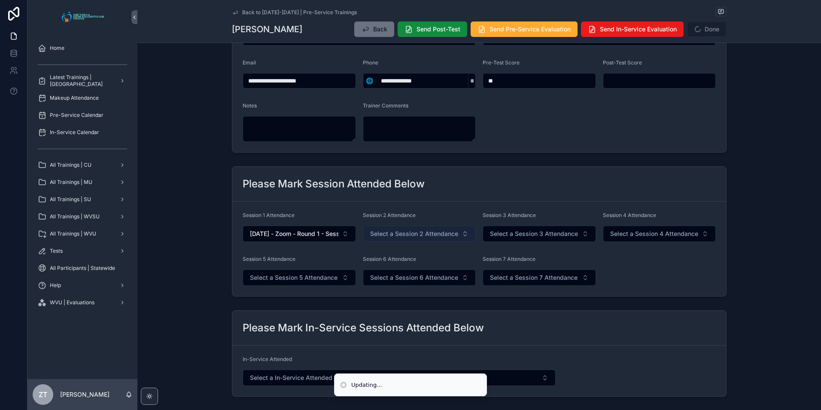
click at [375, 234] on span "Select a Session 2 Attendance" at bounding box center [414, 233] width 88 height 9
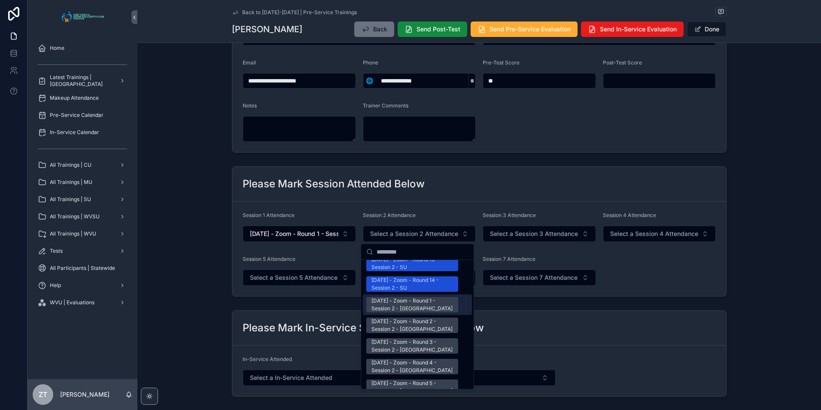
click at [381, 297] on div "[DATE] - Zoom - Round 1 - Session 2 - [GEOGRAPHIC_DATA]" at bounding box center [413, 304] width 82 height 15
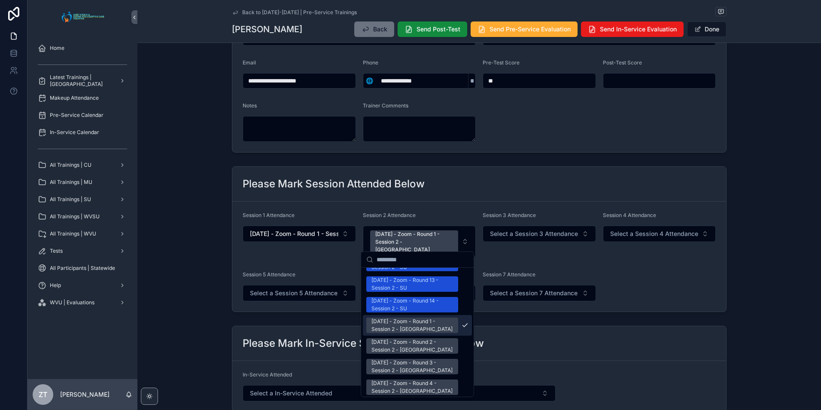
scroll to position [1130, 0]
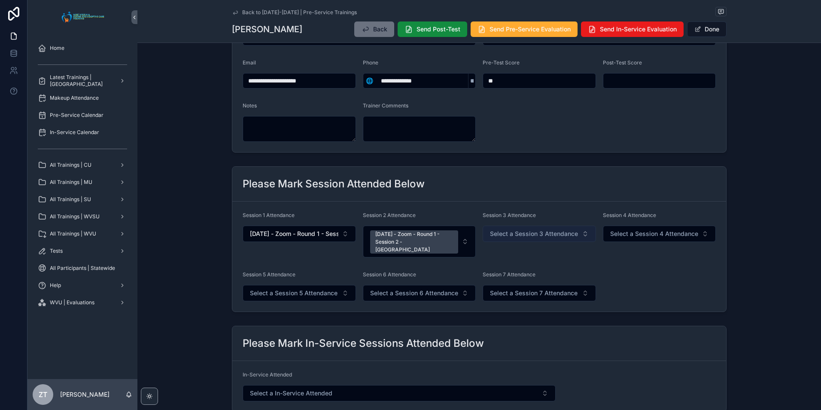
click at [512, 232] on span "Select a Session 3 Attendance" at bounding box center [534, 233] width 88 height 9
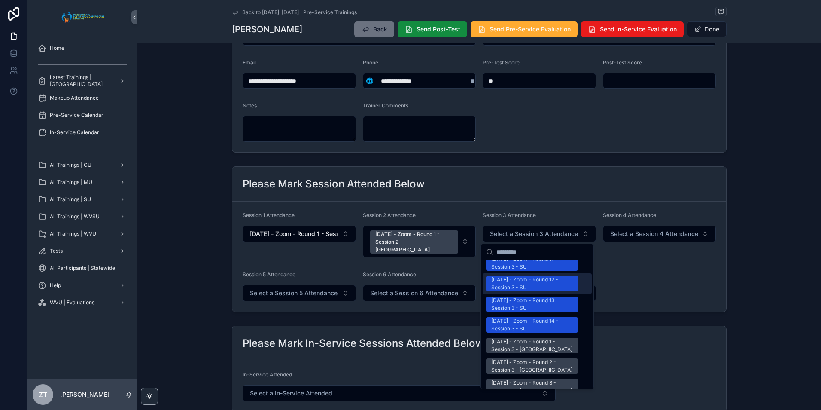
scroll to position [1074, 0]
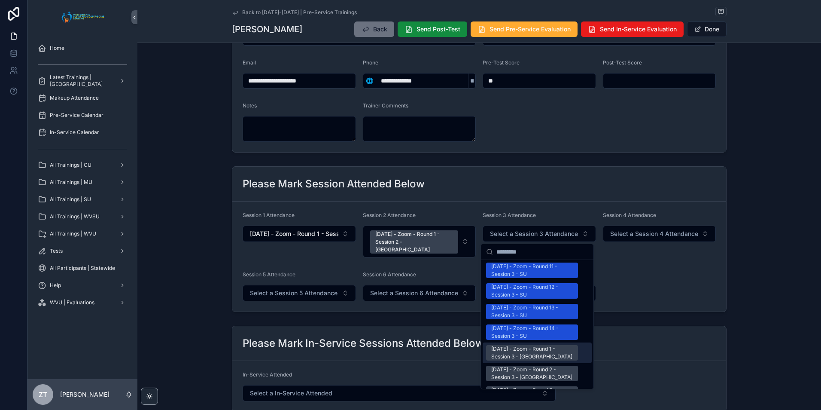
click at [506, 345] on div "[DATE] - Zoom - Round 1 - Session 3 - [GEOGRAPHIC_DATA]" at bounding box center [532, 352] width 82 height 15
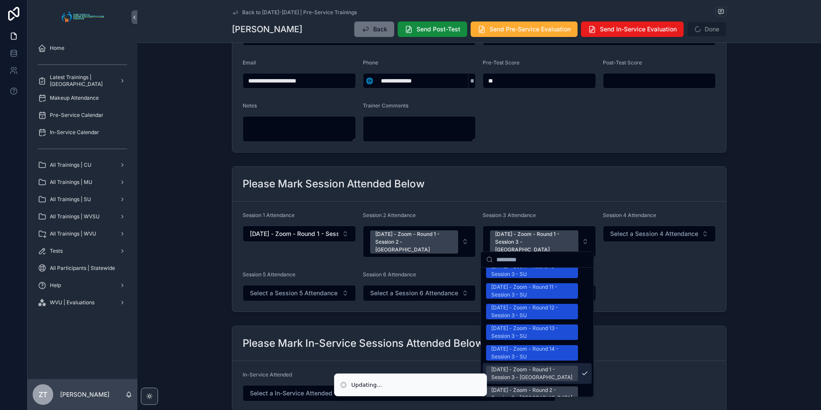
scroll to position [1087, 0]
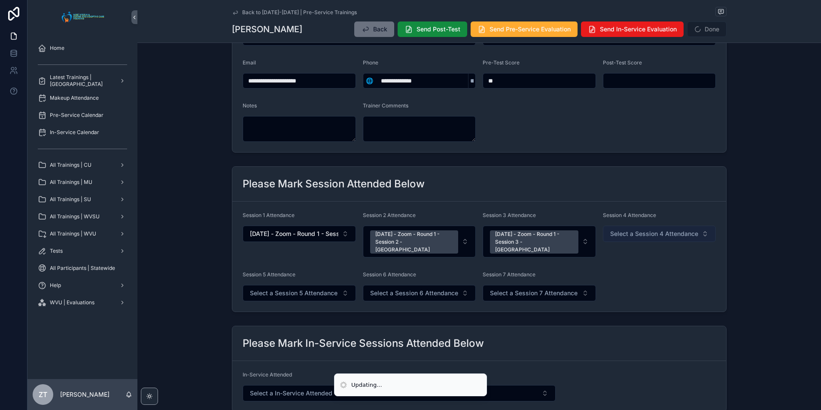
click at [632, 232] on span "Select a Session 4 Attendance" at bounding box center [654, 233] width 88 height 9
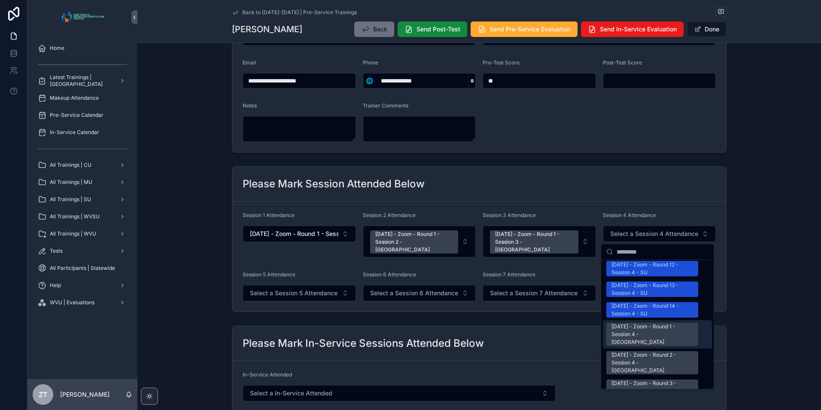
click at [628, 323] on div "[DATE] - Zoom - Round 1 - Session 4 - [GEOGRAPHIC_DATA]" at bounding box center [653, 334] width 82 height 23
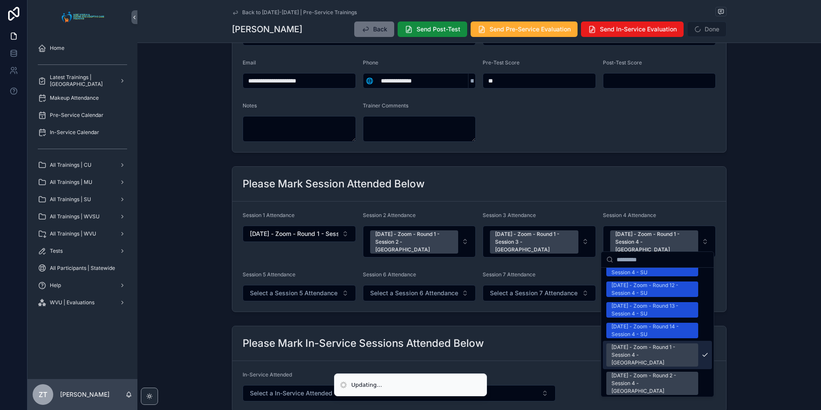
scroll to position [1130, 0]
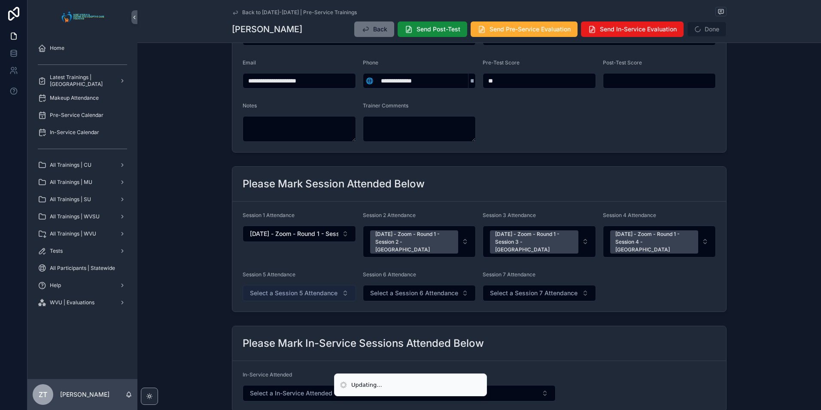
click at [274, 289] on span "Select a Session 5 Attendance" at bounding box center [294, 293] width 88 height 9
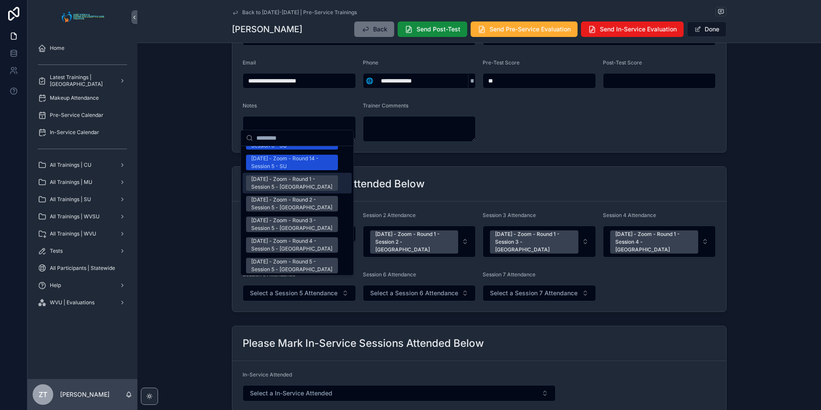
click at [295, 175] on div "[DATE] - Zoom - Round 1 - Session 5 - [GEOGRAPHIC_DATA]" at bounding box center [292, 182] width 82 height 15
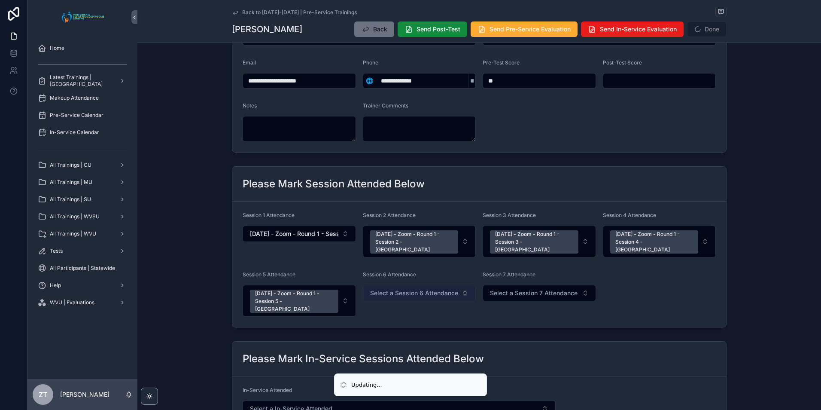
click at [381, 289] on span "Select a Session 6 Attendance" at bounding box center [414, 293] width 88 height 9
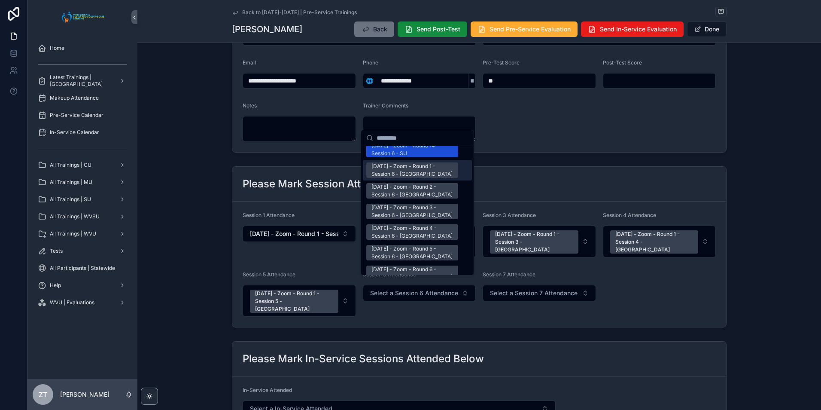
click at [396, 162] on div "[DATE] - Zoom - Round 1 - Session 6 - [GEOGRAPHIC_DATA]" at bounding box center [413, 169] width 82 height 15
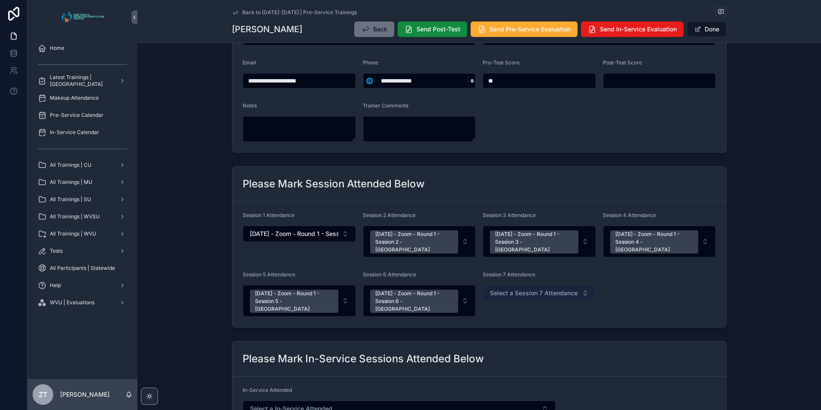
click at [513, 289] on span "Select a Session 7 Attendance" at bounding box center [534, 293] width 88 height 9
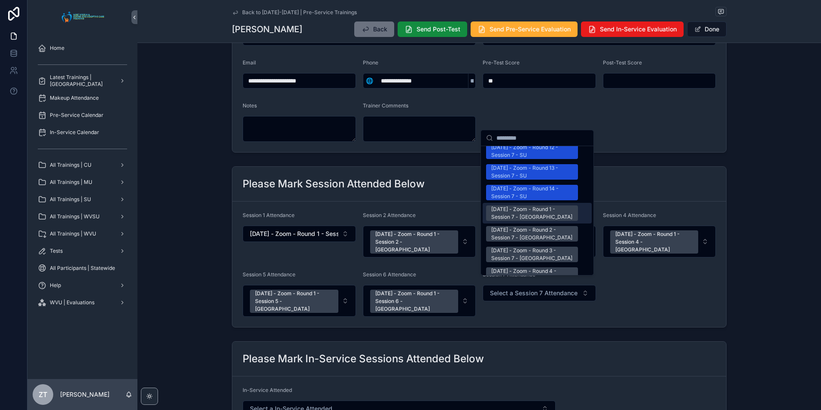
click at [502, 205] on div "[DATE] - Zoom - Round 1 - Session 7 - [GEOGRAPHIC_DATA]" at bounding box center [532, 212] width 82 height 15
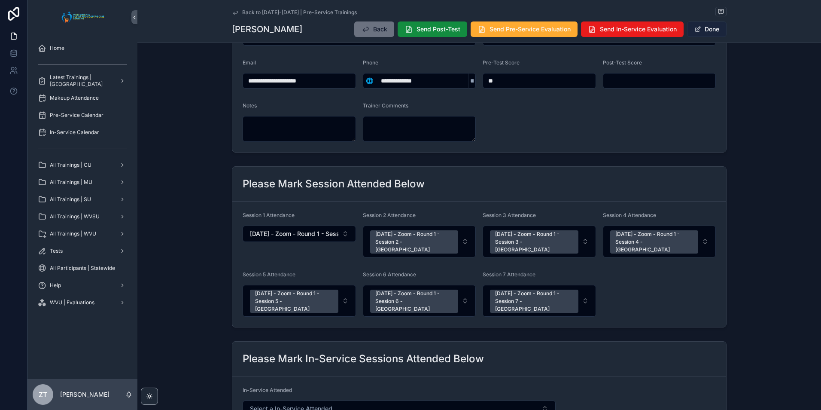
click at [701, 32] on button "Done" at bounding box center [707, 28] width 40 height 15
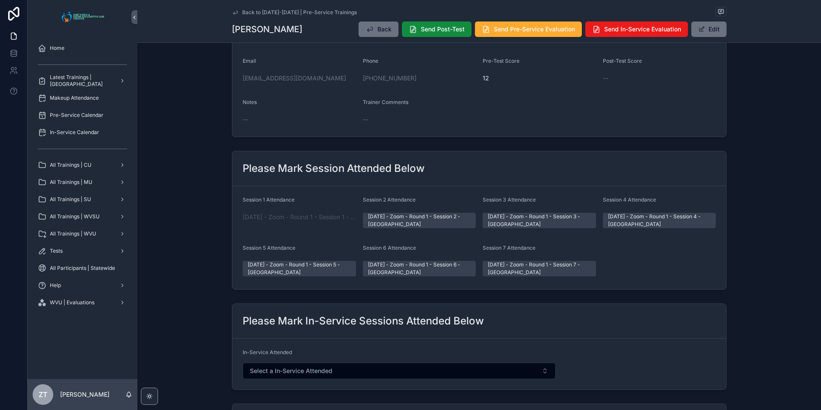
scroll to position [0, 0]
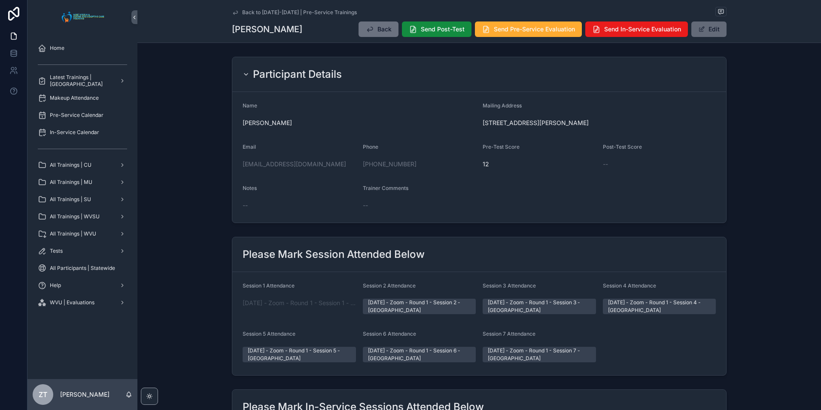
click at [698, 32] on span "scrollable content" at bounding box center [701, 29] width 7 height 7
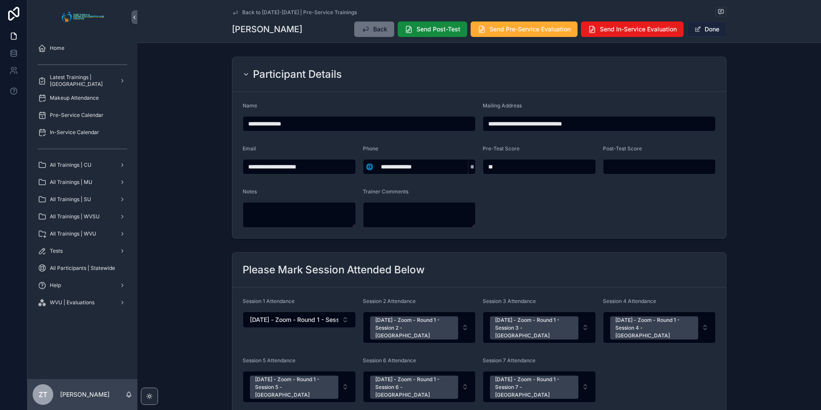
click at [708, 30] on button "Done" at bounding box center [707, 28] width 40 height 15
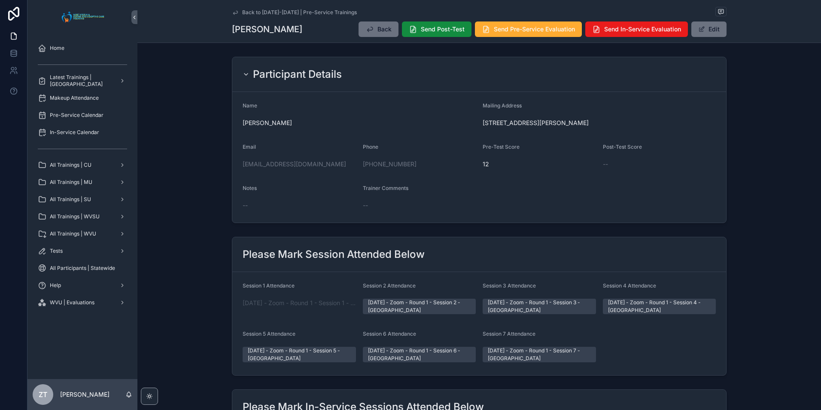
click at [232, 14] on icon "scrollable content" at bounding box center [235, 12] width 7 height 7
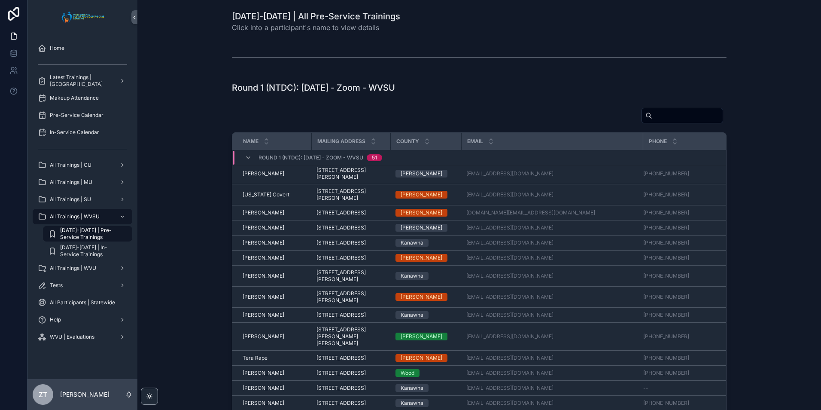
scroll to position [842, 0]
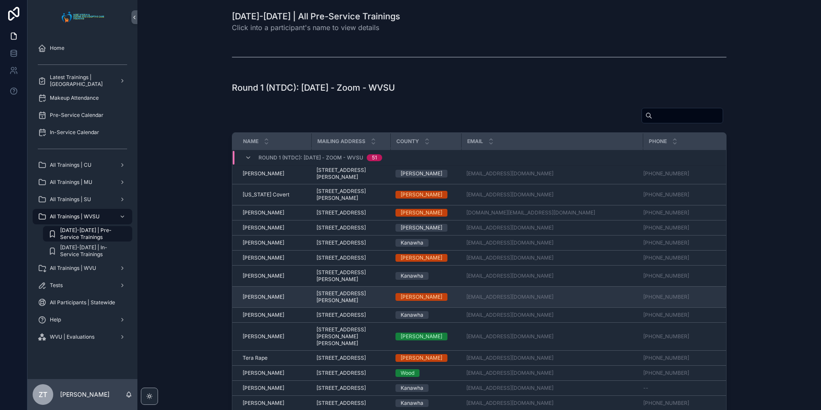
click at [259, 293] on span "[PERSON_NAME]" at bounding box center [264, 296] width 42 height 7
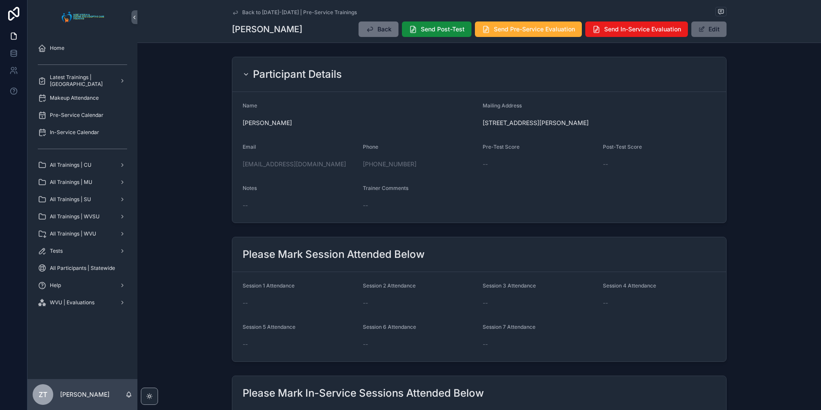
click at [708, 28] on button "Edit" at bounding box center [709, 28] width 35 height 15
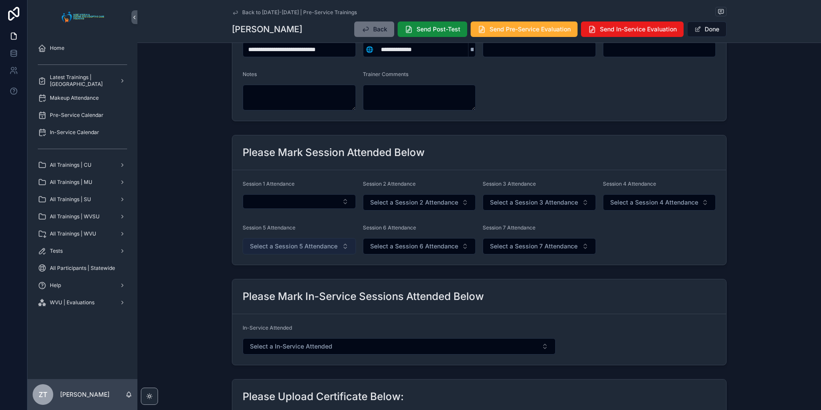
scroll to position [129, 0]
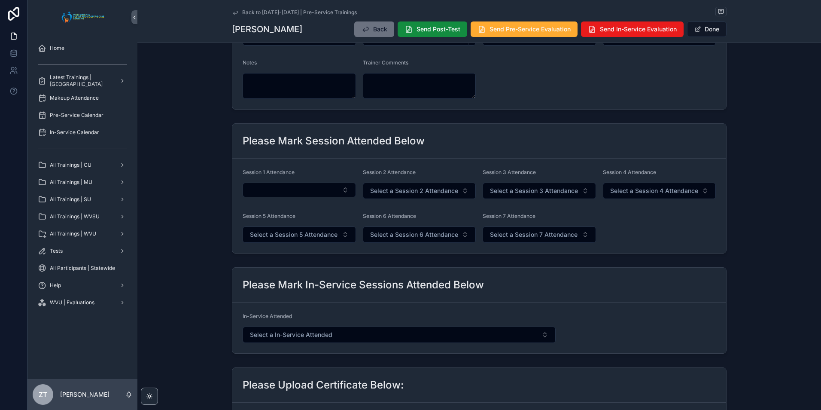
click at [302, 197] on div "Session 1 Attendance" at bounding box center [299, 184] width 113 height 30
click at [293, 192] on button "Select Button" at bounding box center [299, 190] width 113 height 15
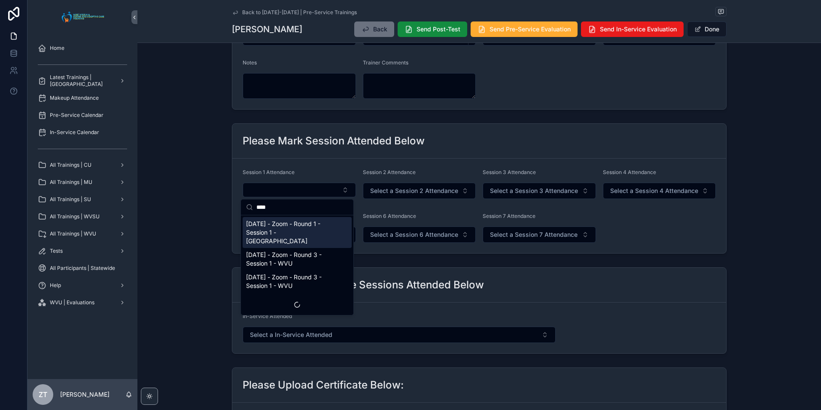
type input "****"
click at [276, 229] on span "[DATE] - Zoom - Round 1 - Session 1 - [GEOGRAPHIC_DATA]" at bounding box center [292, 232] width 92 height 26
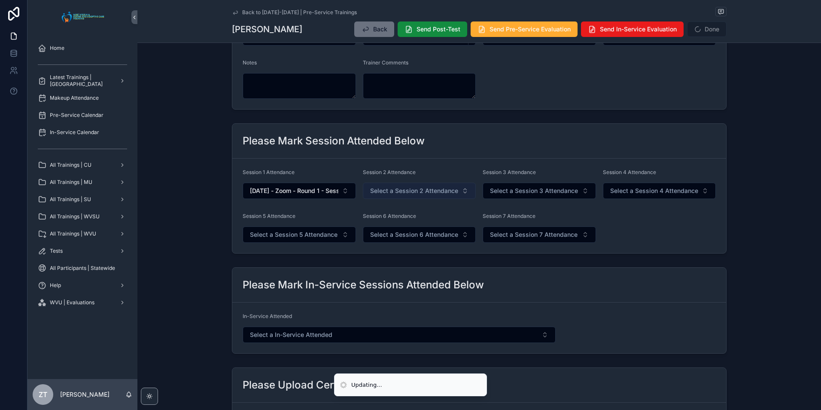
click at [381, 193] on span "Select a Session 2 Attendance" at bounding box center [414, 190] width 88 height 9
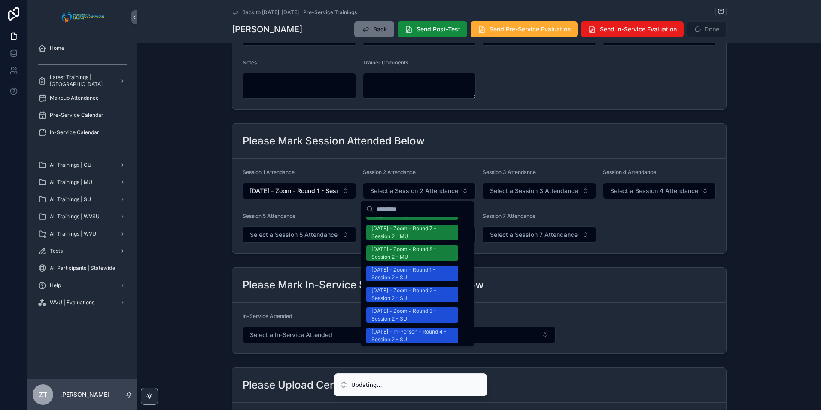
scroll to position [1031, 0]
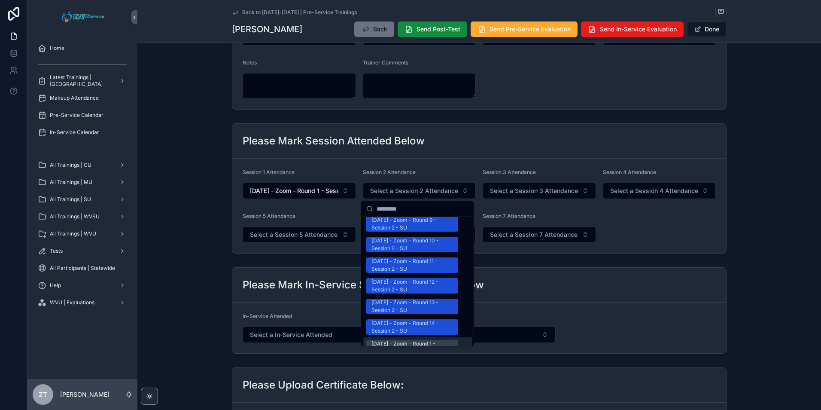
click at [404, 340] on div "[DATE] - Zoom - Round 1 - Session 2 - [GEOGRAPHIC_DATA]" at bounding box center [413, 347] width 82 height 15
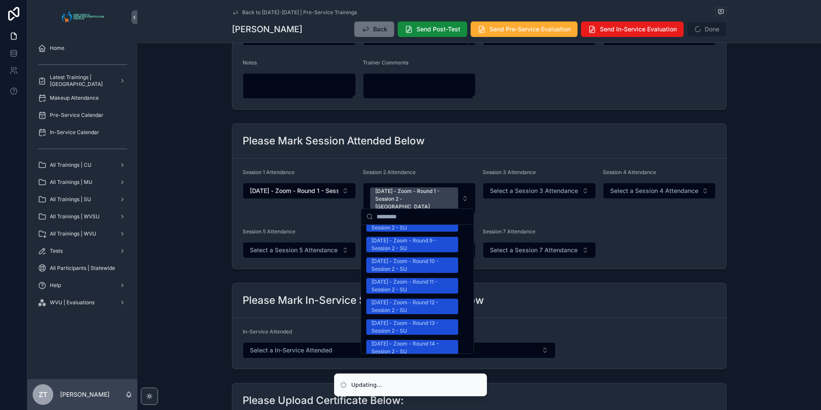
scroll to position [1044, 0]
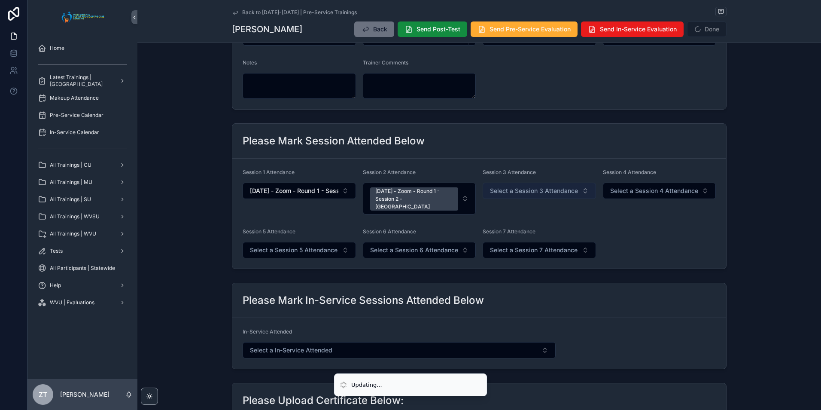
click at [510, 190] on span "Select a Session 3 Attendance" at bounding box center [534, 190] width 88 height 9
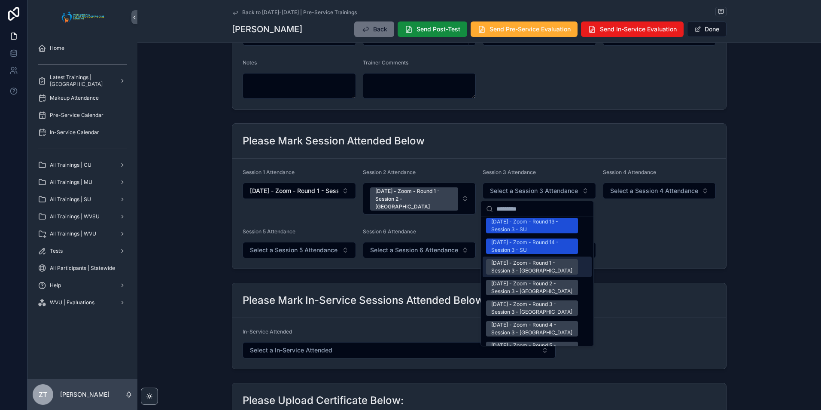
click at [513, 259] on div "[DATE] - Zoom - Round 1 - Session 3 - [GEOGRAPHIC_DATA]" at bounding box center [532, 266] width 82 height 15
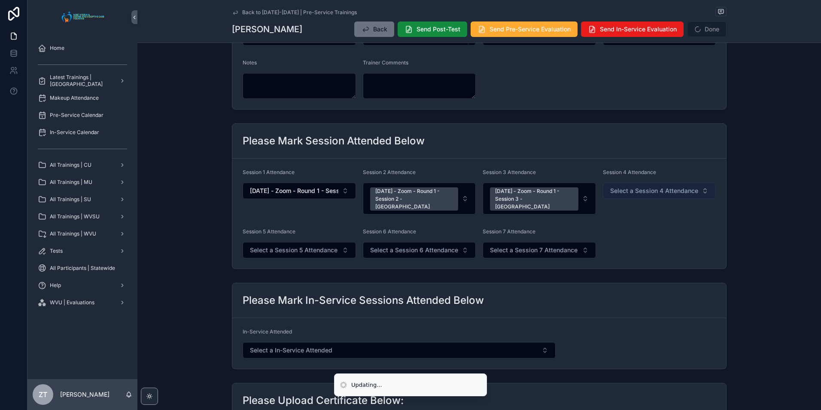
click at [626, 191] on span "Select a Session 4 Attendance" at bounding box center [654, 190] width 88 height 9
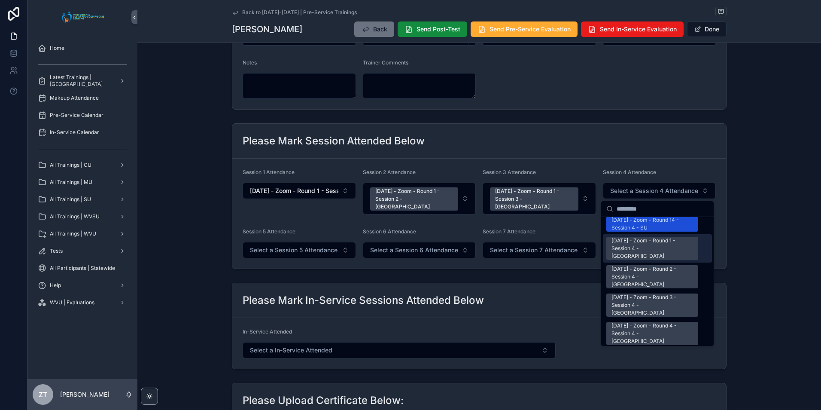
click at [634, 237] on div "[DATE] - Zoom - Round 1 - Session 4 - [GEOGRAPHIC_DATA]" at bounding box center [653, 248] width 82 height 23
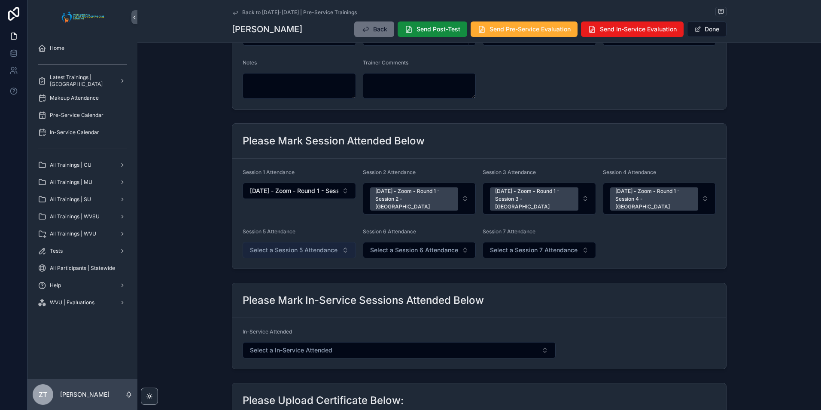
click at [301, 246] on span "Select a Session 5 Attendance" at bounding box center [294, 250] width 88 height 9
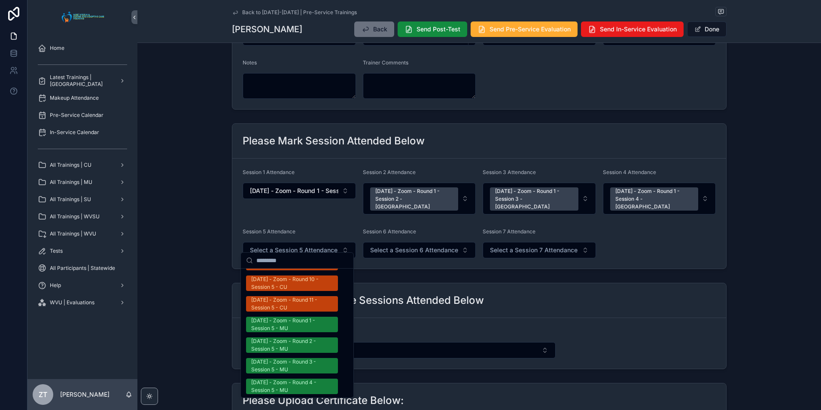
scroll to position [1031, 0]
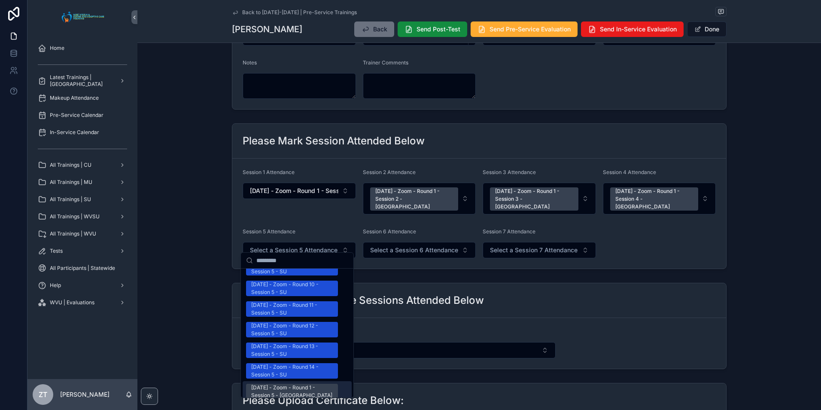
click at [299, 384] on div "[DATE] - Zoom - Round 1 - Session 5 - [GEOGRAPHIC_DATA]" at bounding box center [292, 391] width 82 height 15
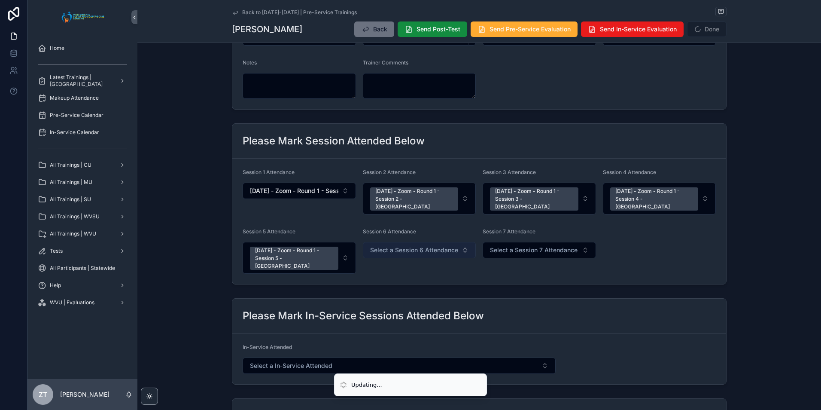
click at [392, 246] on span "Select a Session 6 Attendance" at bounding box center [414, 250] width 88 height 9
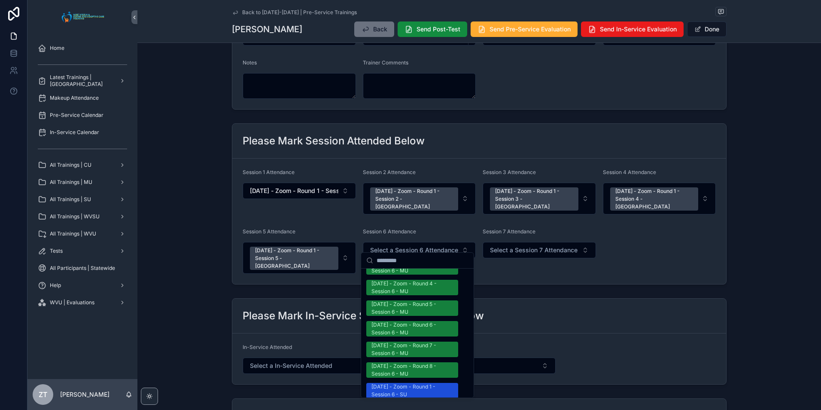
scroll to position [1074, 0]
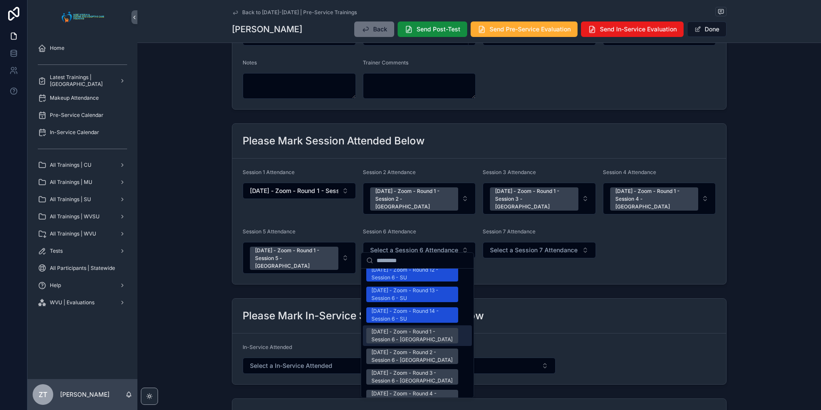
click at [393, 328] on div "[DATE] - Zoom - Round 1 - Session 6 - [GEOGRAPHIC_DATA]" at bounding box center [413, 335] width 82 height 15
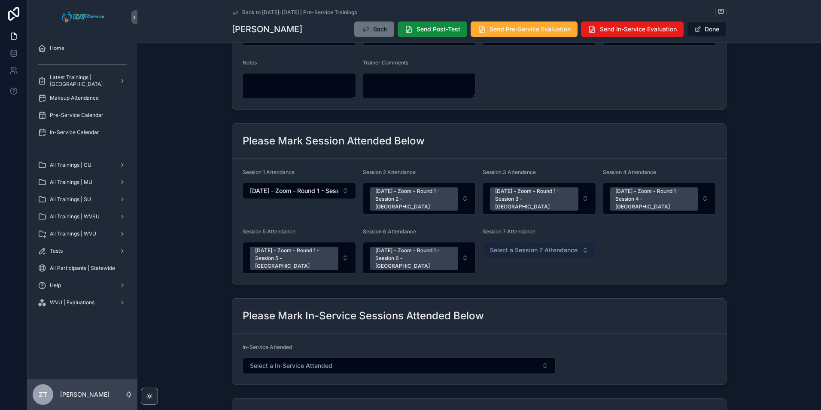
click at [509, 247] on button "Select a Session 7 Attendance" at bounding box center [539, 250] width 113 height 16
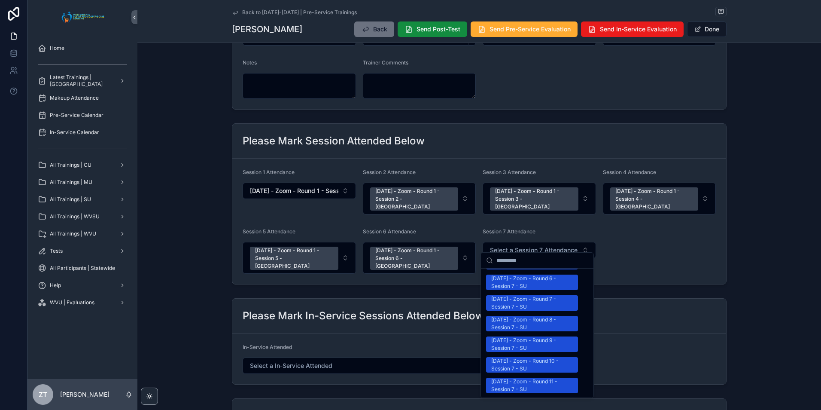
scroll to position [1031, 0]
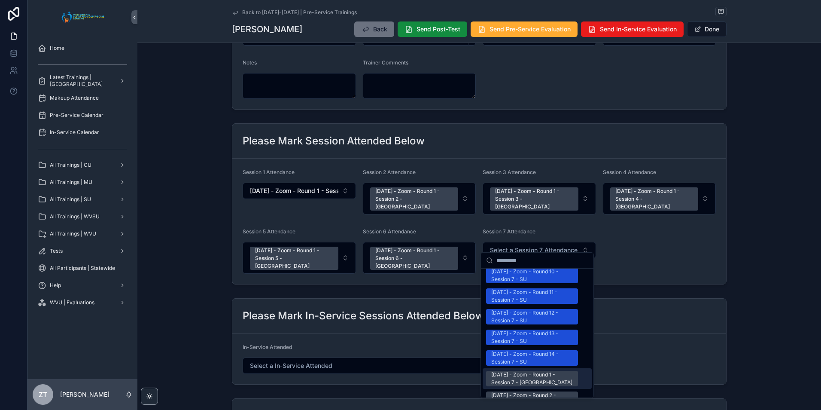
click at [514, 371] on div "[DATE] - Zoom - Round 1 - Session 7 - [GEOGRAPHIC_DATA]" at bounding box center [532, 378] width 82 height 15
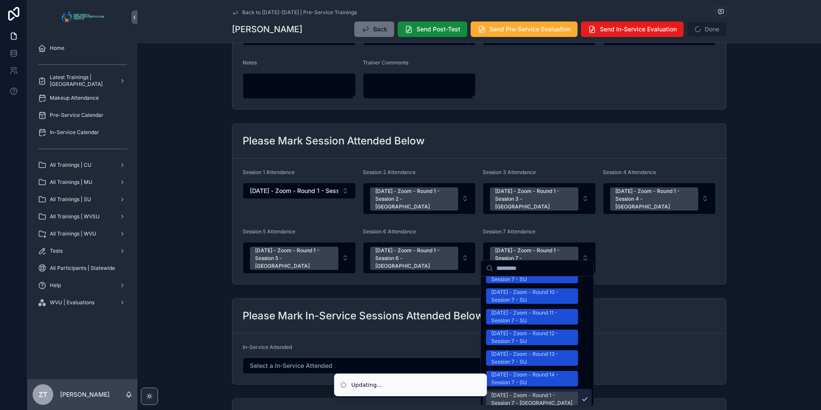
scroll to position [1044, 0]
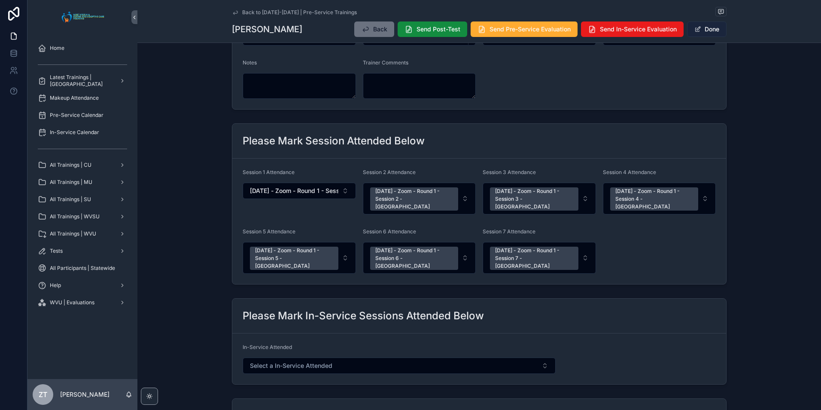
click at [706, 27] on button "Done" at bounding box center [707, 28] width 40 height 15
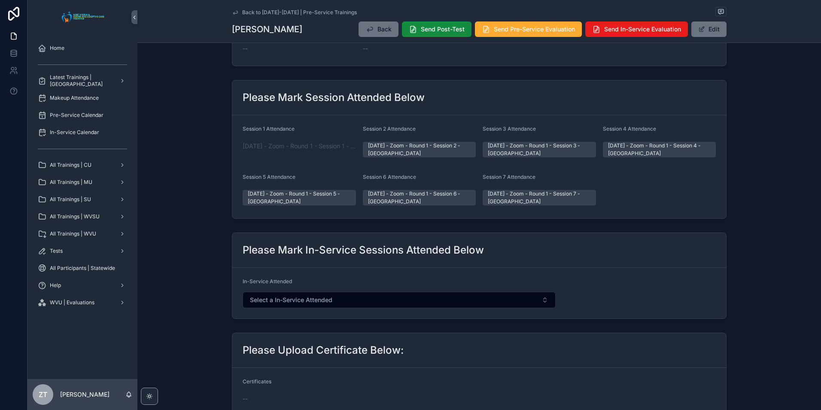
scroll to position [0, 0]
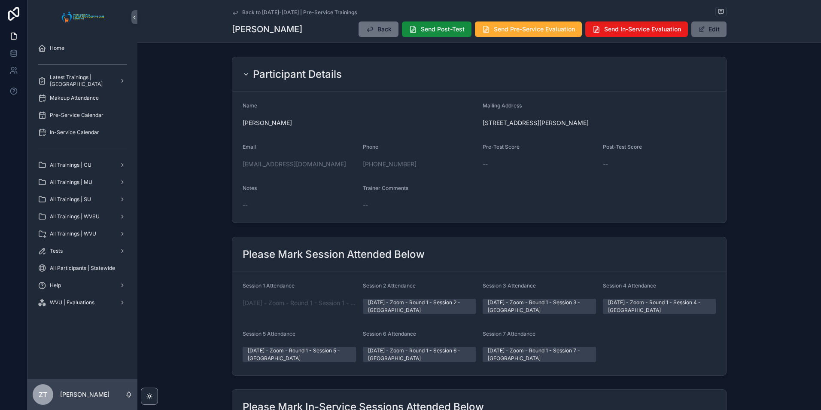
click at [708, 32] on button "Edit" at bounding box center [709, 28] width 35 height 15
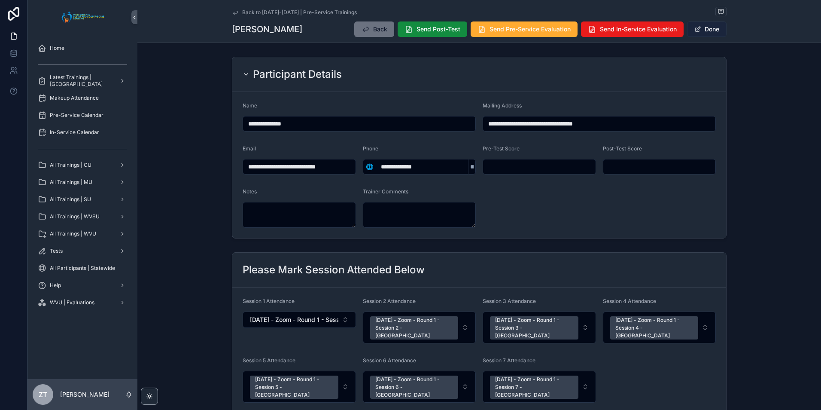
click at [699, 32] on button "Done" at bounding box center [707, 28] width 40 height 15
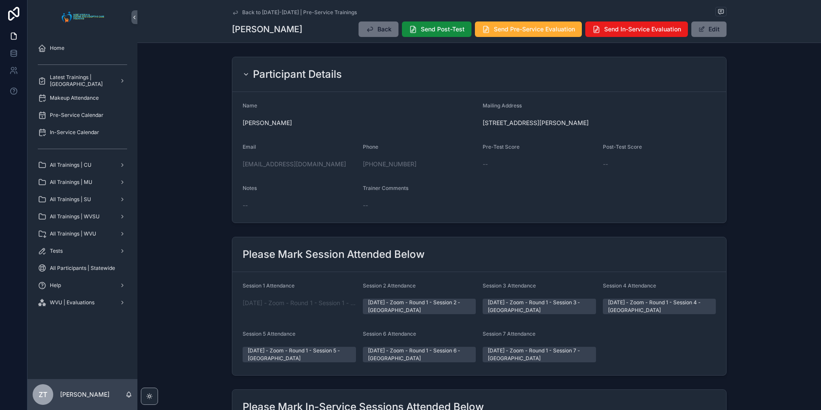
click at [234, 10] on icon "scrollable content" at bounding box center [235, 12] width 7 height 7
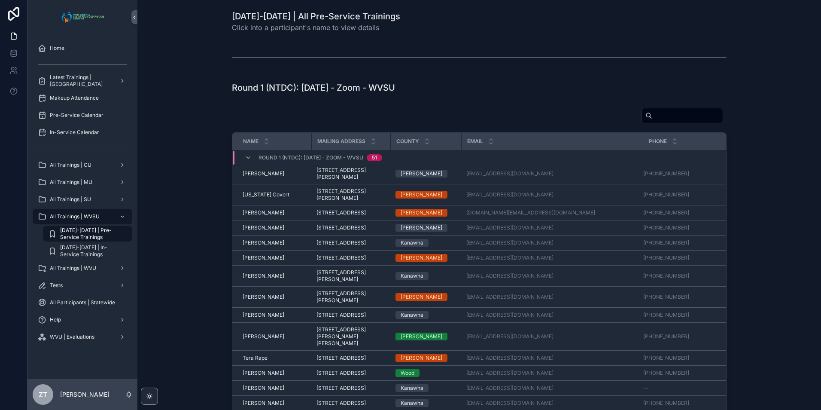
scroll to position [842, 0]
click at [256, 311] on span "[PERSON_NAME]" at bounding box center [264, 314] width 42 height 7
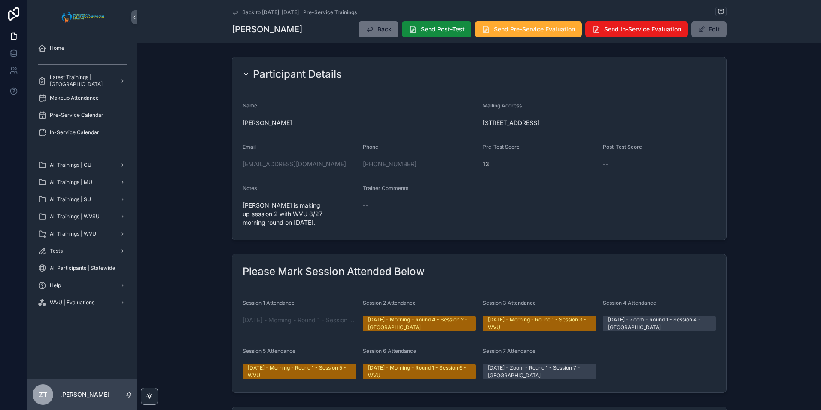
click at [697, 36] on button "Edit" at bounding box center [709, 28] width 35 height 15
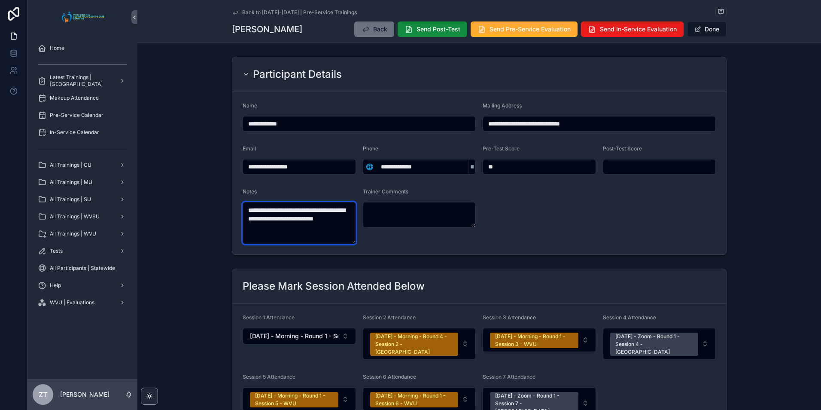
click at [288, 220] on textarea "**********" at bounding box center [299, 223] width 113 height 42
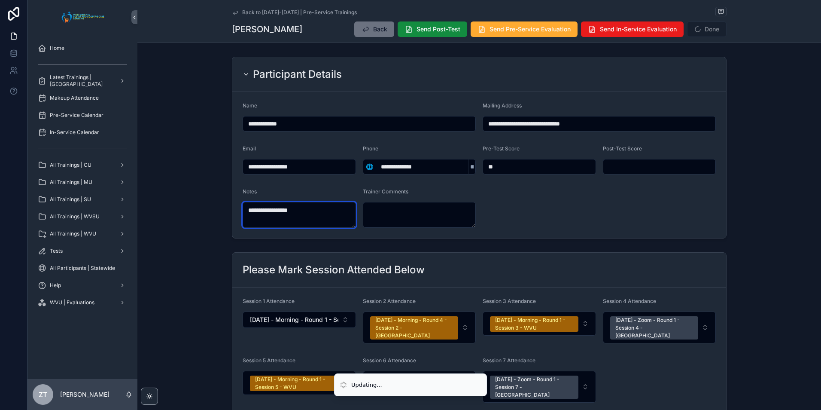
type textarea "**********"
click at [538, 194] on form "**********" at bounding box center [479, 165] width 494 height 146
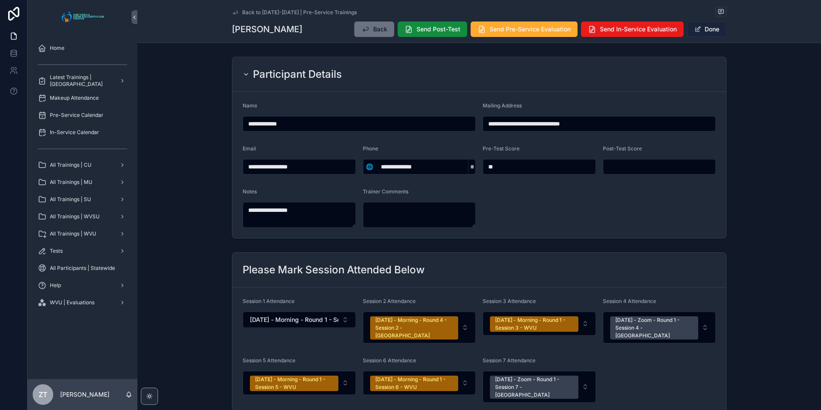
click at [704, 32] on button "Done" at bounding box center [707, 28] width 40 height 15
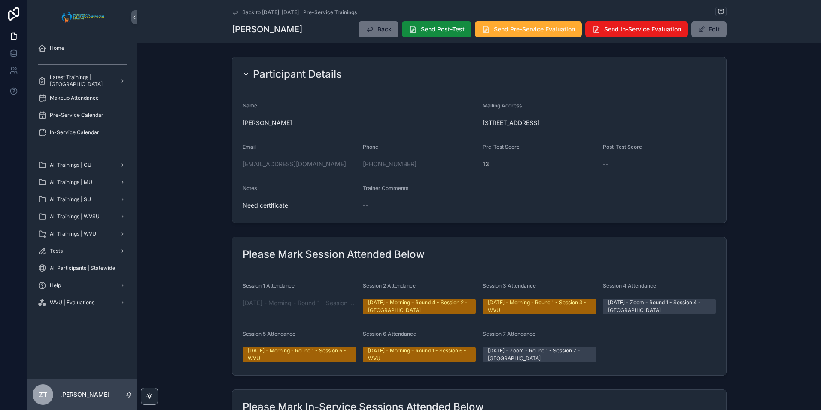
click at [233, 13] on icon "scrollable content" at bounding box center [235, 12] width 4 height 3
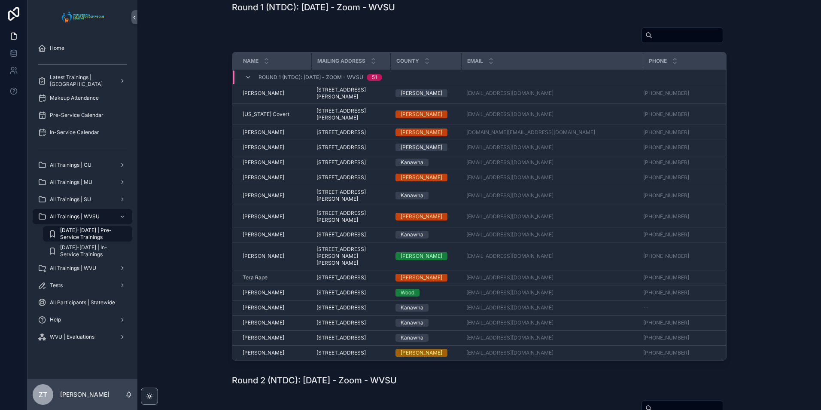
scroll to position [86, 0]
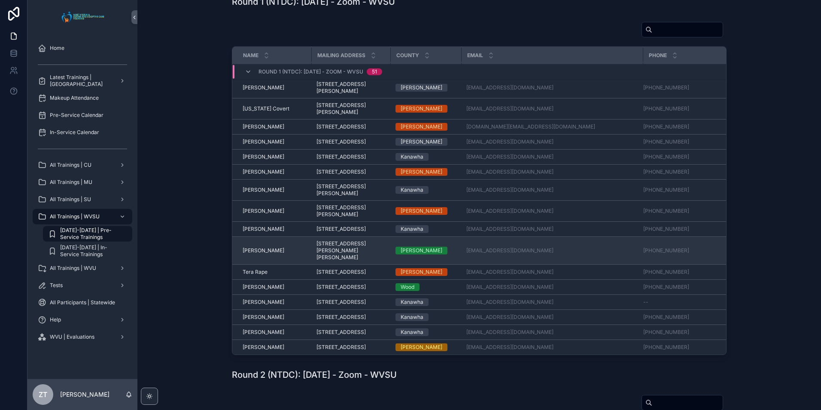
click at [263, 247] on span "[PERSON_NAME]" at bounding box center [264, 250] width 42 height 7
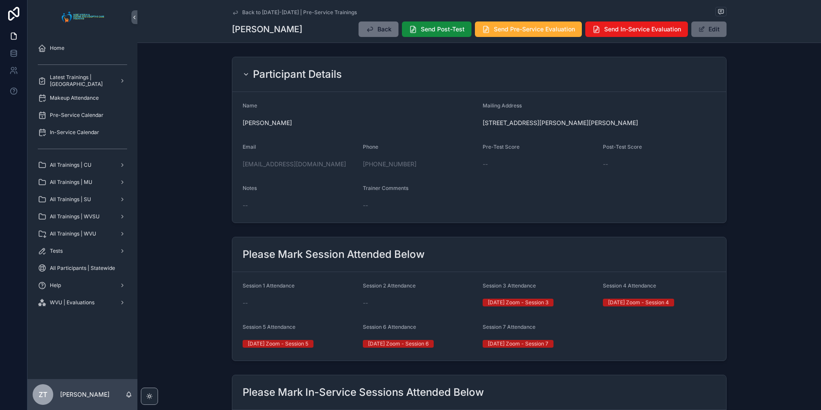
click at [712, 32] on button "Edit" at bounding box center [709, 28] width 35 height 15
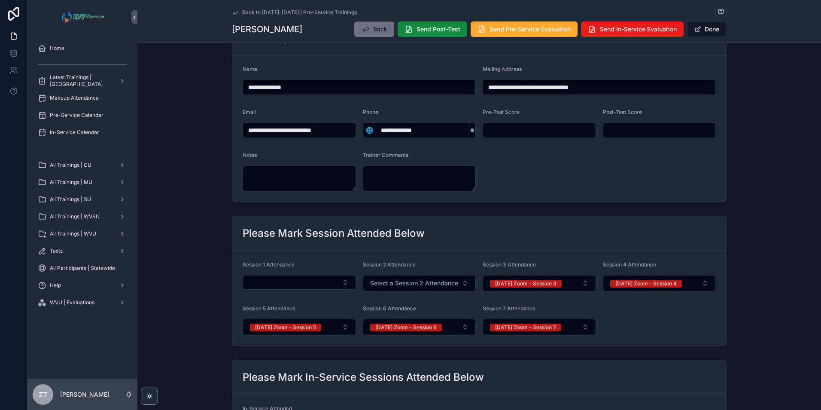
scroll to position [86, 0]
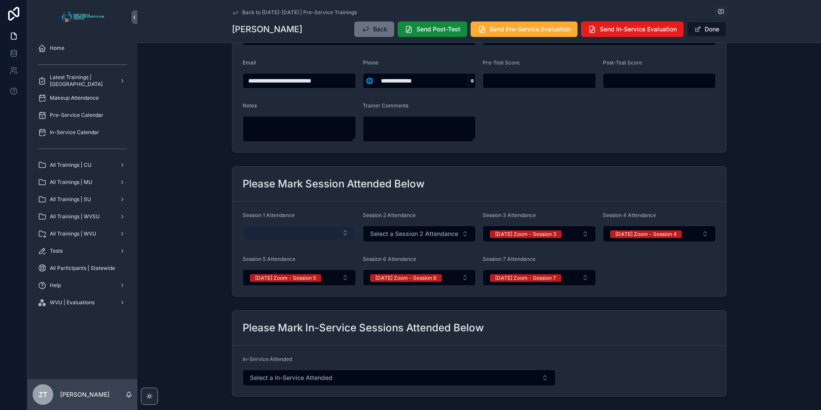
click at [296, 237] on button "Select Button" at bounding box center [299, 233] width 113 height 15
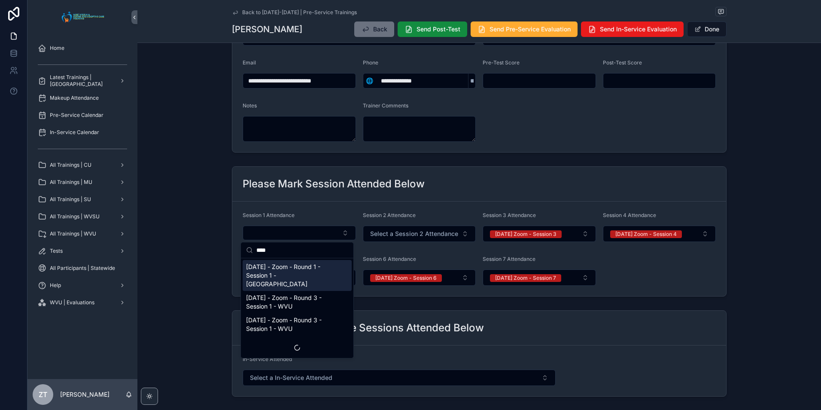
type input "****"
click at [289, 274] on span "[DATE] - Zoom - Round 1 - Session 1 - [GEOGRAPHIC_DATA]" at bounding box center [292, 275] width 92 height 26
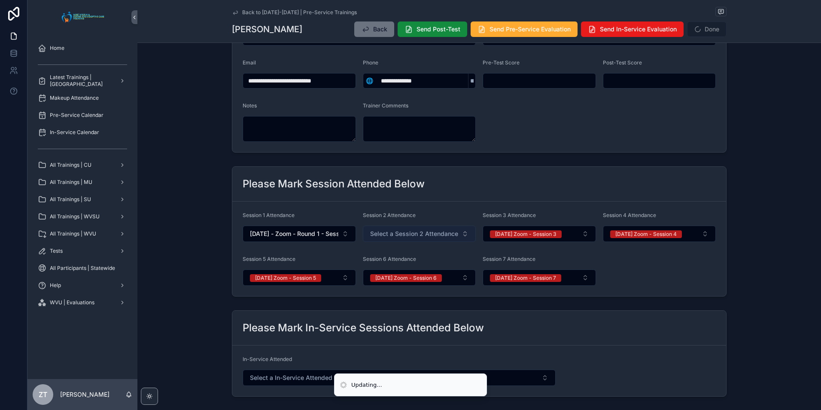
click at [398, 230] on span "Select a Session 2 Attendance" at bounding box center [414, 233] width 88 height 9
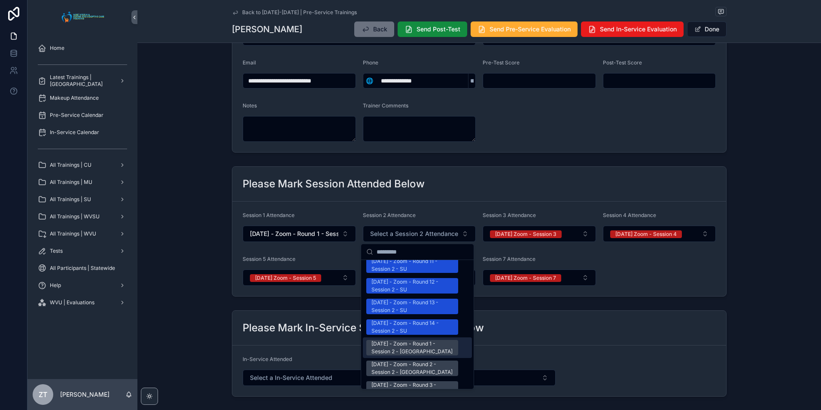
click at [396, 340] on div "[DATE] - Zoom - Round 1 - Session 2 - [GEOGRAPHIC_DATA]" at bounding box center [413, 347] width 82 height 15
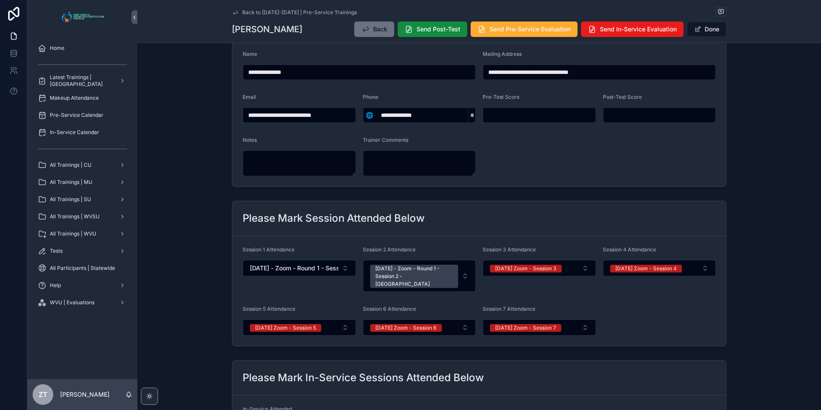
scroll to position [0, 0]
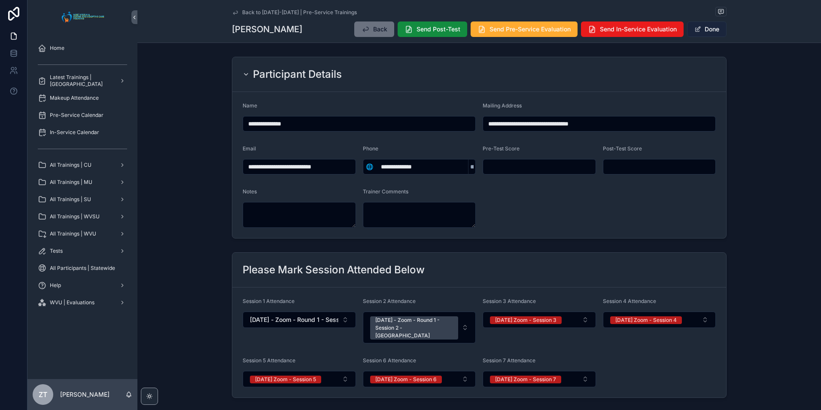
click at [707, 30] on button "Done" at bounding box center [707, 28] width 40 height 15
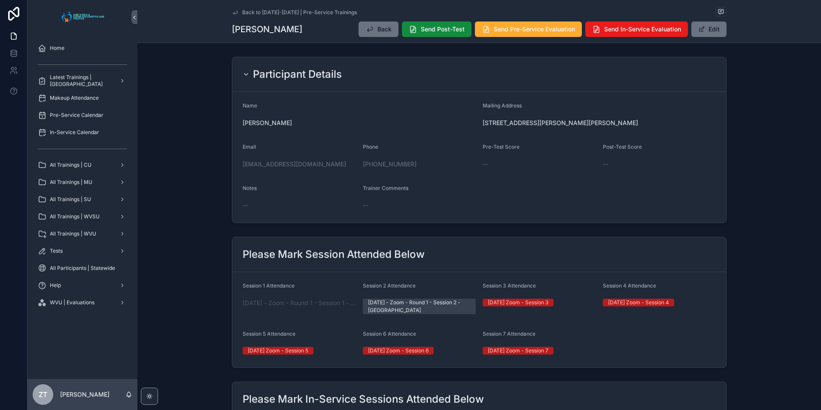
click at [236, 11] on icon "scrollable content" at bounding box center [235, 12] width 7 height 7
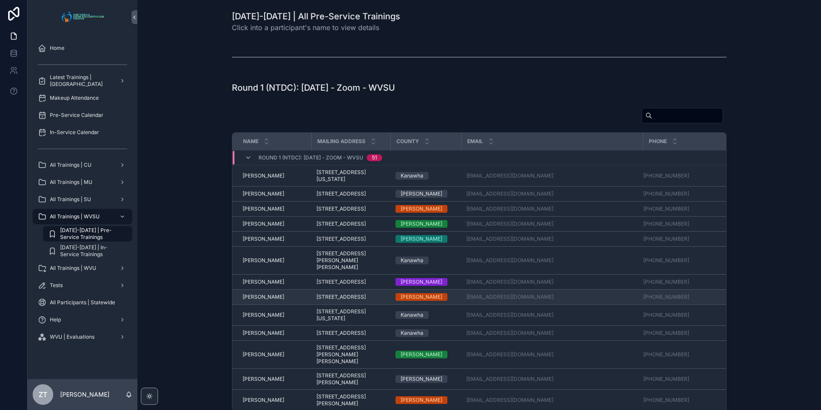
scroll to position [43, 0]
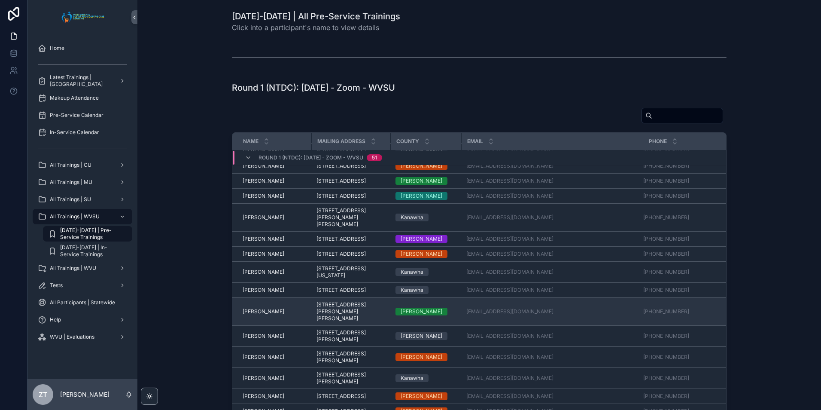
click at [268, 326] on td "[PERSON_NAME] [PERSON_NAME]" at bounding box center [271, 312] width 79 height 28
click at [267, 315] on span "[PERSON_NAME]" at bounding box center [264, 311] width 42 height 7
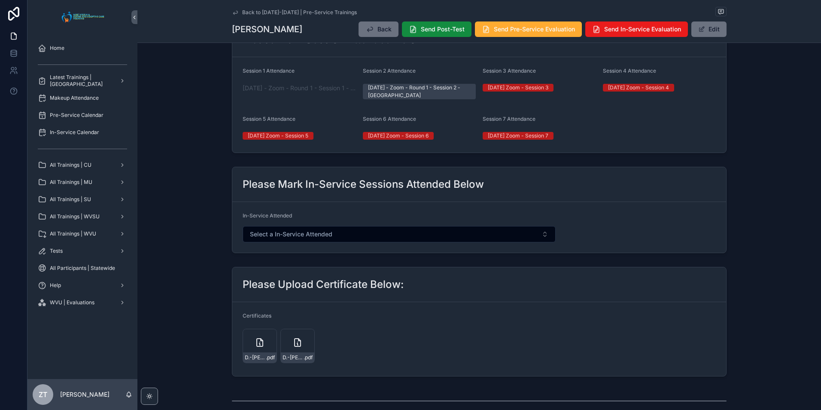
scroll to position [258, 0]
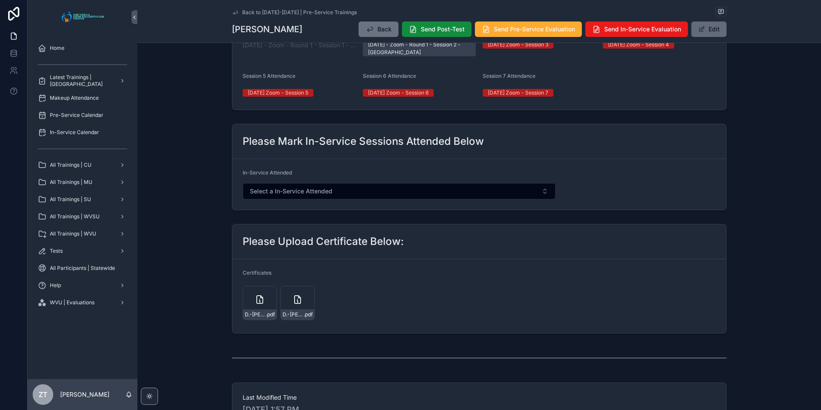
click at [702, 33] on button "Edit" at bounding box center [709, 28] width 35 height 15
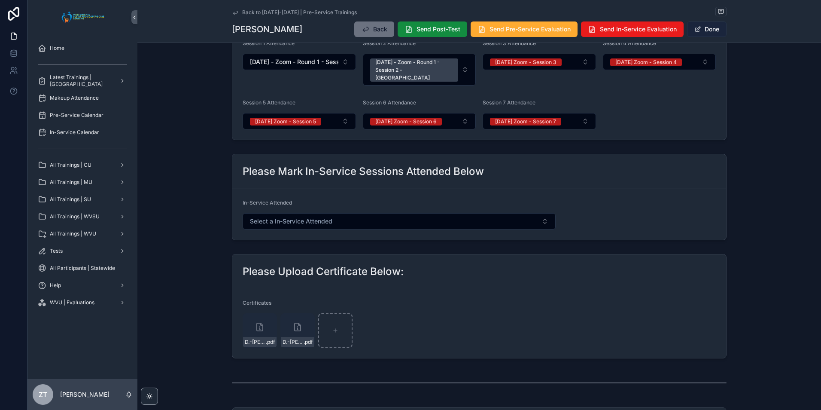
scroll to position [273, 0]
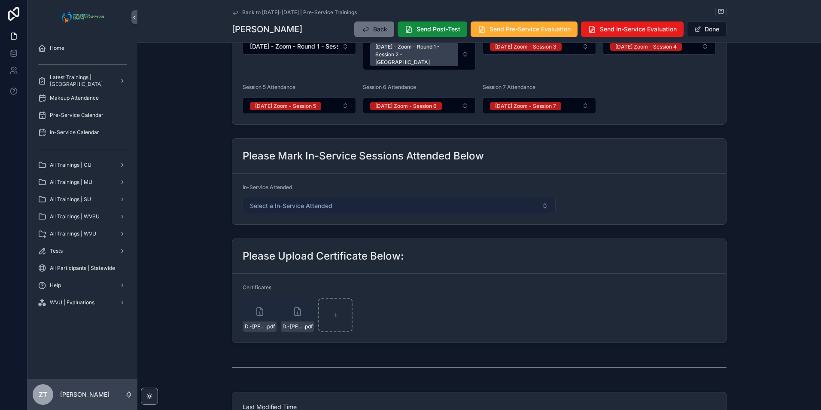
click at [336, 204] on button "Select a In-Service Attended" at bounding box center [399, 206] width 313 height 16
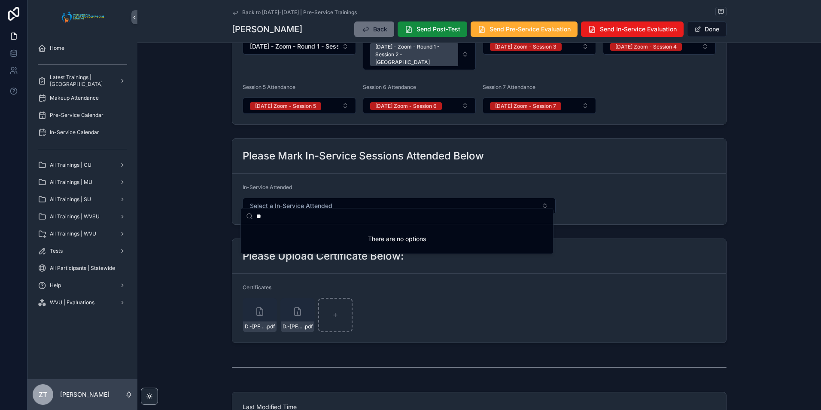
scroll to position [0, 0]
type input "*"
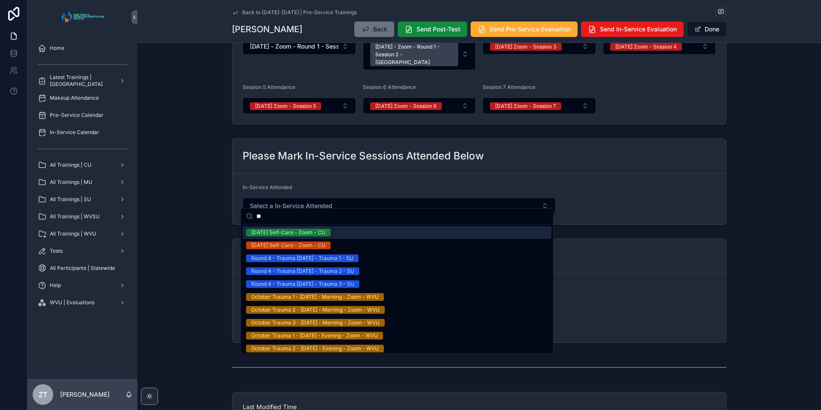
type input "*"
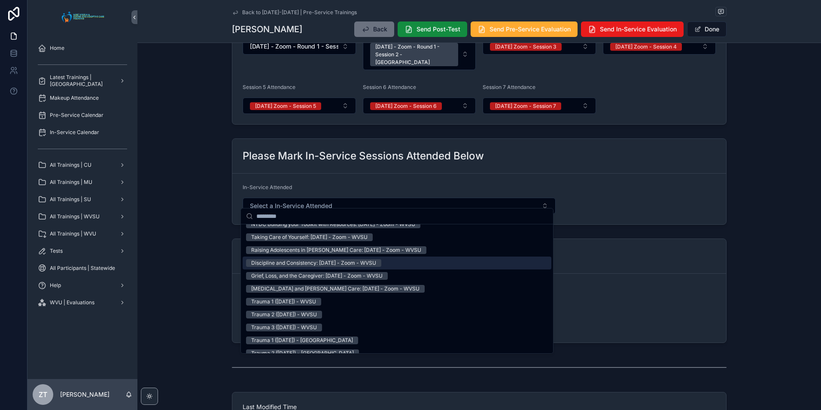
scroll to position [1763, 0]
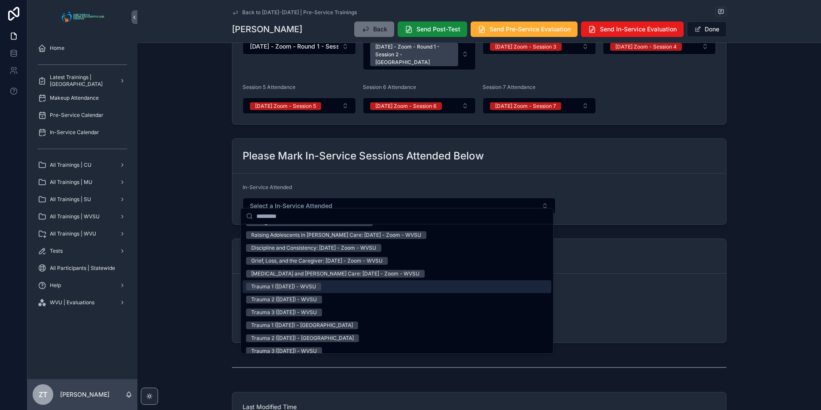
click at [287, 286] on div "Trauma 1 ([DATE]) - WVSU" at bounding box center [283, 287] width 65 height 8
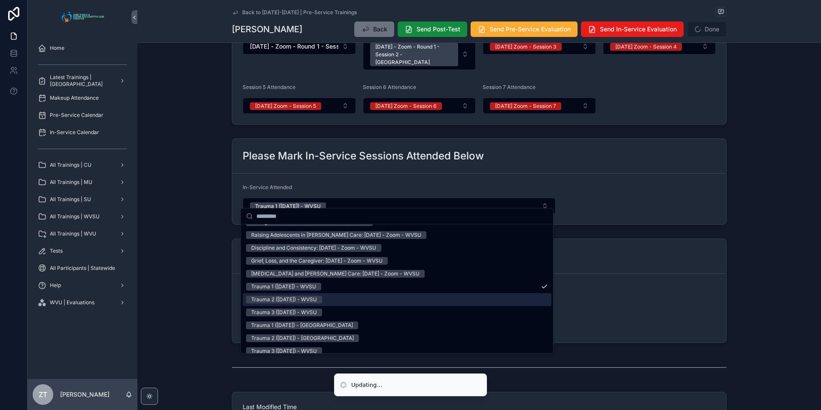
click at [279, 298] on div "Trauma 2 ([DATE]) - WVSU" at bounding box center [284, 300] width 66 height 8
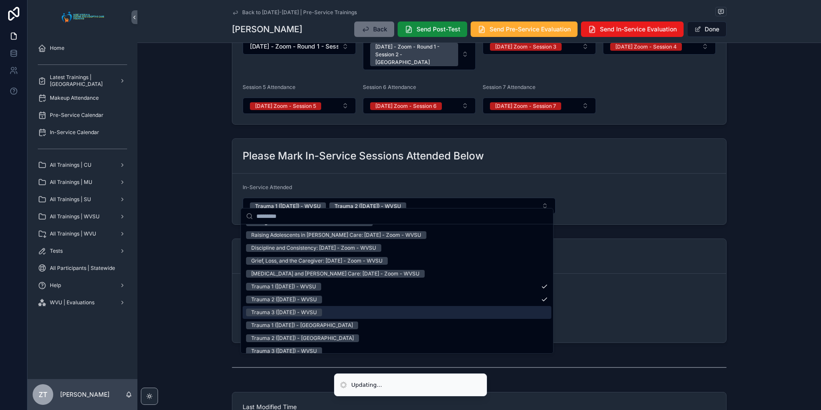
click at [276, 312] on div "Trauma 3 ([DATE]) - WVSU" at bounding box center [284, 312] width 66 height 8
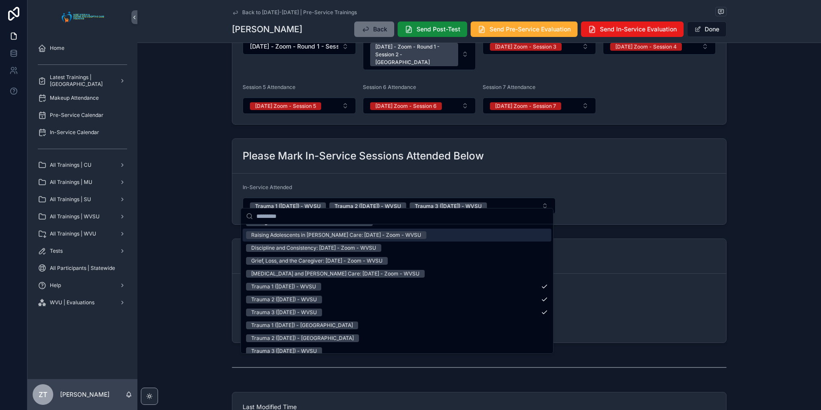
click at [635, 179] on form "In-Service Attended Trauma 1 ([DATE]) - [GEOGRAPHIC_DATA] Trauma 2 ([DATE]) - W…" at bounding box center [479, 199] width 494 height 51
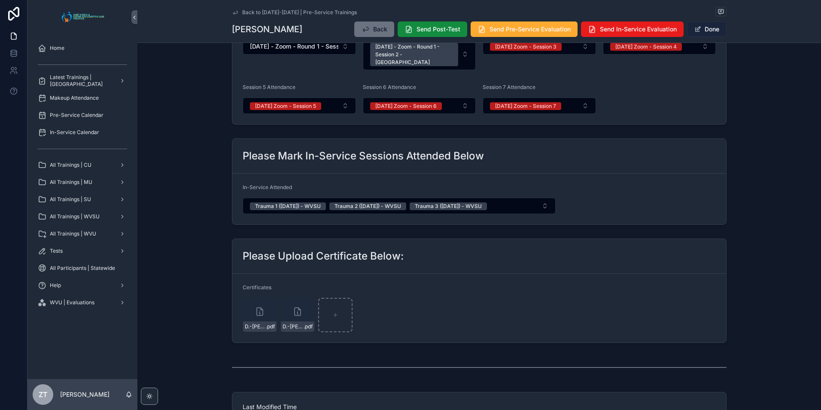
click at [708, 30] on button "Done" at bounding box center [707, 28] width 40 height 15
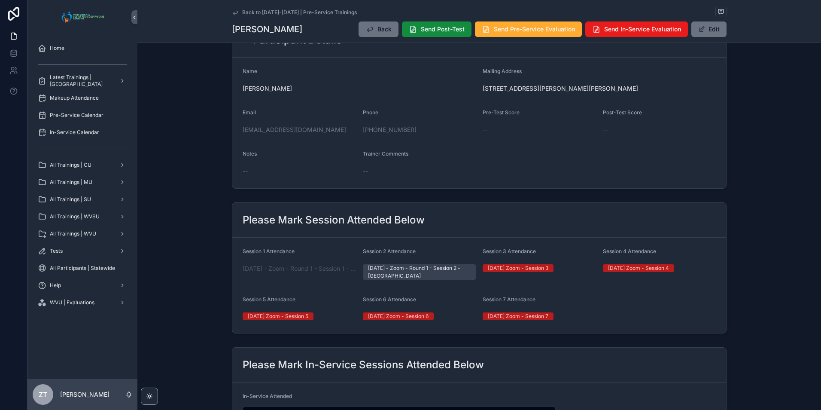
scroll to position [0, 0]
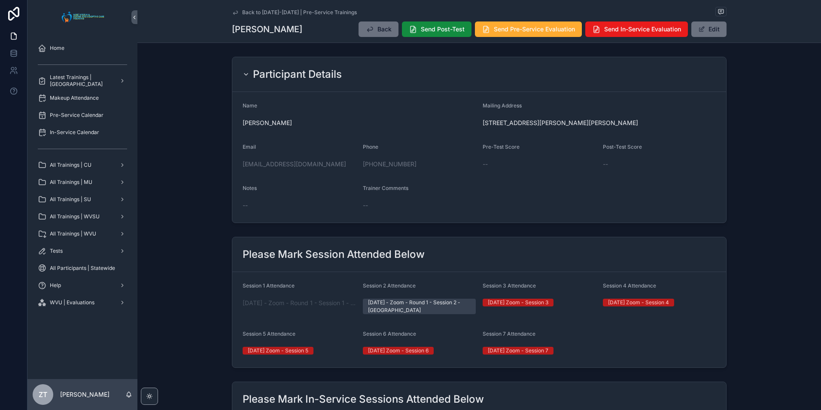
click at [233, 12] on icon "scrollable content" at bounding box center [235, 12] width 7 height 7
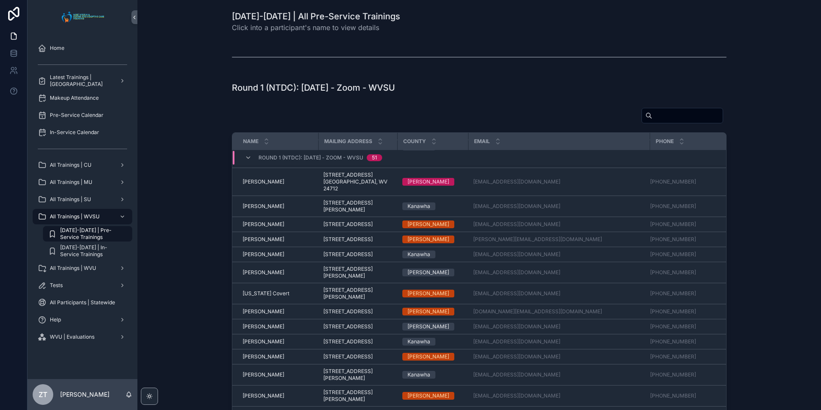
scroll to position [842, 0]
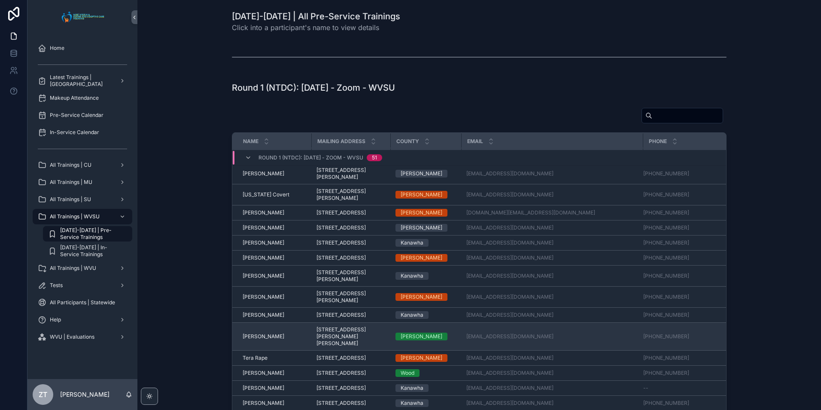
click at [268, 333] on span "[PERSON_NAME]" at bounding box center [264, 336] width 42 height 7
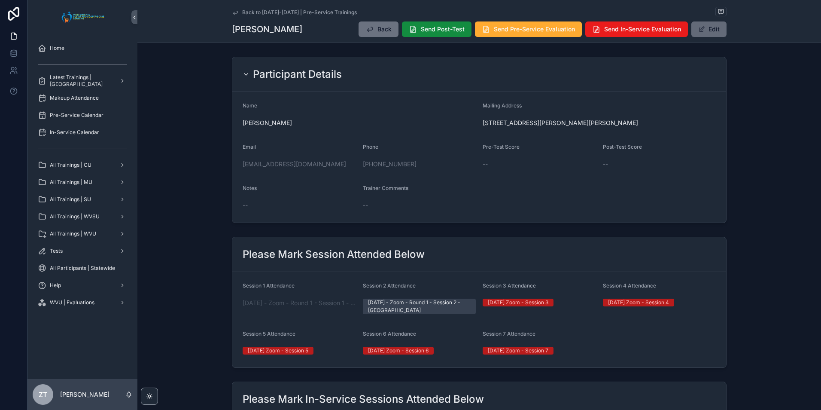
click at [692, 28] on button "Edit" at bounding box center [709, 28] width 35 height 15
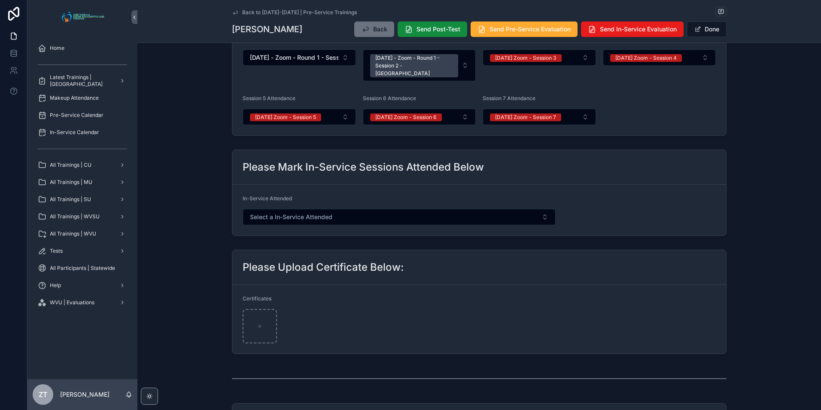
scroll to position [264, 0]
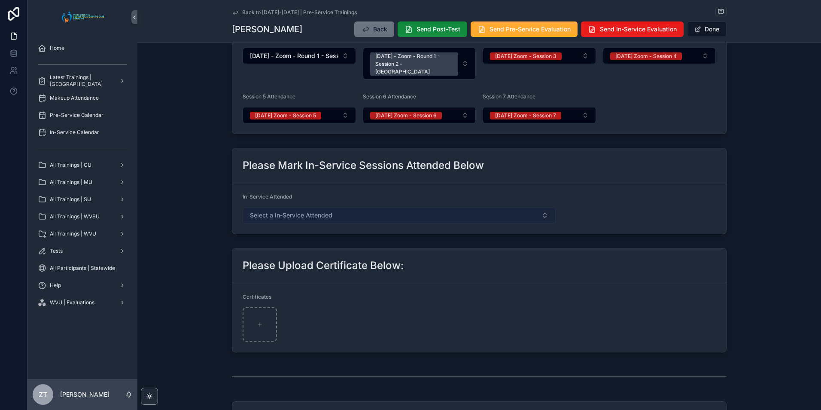
click at [314, 211] on span "Select a In-Service Attended" at bounding box center [291, 215] width 82 height 9
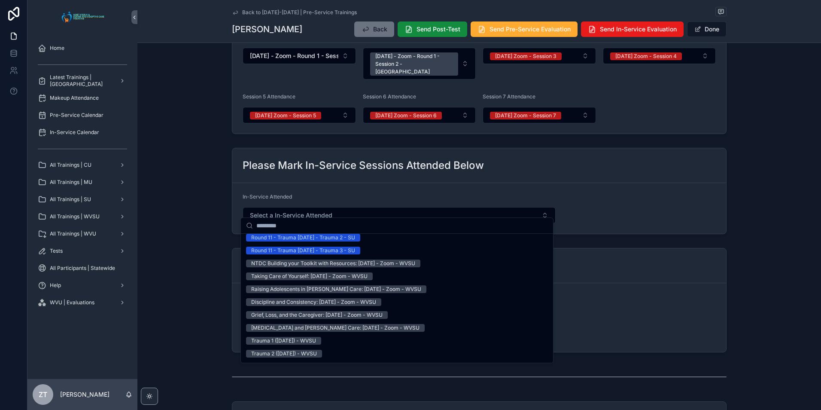
scroll to position [1761, 0]
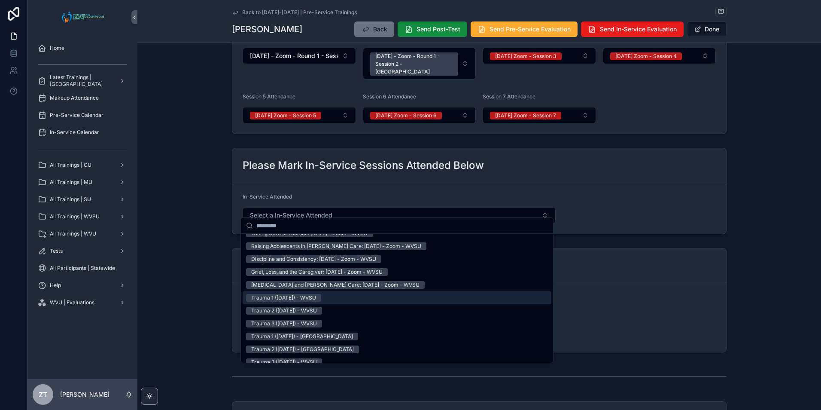
click at [283, 298] on div "Trauma 1 ([DATE]) - WVSU" at bounding box center [283, 298] width 65 height 8
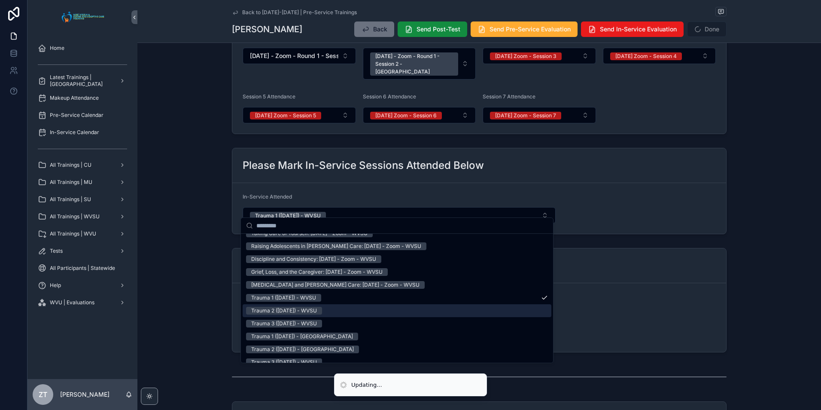
click at [284, 310] on div "Trauma 2 ([DATE]) - WVSU" at bounding box center [284, 311] width 66 height 8
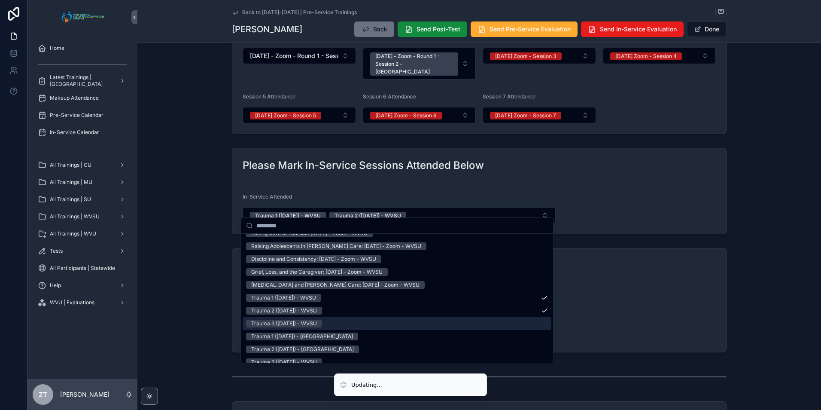
click at [282, 322] on div "Trauma 3 ([DATE]) - WVSU" at bounding box center [284, 324] width 66 height 8
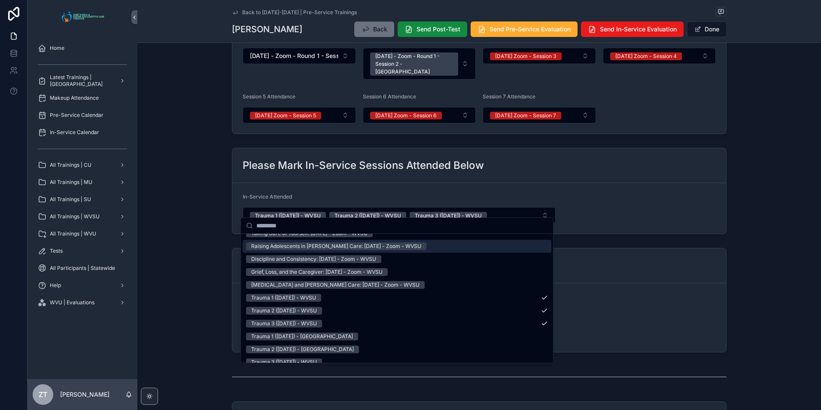
click at [534, 168] on div "Please Mark In-Service Sessions Attended Below" at bounding box center [479, 165] width 494 height 35
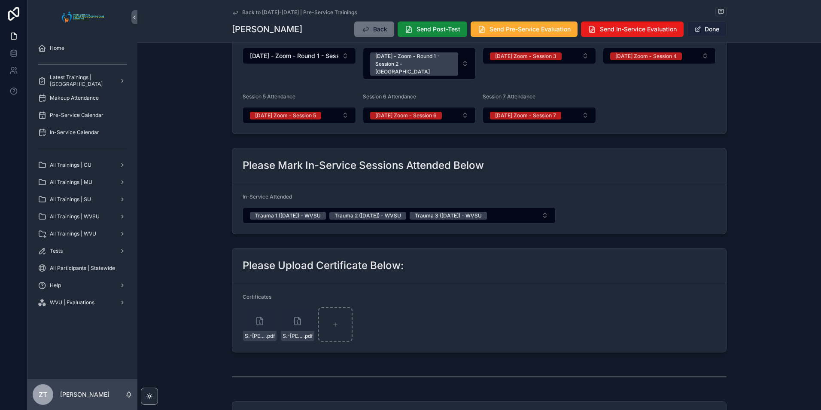
click at [695, 30] on span "scrollable content" at bounding box center [698, 29] width 7 height 7
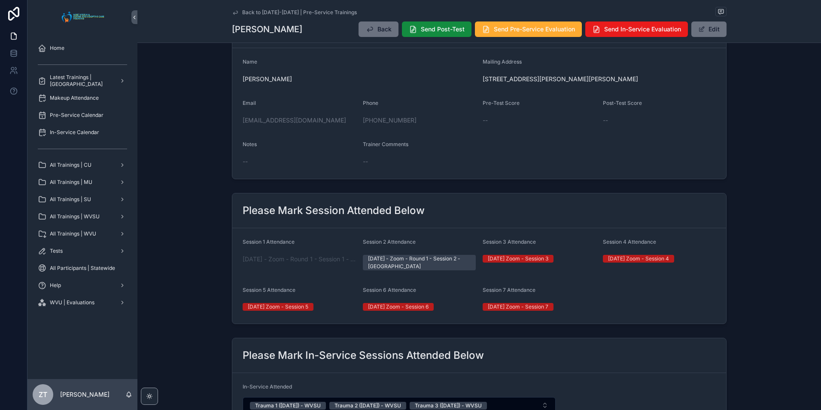
scroll to position [0, 0]
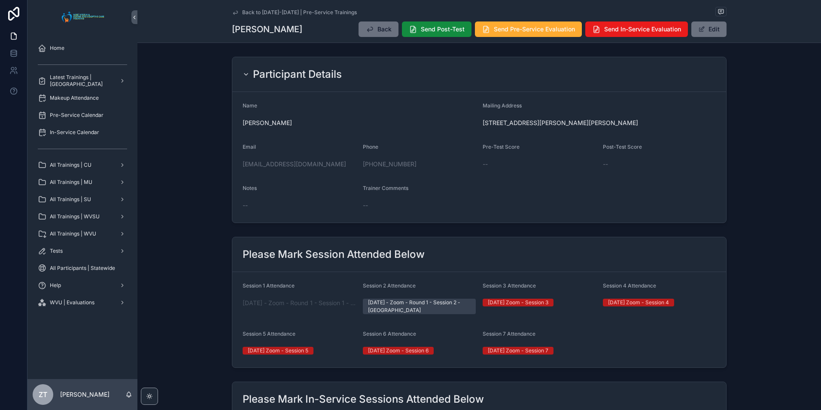
click at [253, 188] on span "Notes" at bounding box center [250, 188] width 14 height 6
drag, startPoint x: 253, startPoint y: 188, endPoint x: 272, endPoint y: 192, distance: 20.1
click at [272, 192] on div "Notes" at bounding box center [299, 190] width 113 height 10
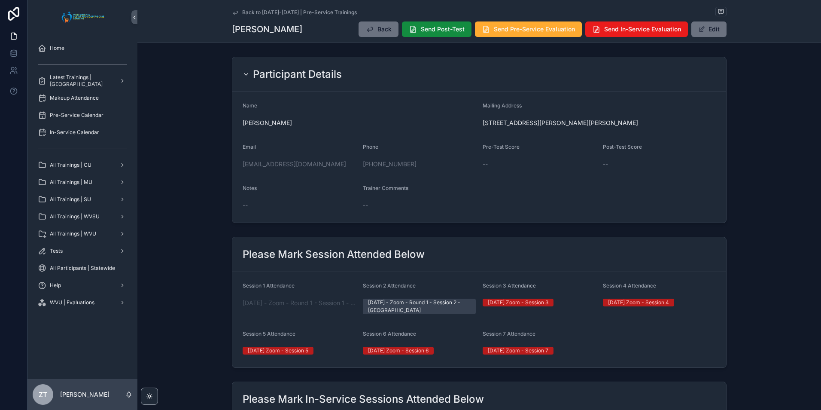
click at [377, 188] on span "Trainer Comments" at bounding box center [386, 188] width 46 height 6
drag, startPoint x: 377, startPoint y: 188, endPoint x: 327, endPoint y: 197, distance: 50.1
click at [327, 197] on div "Notes --" at bounding box center [299, 198] width 113 height 27
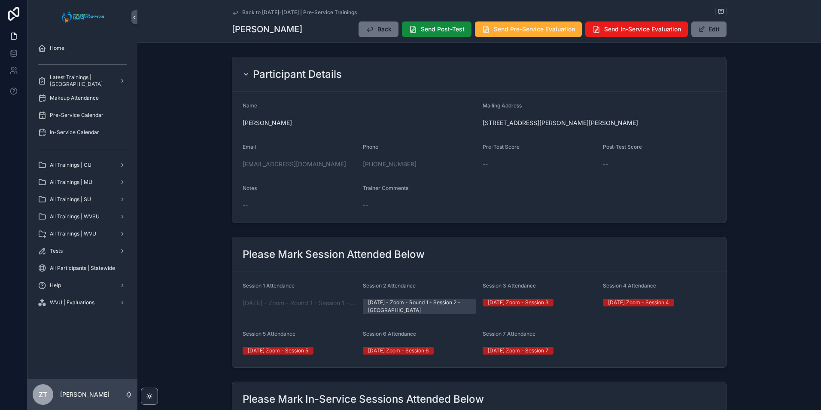
click at [232, 13] on icon "scrollable content" at bounding box center [235, 12] width 7 height 7
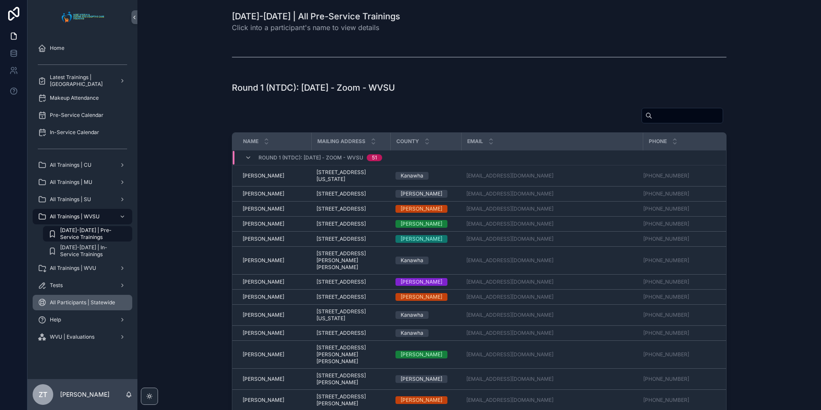
click at [91, 300] on span "All Participants | Statewide" at bounding box center [82, 302] width 65 height 7
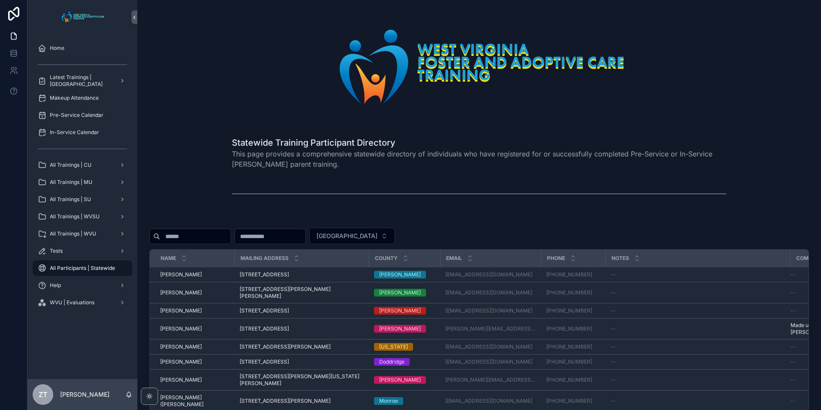
click at [184, 238] on input "scrollable content" at bounding box center [195, 236] width 70 height 12
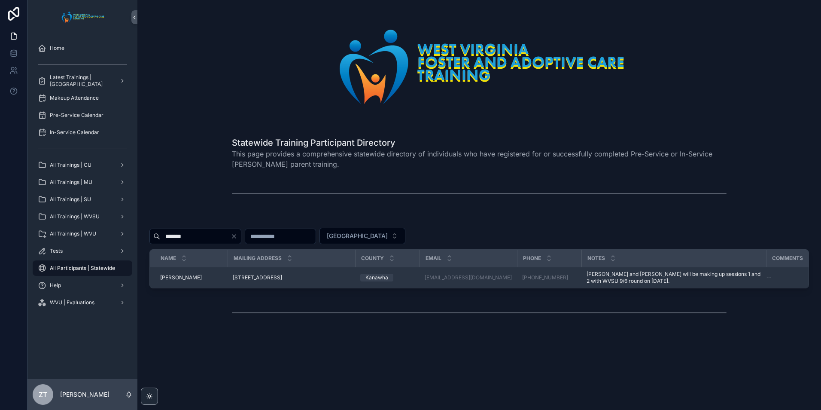
type input "*******"
click at [190, 280] on span "[PERSON_NAME]" at bounding box center [181, 277] width 42 height 7
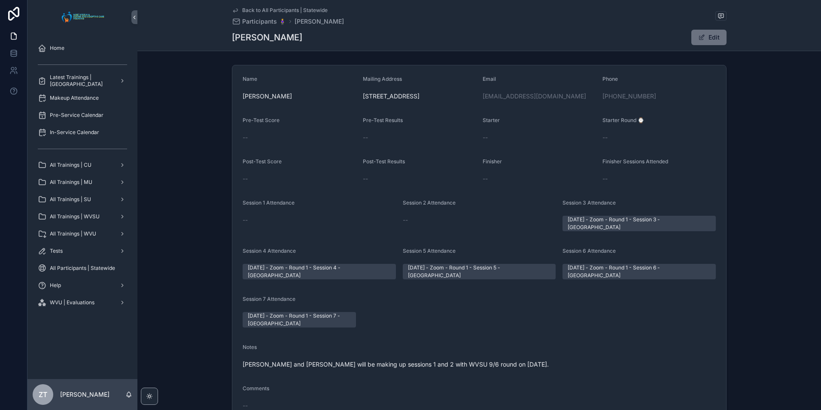
click at [232, 13] on icon "scrollable content" at bounding box center [235, 10] width 7 height 7
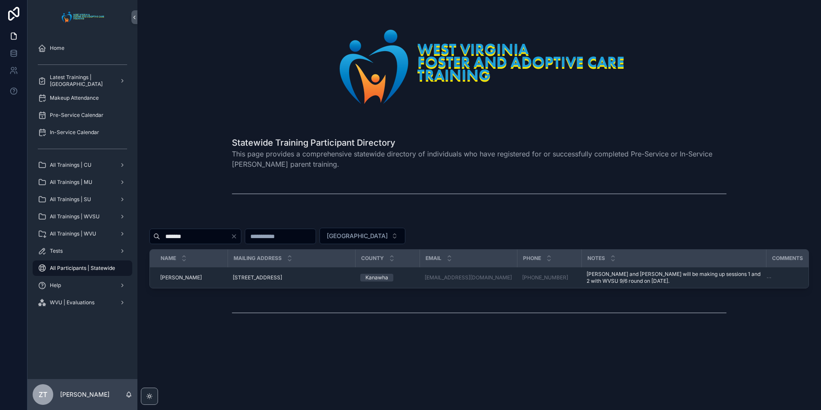
click at [661, 92] on div "scrollable content" at bounding box center [479, 66] width 495 height 113
